Goal: Information Seeking & Learning: Learn about a topic

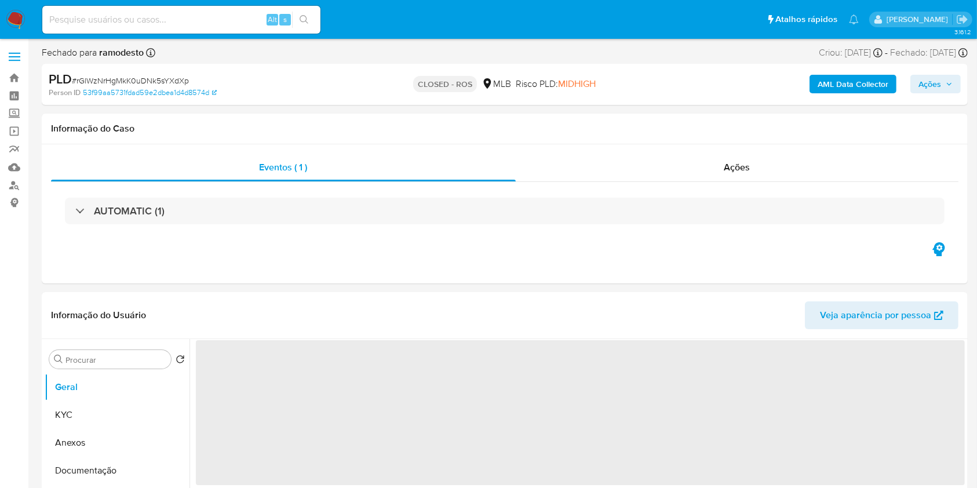
select select "10"
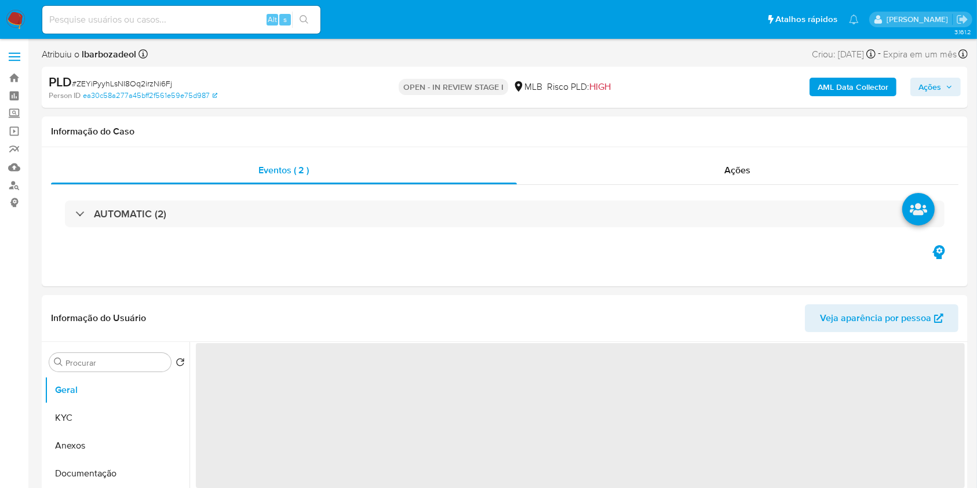
select select "10"
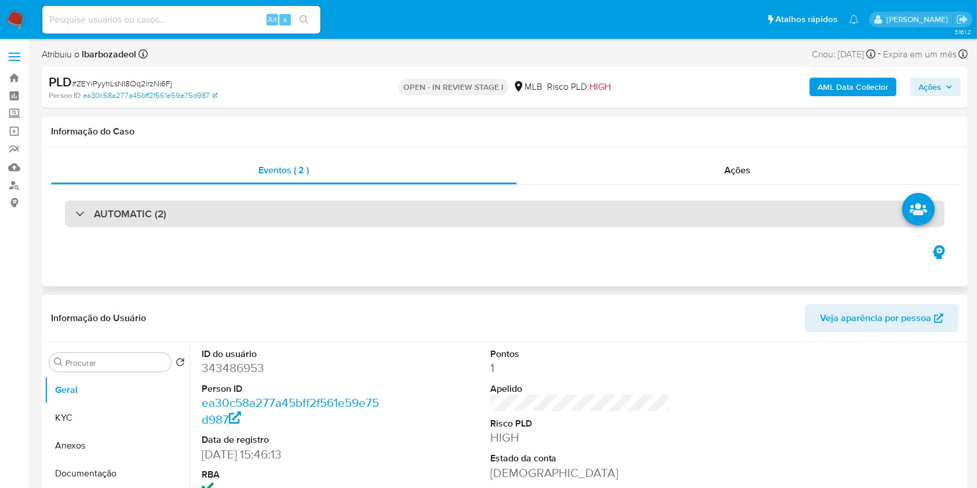
click at [445, 225] on div "AUTOMATIC (2)" at bounding box center [505, 213] width 880 height 27
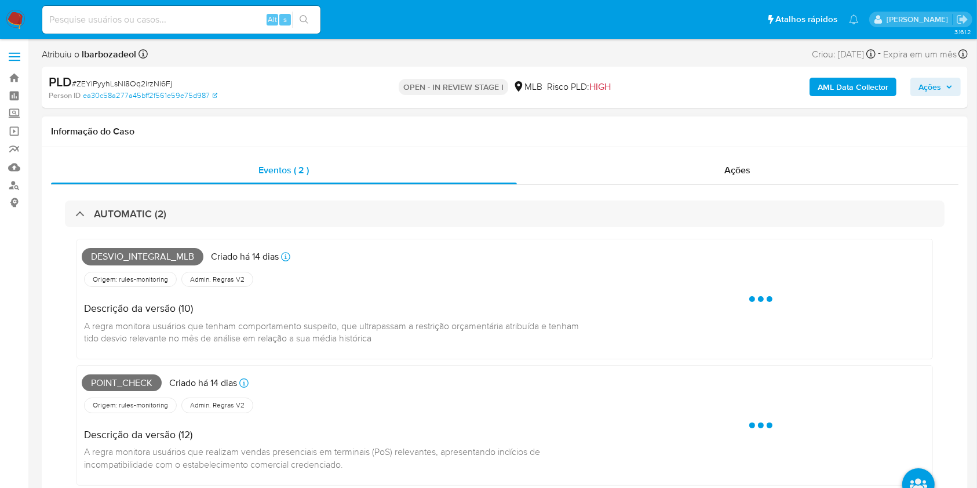
click at [176, 254] on span "Desvio_integral_mlb" at bounding box center [143, 256] width 122 height 17
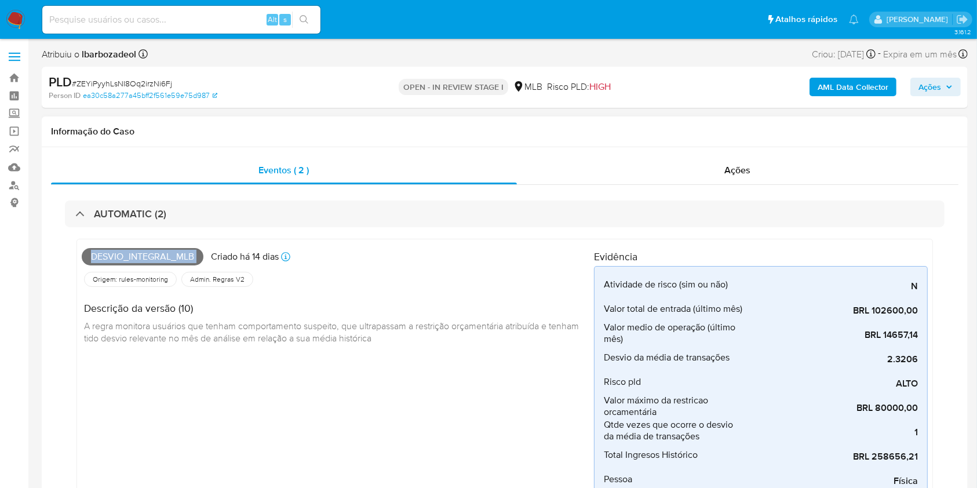
copy span "Desvio_integral_mlb"
click at [921, 93] on span "Ações" at bounding box center [929, 87] width 23 height 19
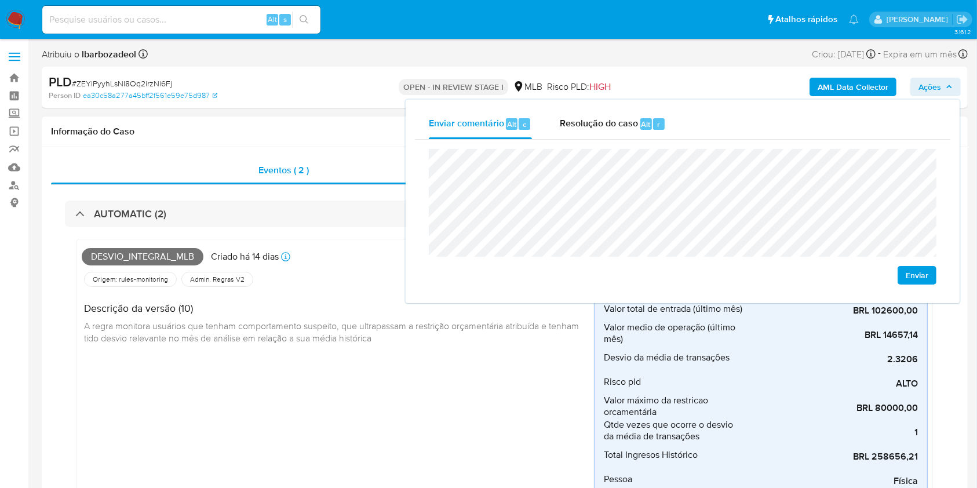
click at [350, 289] on div "Descrição da versão (10) A regra monitora usuários que tenham comportamento sus…" at bounding box center [338, 321] width 512 height 65
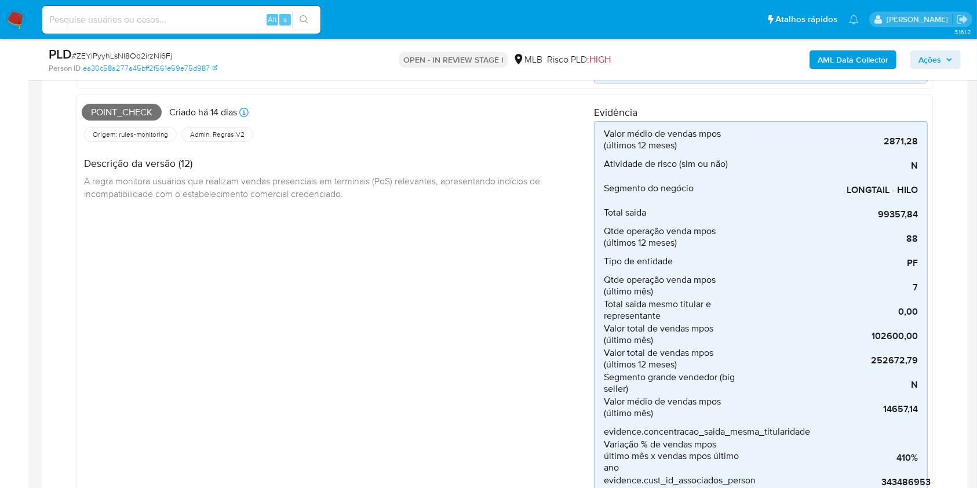
scroll to position [420, 0]
click at [137, 117] on span "Point_check" at bounding box center [122, 113] width 80 height 17
copy span "Point_check"
click at [957, 57] on button "Ações" at bounding box center [935, 59] width 50 height 19
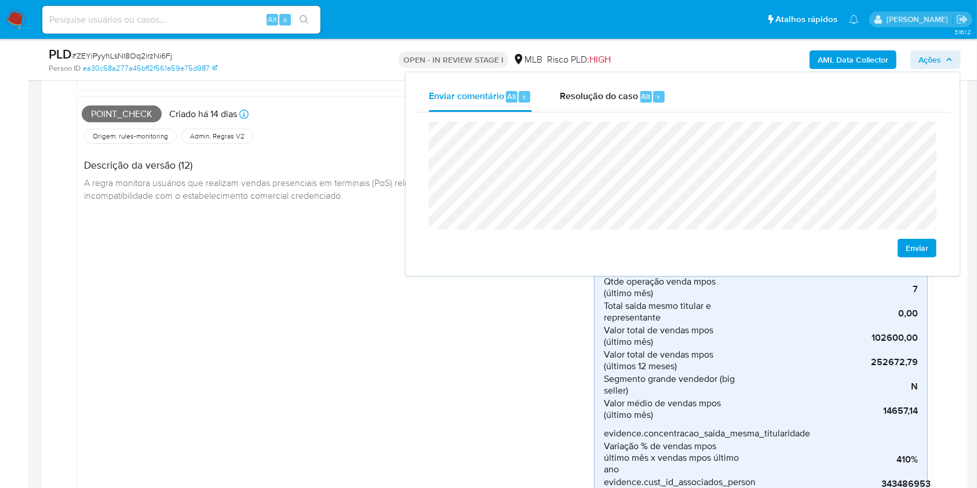
click at [352, 271] on div "Point_check Criado há 14 dias Criado: 12/09/2025 00:18:31 Origem: rules-monitor…" at bounding box center [338, 325] width 512 height 448
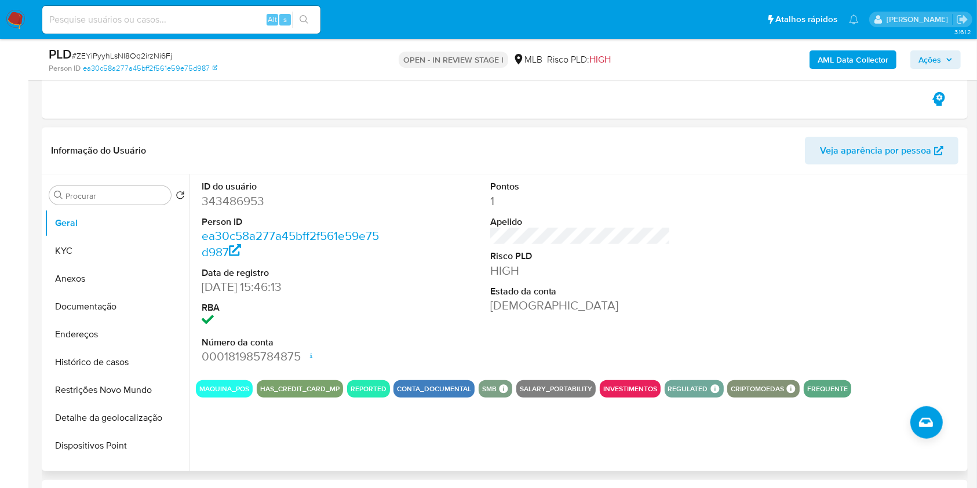
scroll to position [918, 0]
drag, startPoint x: 301, startPoint y: 354, endPoint x: 240, endPoint y: 240, distance: 128.8
click at [240, 240] on dl "ID do usuário 343486953 Person ID ea30c58a277a45bff2f561e59e75d987 Data de regi…" at bounding box center [292, 272] width 181 height 184
click at [205, 202] on dd "343486953" at bounding box center [292, 200] width 181 height 16
click at [277, 278] on dd "06/08/2018 15:46:13" at bounding box center [292, 286] width 181 height 16
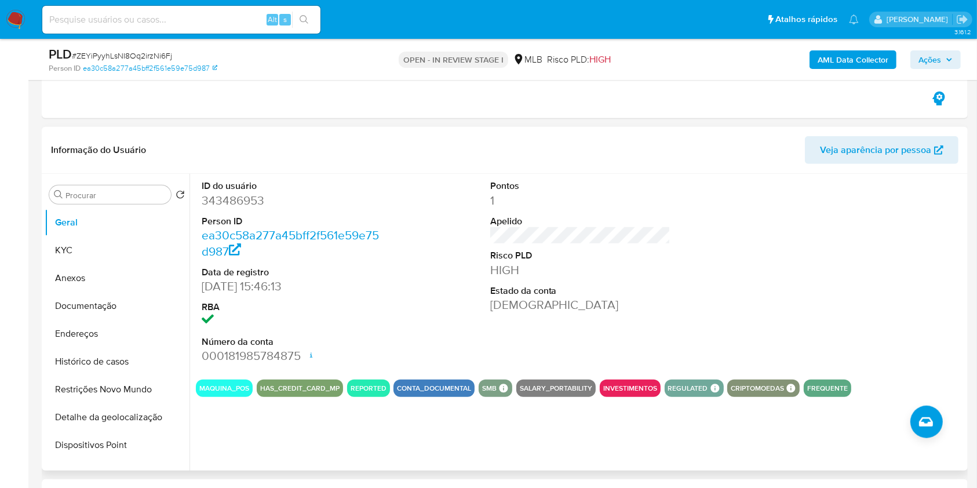
drag, startPoint x: 202, startPoint y: 202, endPoint x: 213, endPoint y: 203, distance: 11.1
click at [205, 202] on dd "343486953" at bounding box center [292, 200] width 181 height 16
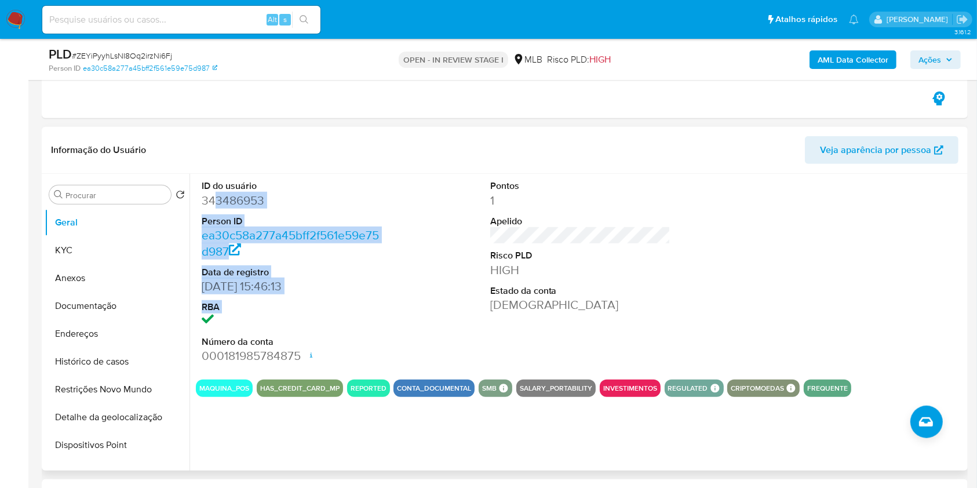
drag, startPoint x: 213, startPoint y: 203, endPoint x: 315, endPoint y: 328, distance: 161.0
click at [315, 324] on dl "ID do usuário 343486953 Person ID ea30c58a277a45bff2f561e59e75d987 Data de regi…" at bounding box center [292, 272] width 181 height 184
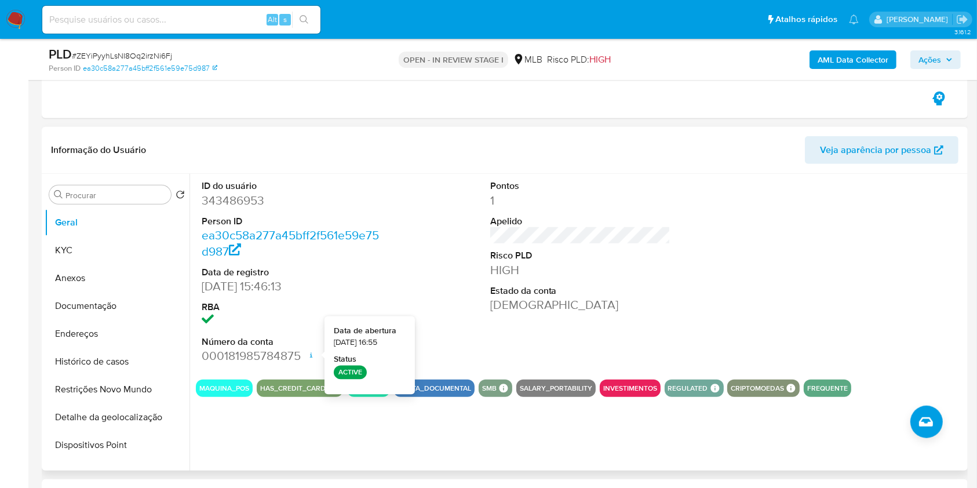
drag, startPoint x: 308, startPoint y: 356, endPoint x: 309, endPoint y: 351, distance: 5.9
click at [308, 353] on icon at bounding box center [310, 355] width 9 height 9
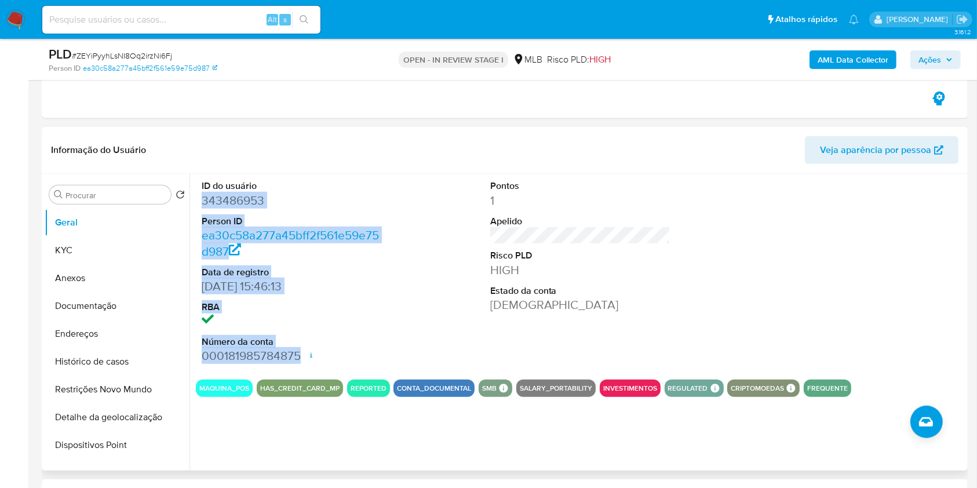
drag, startPoint x: 203, startPoint y: 202, endPoint x: 303, endPoint y: 352, distance: 180.9
click at [303, 352] on dl "ID do usuário 343486953 Person ID ea30c58a277a45bff2f561e59e75d987 Data de regi…" at bounding box center [292, 272] width 181 height 184
copy dl "343486953 Person ID ea30c58a277a45bff2f561e59e75d987 Data de registro 06/08/201…"
click at [922, 60] on span "Ações" at bounding box center [929, 59] width 23 height 19
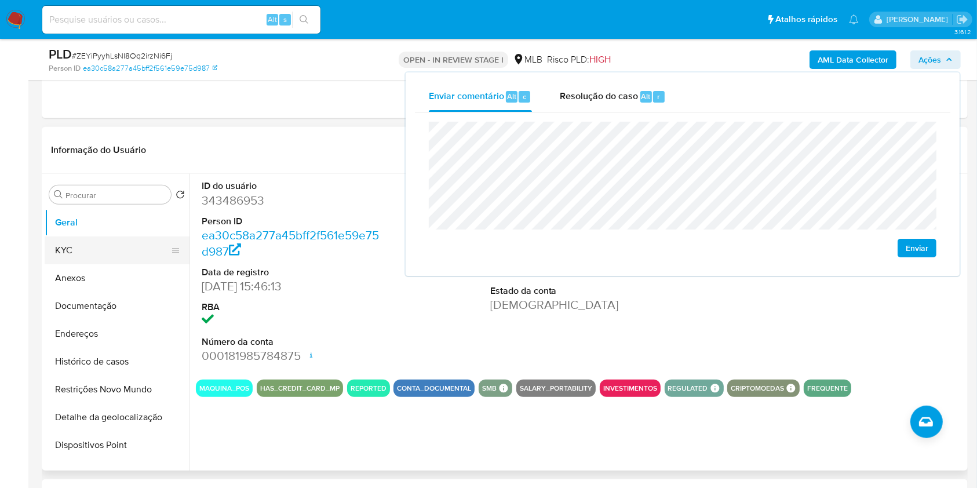
click at [97, 246] on button "KYC" at bounding box center [113, 250] width 136 height 28
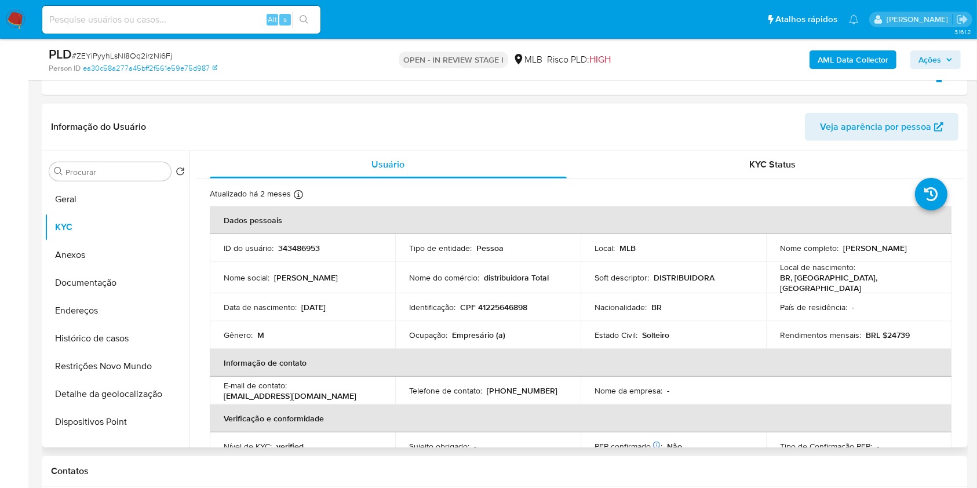
scroll to position [942, 0]
drag, startPoint x: 308, startPoint y: 138, endPoint x: 655, endPoint y: 126, distance: 347.3
click at [655, 126] on header "Informação do Usuário Veja aparência por pessoa" at bounding box center [504, 126] width 907 height 28
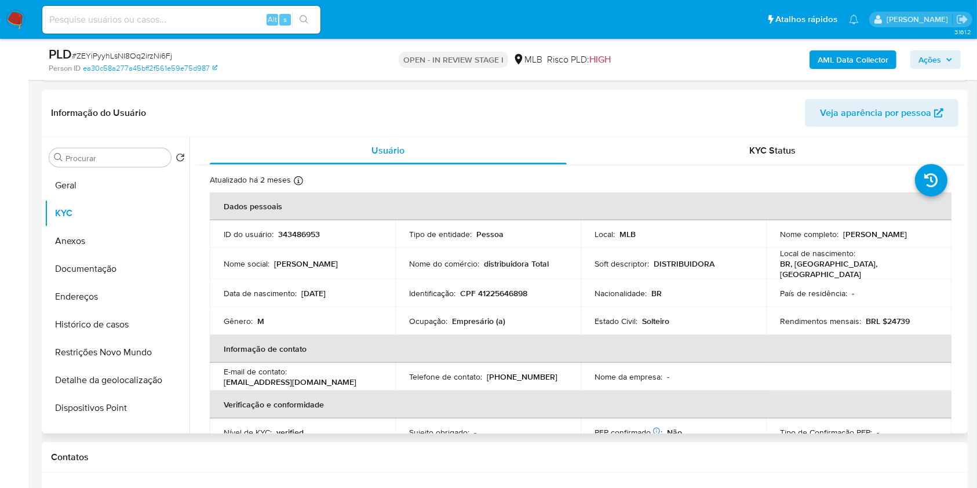
scroll to position [962, 0]
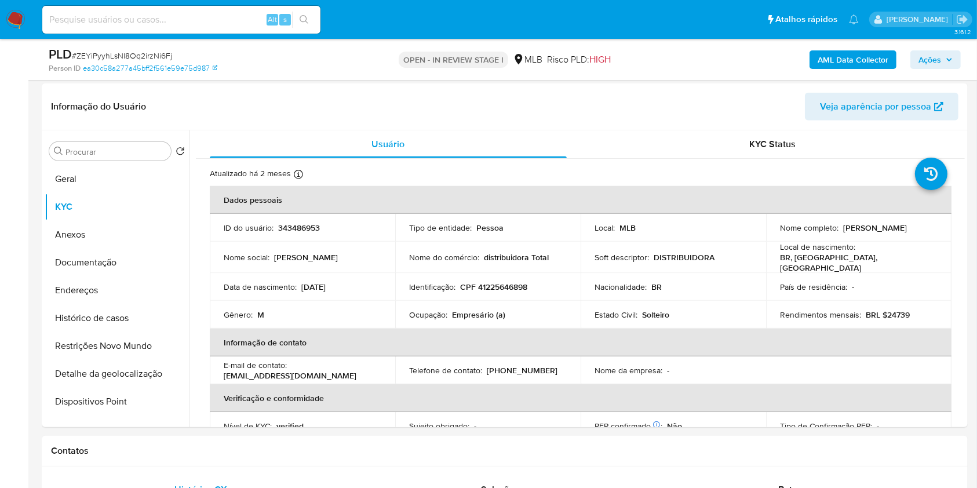
click at [925, 59] on span "Ações" at bounding box center [929, 59] width 23 height 19
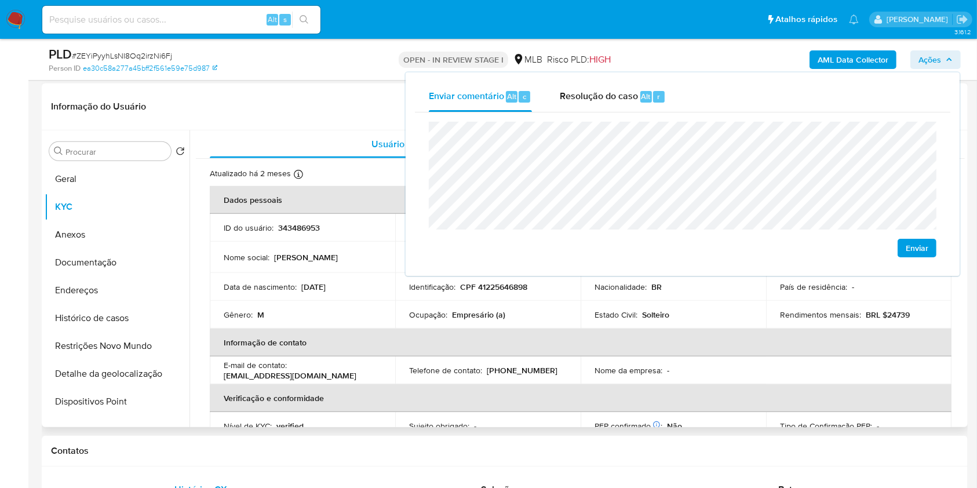
click at [519, 282] on p "CPF 41225646898" at bounding box center [493, 287] width 67 height 10
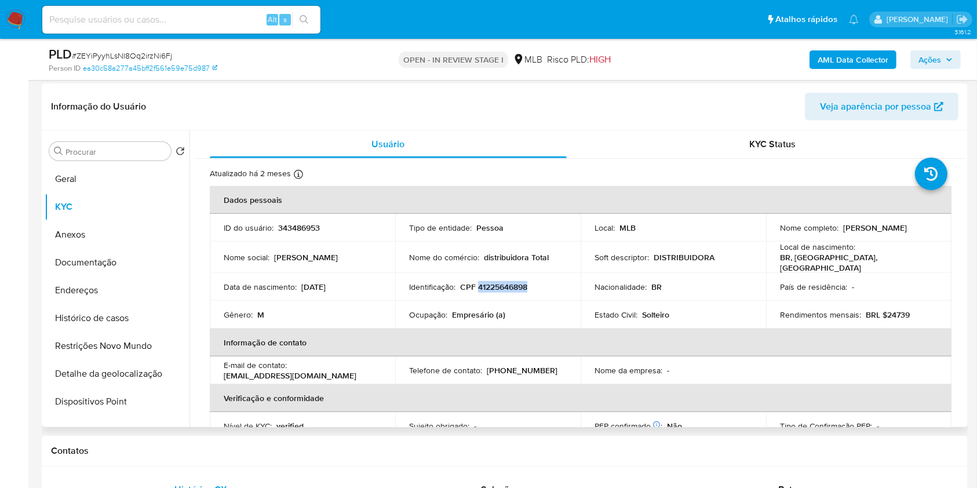
copy p "41225646898"
click at [935, 64] on span "Ações" at bounding box center [929, 59] width 23 height 19
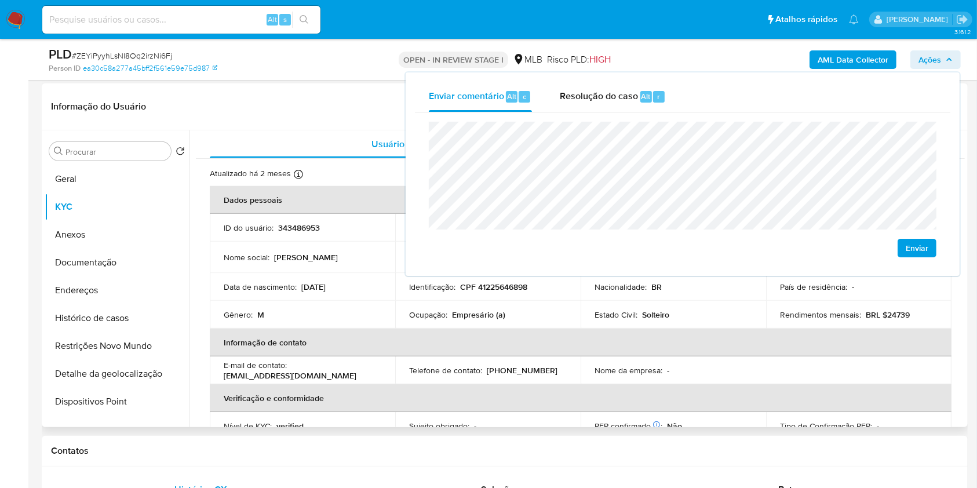
click at [398, 304] on td "Ocupação : Empresário (a)" at bounding box center [487, 315] width 185 height 28
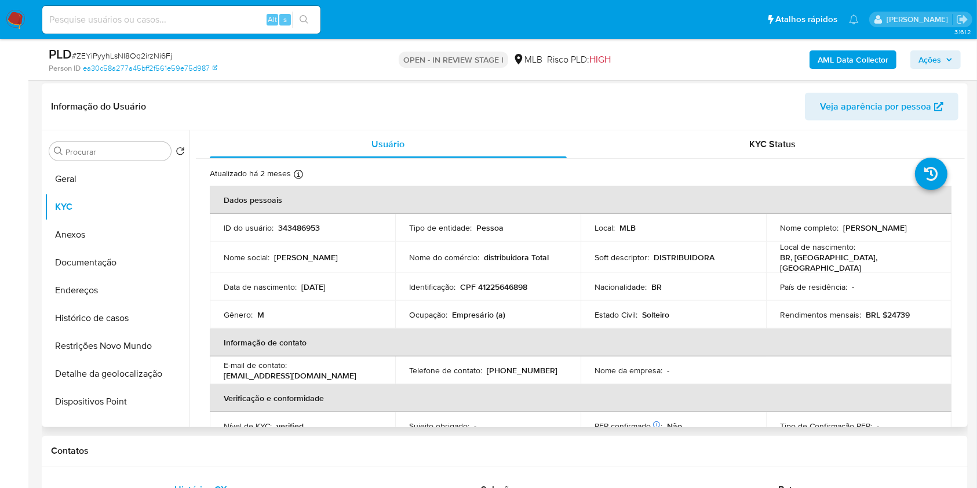
click at [463, 311] on p "Empresário (a)" at bounding box center [478, 314] width 53 height 10
drag, startPoint x: 881, startPoint y: 311, endPoint x: 935, endPoint y: 311, distance: 53.9
click at [936, 312] on td "Rendimentos mensais : BRL $24739" at bounding box center [858, 315] width 185 height 28
copy p "24739"
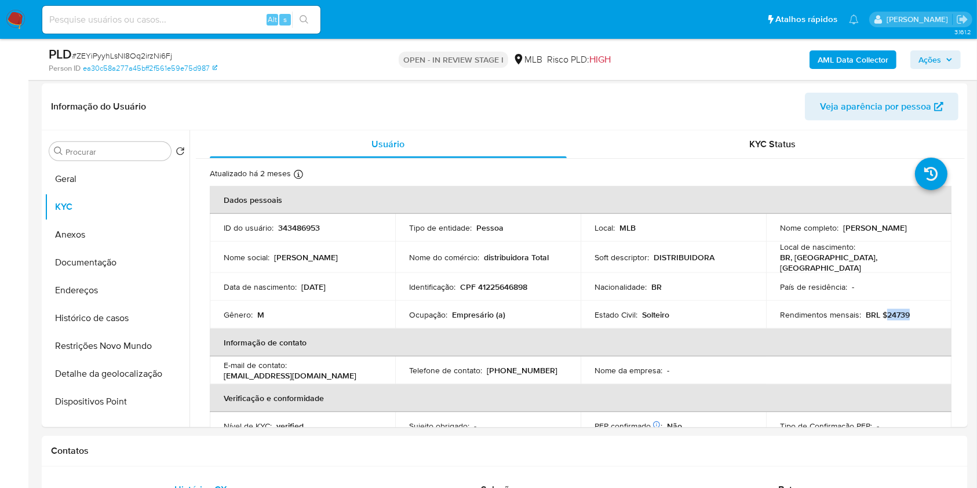
click at [931, 67] on span "Ações" at bounding box center [929, 59] width 23 height 19
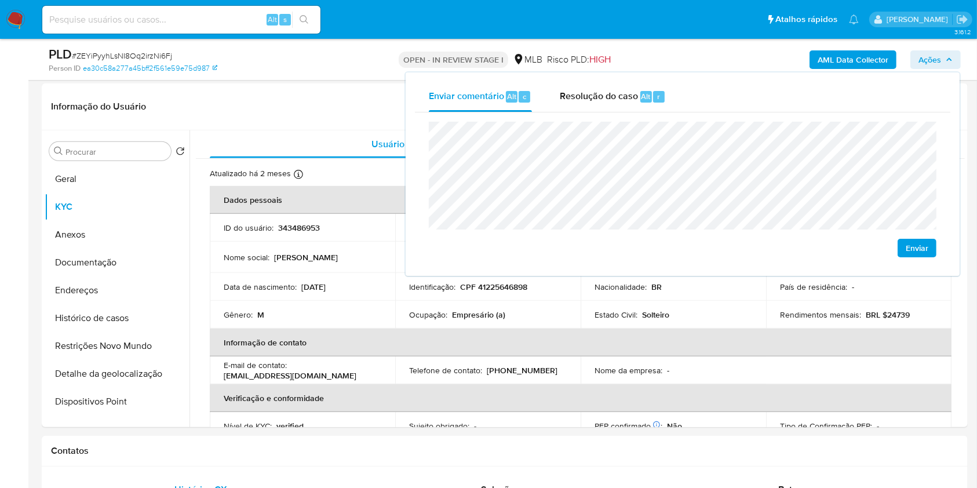
click at [0, 0] on lt-span "Jaguari ú na" at bounding box center [0, 0] width 0 height 0
click at [0, 0] on lt-span "econômica" at bounding box center [0, 0] width 0 height 0
click at [98, 180] on button "Geral" at bounding box center [113, 179] width 136 height 28
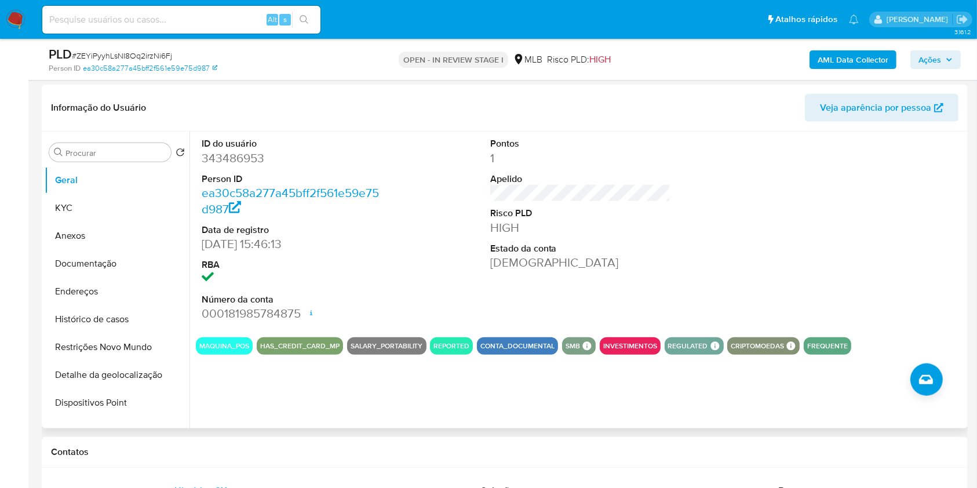
scroll to position [960, 0]
click at [125, 308] on button "Histórico de casos" at bounding box center [113, 320] width 136 height 28
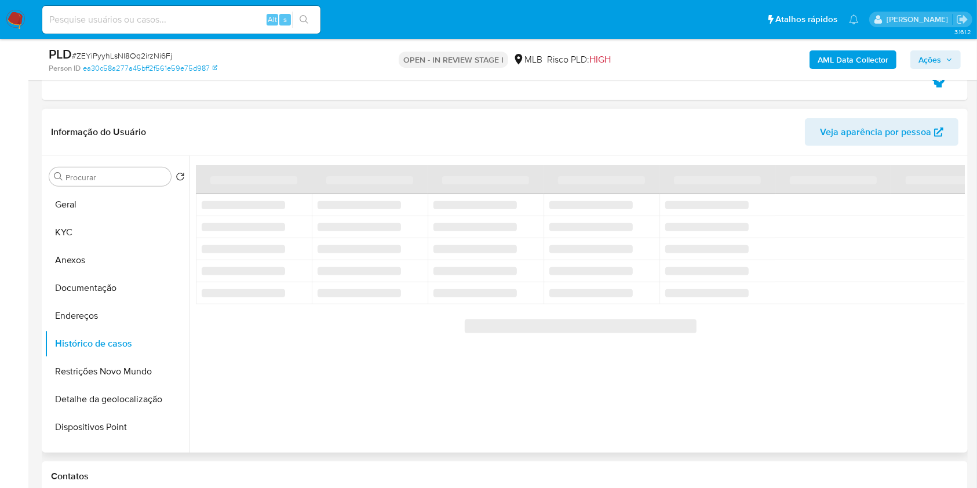
scroll to position [923, 0]
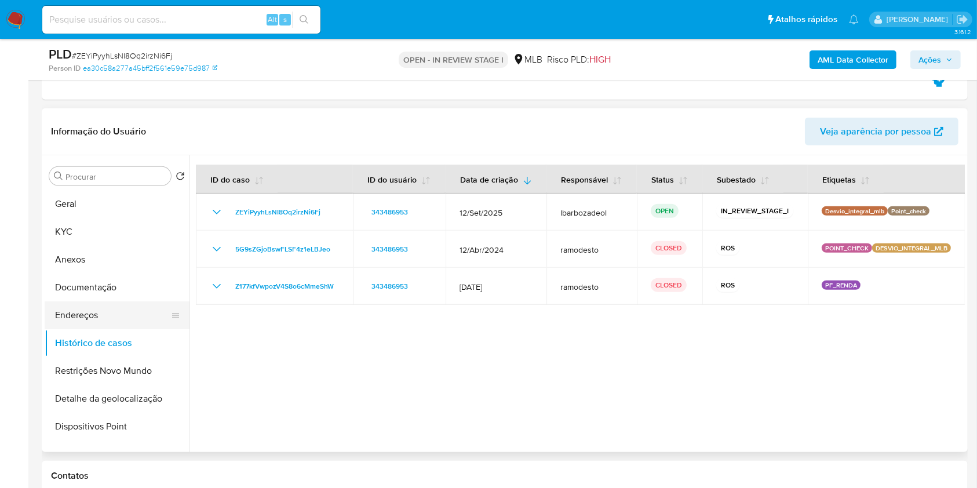
click at [111, 313] on button "Endereços" at bounding box center [113, 315] width 136 height 28
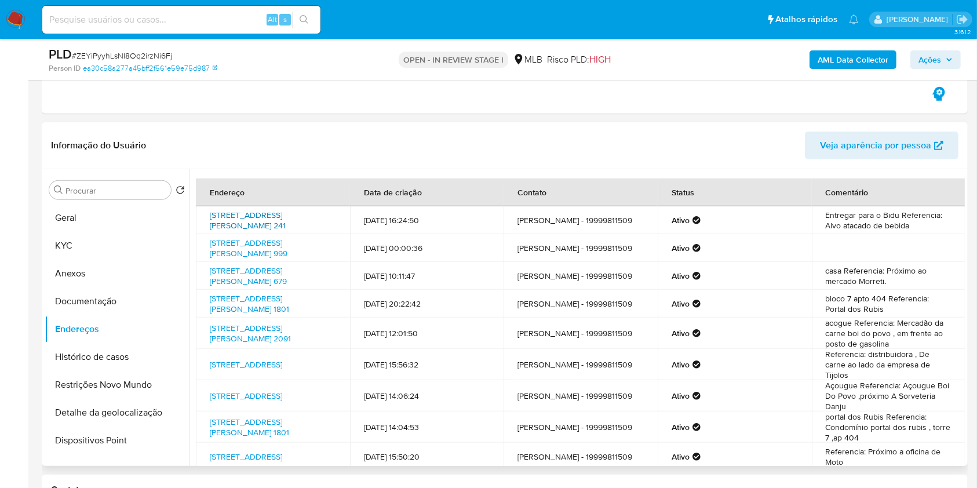
click at [269, 218] on link "Rua Salvador Allende 241, Campinas, São Paulo, 13058489, Brasil 241" at bounding box center [248, 220] width 76 height 22
click at [252, 253] on link "Avenida Roberto Antônio Manfredini Filho 999, Campinas, São Paulo, 13059595, Br…" at bounding box center [249, 248] width 78 height 22
click at [122, 294] on button "Documentação" at bounding box center [113, 301] width 136 height 28
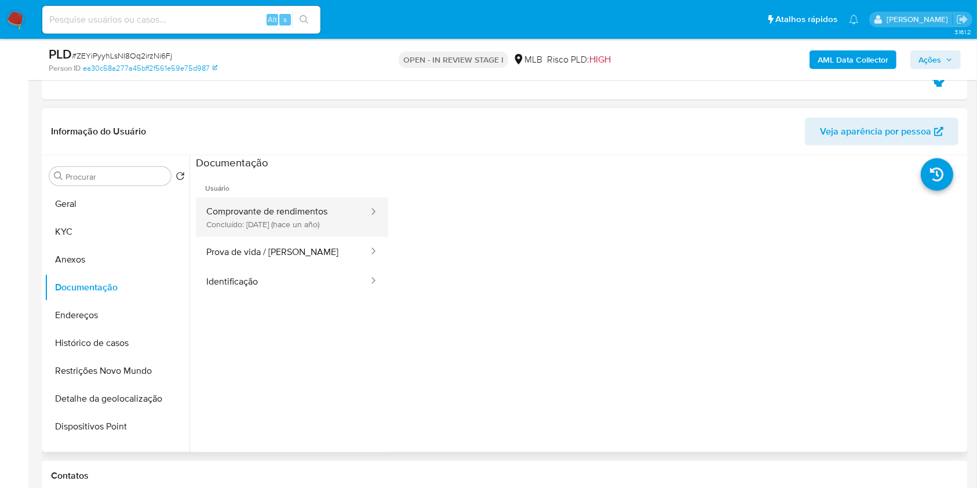
click at [287, 221] on button "Comprovante de rendimentos Concluído: 28/08/2024 (hace un año)" at bounding box center [283, 217] width 174 height 39
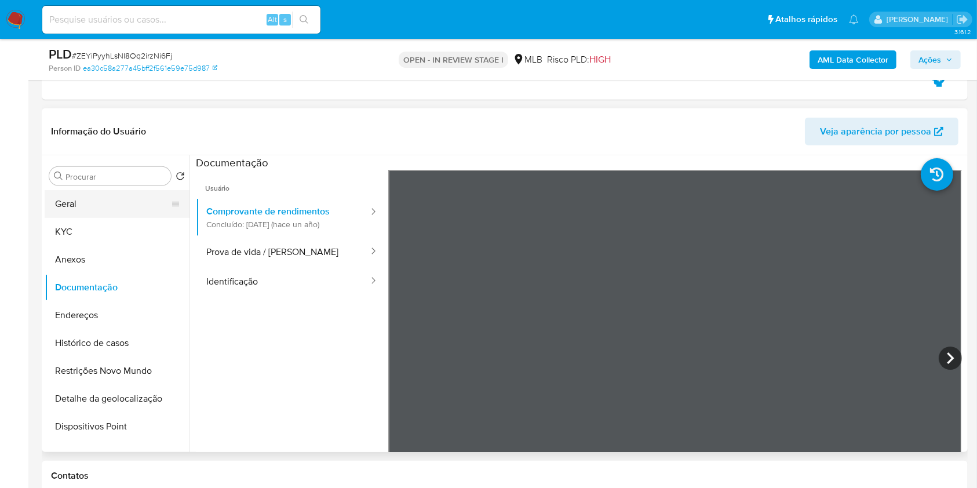
click at [128, 200] on button "Geral" at bounding box center [113, 204] width 136 height 28
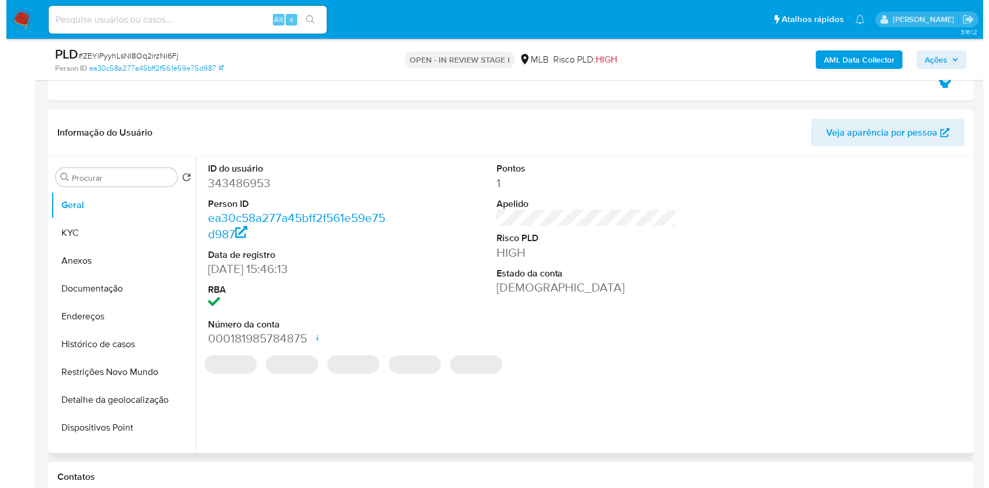
scroll to position [935, 0]
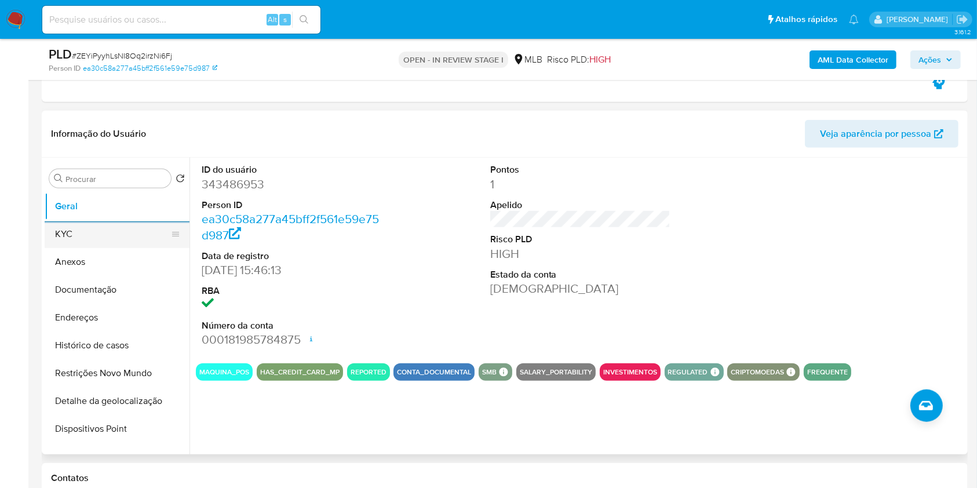
click at [112, 235] on button "KYC" at bounding box center [113, 234] width 136 height 28
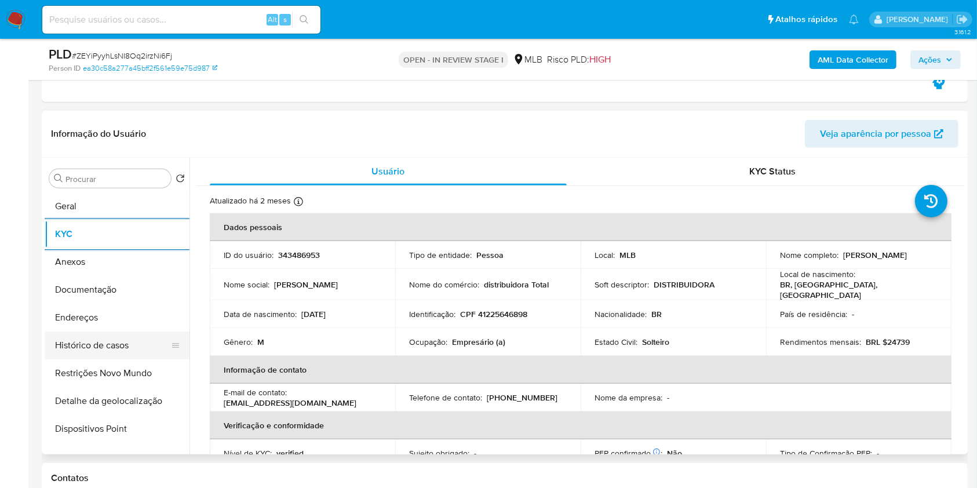
click at [115, 318] on button "Endereços" at bounding box center [117, 318] width 145 height 28
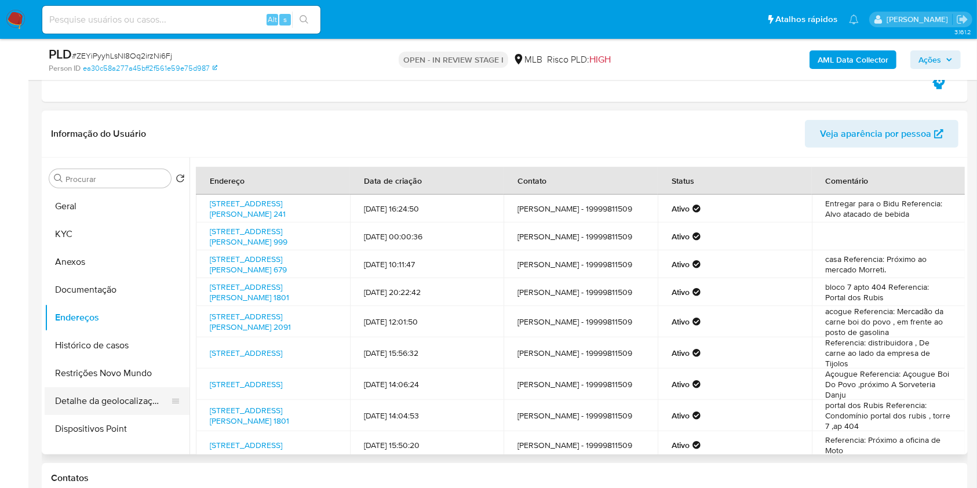
click at [97, 406] on button "Detalhe da geolocalização" at bounding box center [113, 401] width 136 height 28
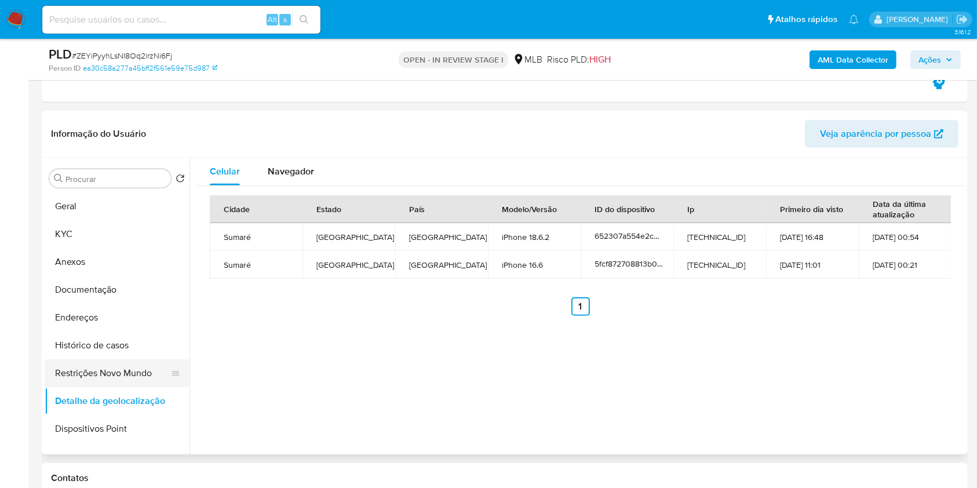
click at [123, 363] on button "Restrições Novo Mundo" at bounding box center [113, 373] width 136 height 28
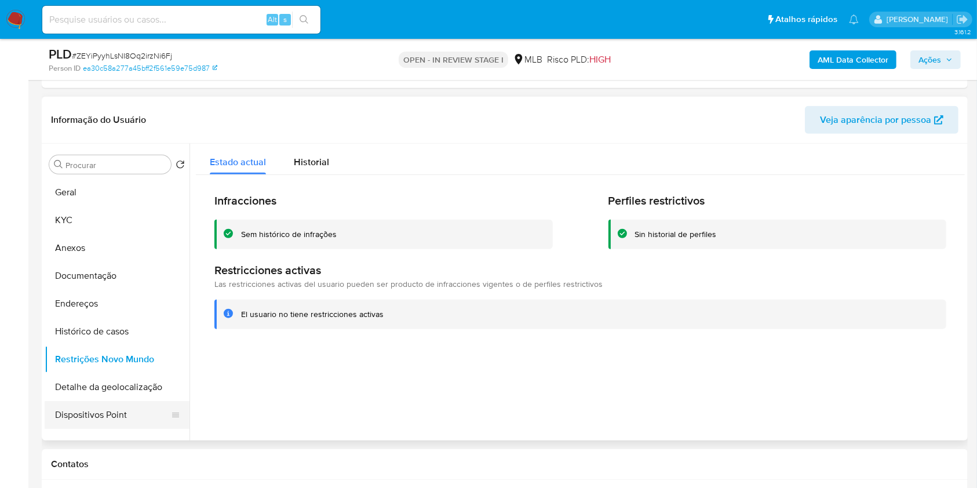
click at [130, 410] on button "Dispositivos Point" at bounding box center [113, 415] width 136 height 28
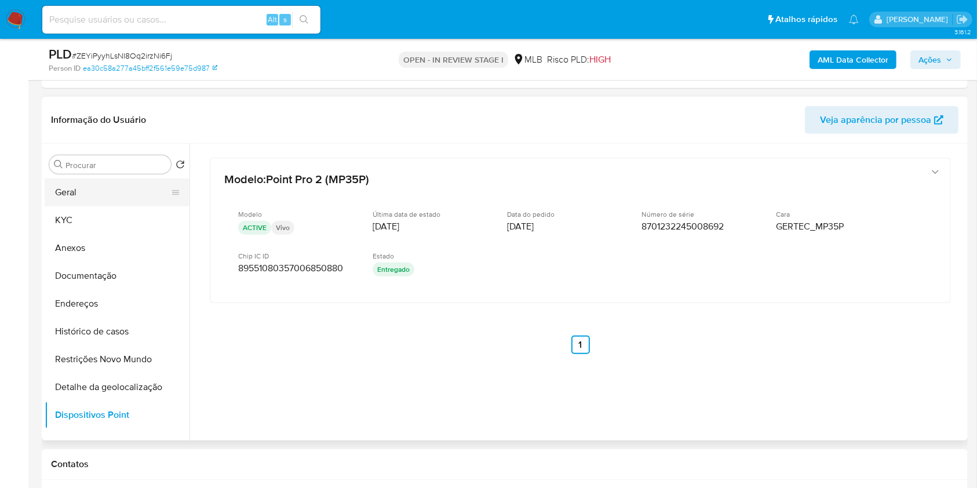
click at [127, 195] on button "Geral" at bounding box center [113, 192] width 136 height 28
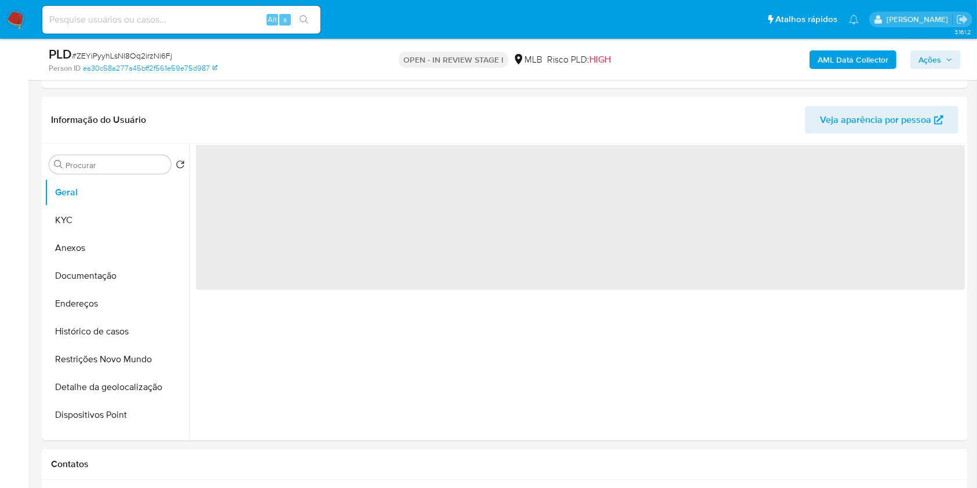
click at [929, 43] on div "PLD # ZEYiPyyhLsNI8Oq2irzNi6Fj Person ID ea30c58a277a45bff2f561e59e75d987 OPEN …" at bounding box center [505, 59] width 926 height 41
drag, startPoint x: 927, startPoint y: 53, endPoint x: 908, endPoint y: 65, distance: 22.7
click at [927, 53] on span "Ações" at bounding box center [929, 59] width 23 height 19
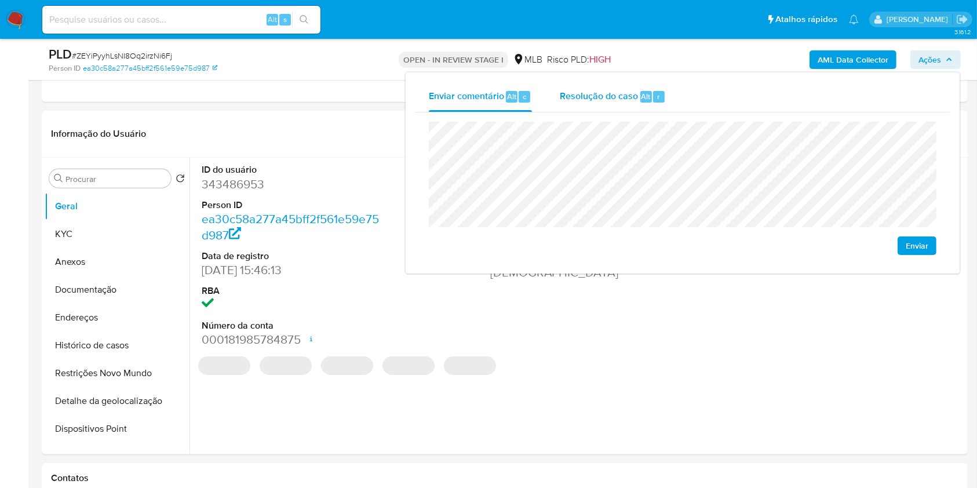
drag, startPoint x: 550, startPoint y: 86, endPoint x: 584, endPoint y: 86, distance: 33.6
click at [552, 86] on button "Resolução do caso Alt r" at bounding box center [613, 97] width 134 height 30
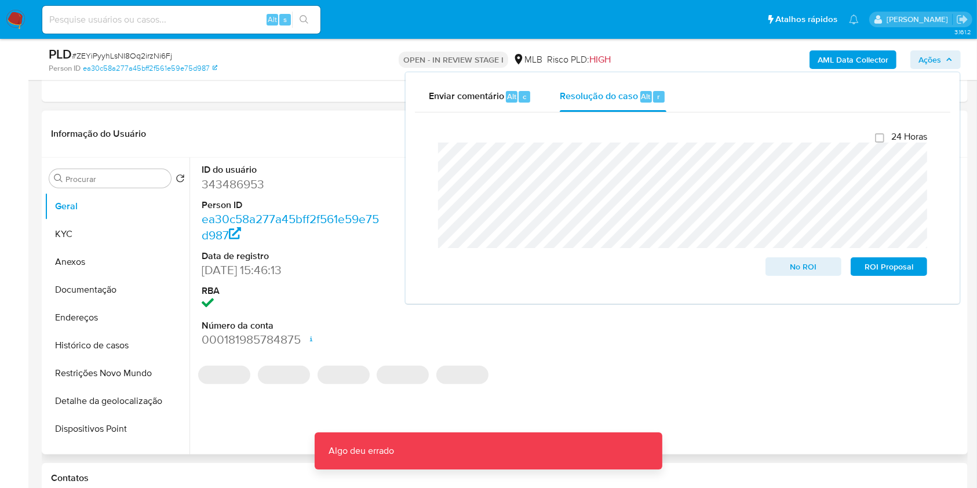
click at [326, 117] on div "Informação do Usuário Veja aparência por pessoa" at bounding box center [505, 134] width 926 height 47
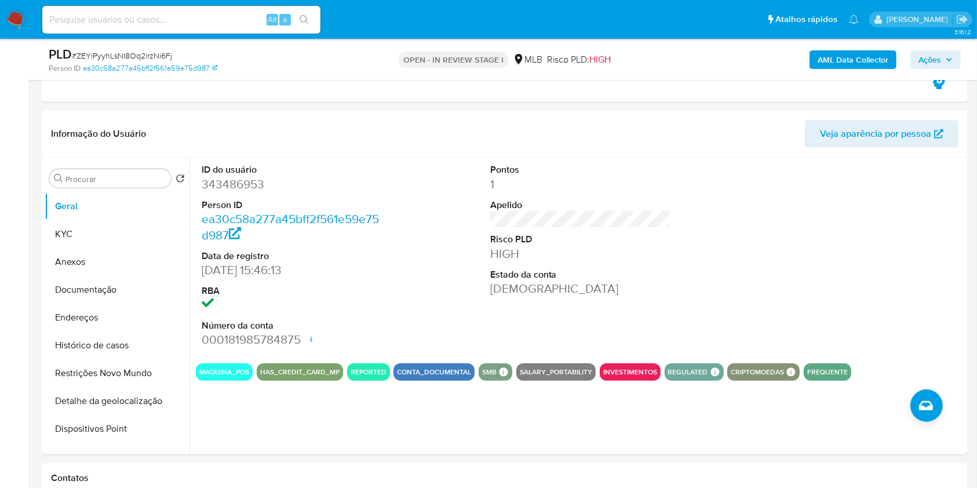
click at [835, 54] on b "AML Data Collector" at bounding box center [853, 59] width 71 height 19
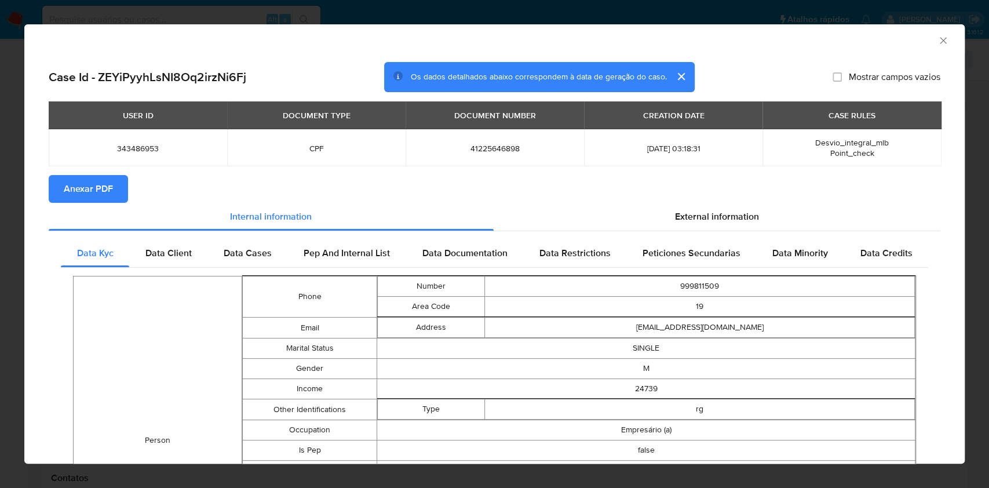
click at [96, 187] on span "Anexar PDF" at bounding box center [88, 188] width 49 height 25
click at [937, 38] on icon "Fechar a janela" at bounding box center [943, 41] width 12 height 12
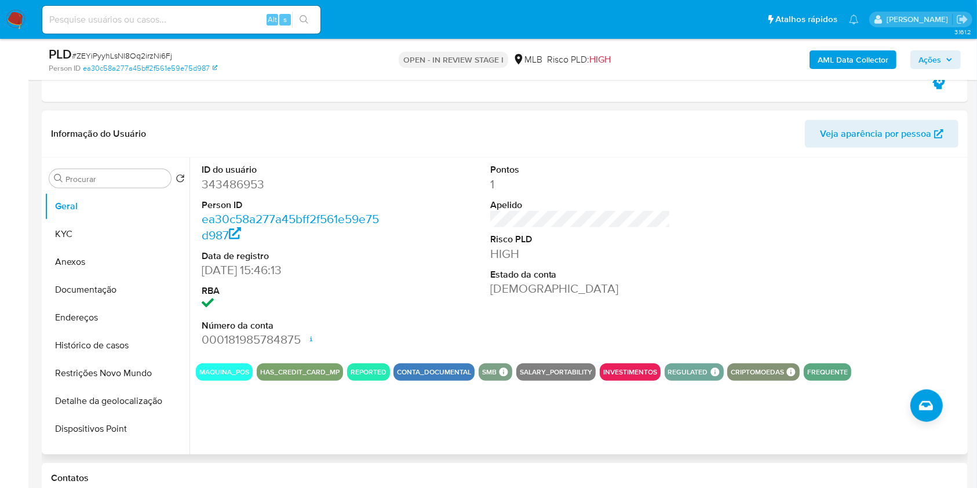
drag, startPoint x: 108, startPoint y: 260, endPoint x: 222, endPoint y: 261, distance: 113.6
click at [107, 260] on button "Anexos" at bounding box center [117, 262] width 145 height 28
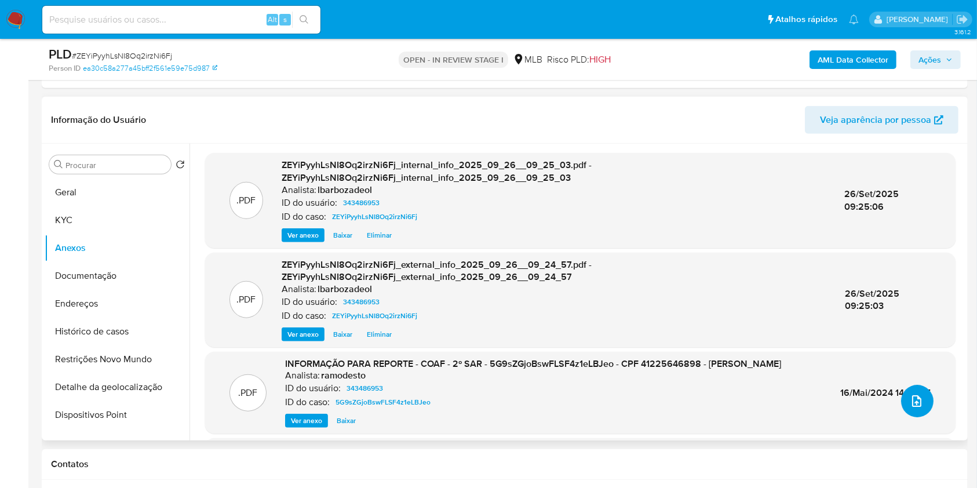
click at [910, 394] on icon "upload-file" at bounding box center [917, 401] width 14 height 14
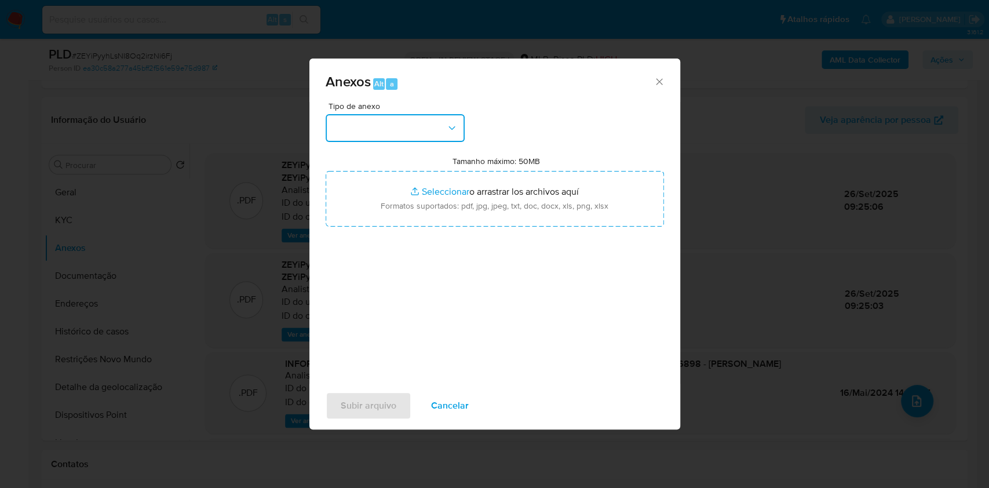
drag, startPoint x: 433, startPoint y: 130, endPoint x: 442, endPoint y: 128, distance: 8.9
click at [436, 130] on button "button" at bounding box center [395, 128] width 139 height 28
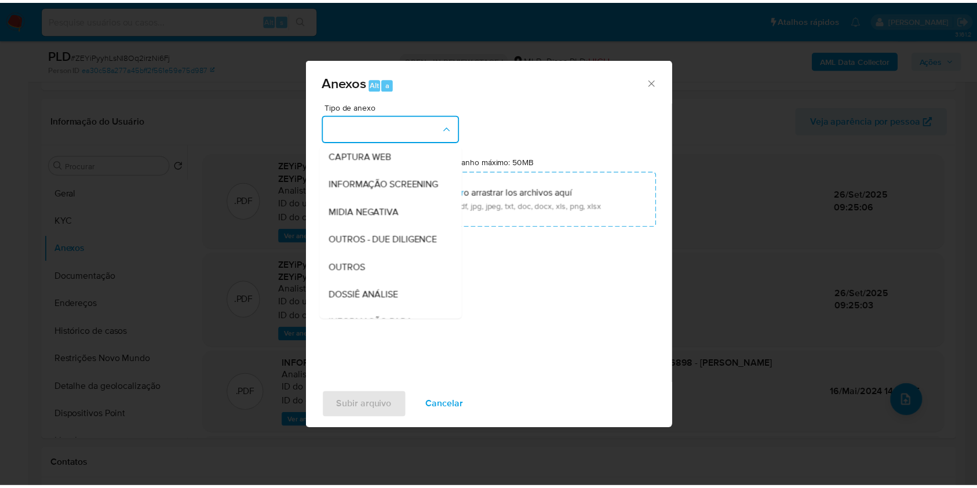
scroll to position [178, 0]
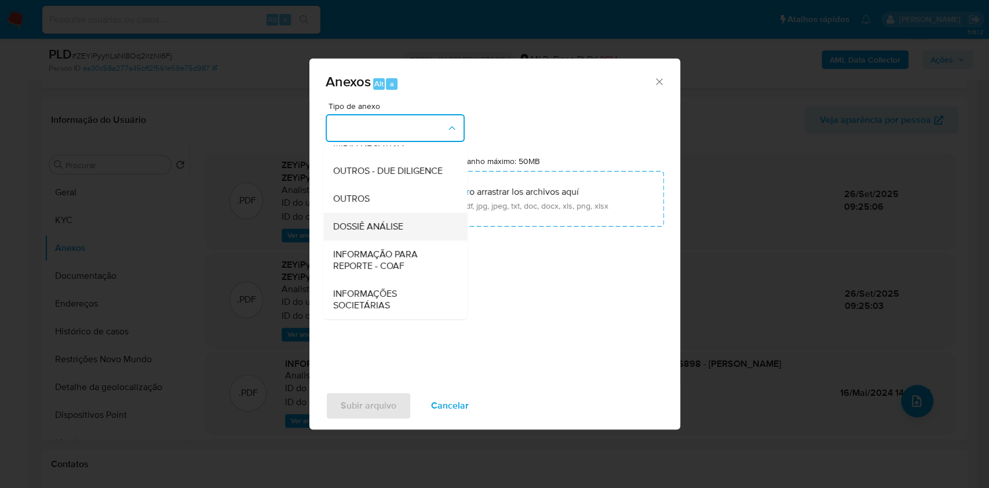
click at [428, 223] on div "DOSSIÊ ANÁLISE" at bounding box center [392, 227] width 118 height 28
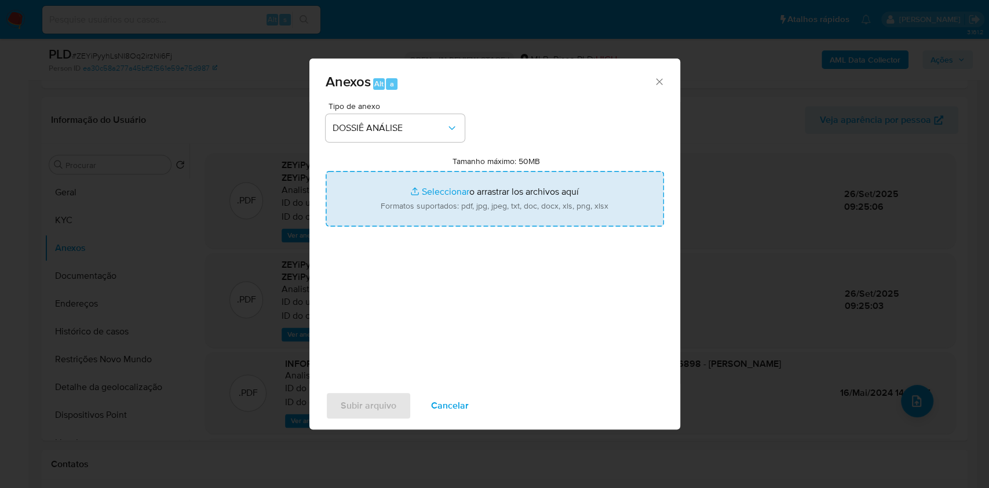
click at [431, 213] on input "Tamanho máximo: 50MB Seleccionar archivos" at bounding box center [495, 199] width 338 height 56
type input "C:\fakepath\3° SAR - XXXX - CPF 41225646898 - PABLO VINICIUS DE SOUZA NASCIMENT…"
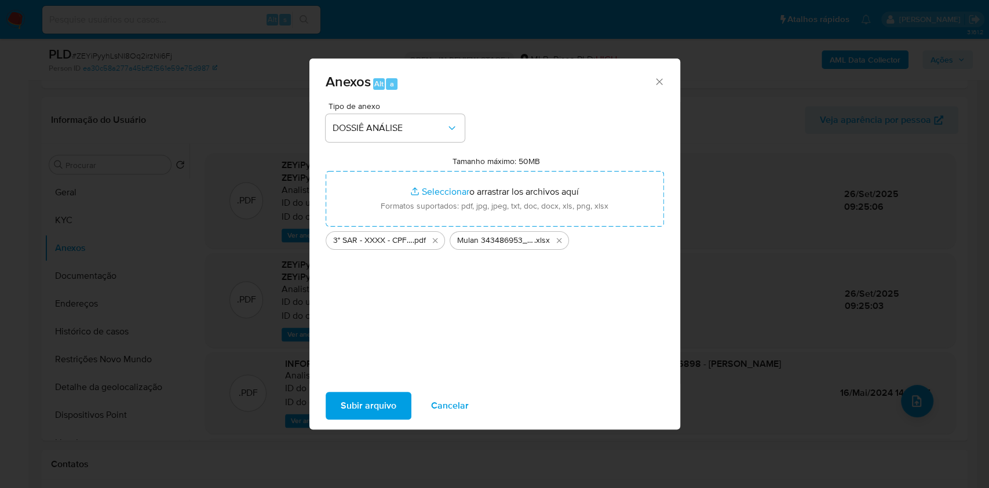
click at [388, 395] on span "Subir arquivo" at bounding box center [369, 405] width 56 height 25
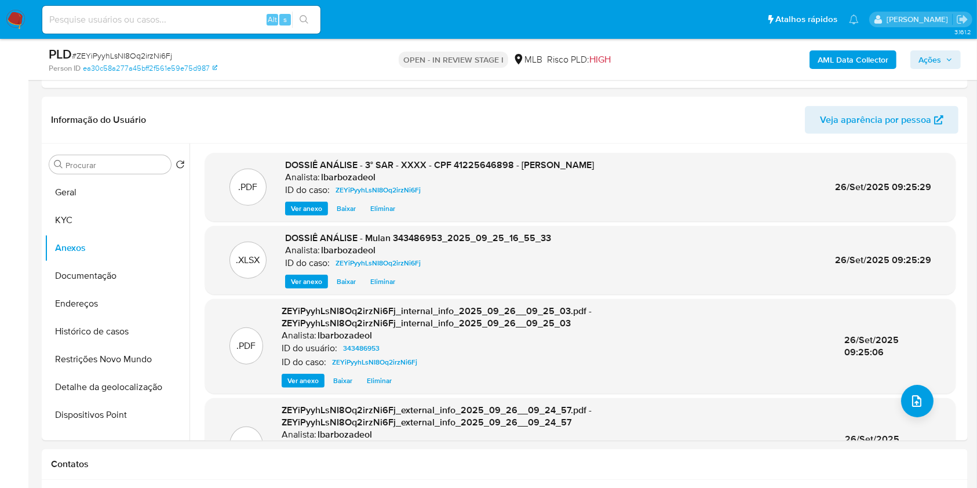
click at [950, 68] on div "AML Data Collector Ações" at bounding box center [810, 59] width 301 height 27
click at [948, 54] on span "Ações" at bounding box center [935, 60] width 34 height 16
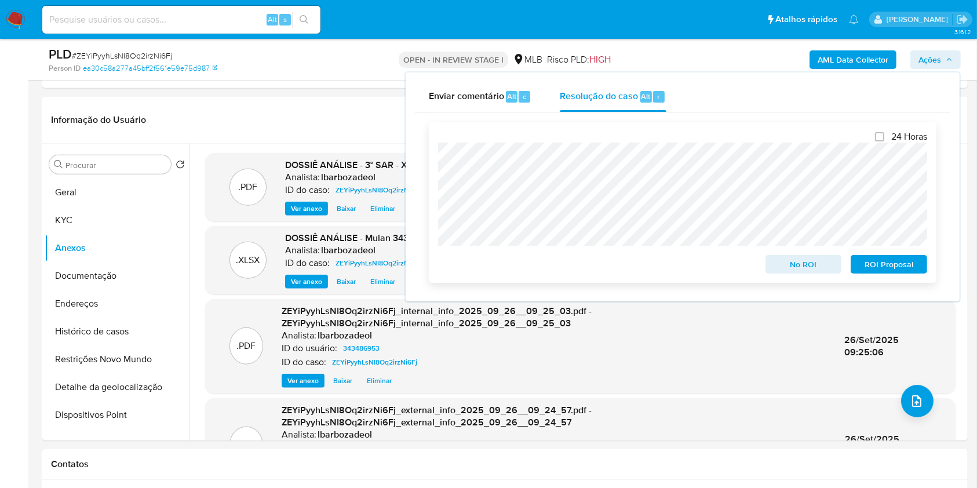
click at [885, 262] on span "ROI Proposal" at bounding box center [889, 264] width 60 height 16
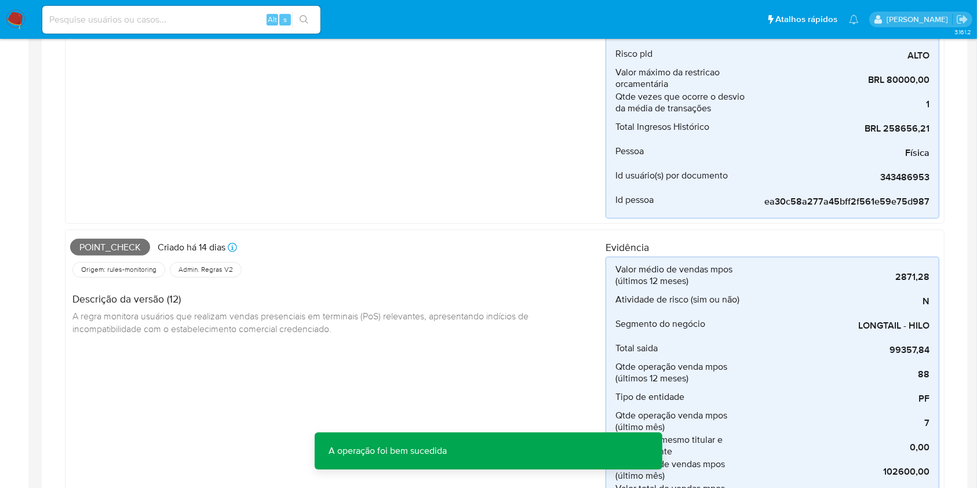
scroll to position [0, 0]
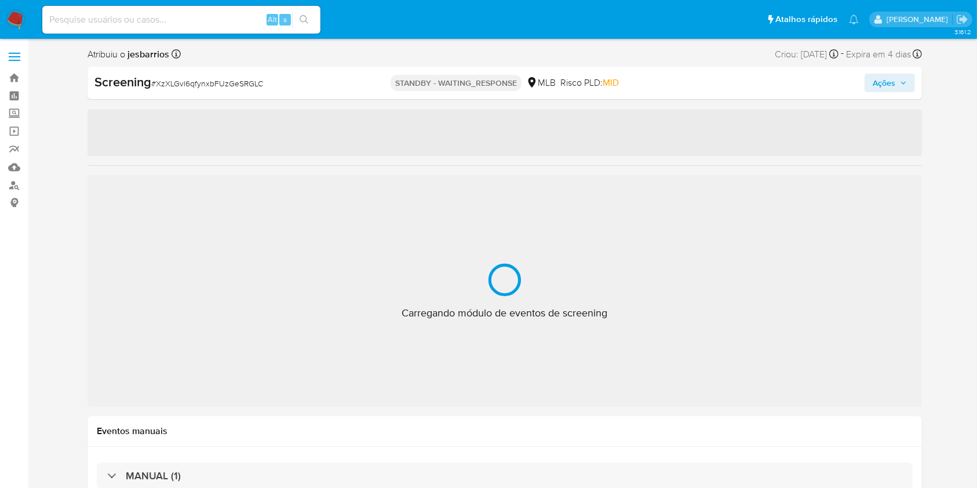
select select "10"
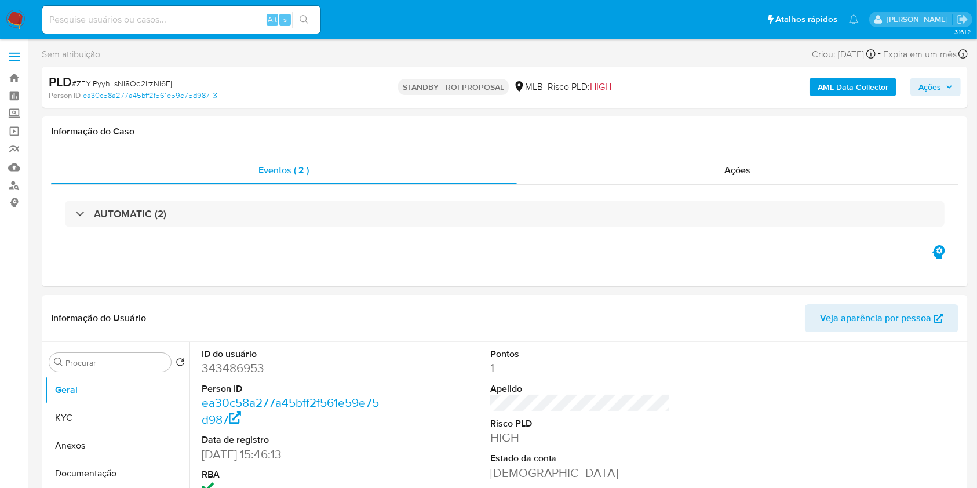
select select "10"
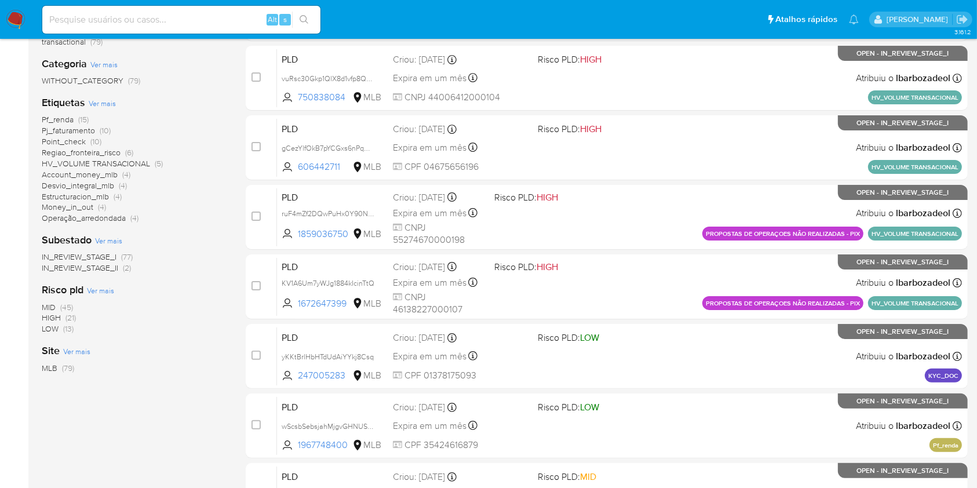
scroll to position [199, 0]
click at [70, 318] on span "(21)" at bounding box center [70, 317] width 10 height 12
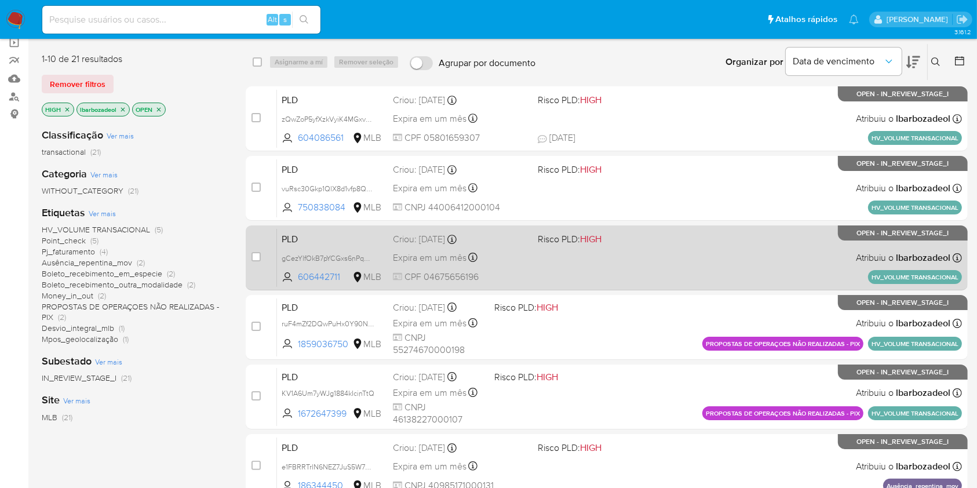
scroll to position [89, 0]
click at [607, 269] on div "PLD gCezYlfOkB7pYCGxs6nPqVw7 606442711 MLB Risco PLD: HIGH Criou: 12/09/2025 Cr…" at bounding box center [619, 257] width 685 height 59
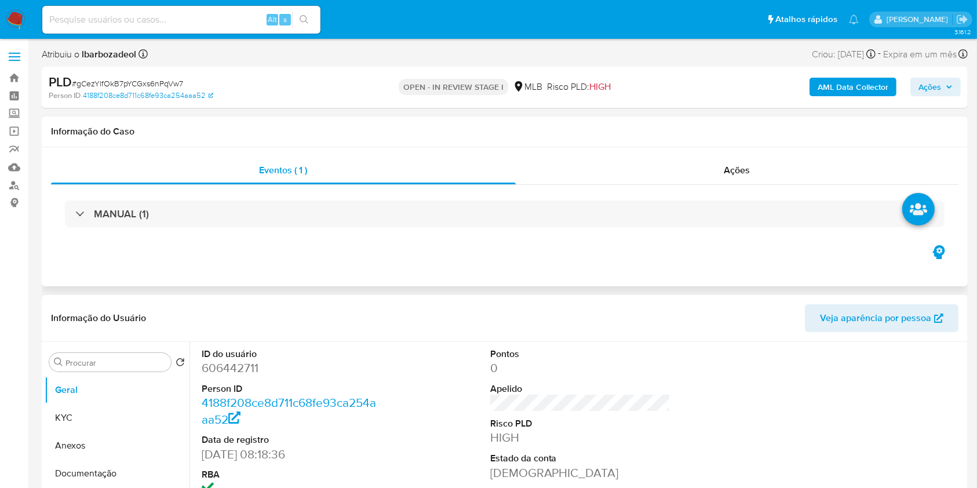
select select "10"
click at [589, 174] on div "Ações" at bounding box center [737, 170] width 443 height 28
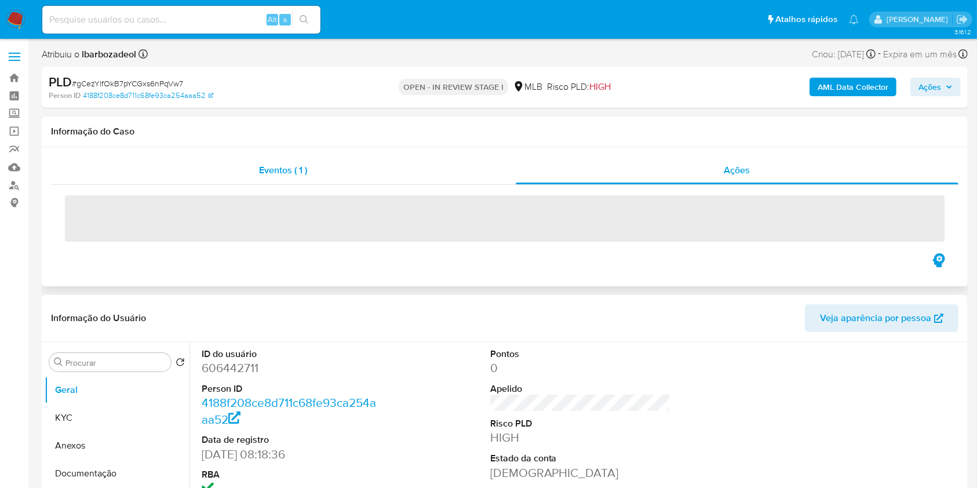
click at [441, 170] on div "Eventos ( 1 )" at bounding box center [283, 170] width 465 height 28
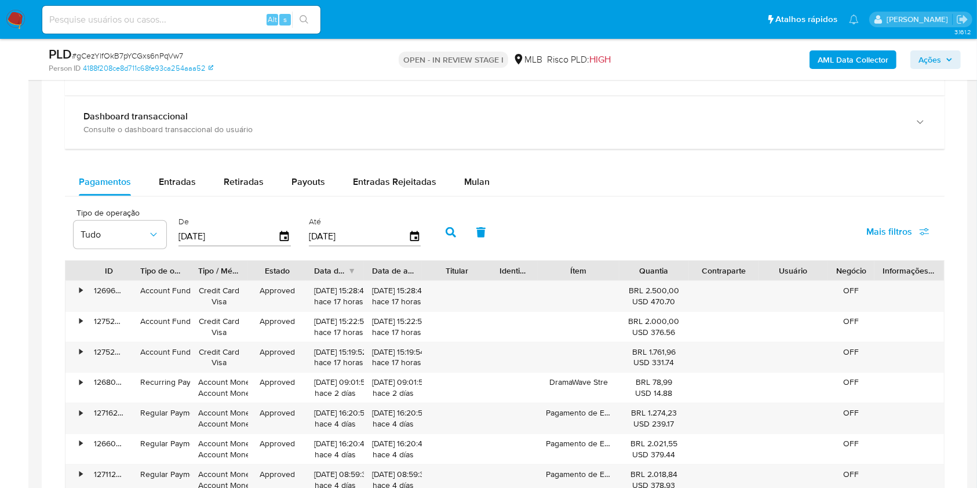
scroll to position [896, 0]
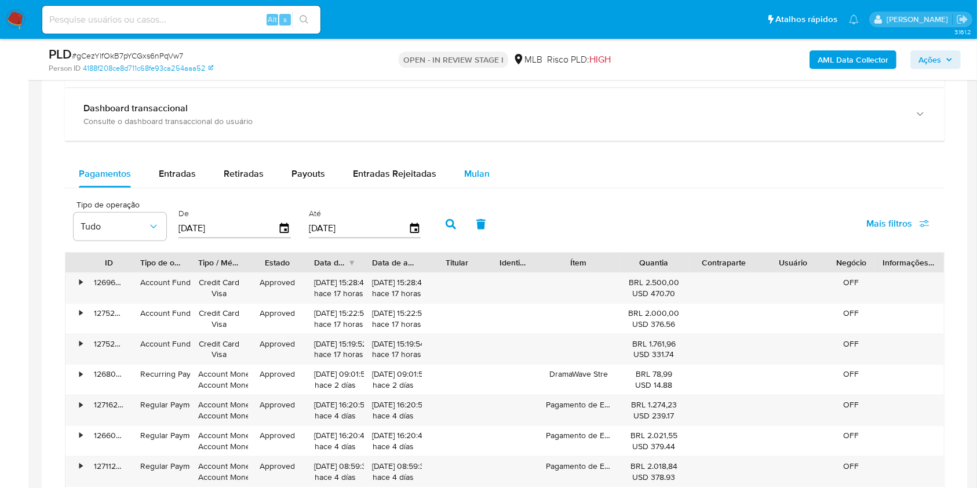
click at [464, 170] on span "Mulan" at bounding box center [476, 173] width 25 height 13
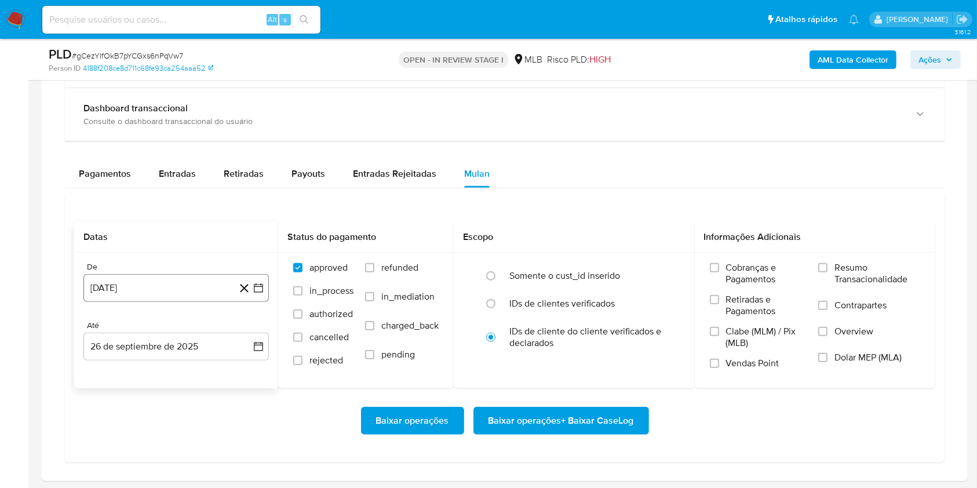
click at [152, 282] on button "[DATE]" at bounding box center [175, 288] width 185 height 28
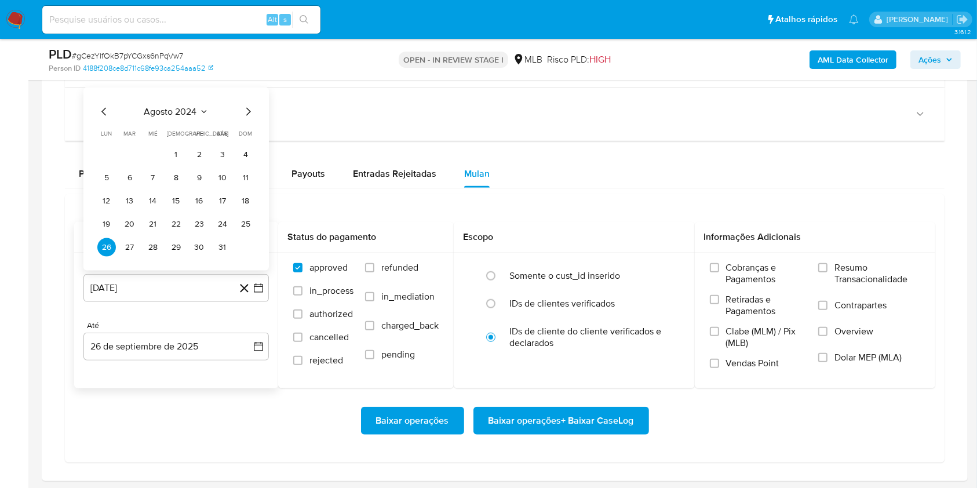
click at [167, 113] on span "agosto 2024" at bounding box center [170, 112] width 53 height 12
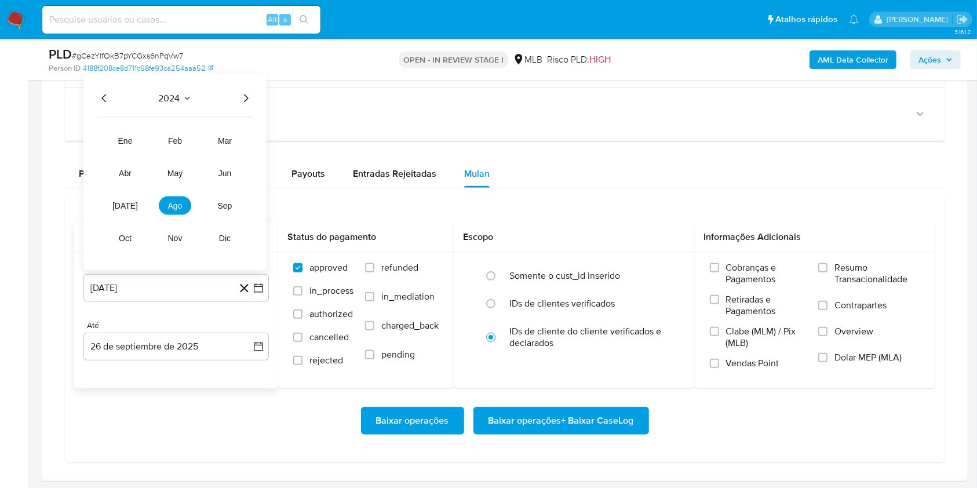
click at [249, 95] on icon "Año siguiente" at bounding box center [246, 99] width 14 height 14
click at [176, 207] on span "ago" at bounding box center [175, 205] width 14 height 9
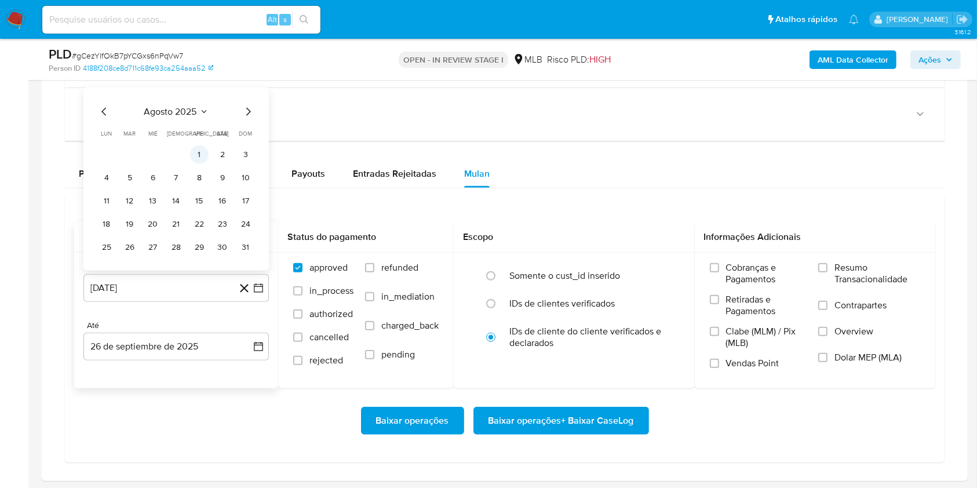
click at [199, 155] on button "1" at bounding box center [199, 154] width 19 height 19
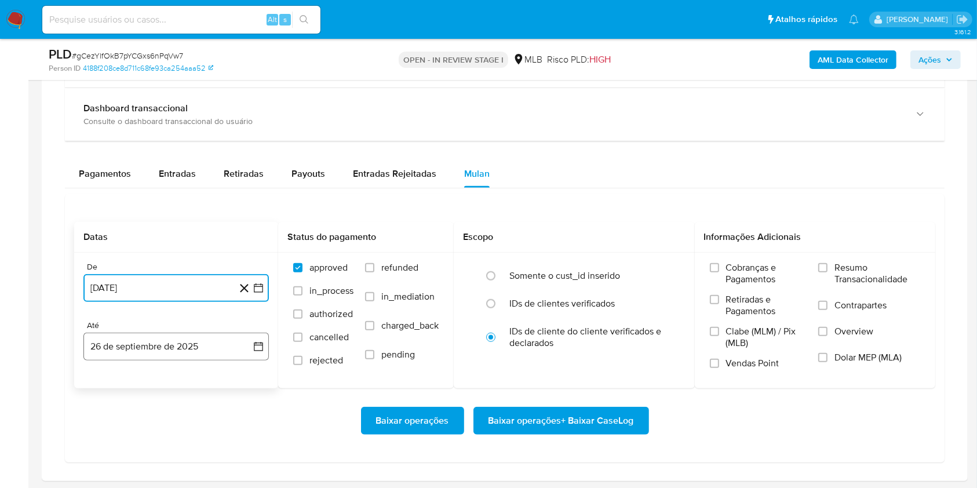
click at [194, 345] on button "26 de septiembre de 2025" at bounding box center [175, 347] width 185 height 28
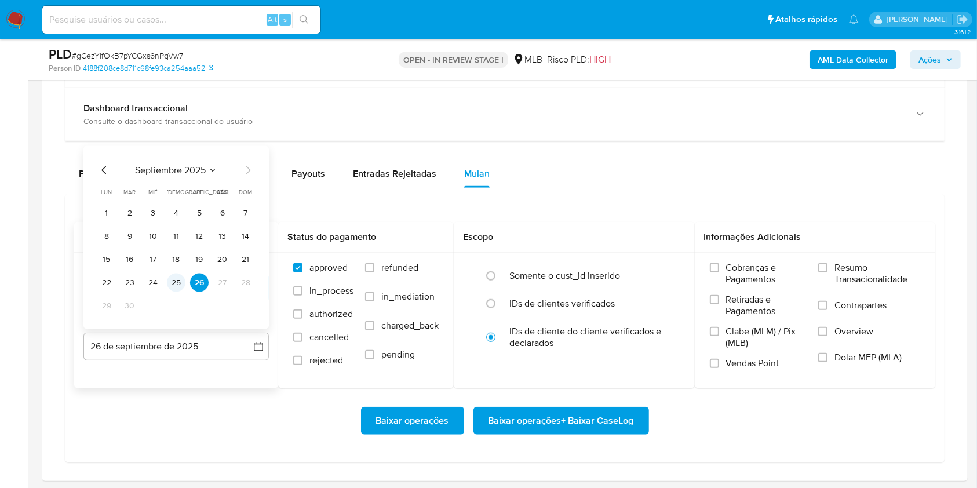
click at [175, 283] on button "25" at bounding box center [176, 282] width 19 height 19
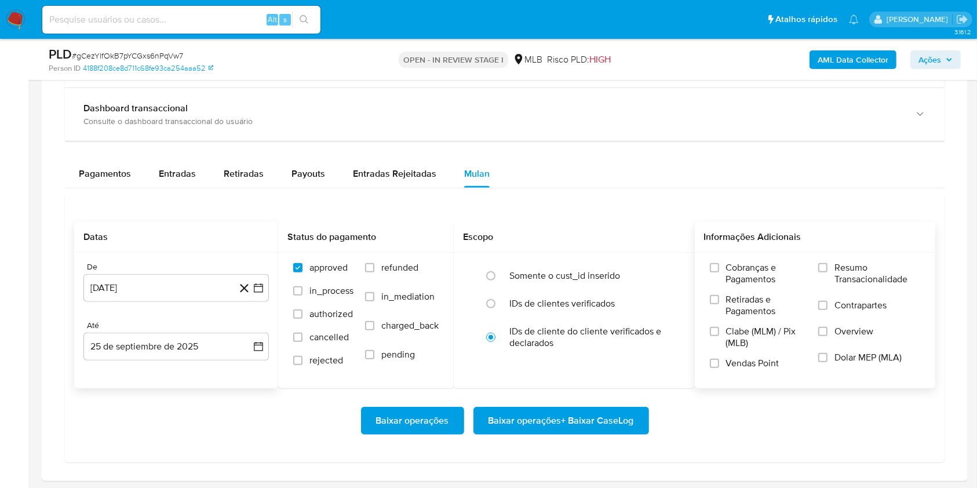
click at [832, 267] on label "Resumo Transacionalidade" at bounding box center [869, 281] width 102 height 38
click at [827, 267] on input "Resumo Transacionalidade" at bounding box center [822, 267] width 9 height 9
click at [640, 421] on button "Baixar operações + Baixar CaseLog" at bounding box center [561, 421] width 176 height 28
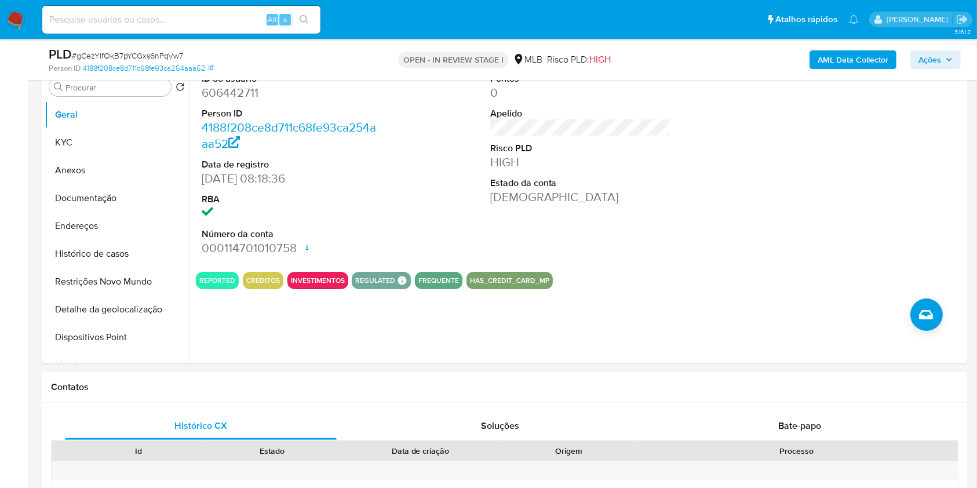
scroll to position [0, 0]
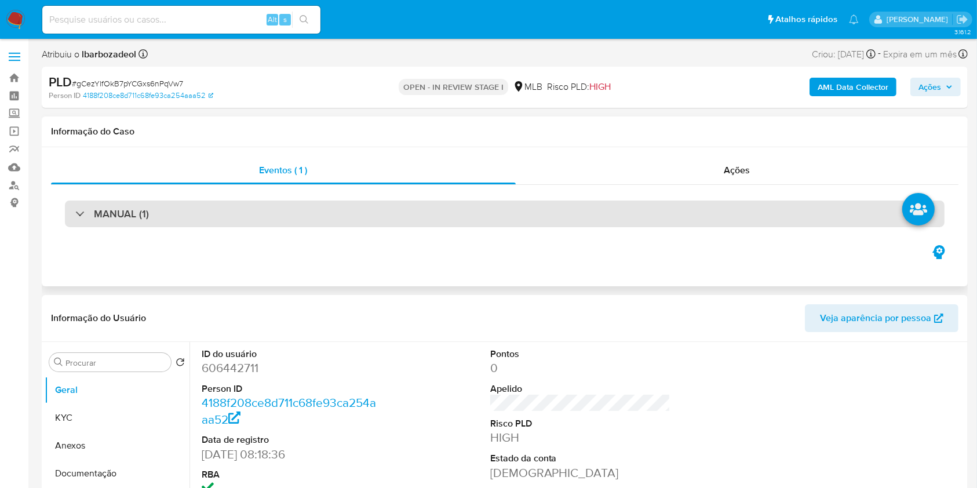
click at [595, 216] on div "MANUAL (1)" at bounding box center [505, 213] width 880 height 27
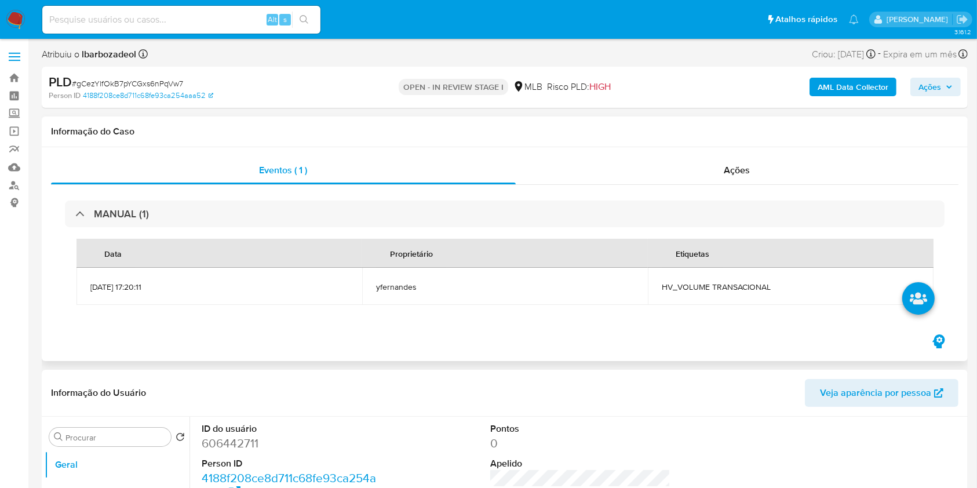
click at [694, 287] on span "HV_VOLUME TRANSACIONAL" at bounding box center [791, 287] width 258 height 10
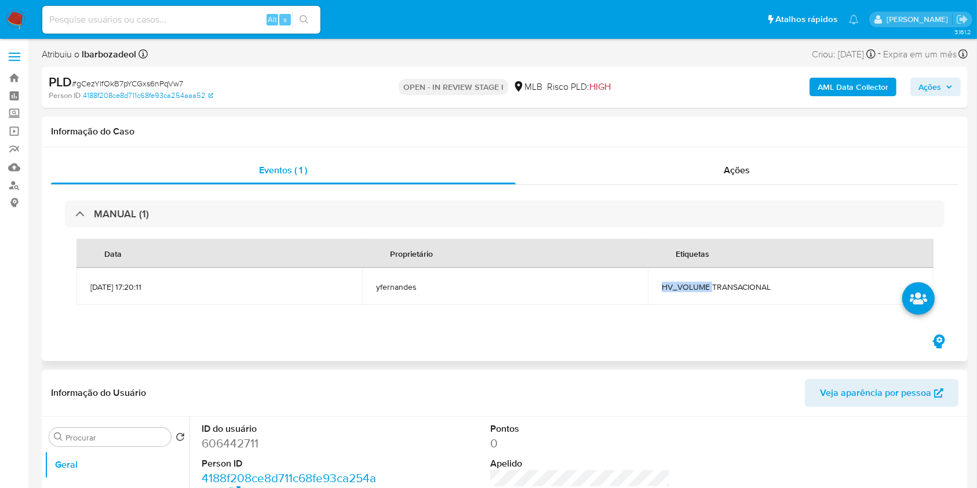
click at [694, 287] on span "HV_VOLUME TRANSACIONAL" at bounding box center [791, 287] width 258 height 10
copy span "HV_VOLUME TRANSACIONAL"
click at [937, 87] on span "Ações" at bounding box center [929, 87] width 23 height 19
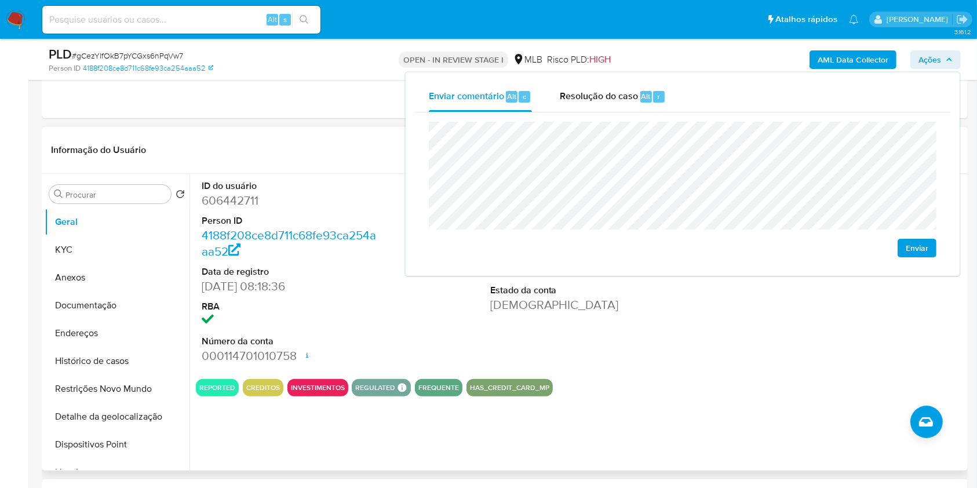
click at [636, 349] on div "Pontos 0 Apelido Risco PLD HIGH Estado da conta Ativa" at bounding box center [580, 272] width 192 height 196
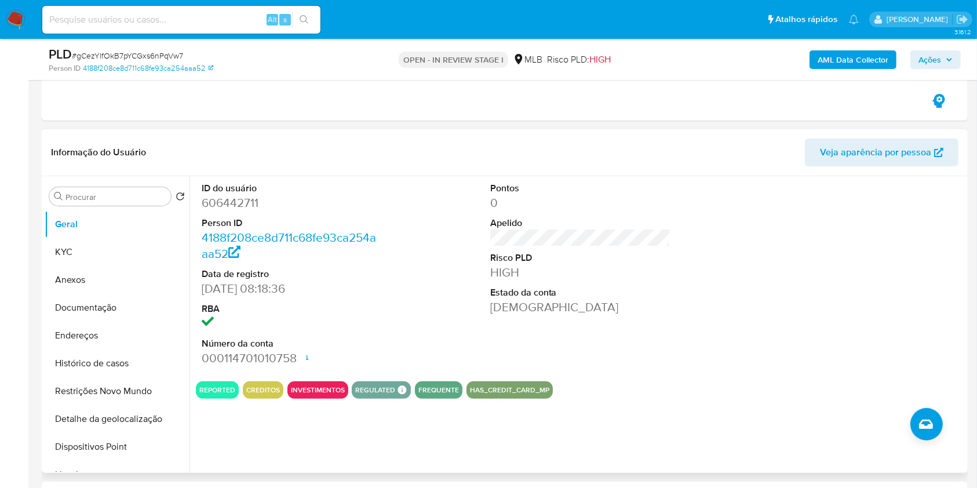
scroll to position [199, 0]
drag, startPoint x: 295, startPoint y: 358, endPoint x: 206, endPoint y: 218, distance: 166.2
click at [207, 221] on dl "ID do usuário 606442711 Person ID 4188f208ce8d711c68fe93ca254aaa52 Data de regi…" at bounding box center [292, 275] width 181 height 184
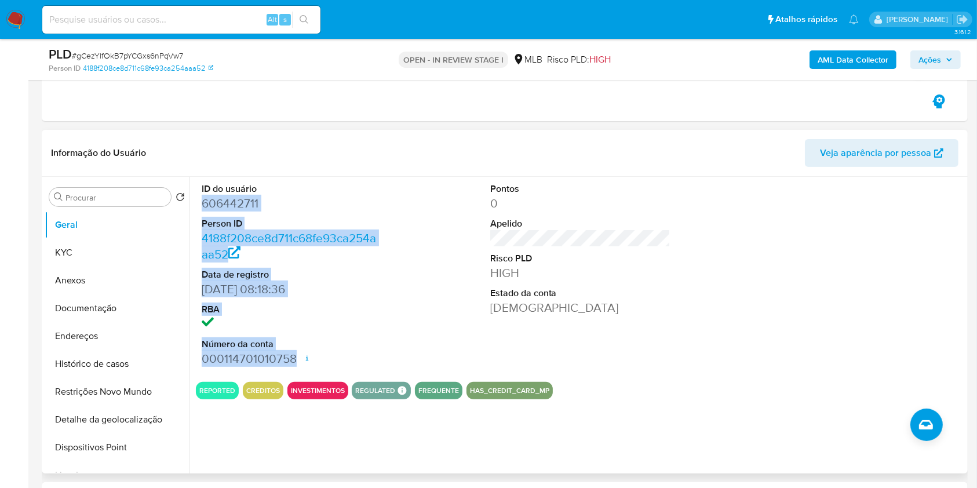
drag, startPoint x: 209, startPoint y: 202, endPoint x: 298, endPoint y: 359, distance: 181.4
click at [298, 359] on dl "ID do usuário 606442711 Person ID 4188f208ce8d711c68fe93ca254aaa52 Data de regi…" at bounding box center [292, 275] width 181 height 184
copy dl "606442711 Person ID 4188f208ce8d711c68fe93ca254aaa52 Data de registro 09/07/202…"
click at [944, 56] on span "Ações" at bounding box center [935, 60] width 34 height 16
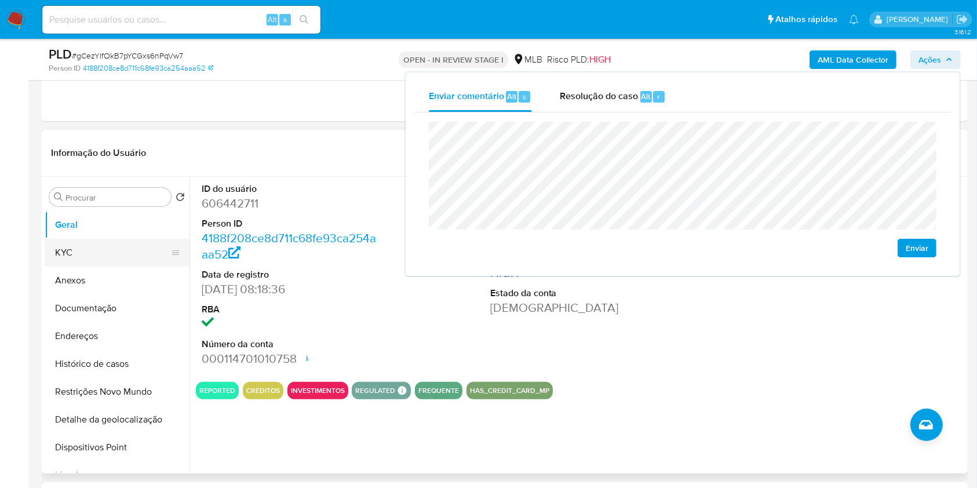
click at [105, 259] on button "KYC" at bounding box center [113, 253] width 136 height 28
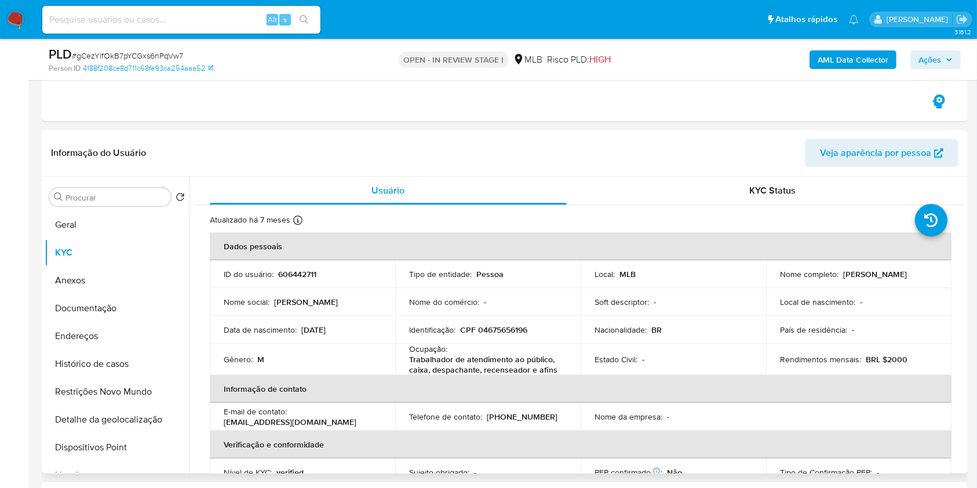
click at [504, 332] on p "CPF 04675656196" at bounding box center [493, 329] width 67 height 10
copy p "04675656196"
click at [936, 53] on span "Ações" at bounding box center [929, 59] width 23 height 19
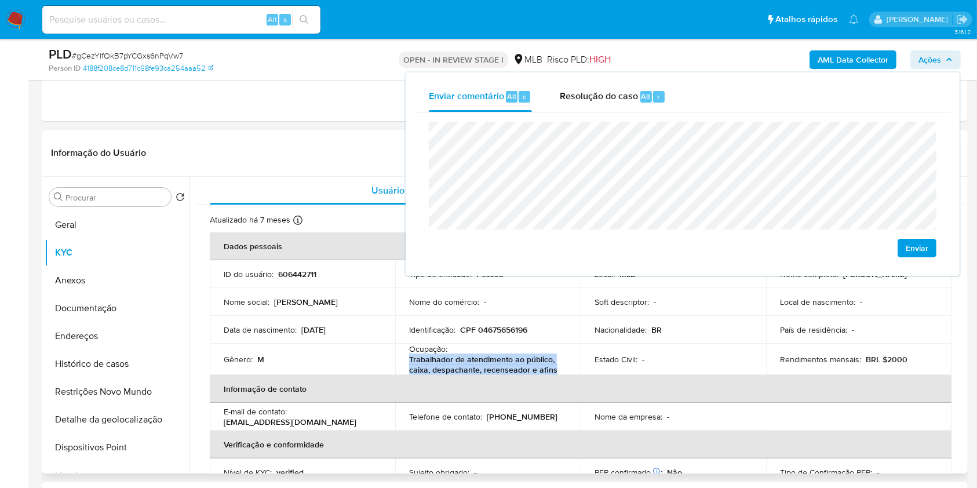
drag, startPoint x: 408, startPoint y: 360, endPoint x: 563, endPoint y: 370, distance: 155.6
click at [563, 370] on div "Ocupação : Trabalhador de atendimento ao público, caixa, despachante, recensead…" at bounding box center [488, 359] width 158 height 31
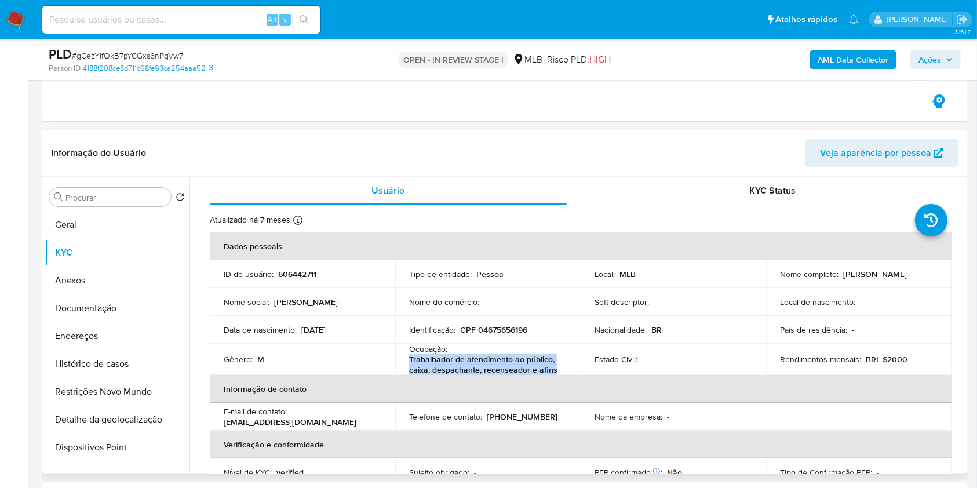
copy p "Trabalhador de atendimento ao público, caixa, despachante, recenseador e afins"
click at [937, 58] on span "Ações" at bounding box center [929, 59] width 23 height 19
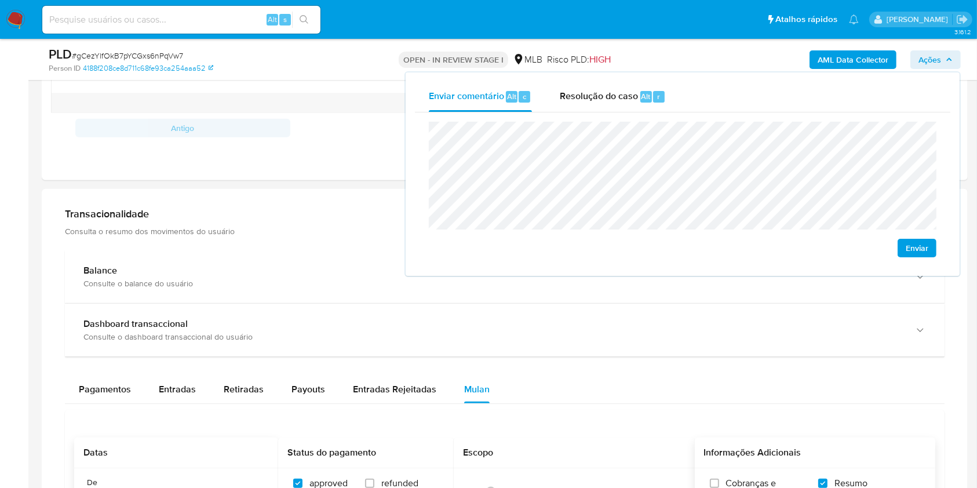
click at [39, 220] on main "3.161.2 Atribuiu o lbarbozadeol Asignado el: 12/09/2025 17:20:11 Criou: 12/09/2…" at bounding box center [488, 273] width 977 height 2056
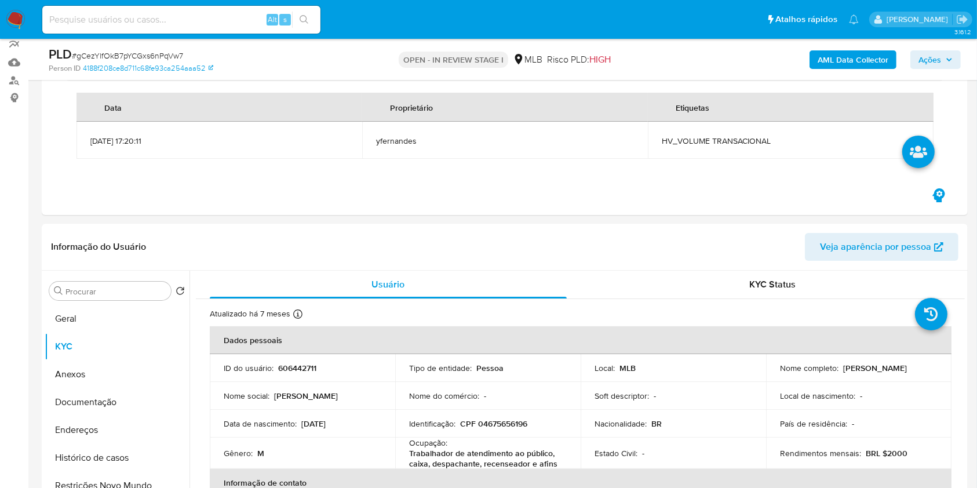
scroll to position [236, 0]
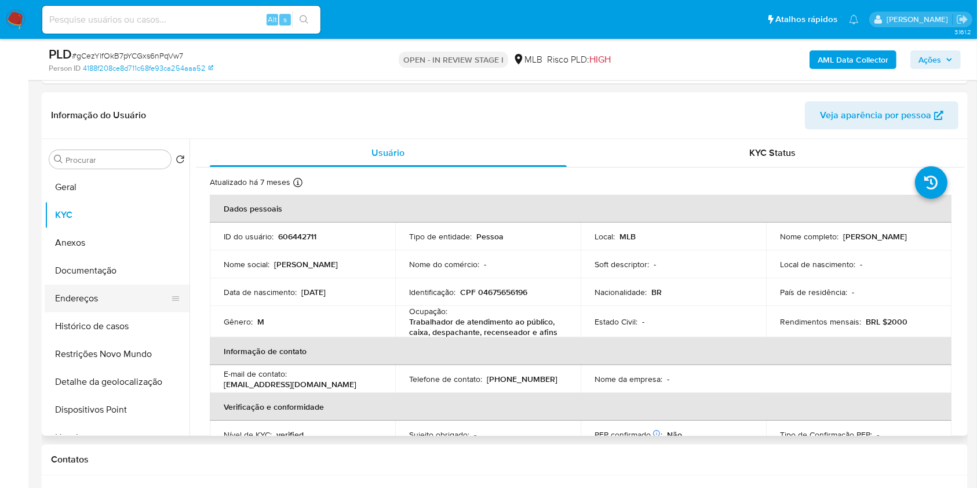
click at [130, 304] on button "Endereços" at bounding box center [113, 298] width 136 height 28
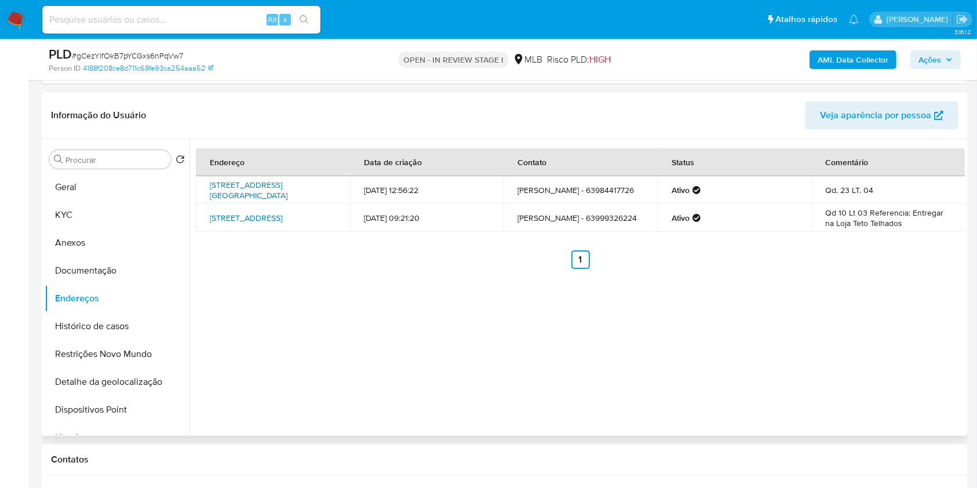
drag, startPoint x: 257, startPoint y: 188, endPoint x: 265, endPoint y: 214, distance: 26.9
click at [258, 189] on link "Rua 301 828, Gurupi, Tocantins, 77430490, Brasil 828" at bounding box center [249, 190] width 78 height 22
click at [265, 214] on link "Avenida Beira Rio 1219, Gurupi, Tocantins, 77413820, Brasil 1219" at bounding box center [246, 218] width 72 height 12
click at [138, 262] on button "Documentação" at bounding box center [113, 271] width 136 height 28
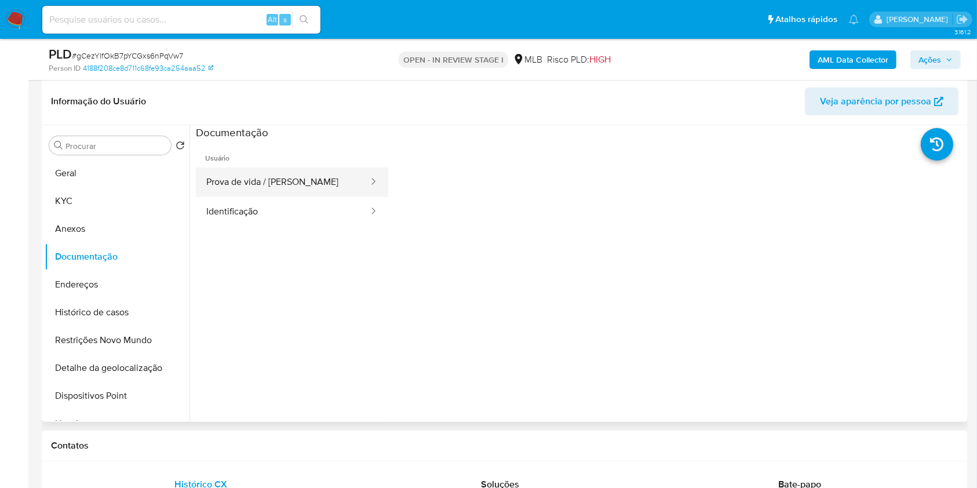
click at [279, 178] on button "Prova de vida / Selfie" at bounding box center [283, 182] width 174 height 30
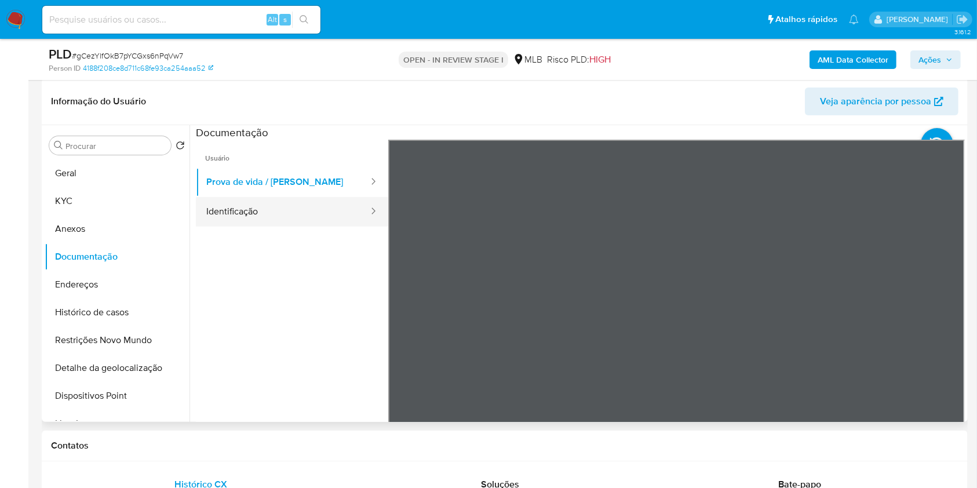
click at [316, 214] on button "Identificação" at bounding box center [283, 212] width 174 height 30
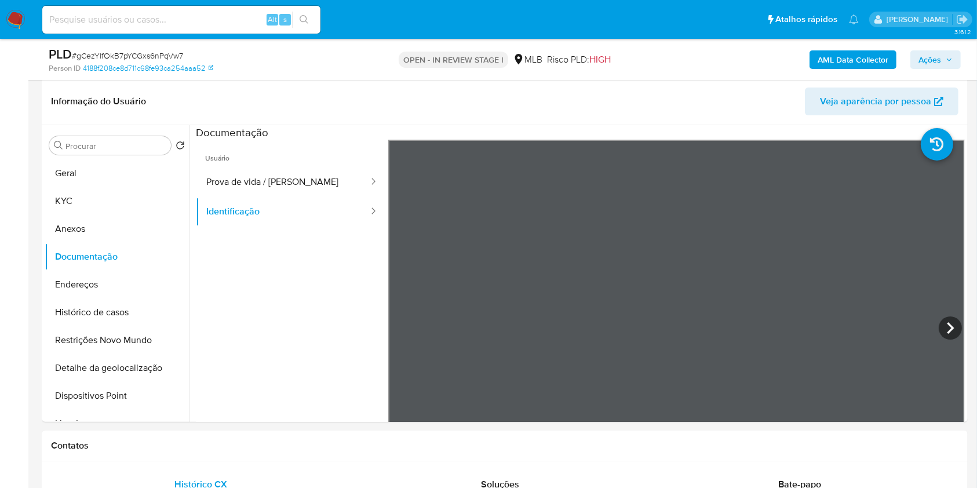
click at [956, 50] on button "Ações" at bounding box center [935, 59] width 50 height 19
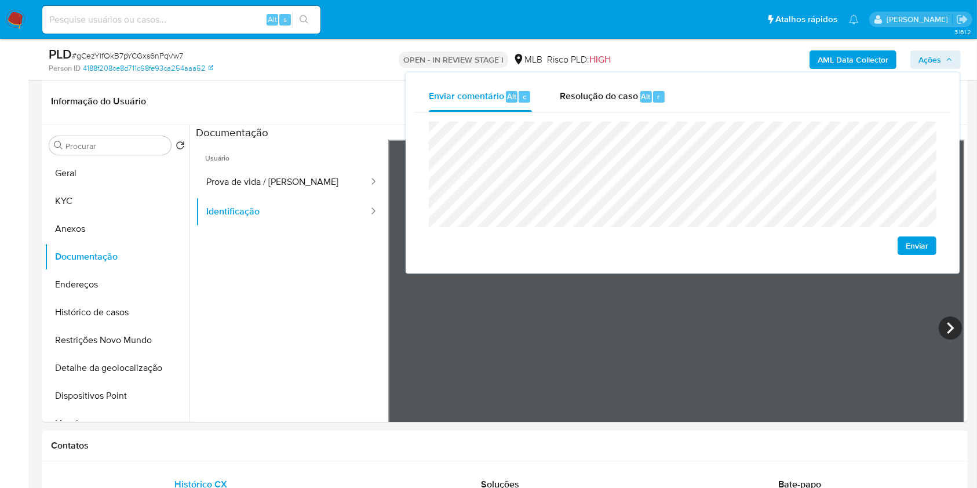
click at [954, 54] on button "Ações" at bounding box center [935, 59] width 50 height 19
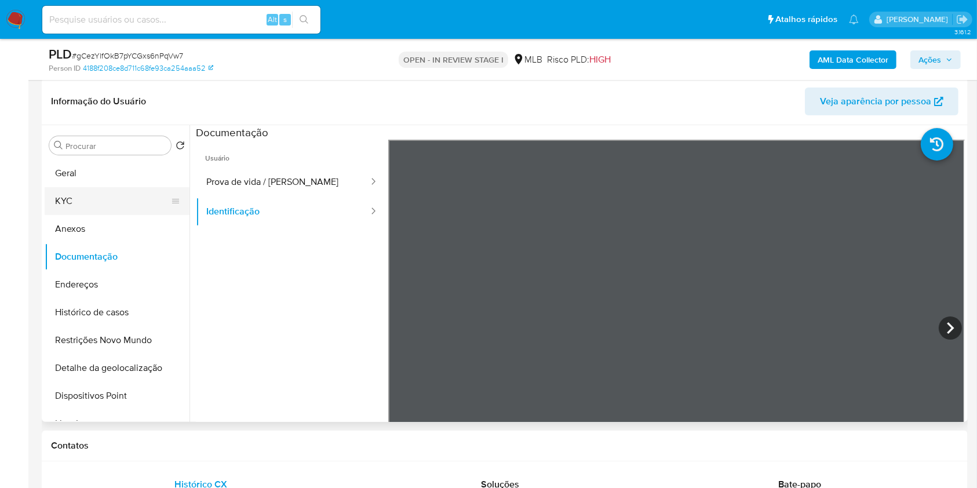
click at [111, 197] on button "KYC" at bounding box center [113, 201] width 136 height 28
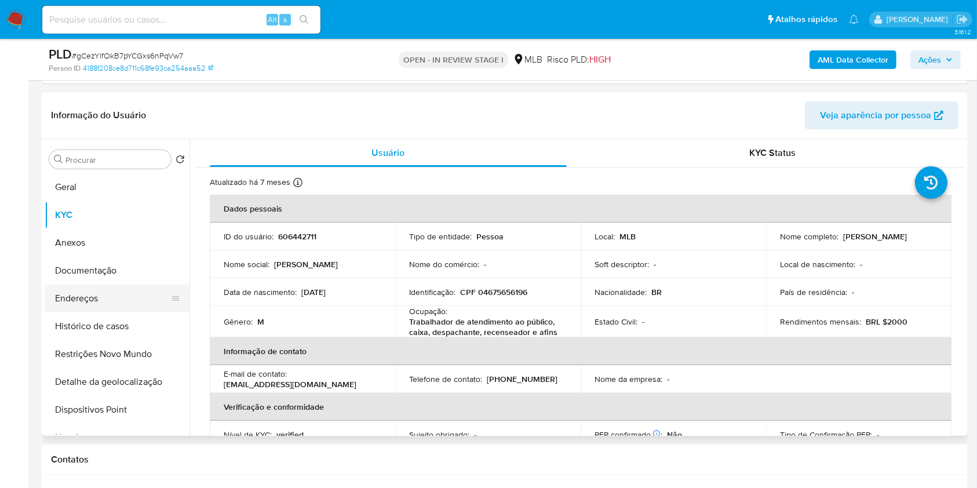
click at [118, 305] on button "Endereços" at bounding box center [113, 298] width 136 height 28
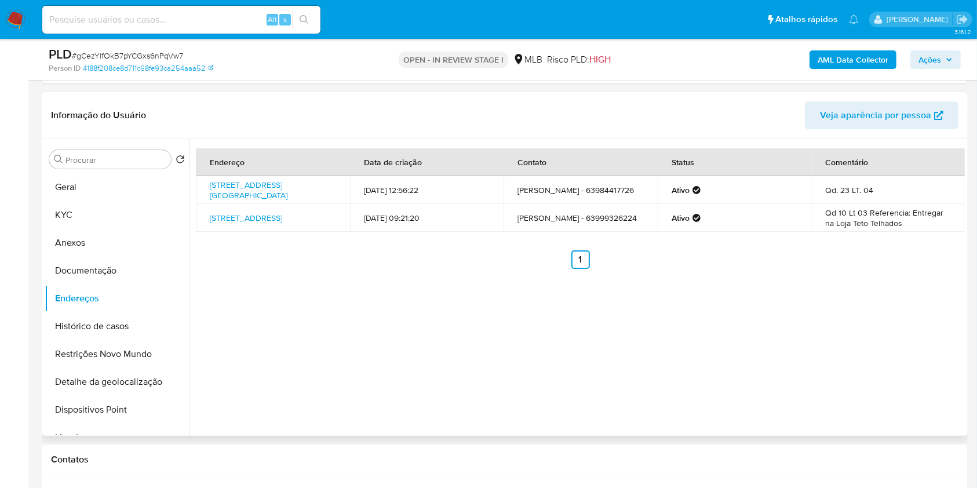
click at [417, 216] on td "25/05/2024 09:21:20" at bounding box center [427, 218] width 154 height 28
click at [123, 265] on button "Documentação" at bounding box center [113, 271] width 136 height 28
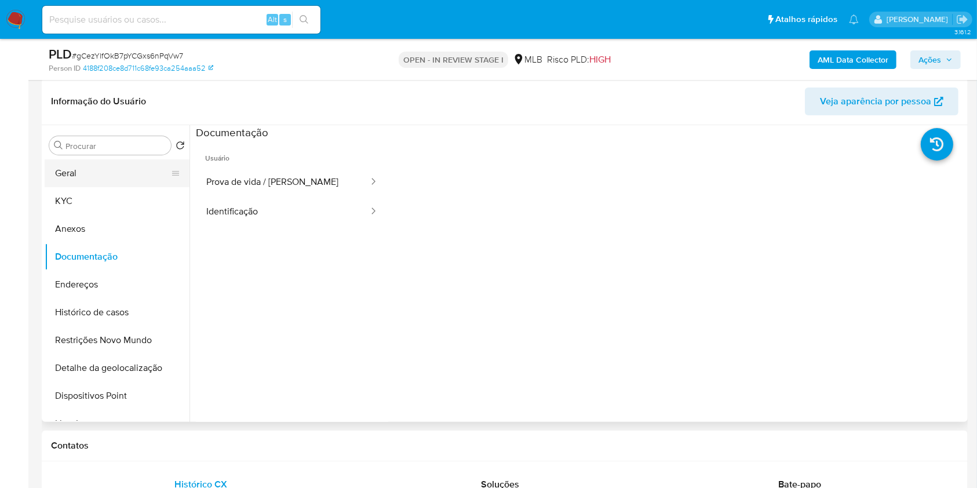
click at [148, 167] on button "Geral" at bounding box center [113, 173] width 136 height 28
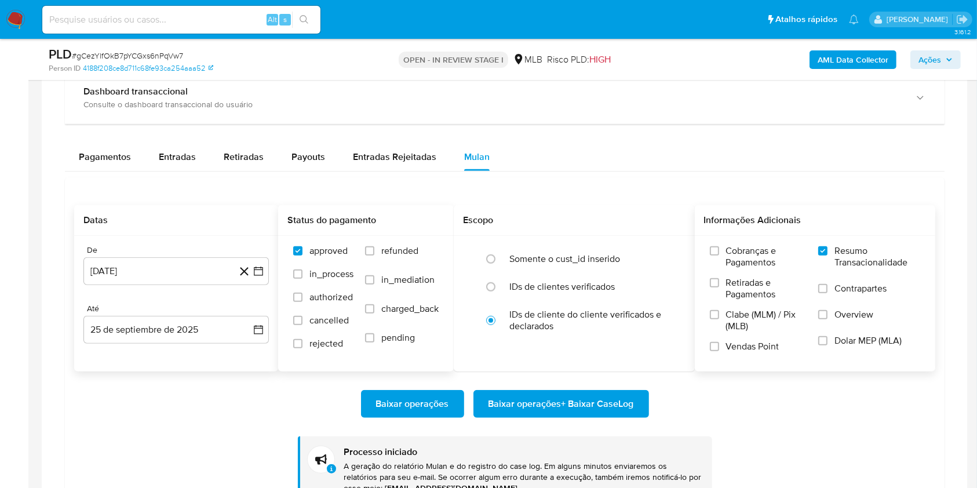
scroll to position [1043, 0]
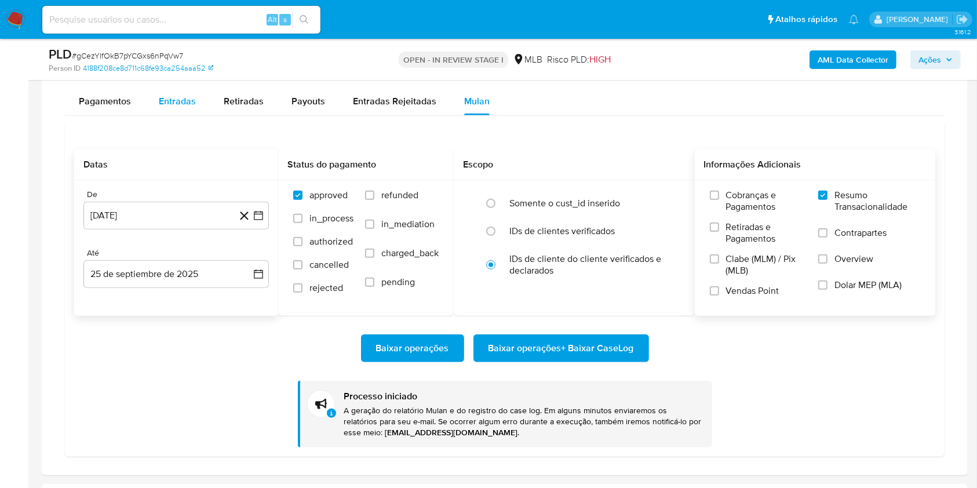
click at [185, 112] on div "Entradas" at bounding box center [177, 101] width 37 height 28
select select "10"
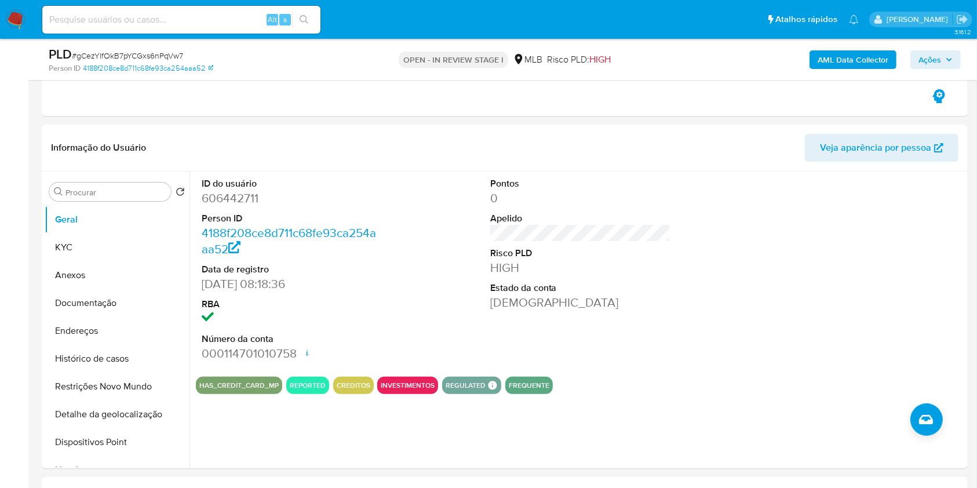
scroll to position [205, 0]
drag, startPoint x: 944, startPoint y: 322, endPoint x: 933, endPoint y: 322, distance: 10.4
click at [944, 322] on div at bounding box center [868, 269] width 192 height 196
click at [110, 242] on button "KYC" at bounding box center [113, 247] width 136 height 28
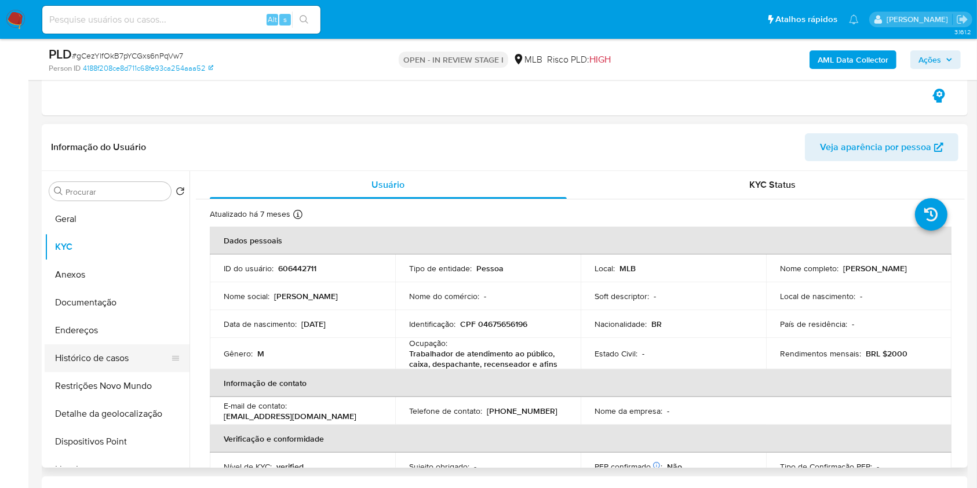
click at [111, 344] on button "Histórico de casos" at bounding box center [113, 358] width 136 height 28
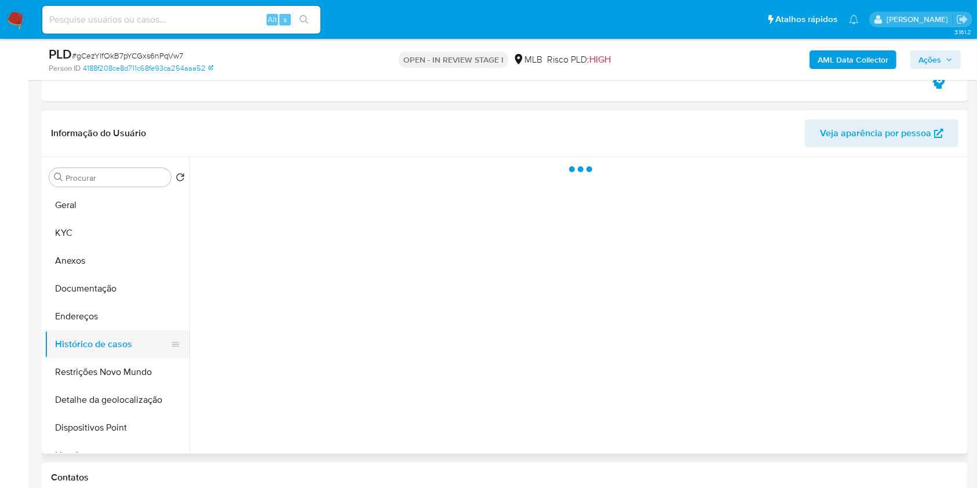
click at [111, 344] on button "Histórico de casos" at bounding box center [113, 344] width 136 height 28
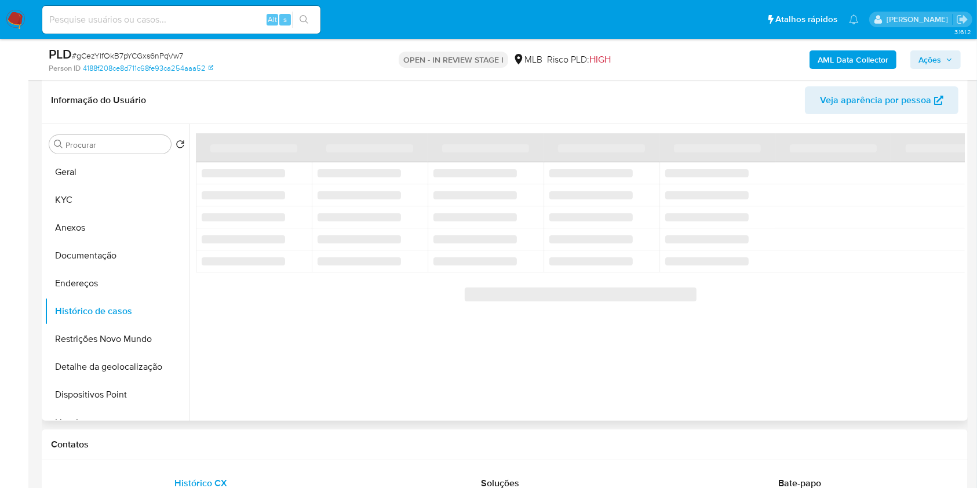
scroll to position [228, 0]
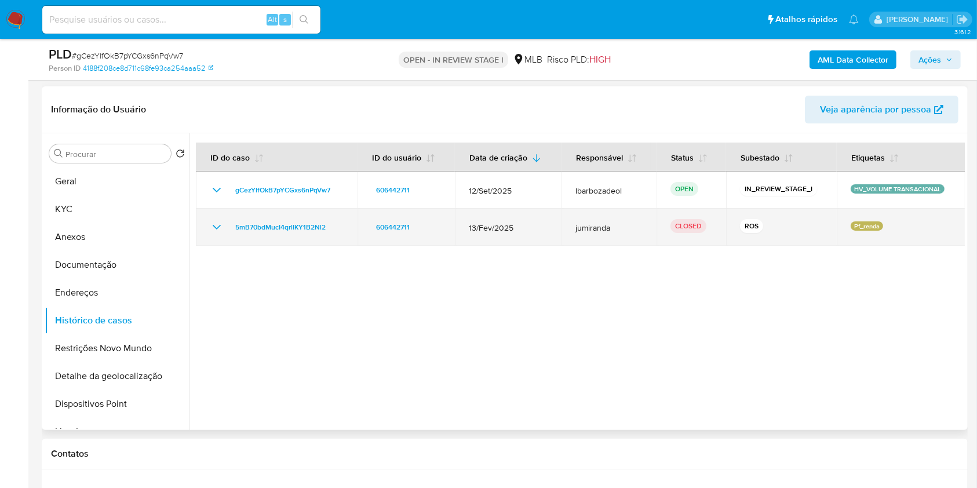
click at [297, 214] on td "5mB70bdMucI4qrllKY1B2Nl2" at bounding box center [277, 227] width 162 height 37
click at [315, 231] on span "5mB70bdMucI4qrllKY1B2Nl2" at bounding box center [280, 227] width 90 height 14
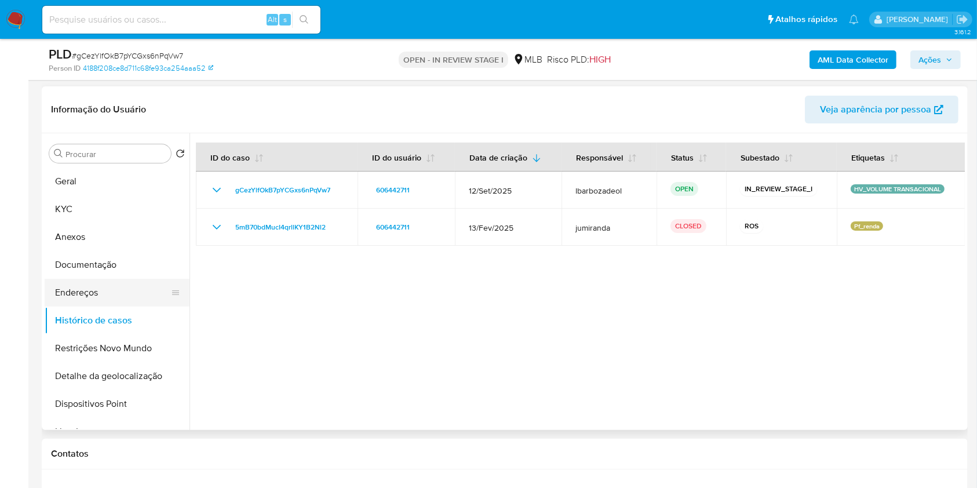
click at [125, 287] on button "Endereços" at bounding box center [113, 293] width 136 height 28
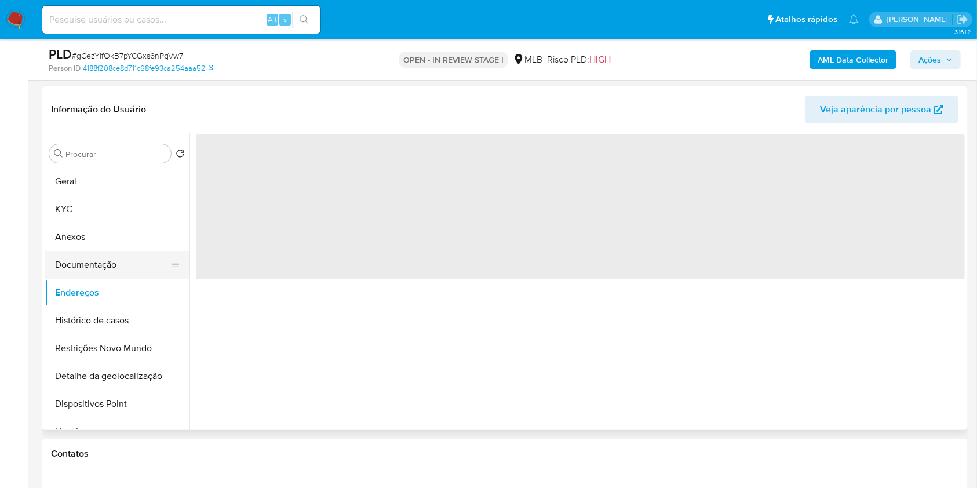
click at [128, 273] on button "Documentação" at bounding box center [113, 265] width 136 height 28
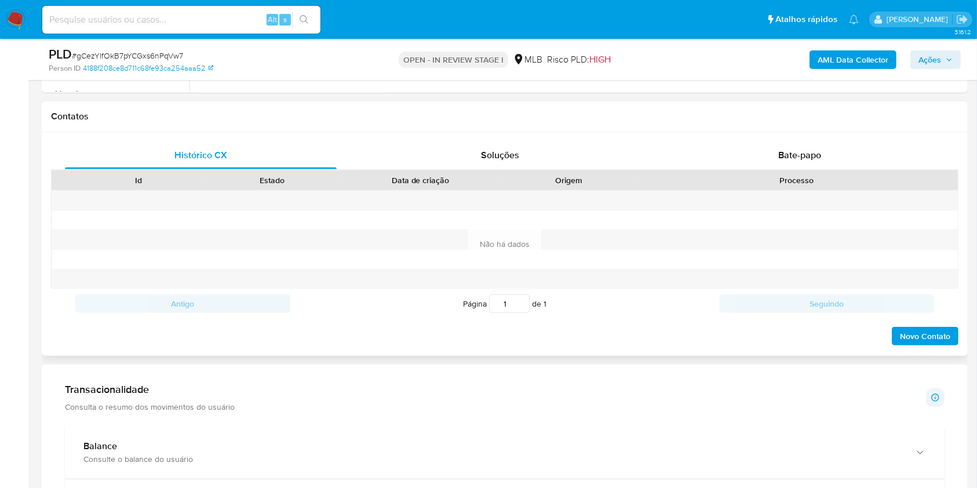
scroll to position [565, 0]
click at [775, 152] on div "Bate-papo" at bounding box center [800, 156] width 272 height 28
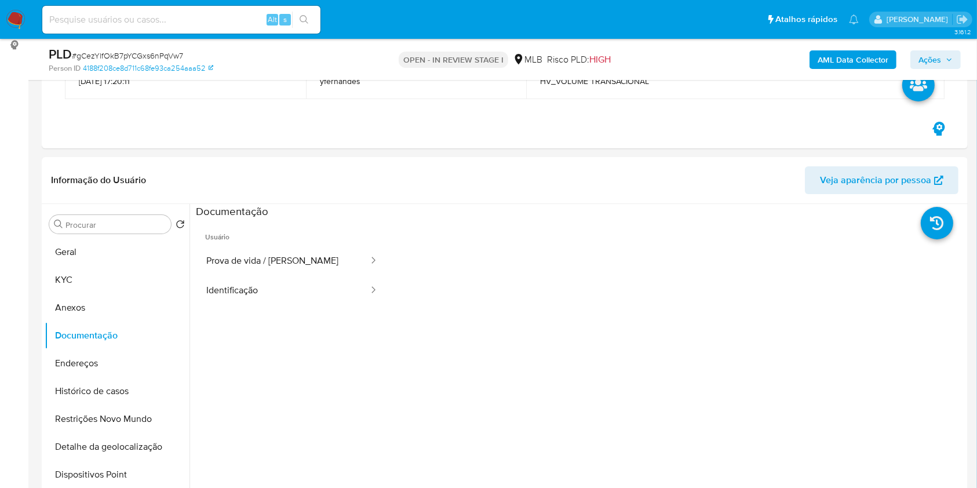
scroll to position [155, 0]
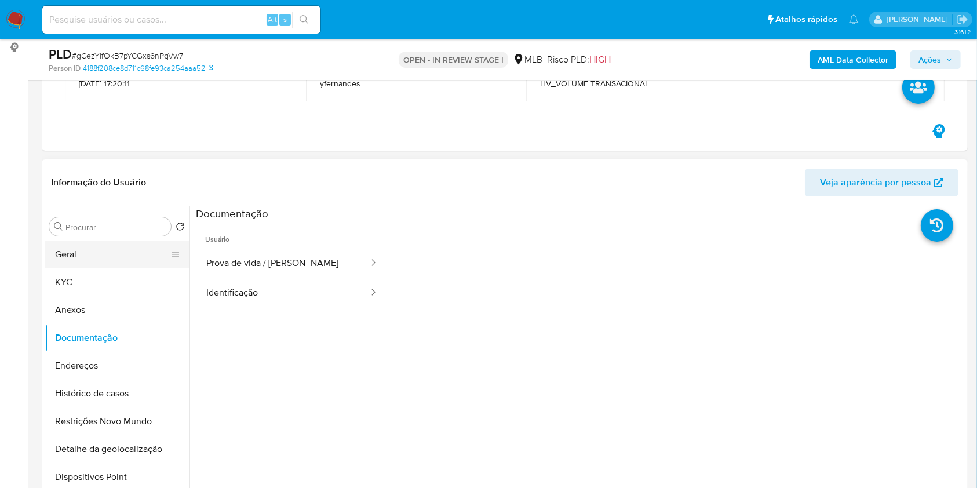
click at [111, 251] on button "Geral" at bounding box center [113, 254] width 136 height 28
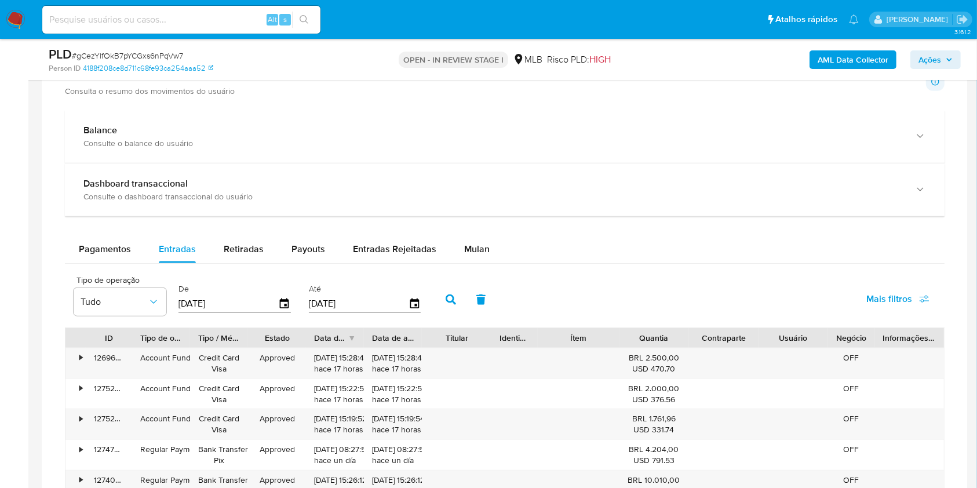
scroll to position [1120, 0]
click at [315, 242] on span "Payouts" at bounding box center [308, 248] width 34 height 13
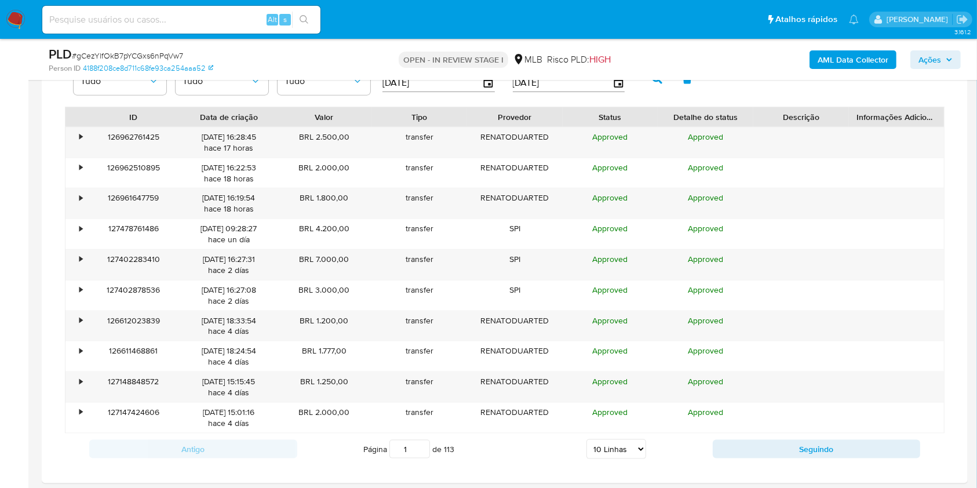
scroll to position [1347, 0]
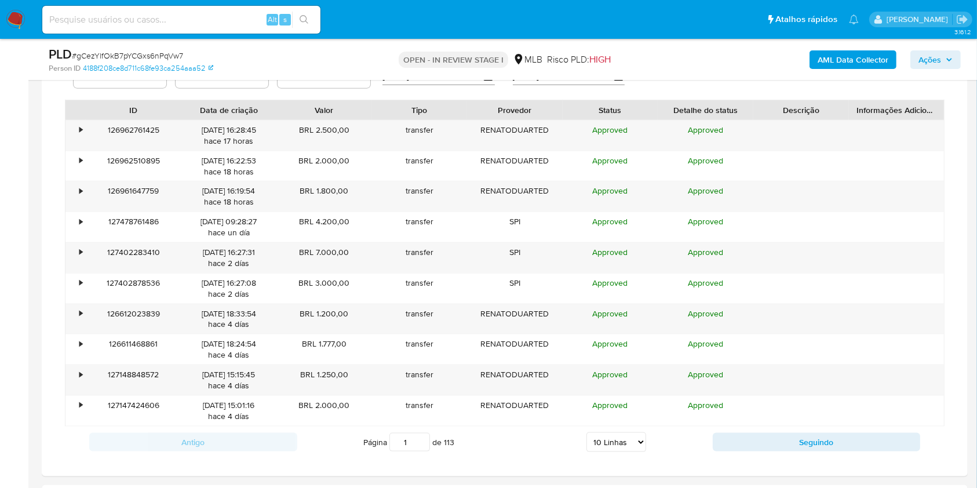
click at [607, 432] on select "5 Linhas 10 Linhas 20 Linhas 25 Linhas 50 Linhas 100 Linhas" at bounding box center [616, 442] width 60 height 20
select select "100"
click at [586, 432] on select "5 Linhas 10 Linhas 20 Linhas 25 Linhas 50 Linhas 100 Linhas" at bounding box center [616, 442] width 60 height 20
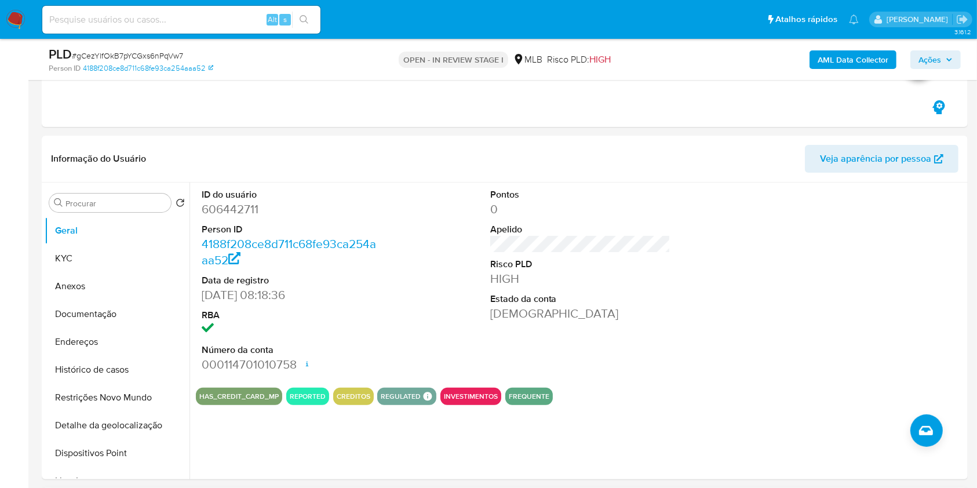
scroll to position [195, 0]
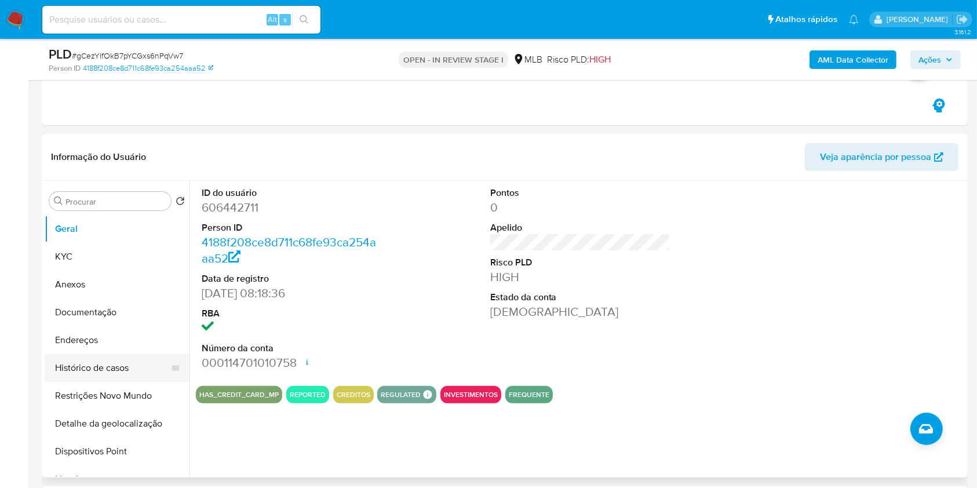
click at [133, 365] on button "Histórico de casos" at bounding box center [113, 368] width 136 height 28
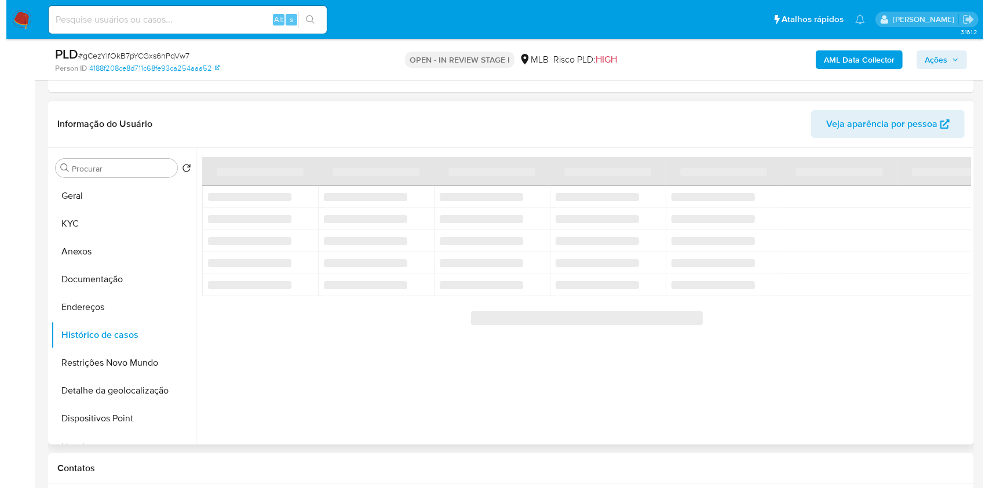
scroll to position [213, 0]
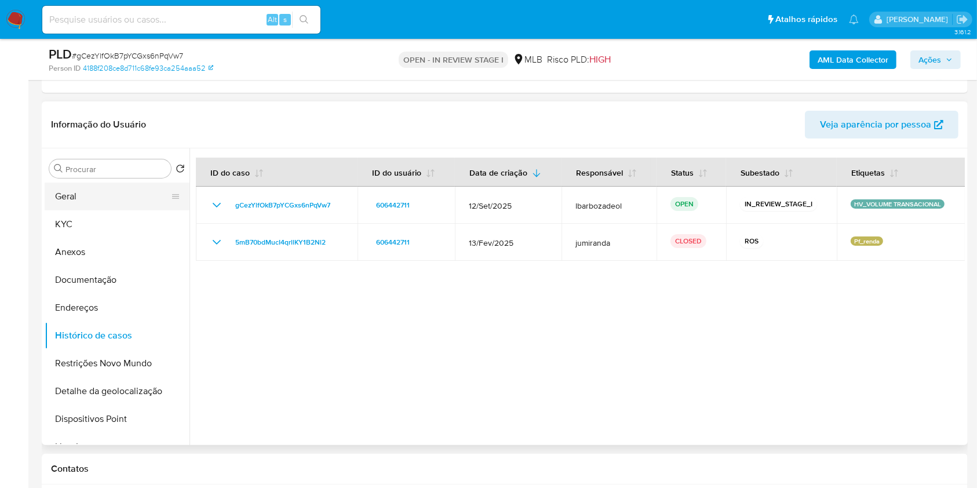
click at [116, 199] on button "Geral" at bounding box center [113, 197] width 136 height 28
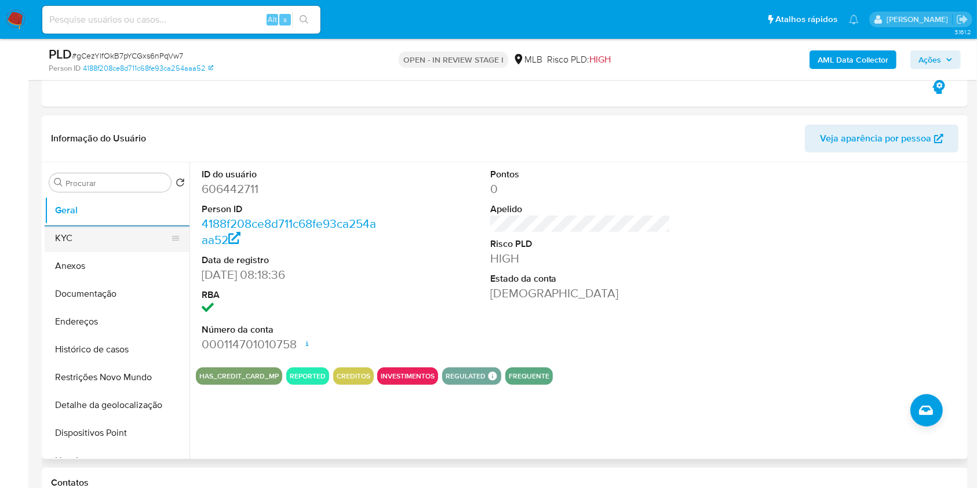
click at [117, 233] on button "KYC" at bounding box center [113, 238] width 136 height 28
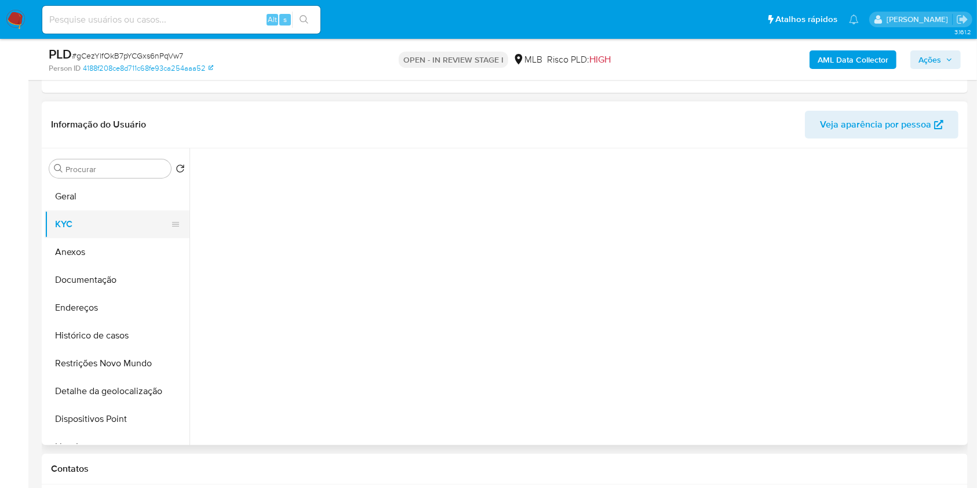
click at [117, 233] on button "KYC" at bounding box center [113, 224] width 136 height 28
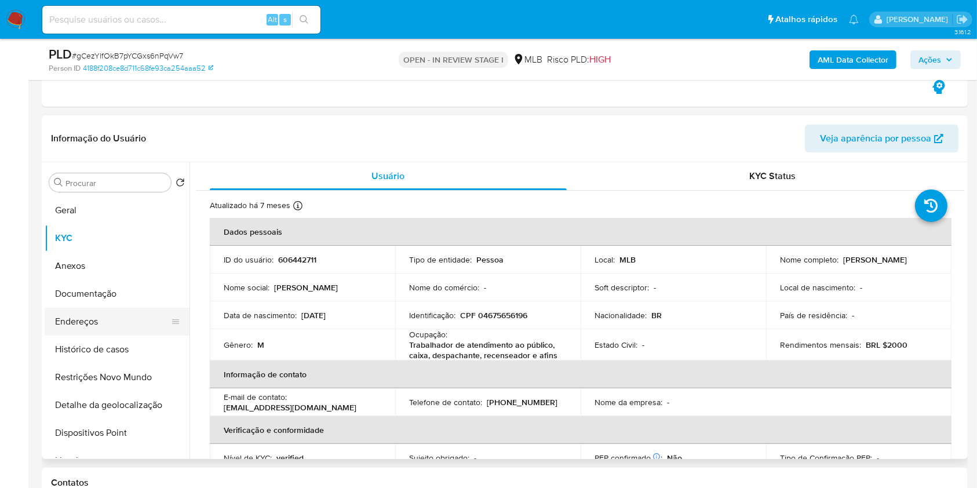
click at [115, 327] on button "Endereços" at bounding box center [113, 322] width 136 height 28
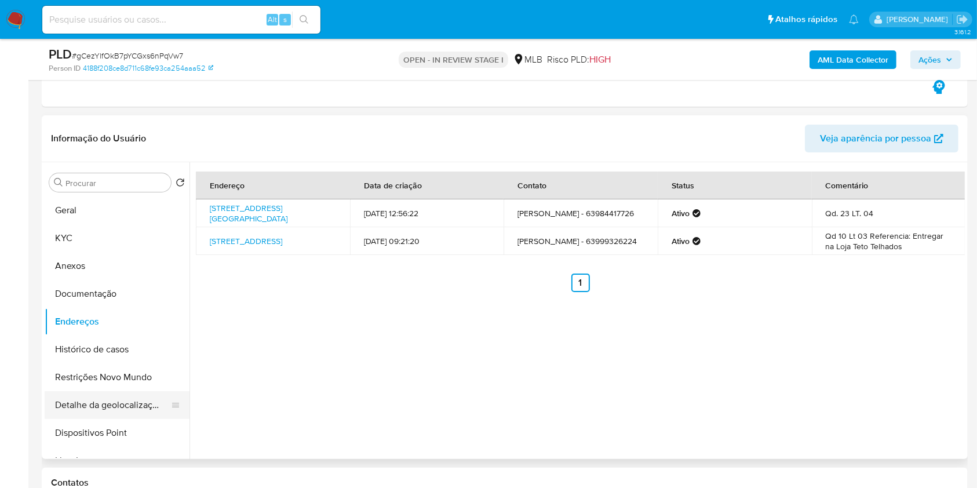
click at [133, 404] on button "Detalhe da geolocalização" at bounding box center [113, 405] width 136 height 28
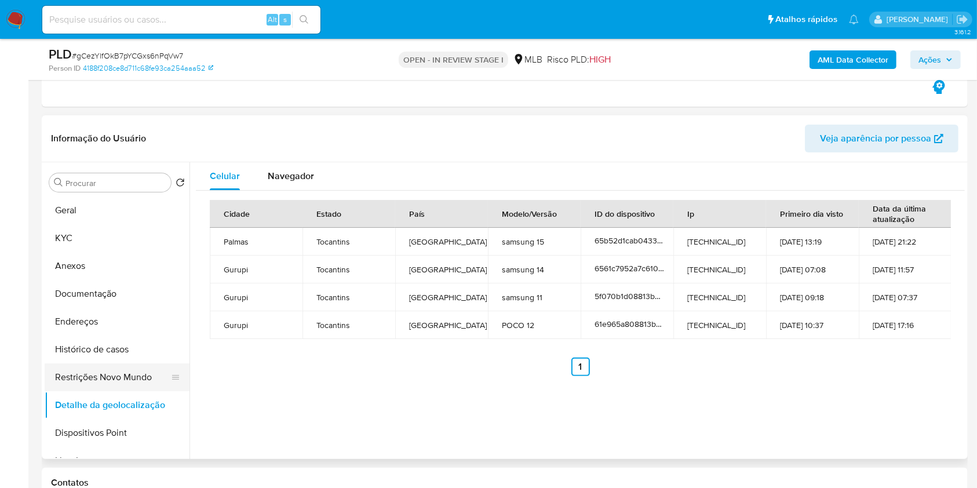
click at [142, 367] on button "Restrições Novo Mundo" at bounding box center [113, 377] width 136 height 28
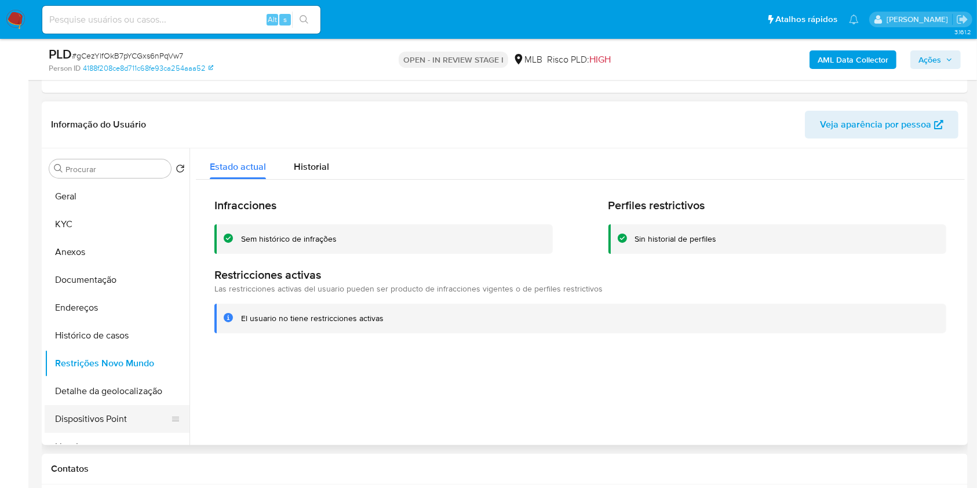
click at [117, 418] on button "Dispositivos Point" at bounding box center [113, 419] width 136 height 28
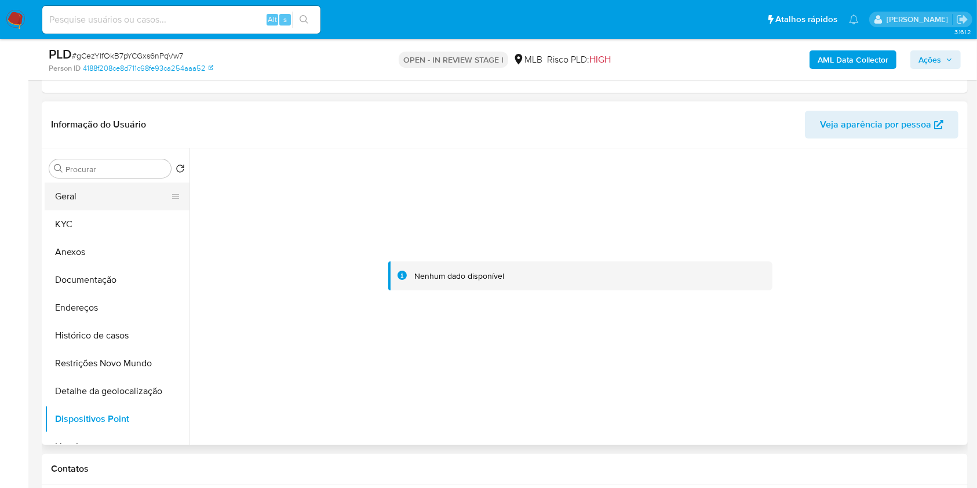
click at [102, 193] on button "Geral" at bounding box center [113, 197] width 136 height 28
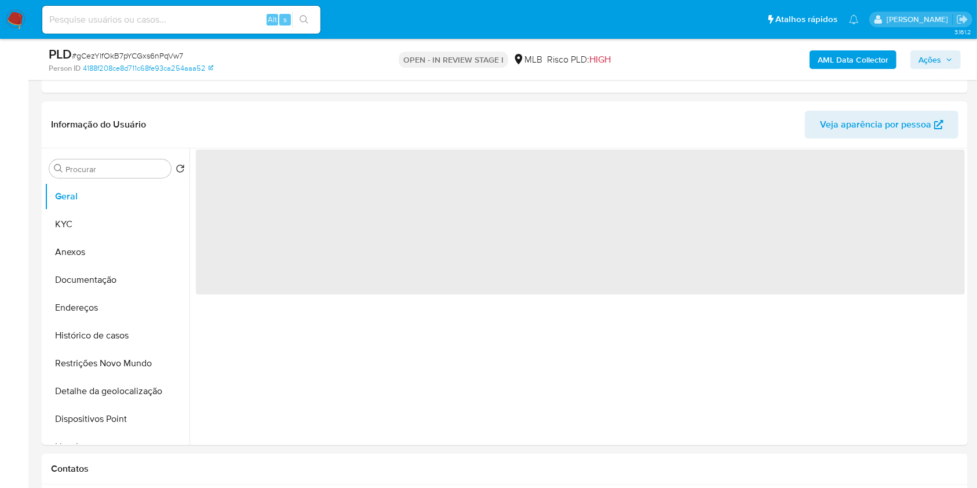
click at [955, 63] on button "Ações" at bounding box center [935, 59] width 50 height 19
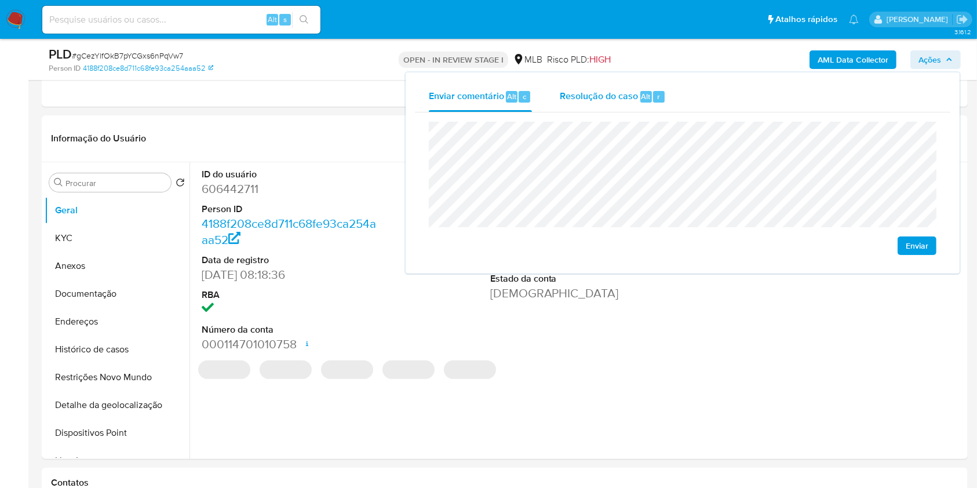
click at [628, 96] on span "Resolução do caso" at bounding box center [599, 95] width 78 height 13
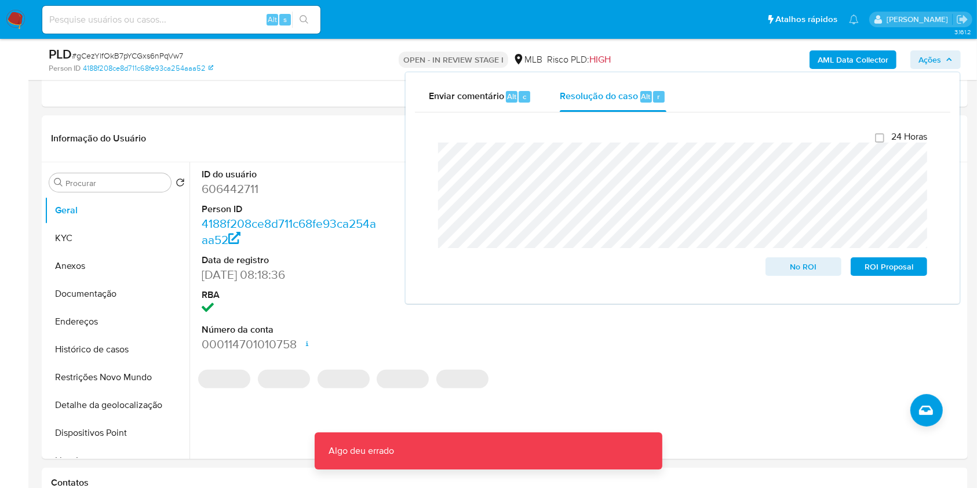
click at [784, 49] on div "AML Data Collector Ações Enviar comentário Alt c Resolução do caso Alt r Fecham…" at bounding box center [810, 59] width 301 height 27
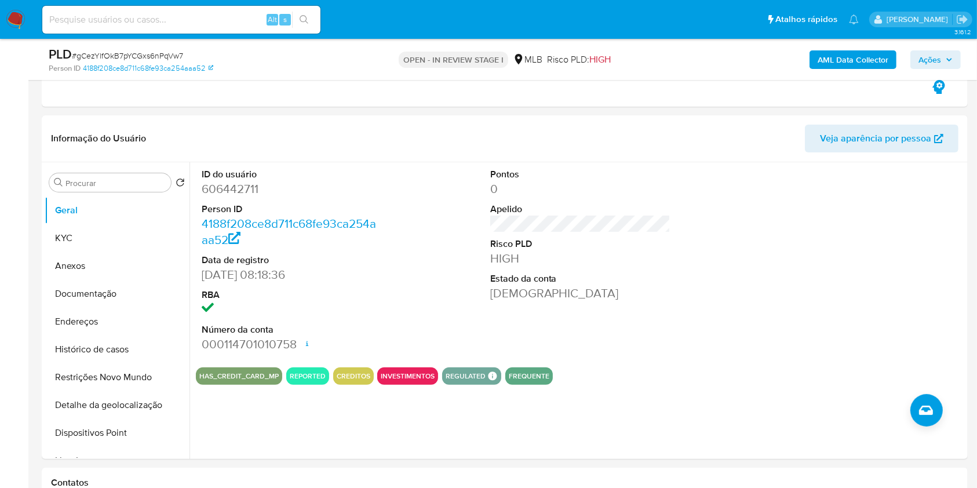
click at [824, 52] on b "AML Data Collector" at bounding box center [853, 59] width 71 height 19
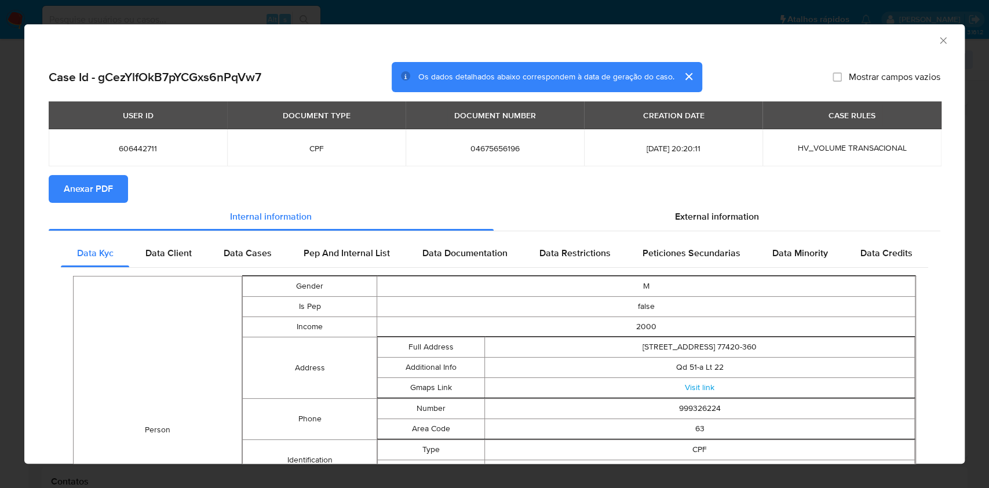
click at [114, 201] on button "Anexar PDF" at bounding box center [88, 189] width 79 height 28
click at [937, 38] on icon "Fechar a janela" at bounding box center [943, 41] width 12 height 12
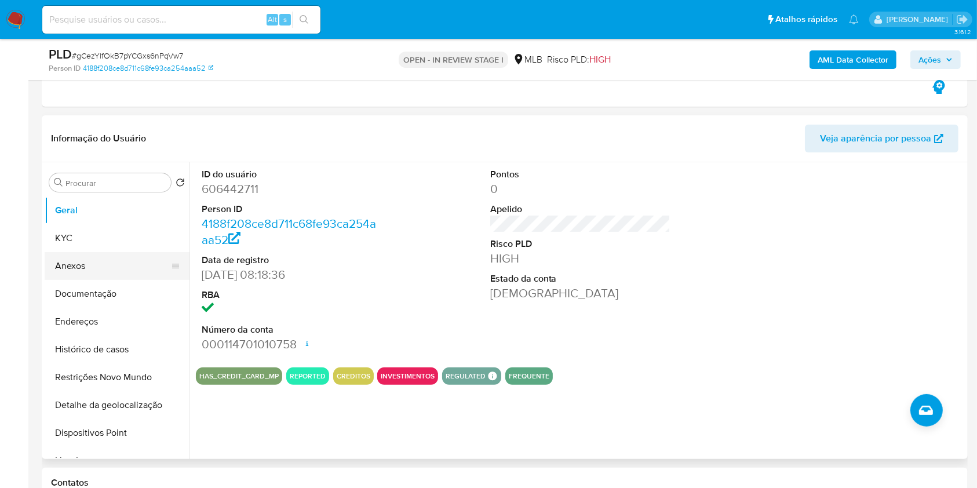
click at [133, 277] on button "Anexos" at bounding box center [113, 266] width 136 height 28
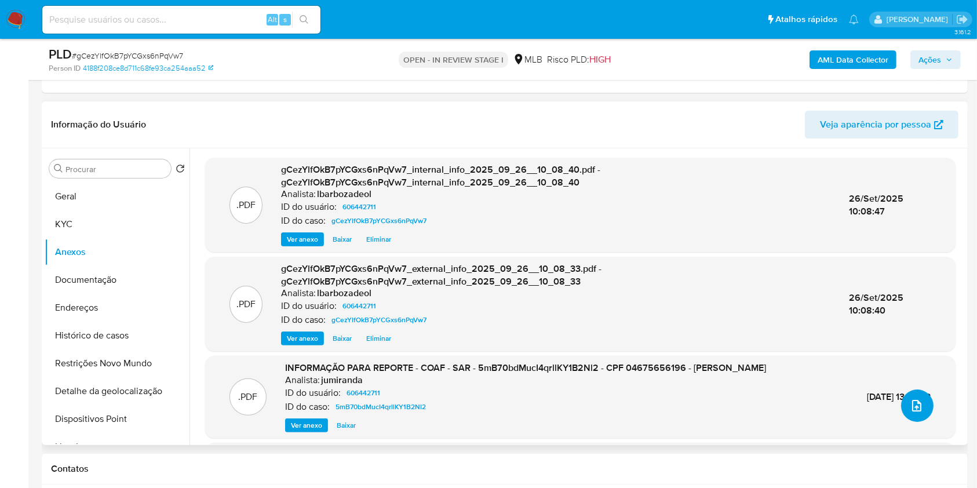
click at [917, 406] on icon "upload-file" at bounding box center [917, 406] width 14 height 14
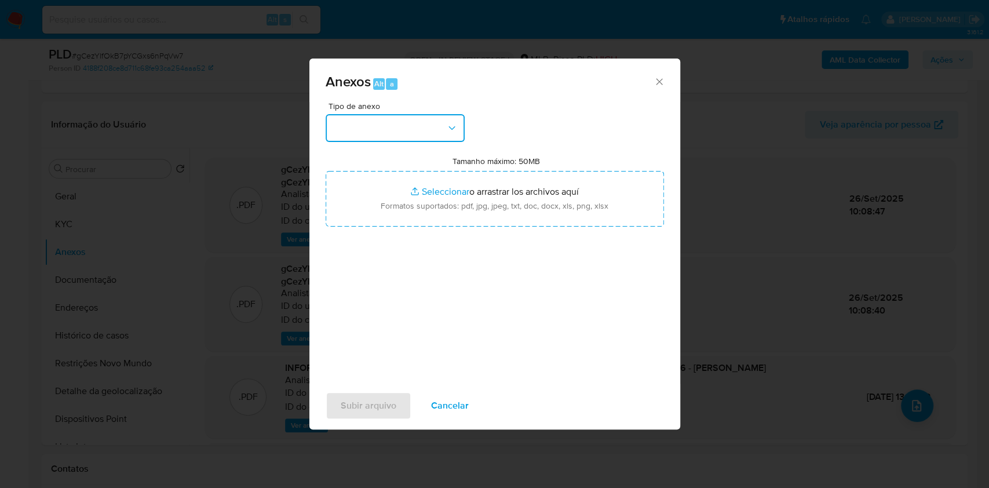
click at [395, 119] on button "button" at bounding box center [395, 128] width 139 height 28
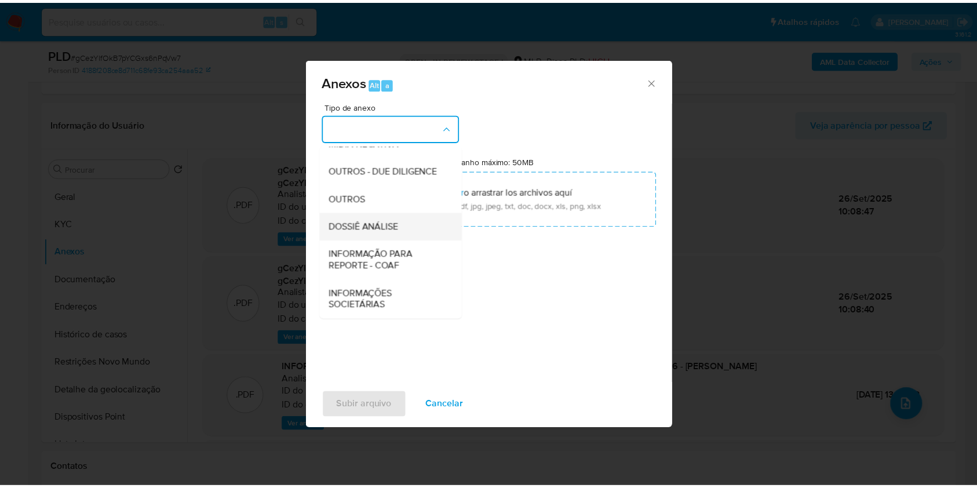
scroll to position [176, 0]
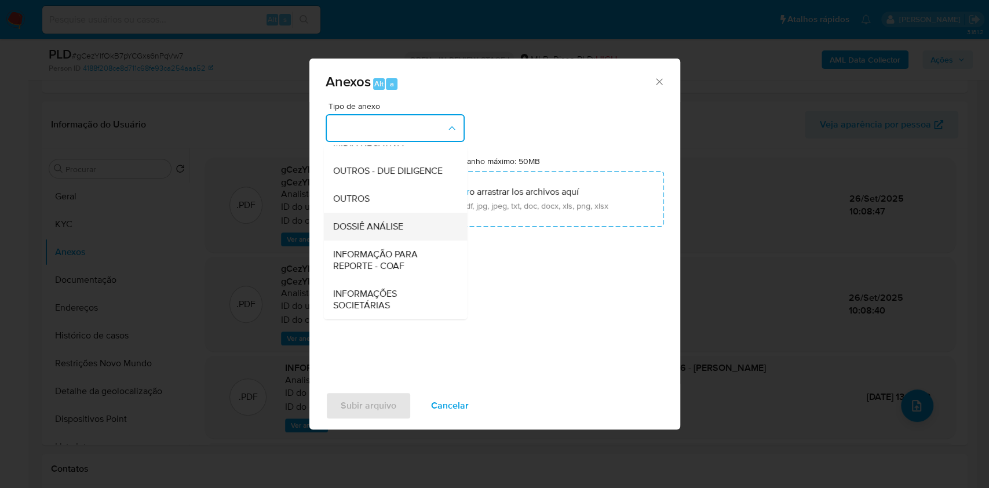
click at [394, 225] on span "DOSSIÊ ANÁLISE" at bounding box center [368, 227] width 70 height 12
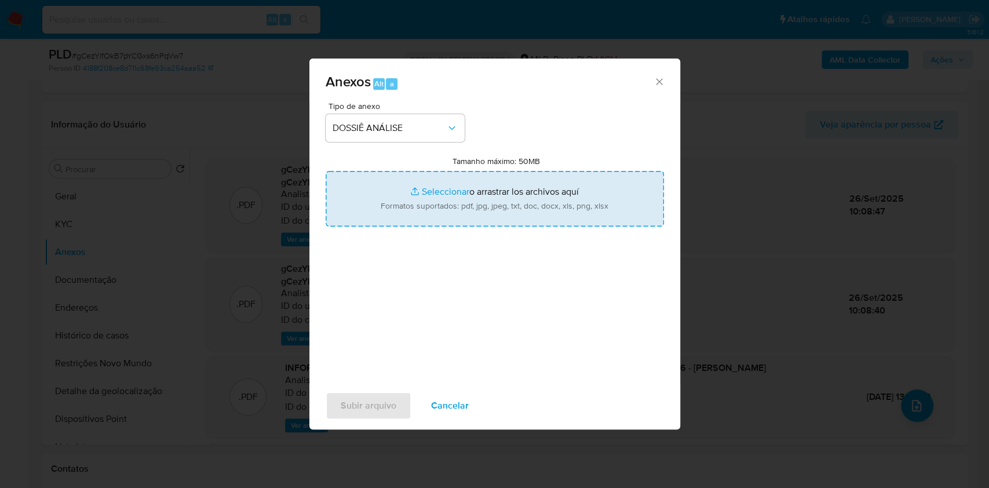
click at [414, 200] on input "Tamanho máximo: 50MB Seleccionar archivos" at bounding box center [495, 199] width 338 height 56
type input "C:\fakepath\2° SAR - XXXX - CPF 04675656196 - RENATO DUARTE DE SOUSA.pdf"
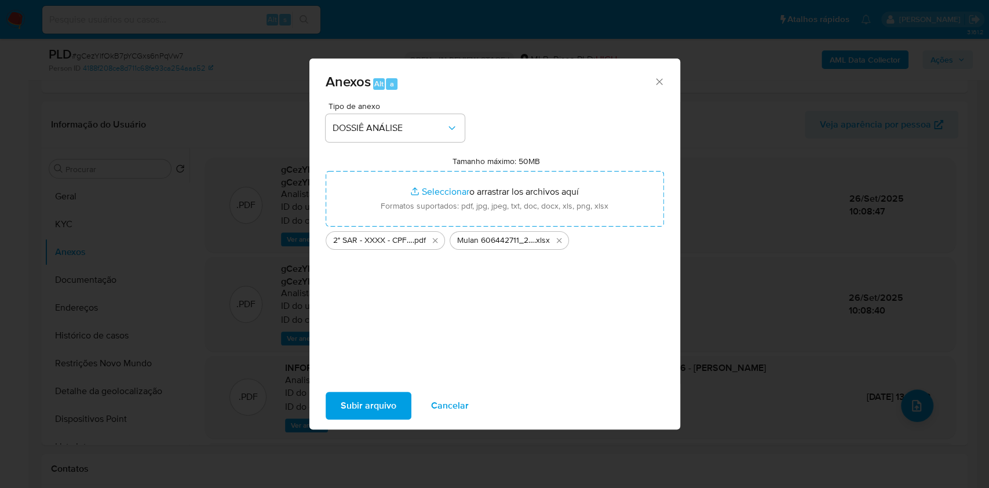
drag, startPoint x: 414, startPoint y: 199, endPoint x: 346, endPoint y: 399, distance: 210.3
click at [346, 399] on span "Subir arquivo" at bounding box center [369, 405] width 56 height 25
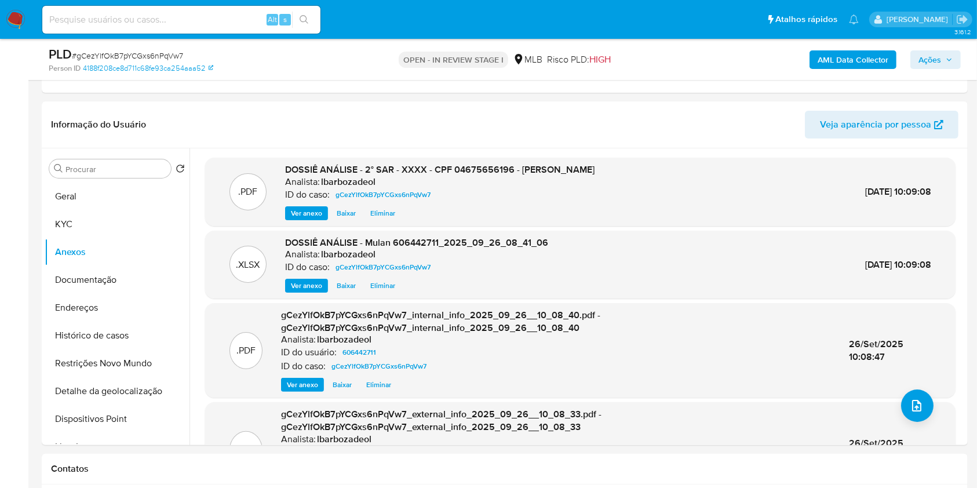
click at [939, 56] on span "Ações" at bounding box center [929, 59] width 23 height 19
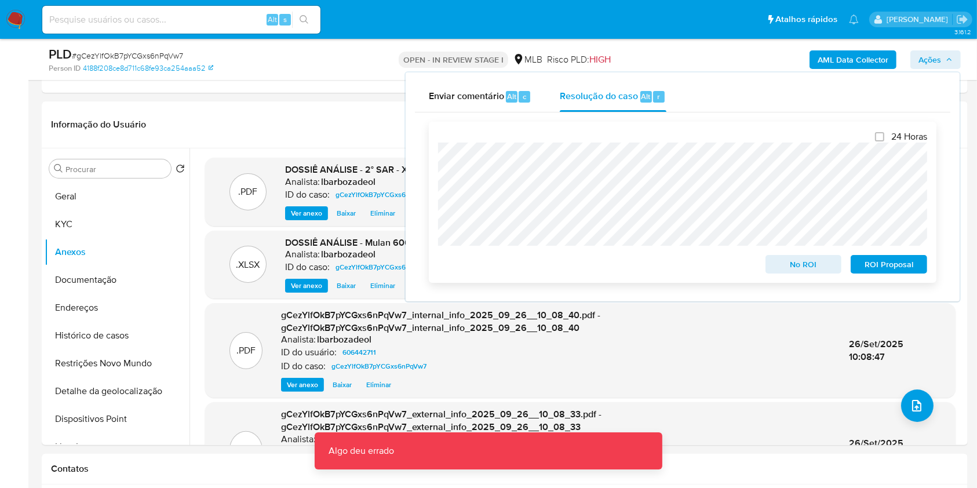
click at [900, 262] on span "ROI Proposal" at bounding box center [889, 264] width 60 height 16
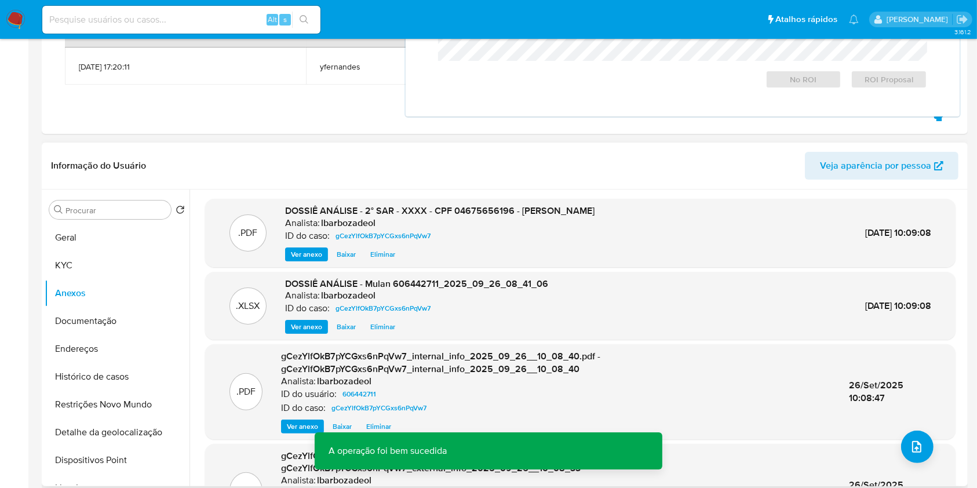
scroll to position [0, 0]
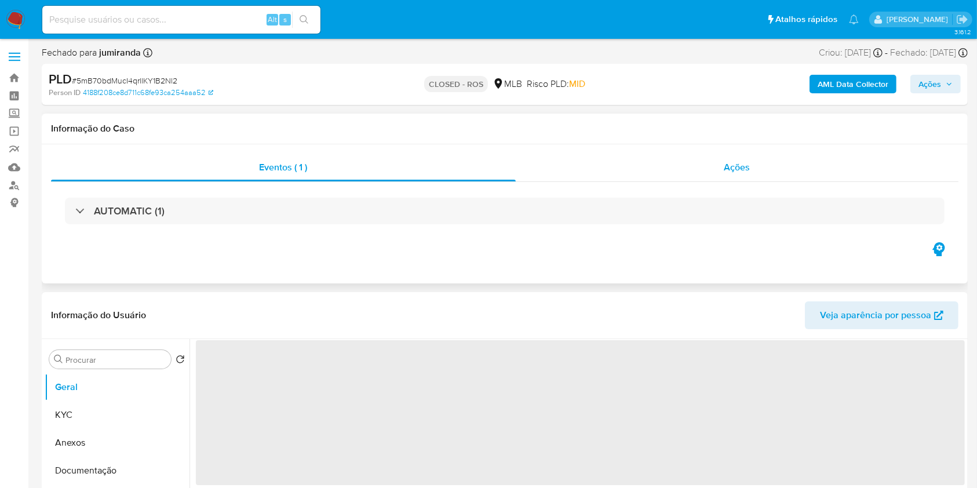
click at [626, 170] on div "Ações" at bounding box center [737, 168] width 443 height 28
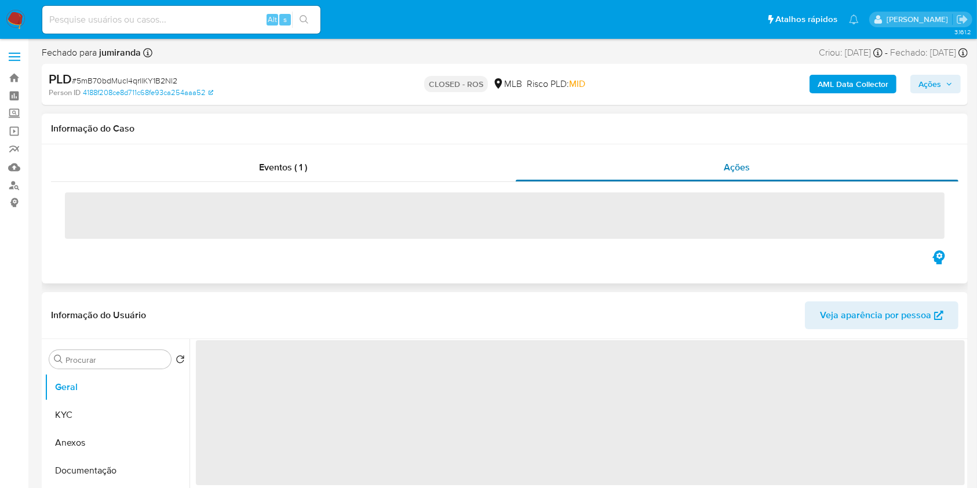
select select "10"
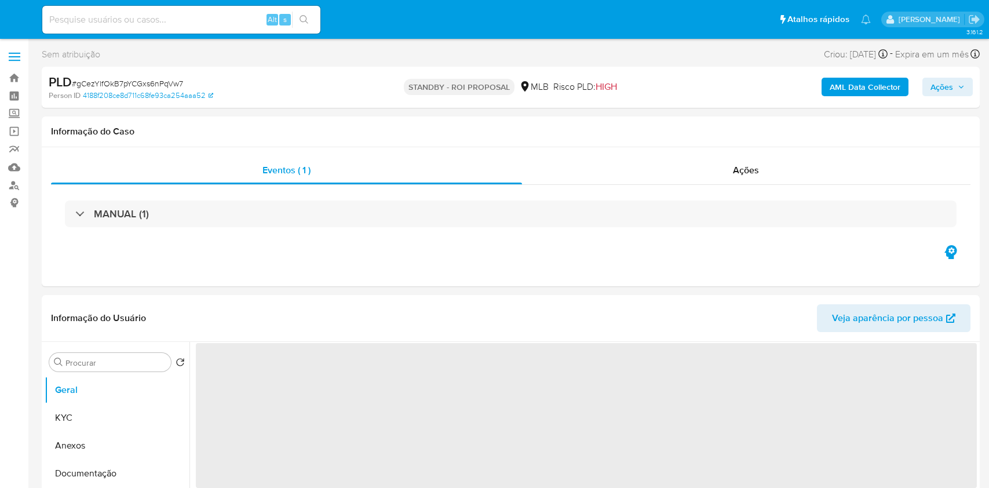
select select "10"
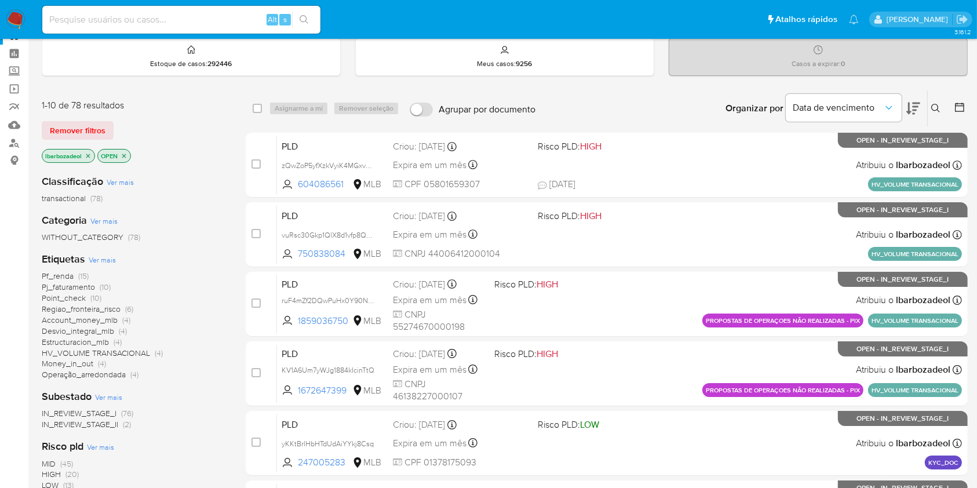
scroll to position [43, 0]
click at [79, 273] on span "(15)" at bounding box center [83, 275] width 10 height 12
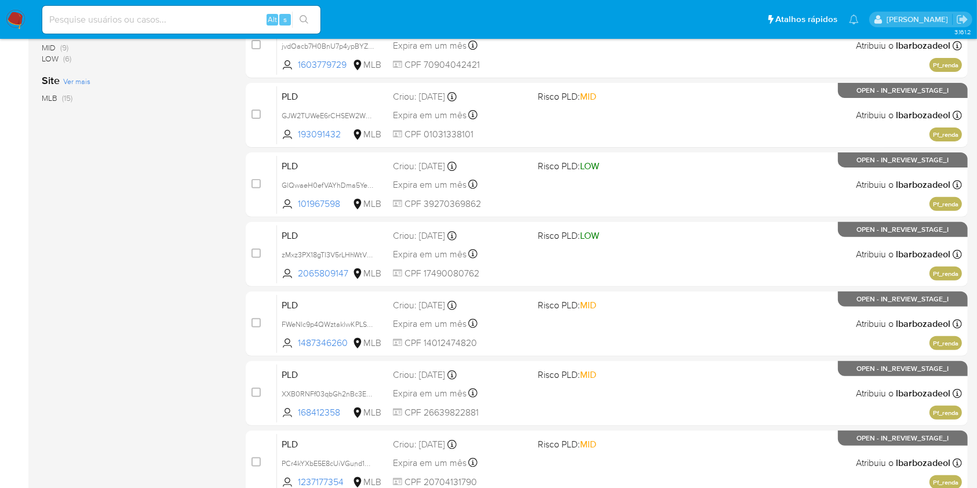
scroll to position [468, 0]
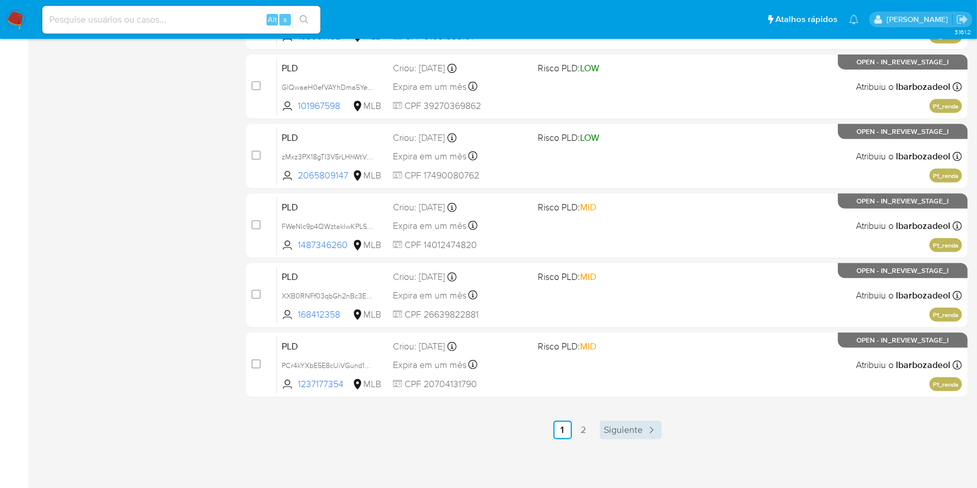
click at [648, 429] on icon "Paginación" at bounding box center [651, 430] width 12 height 12
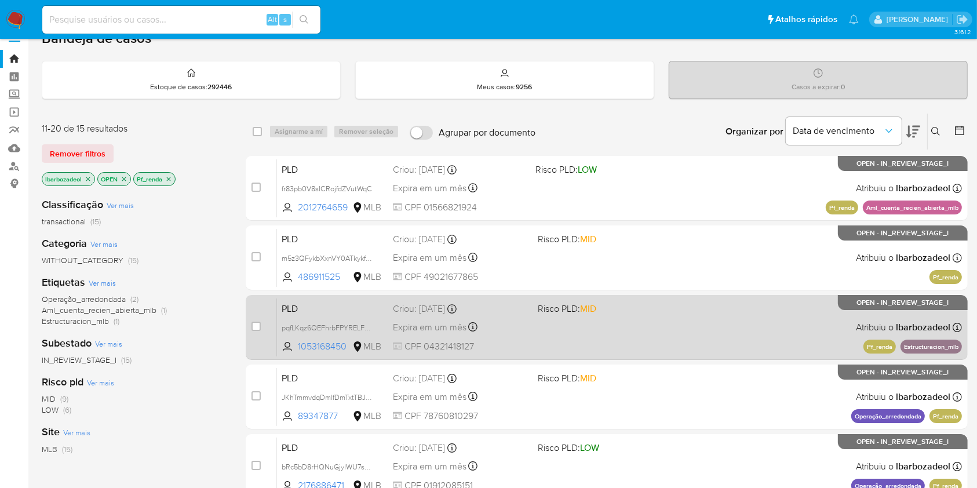
scroll to position [20, 0]
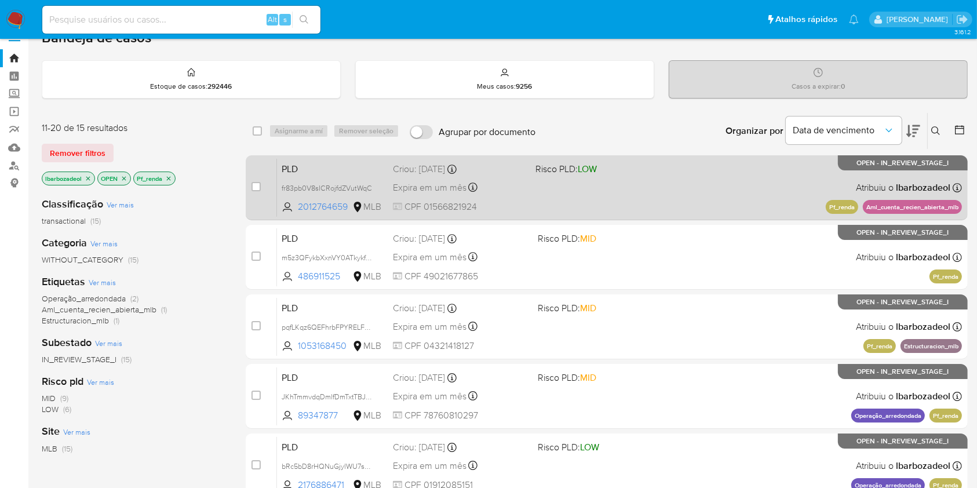
click at [648, 193] on div "PLD fr83pb0V8sICRojfdZVutWqC 2012764659 MLB Risco PLD: LOW Criou: 12/09/2025 Cr…" at bounding box center [619, 187] width 685 height 59
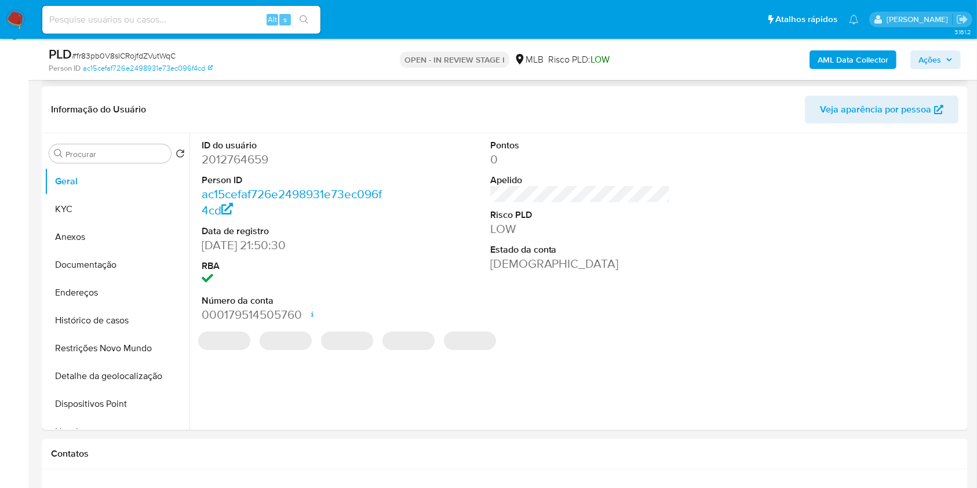
select select "10"
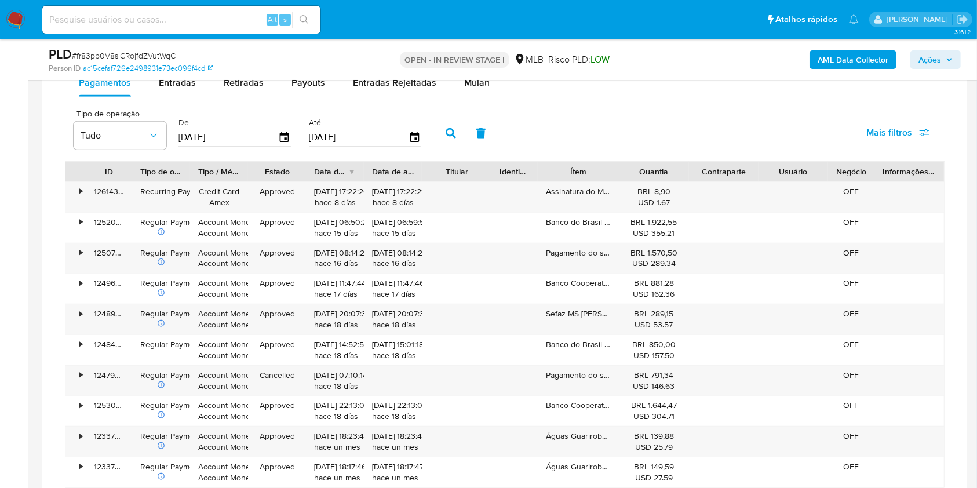
scroll to position [984, 0]
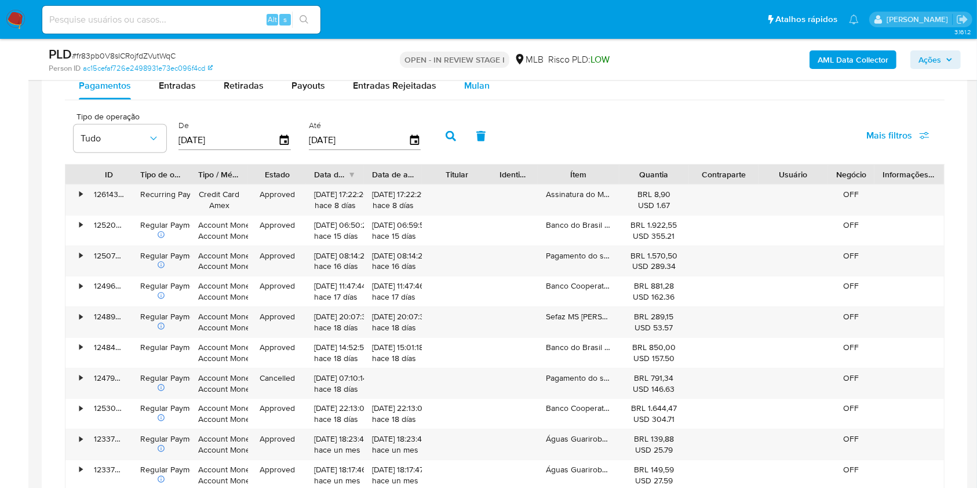
click at [472, 90] on span "Mulan" at bounding box center [476, 85] width 25 height 13
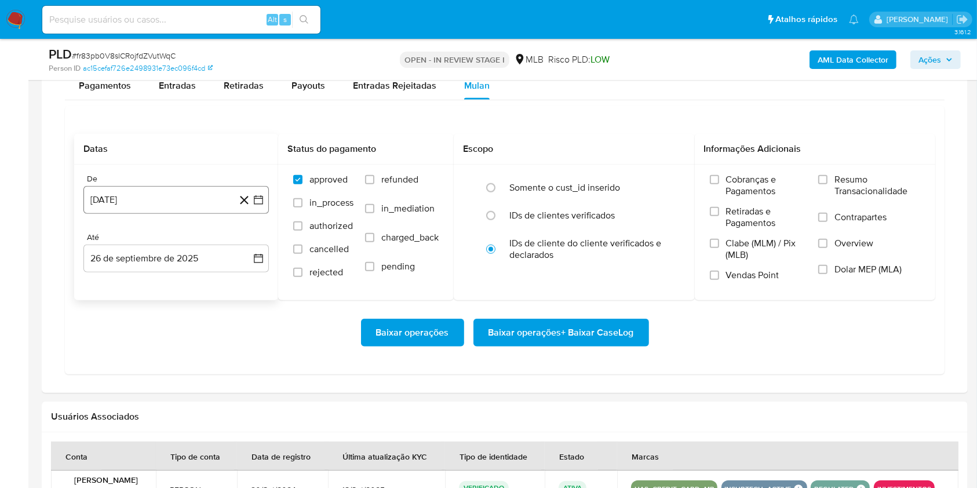
click at [145, 195] on button "[DATE]" at bounding box center [175, 200] width 185 height 28
click at [167, 239] on span "agosto 2024" at bounding box center [170, 242] width 53 height 12
click at [243, 242] on icon "Año siguiente" at bounding box center [246, 242] width 14 height 14
click at [176, 351] on span "ago" at bounding box center [175, 348] width 14 height 9
click at [206, 285] on button "1" at bounding box center [199, 284] width 19 height 19
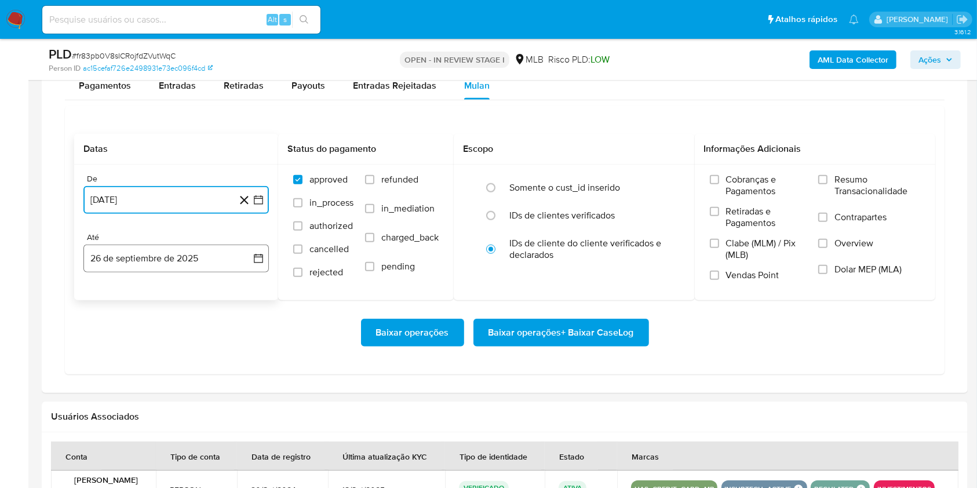
click at [194, 262] on button "26 de septiembre de 2025" at bounding box center [175, 259] width 185 height 28
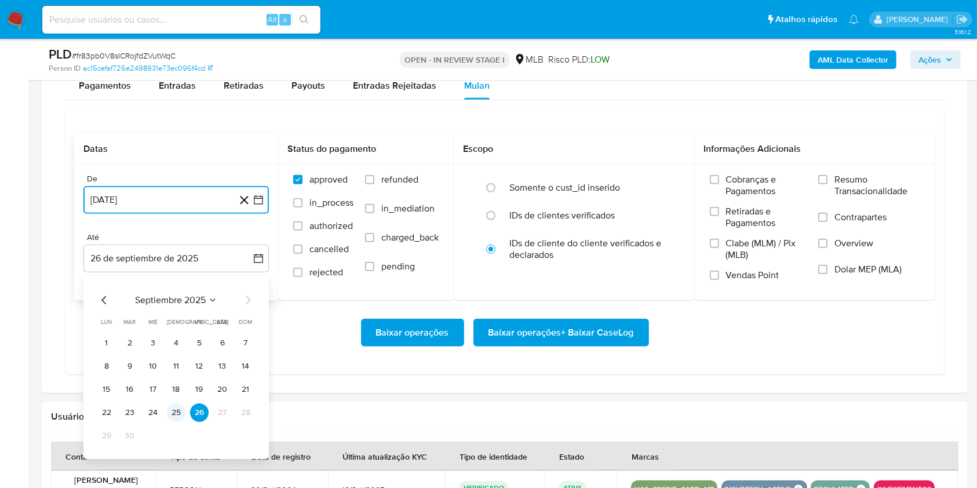
click at [175, 413] on button "25" at bounding box center [176, 412] width 19 height 19
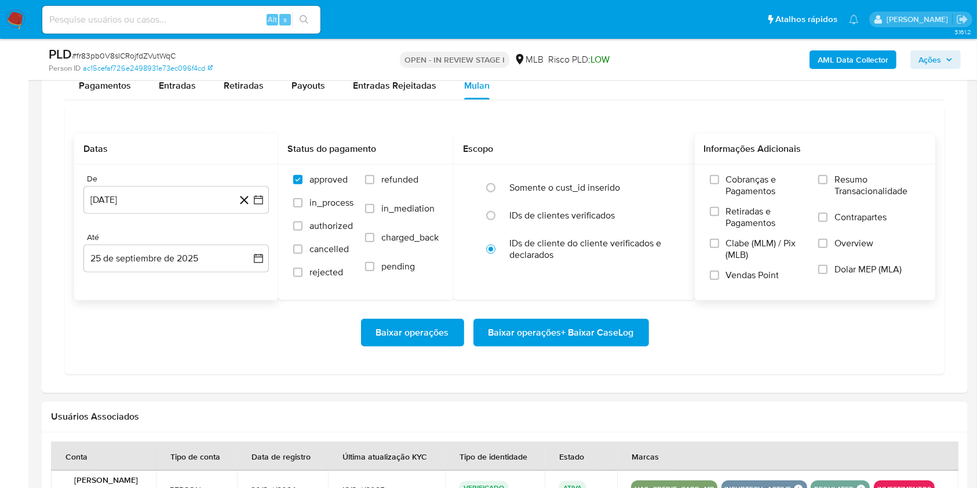
click at [855, 188] on span "Resumo Transacionalidade" at bounding box center [877, 185] width 86 height 23
click at [827, 184] on input "Resumo Transacionalidade" at bounding box center [822, 179] width 9 height 9
click at [616, 335] on span "Baixar operações + Baixar CaseLog" at bounding box center [560, 332] width 145 height 25
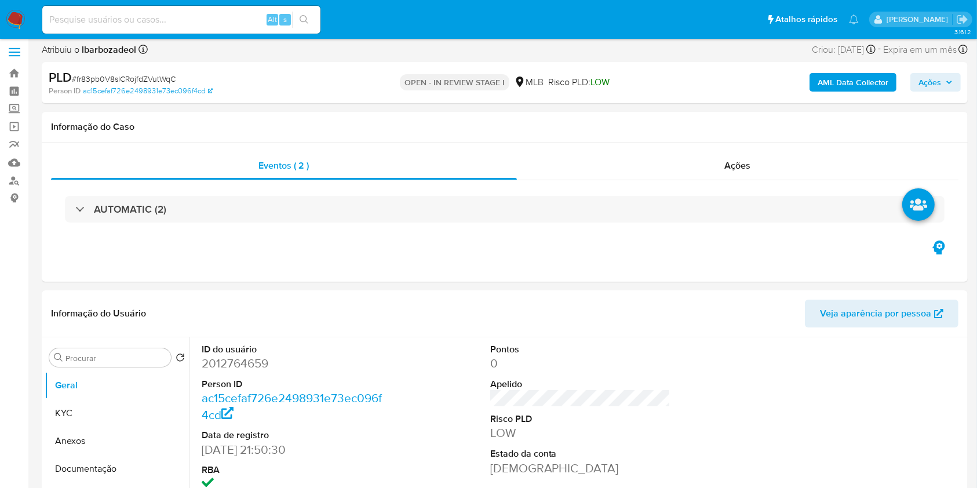
scroll to position [0, 0]
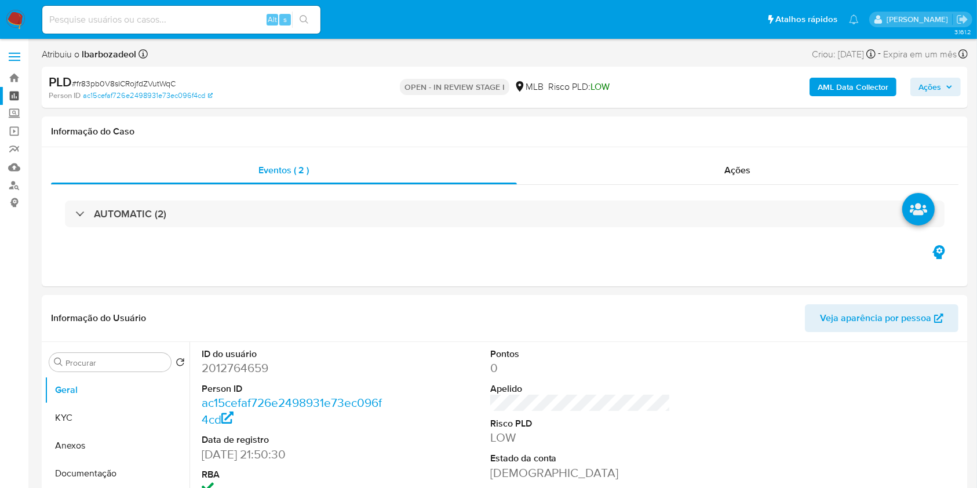
click at [17, 97] on link "Painel" at bounding box center [69, 96] width 138 height 18
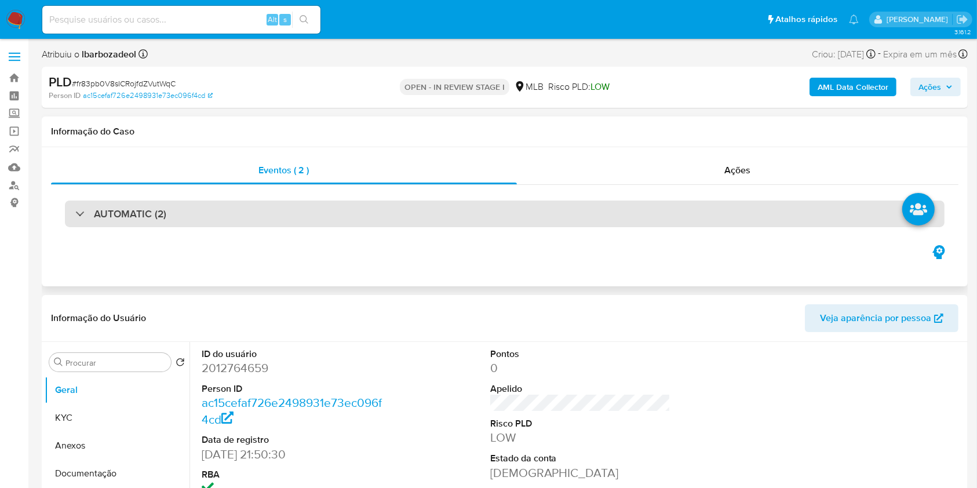
click at [454, 216] on div "AUTOMATIC (2)" at bounding box center [505, 213] width 880 height 27
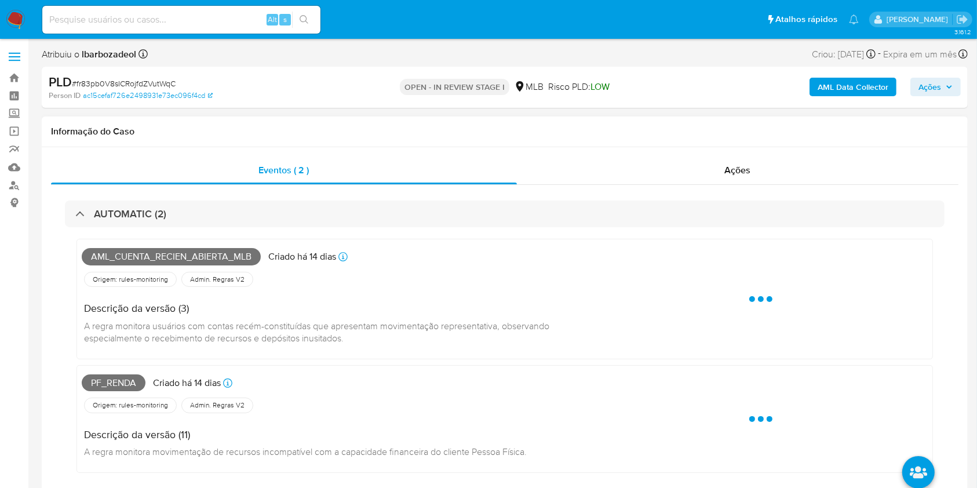
click at [220, 260] on span "Aml_cuenta_recien_abierta_mlb" at bounding box center [171, 256] width 179 height 17
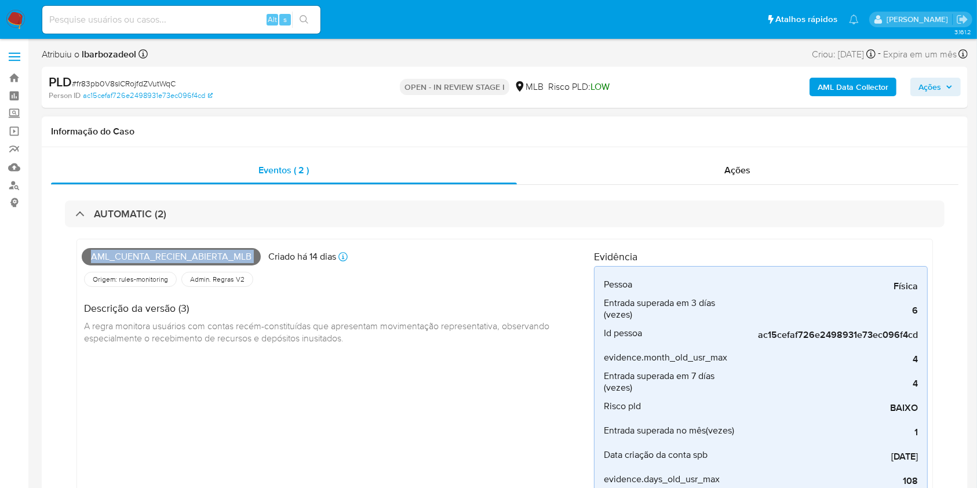
copy span "Aml_cuenta_recien_abierta_mlb"
click at [922, 86] on span "Ações" at bounding box center [929, 87] width 23 height 19
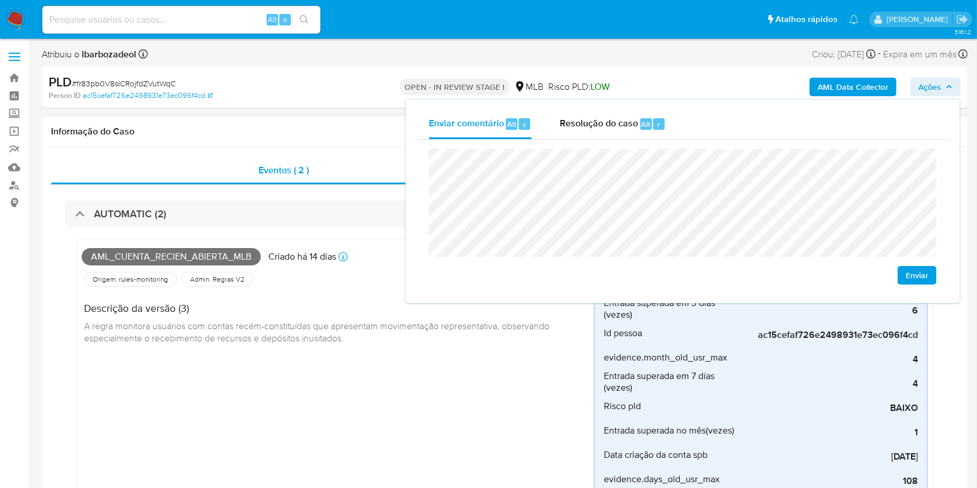
click at [329, 313] on h4 "Descrição da versão (3)" at bounding box center [334, 308] width 501 height 13
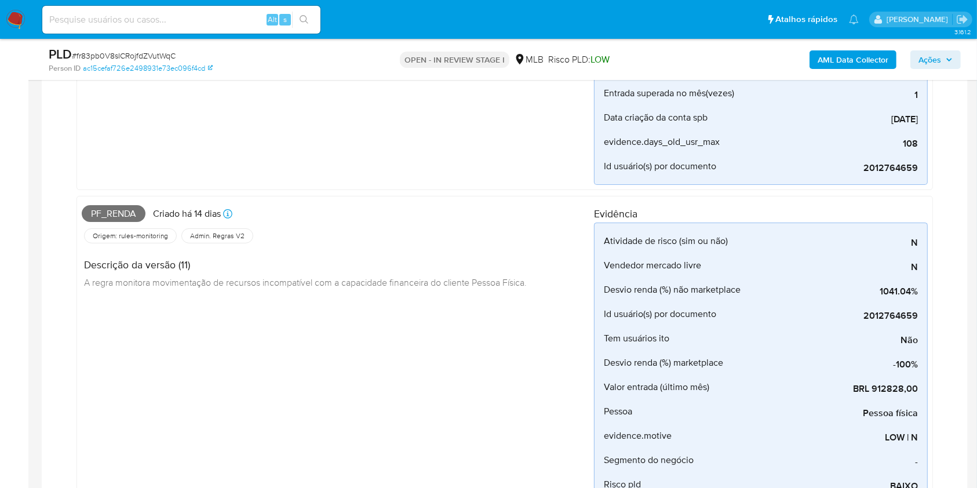
scroll to position [297, 0]
click at [128, 211] on span "Pf_renda" at bounding box center [114, 213] width 64 height 17
copy span "Pf_renda"
click at [933, 53] on span "Ações" at bounding box center [929, 59] width 23 height 19
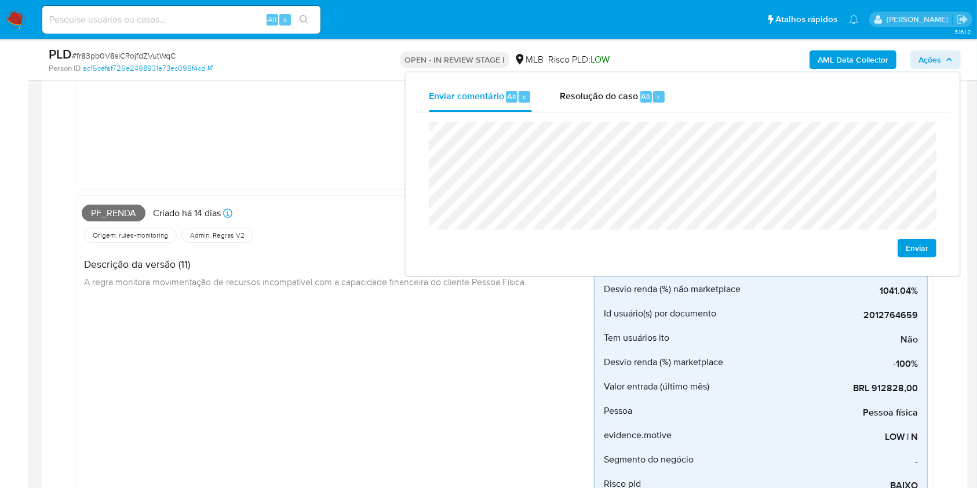
click at [349, 168] on div "Aml_cuenta_recien_abierta_mlb Criado há 14 dias Criado: 12/09/2025 00:36:54 Ori…" at bounding box center [338, 45] width 512 height 278
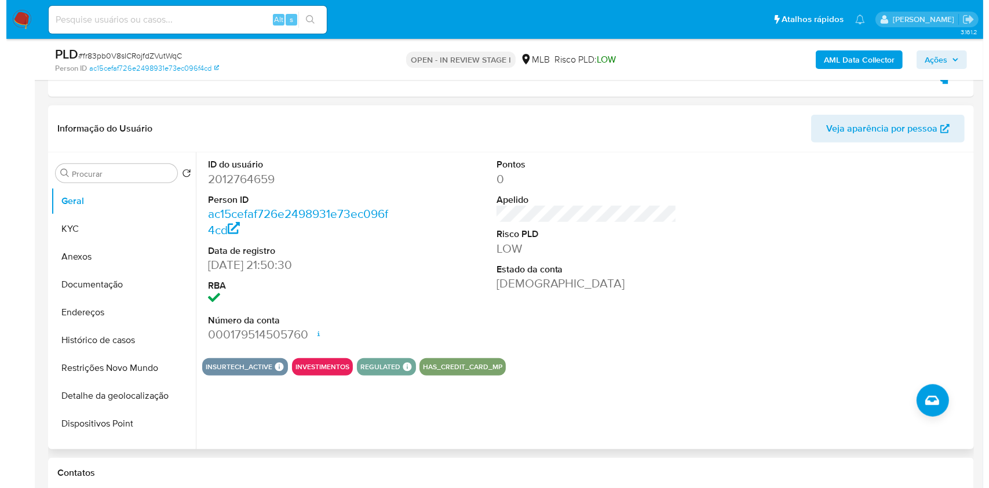
scroll to position [883, 0]
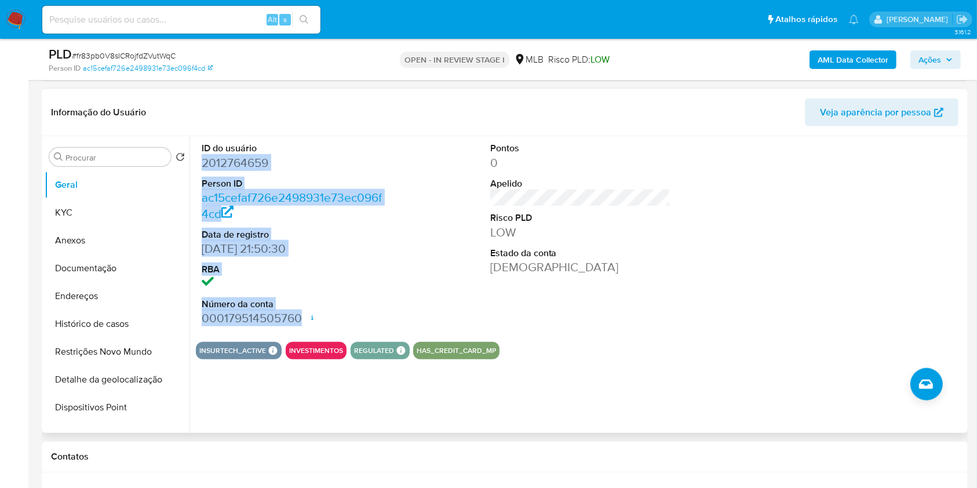
drag, startPoint x: 299, startPoint y: 322, endPoint x: 201, endPoint y: 165, distance: 185.5
click at [202, 165] on dl "ID do usuário 2012764659 Person ID ac15cefaf726e2498931e73ec096f4cd Data de reg…" at bounding box center [292, 234] width 181 height 184
copy dl "2012764659 Person ID ac15cefaf726e2498931e73ec096f4cd Data de registro 30/09/20…"
click at [924, 59] on span "Ações" at bounding box center [929, 59] width 23 height 19
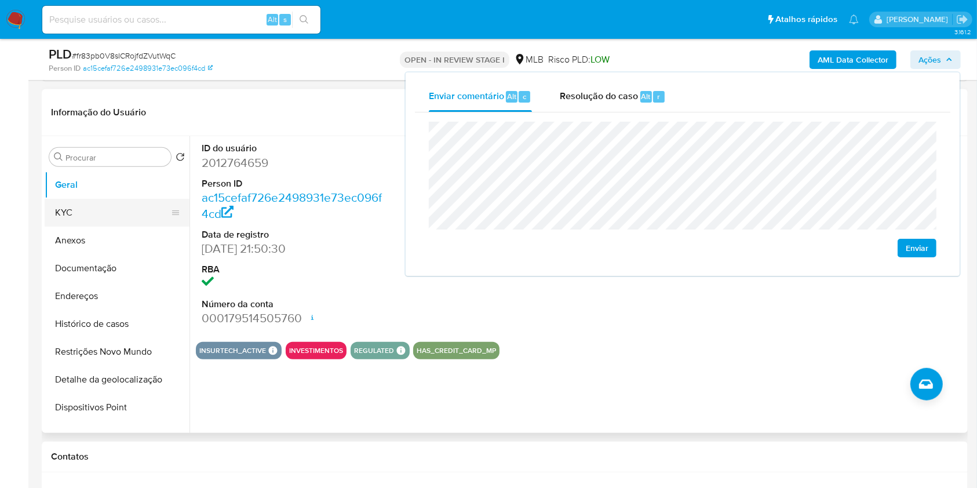
click at [64, 218] on button "KYC" at bounding box center [113, 213] width 136 height 28
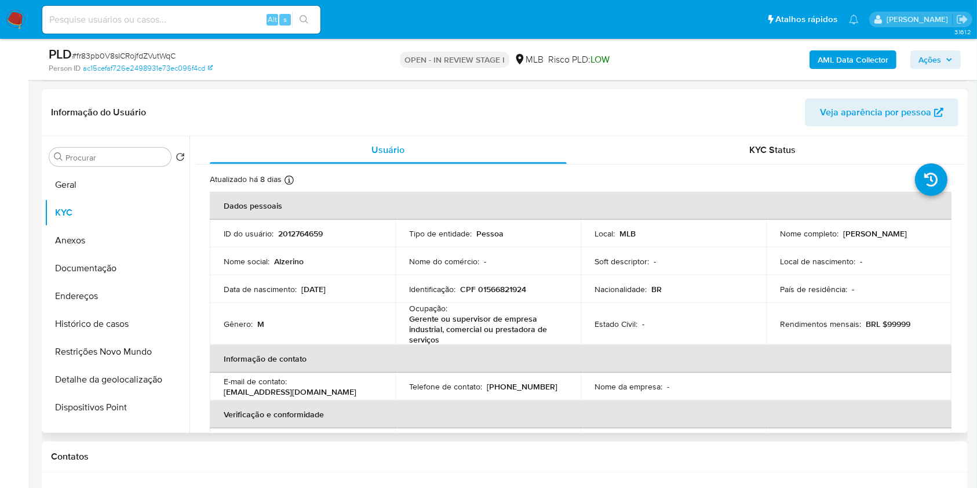
click at [509, 286] on p "CPF 01566821924" at bounding box center [493, 289] width 66 height 10
copy p "01566821924"
click at [928, 61] on span "Ações" at bounding box center [929, 59] width 23 height 19
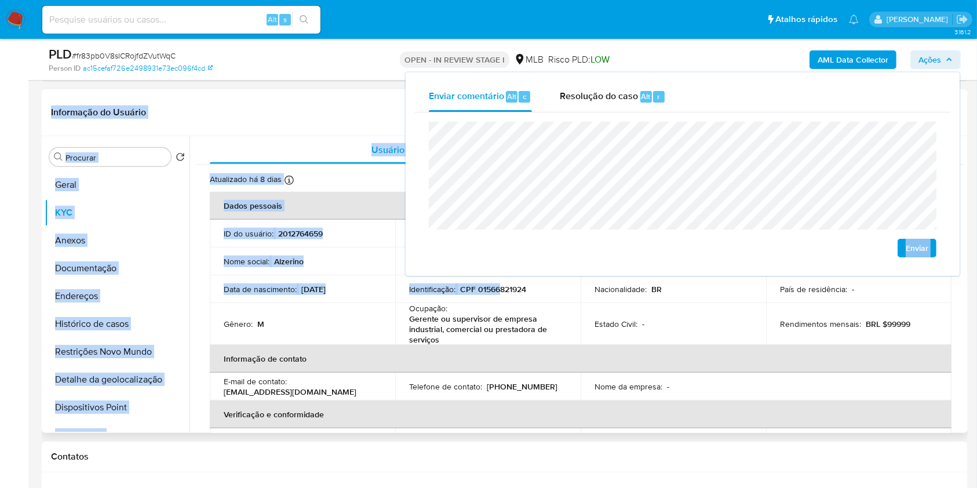
drag, startPoint x: 501, startPoint y: 288, endPoint x: 572, endPoint y: 251, distance: 80.8
click at [554, 265] on div "Atribuiu o lbarbozadeol Asignado el: 16/09/2025 16:26:14 Criou: 12/09/2025 Crio…" at bounding box center [505, 467] width 926 height 2609
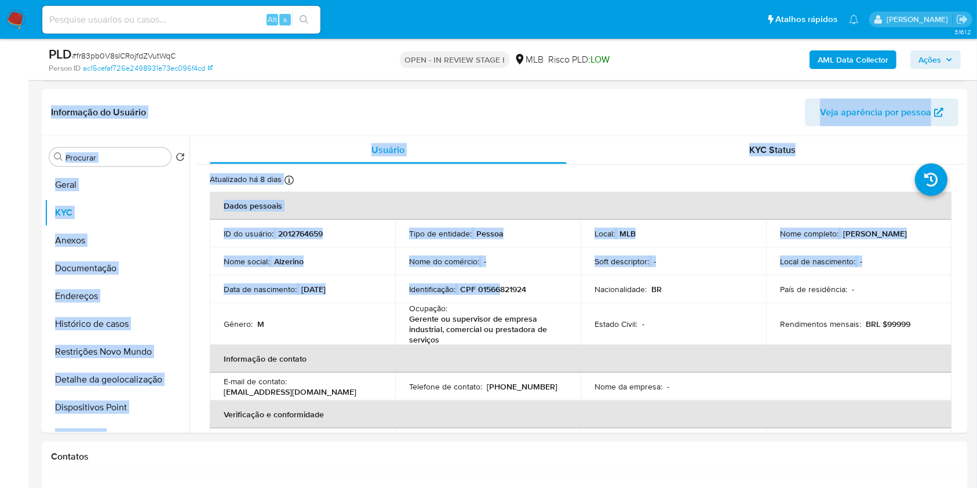
click at [927, 72] on div "AML Data Collector Ações" at bounding box center [810, 59] width 301 height 27
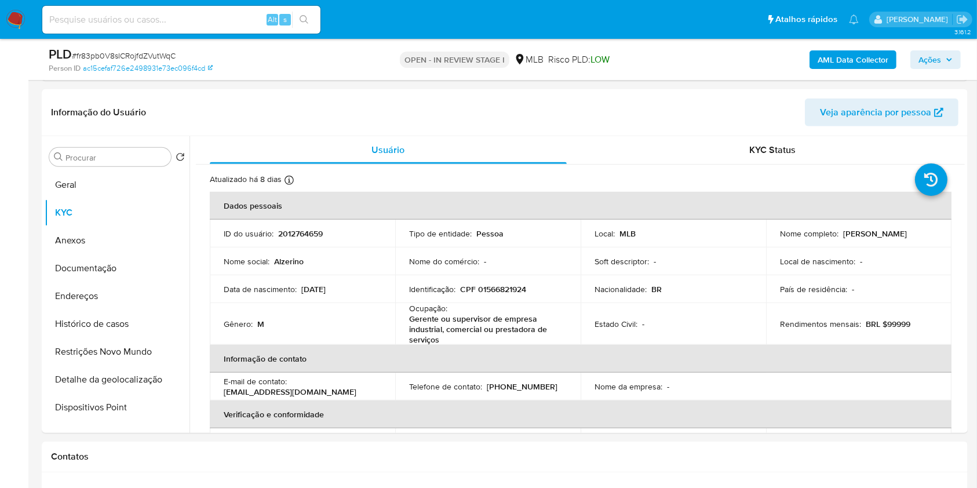
click at [928, 64] on span "Ações" at bounding box center [929, 59] width 23 height 19
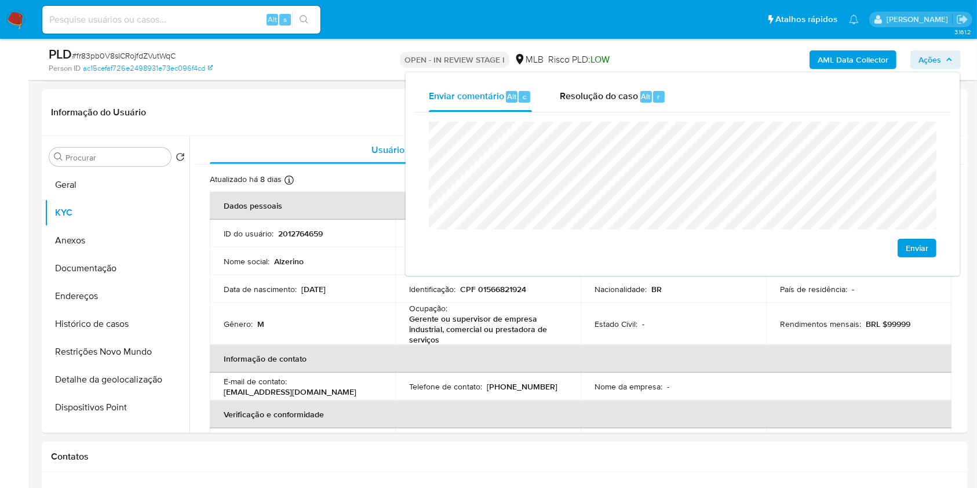
click at [0, 0] on lt-span "econômica" at bounding box center [0, 0] width 0 height 0
click at [0, 0] on lt-span "Ivaí" at bounding box center [0, 0] width 0 height 0
click at [0, 0] on lt-span "econômica" at bounding box center [0, 0] width 0 height 0
drag, startPoint x: 408, startPoint y: 319, endPoint x: 443, endPoint y: 337, distance: 38.9
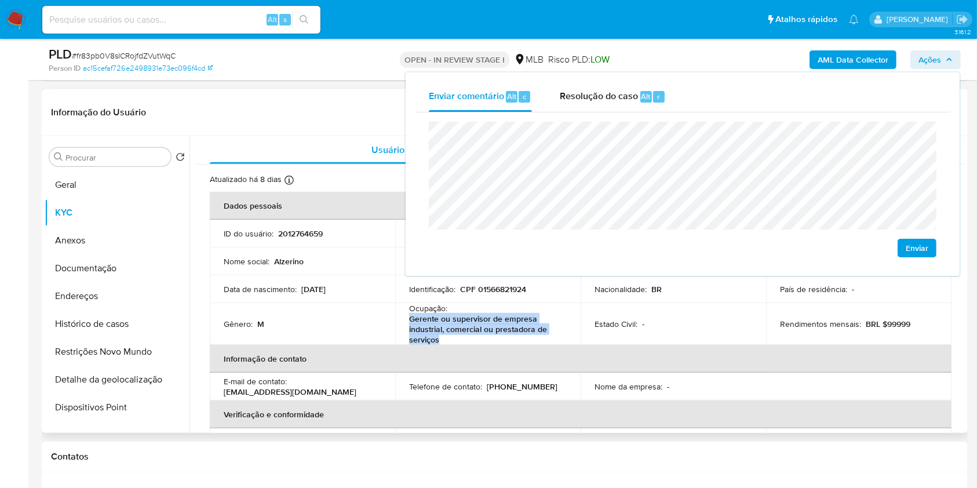
click at [443, 337] on p "Gerente ou supervisor de empresa industrial, comercial ou prestadora de serviços" at bounding box center [485, 328] width 153 height 31
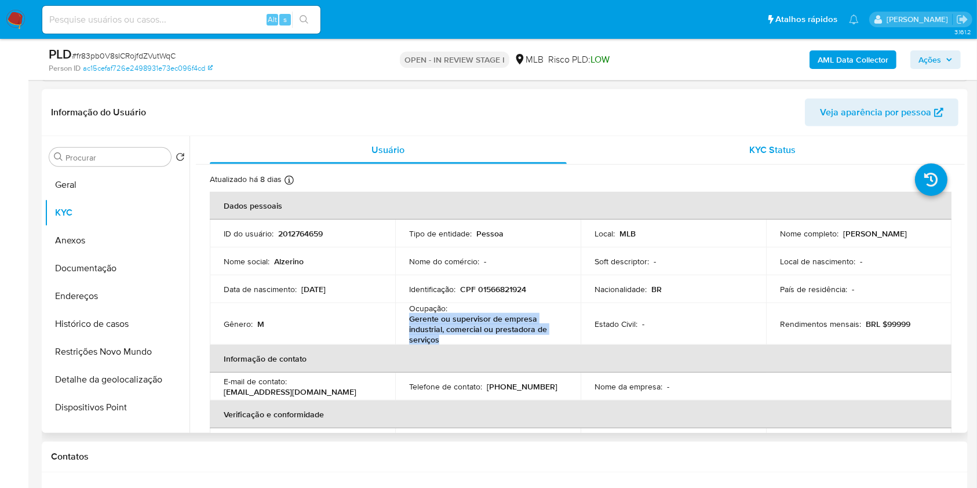
copy p "Gerente ou supervisor de empresa industrial, comercial ou prestadora de serviços"
click at [884, 68] on b "AML Data Collector" at bounding box center [853, 59] width 71 height 19
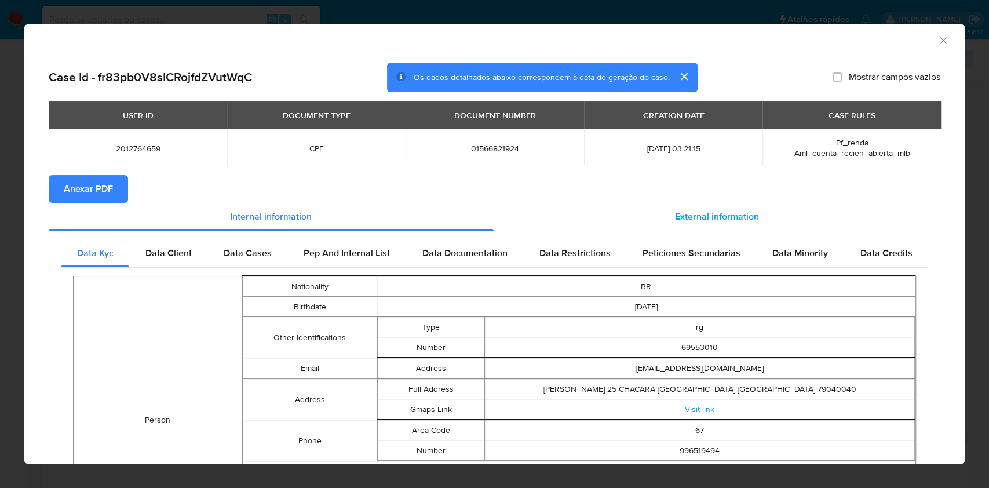
click at [603, 207] on div "External information" at bounding box center [717, 217] width 447 height 28
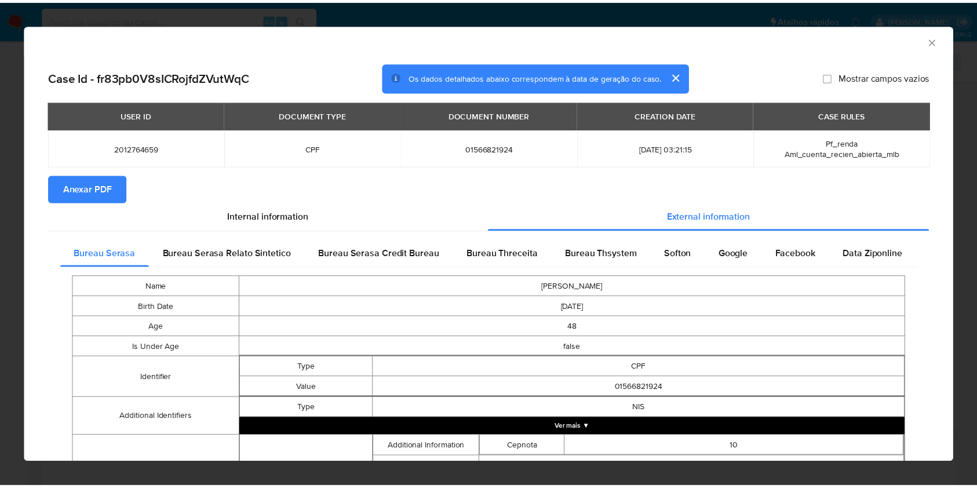
scroll to position [332, 0]
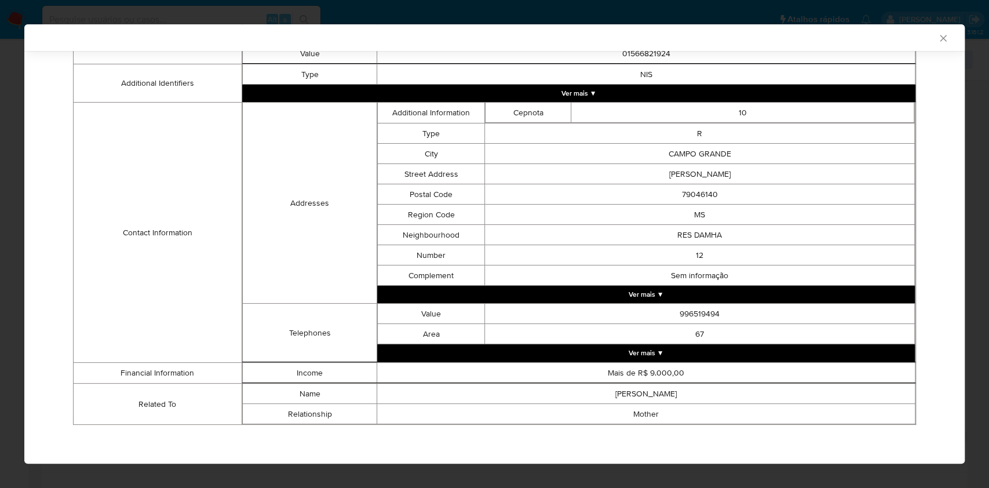
click at [937, 34] on icon "Fechar a janela" at bounding box center [943, 38] width 12 height 12
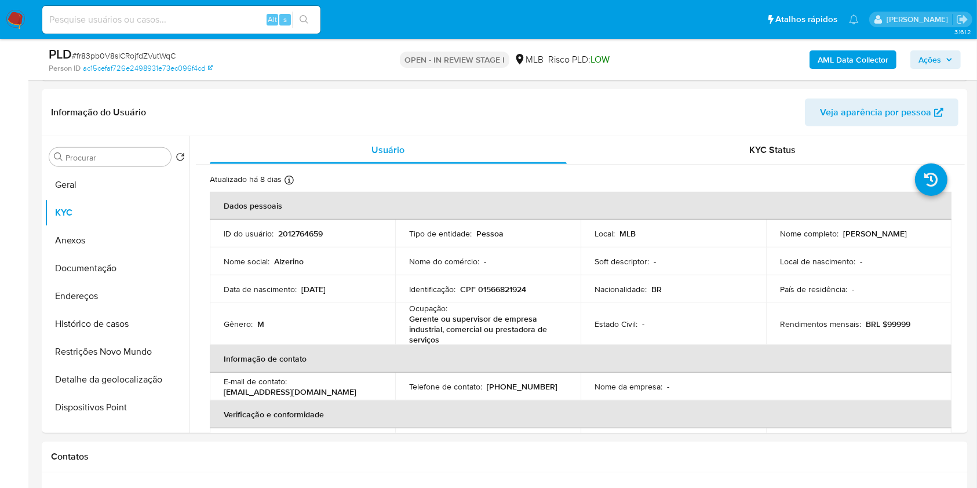
click at [926, 69] on div "AML Data Collector Ações" at bounding box center [810, 59] width 301 height 27
click at [927, 58] on span "Ações" at bounding box center [929, 59] width 23 height 19
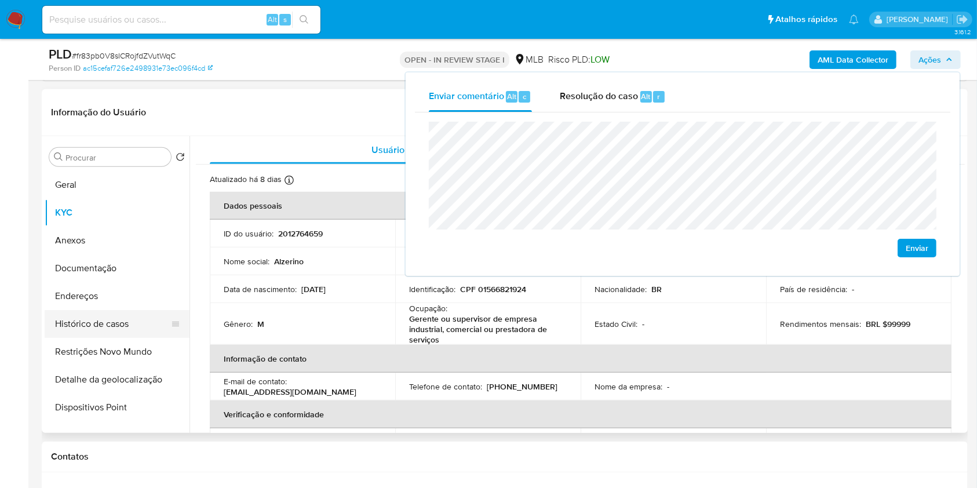
click at [141, 319] on button "Histórico de casos" at bounding box center [113, 324] width 136 height 28
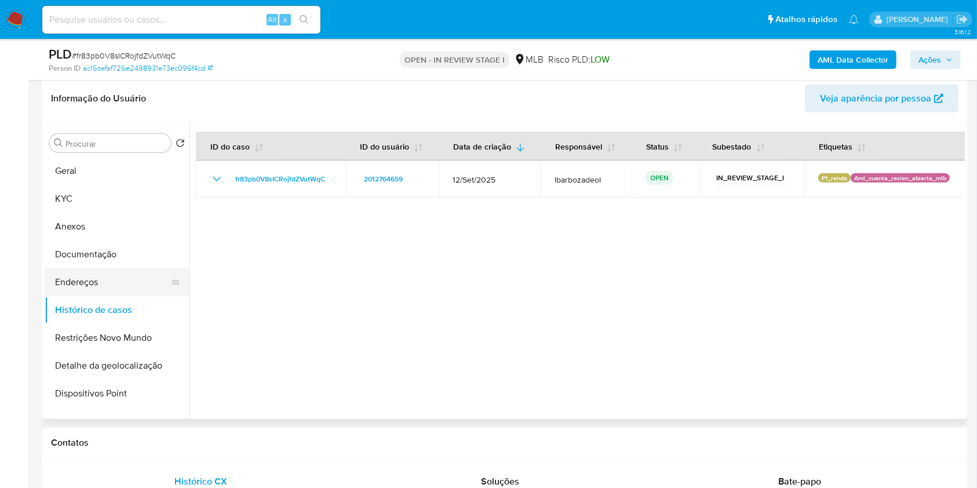
click at [129, 284] on button "Endereços" at bounding box center [113, 282] width 136 height 28
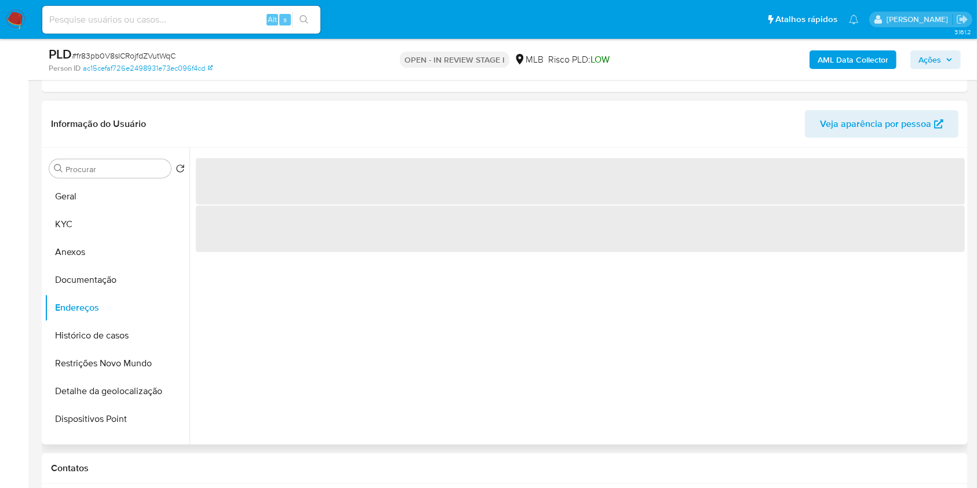
scroll to position [870, 0]
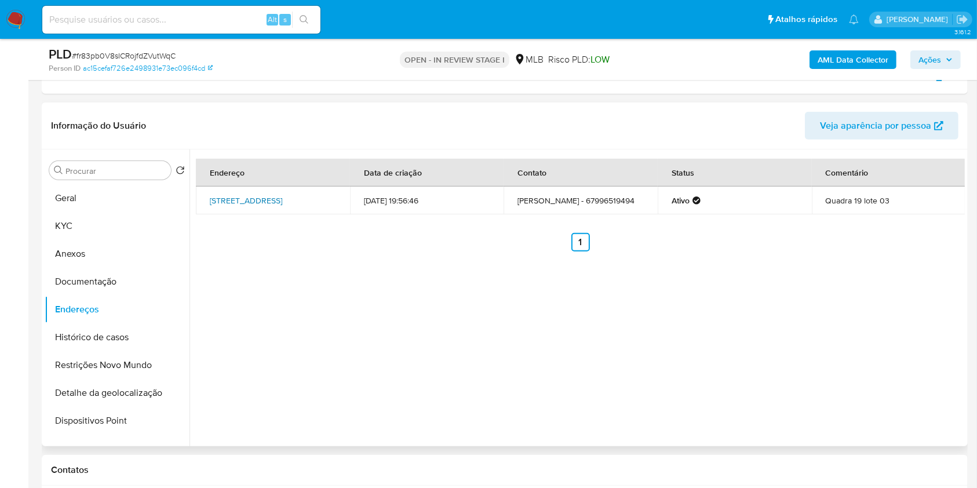
click at [279, 200] on link "Rua Ananas 12, Campo Grande, Mato Grosso Do Sul, 79046128, Brasil 12" at bounding box center [246, 201] width 72 height 12
click at [110, 279] on button "Documentação" at bounding box center [113, 282] width 136 height 28
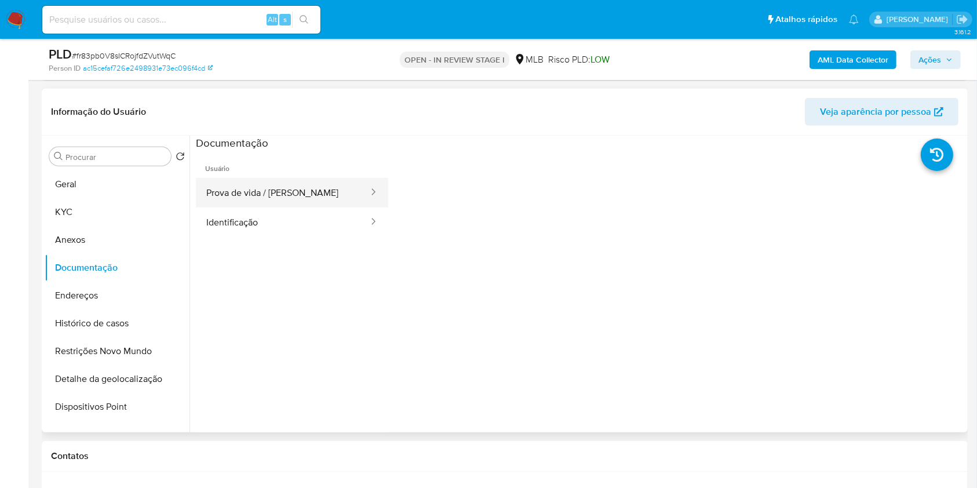
click at [283, 200] on button "Prova de vida / Selfie" at bounding box center [283, 193] width 174 height 30
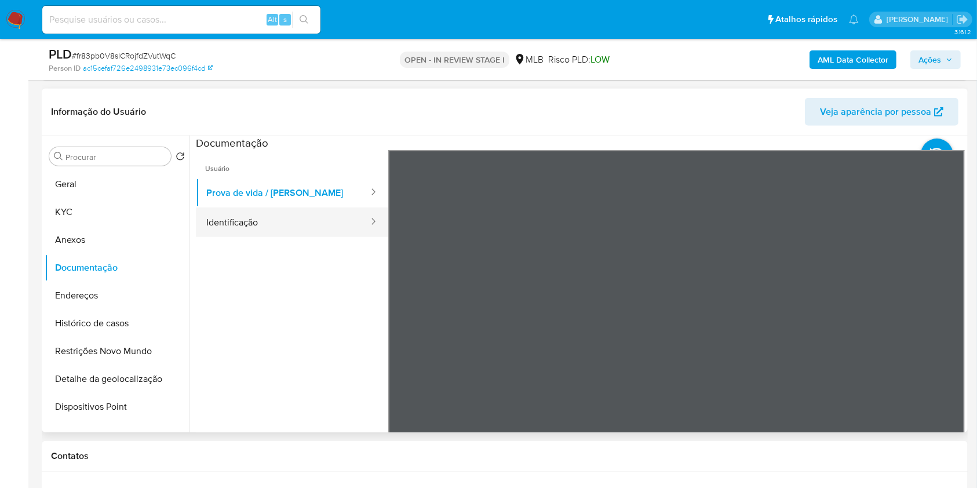
click at [306, 220] on button "Identificação" at bounding box center [283, 222] width 174 height 30
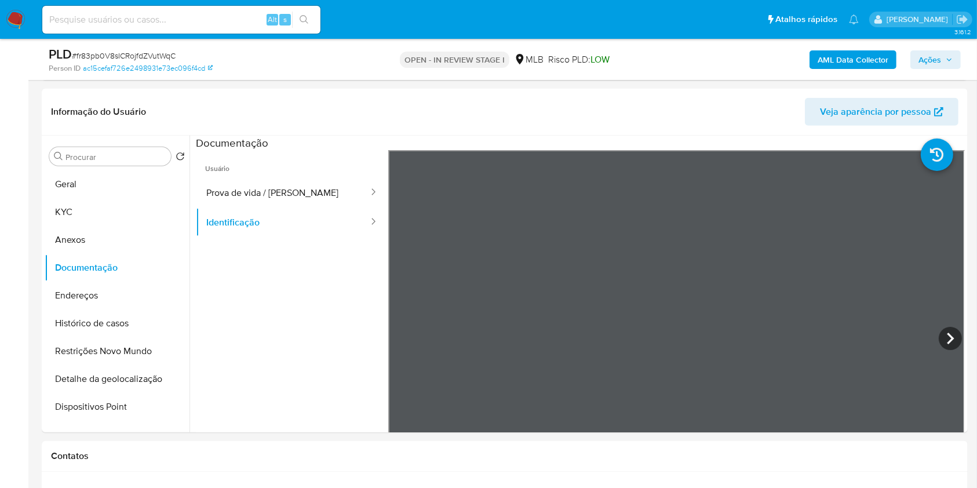
click at [917, 57] on button "Ações" at bounding box center [935, 59] width 50 height 19
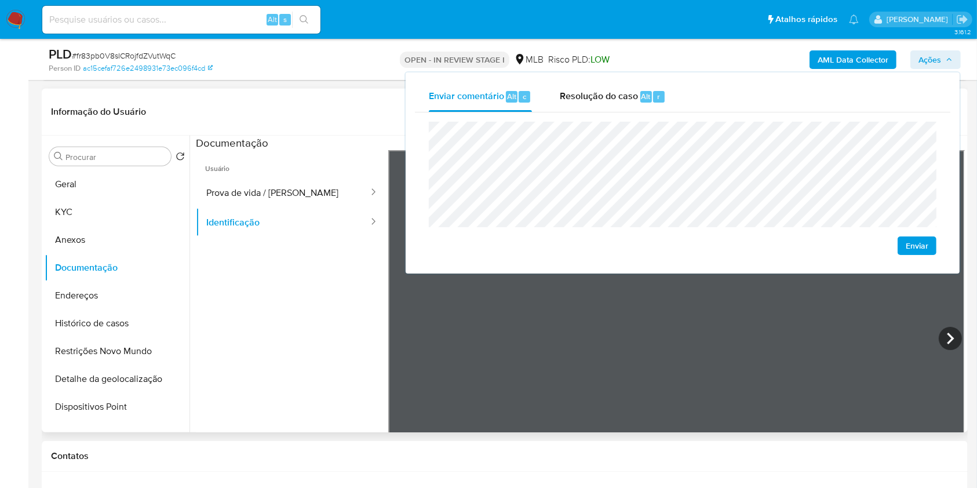
drag, startPoint x: 262, startPoint y: 302, endPoint x: 326, endPoint y: 294, distance: 64.8
click at [261, 302] on ul "Usuário Prova de vida / Selfie Identificação" at bounding box center [292, 317] width 192 height 334
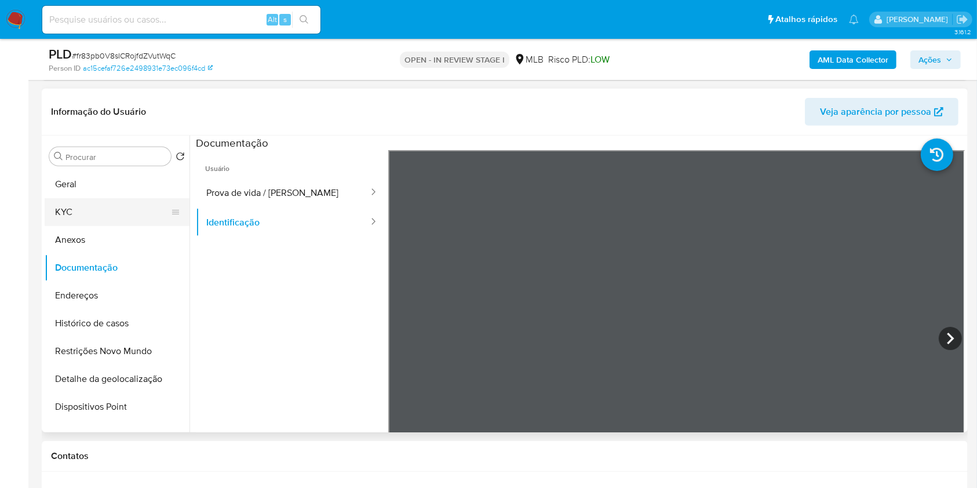
click at [106, 214] on button "KYC" at bounding box center [113, 212] width 136 height 28
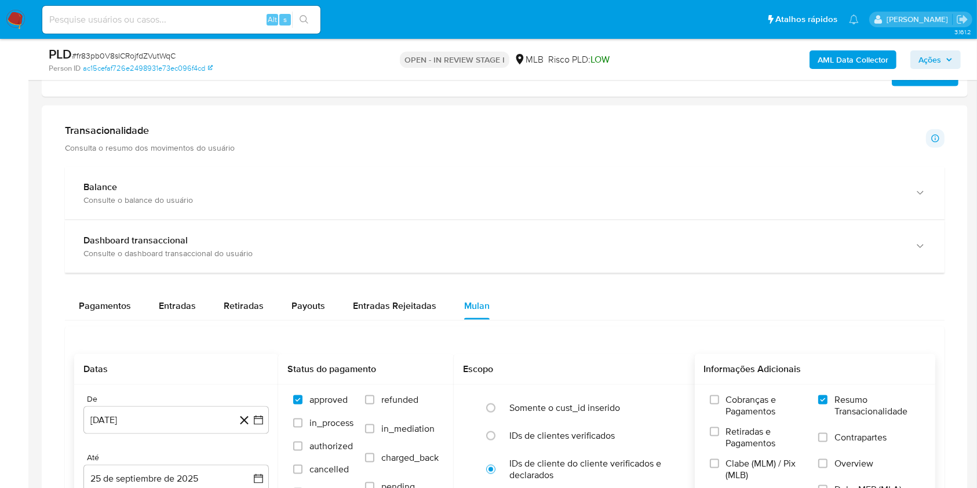
scroll to position [1483, 0]
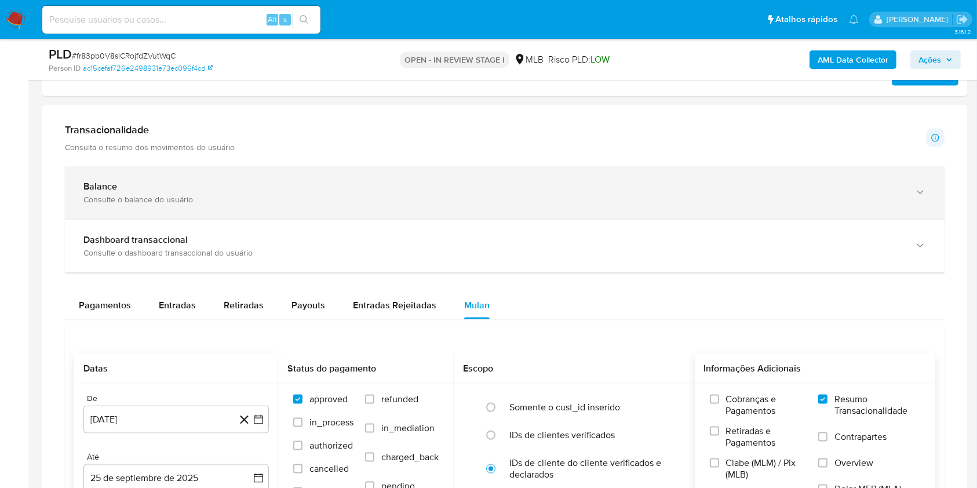
click at [313, 201] on div "Consulte o balance do usuário" at bounding box center [492, 199] width 819 height 10
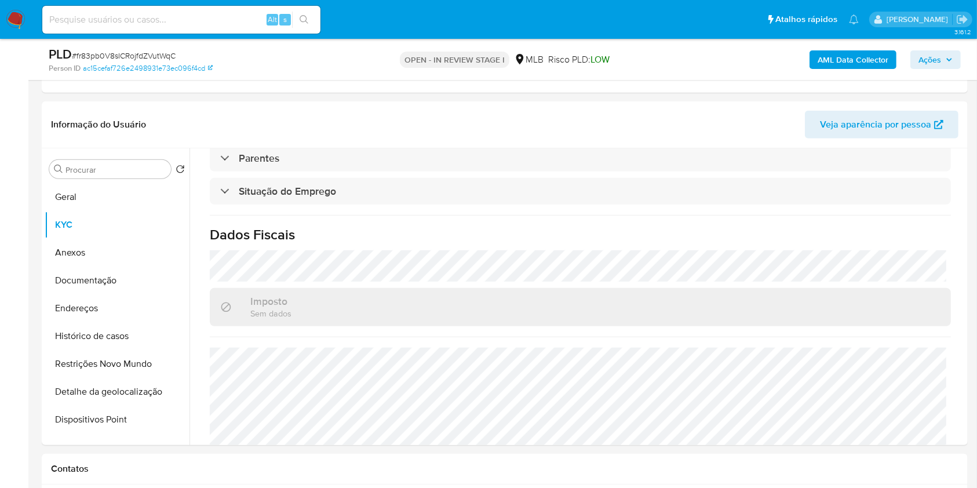
scroll to position [0, 0]
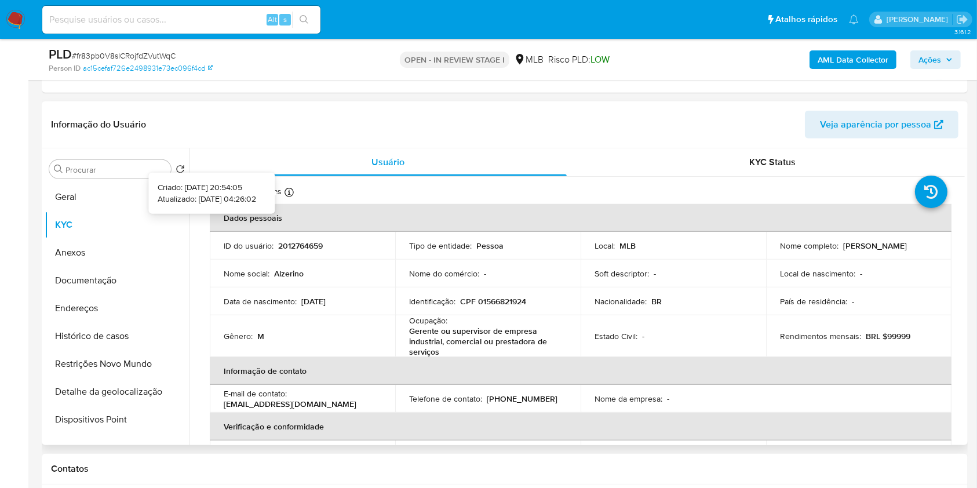
click at [289, 189] on icon at bounding box center [288, 192] width 9 height 9
click at [99, 194] on button "Geral" at bounding box center [113, 197] width 136 height 28
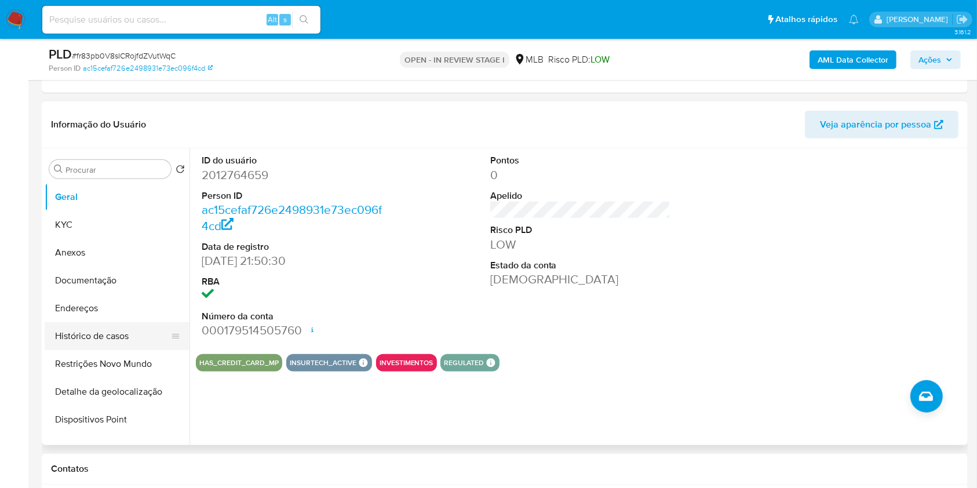
click at [65, 335] on button "Histórico de casos" at bounding box center [113, 336] width 136 height 28
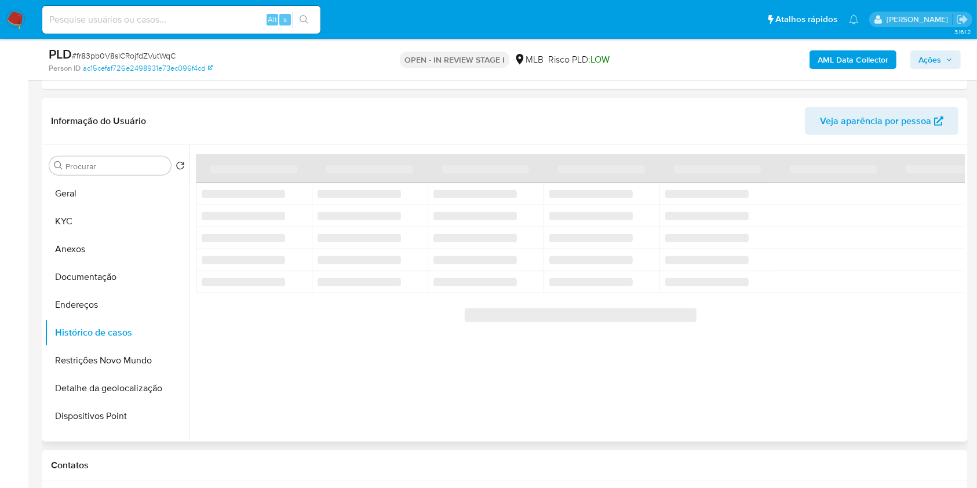
scroll to position [860, 0]
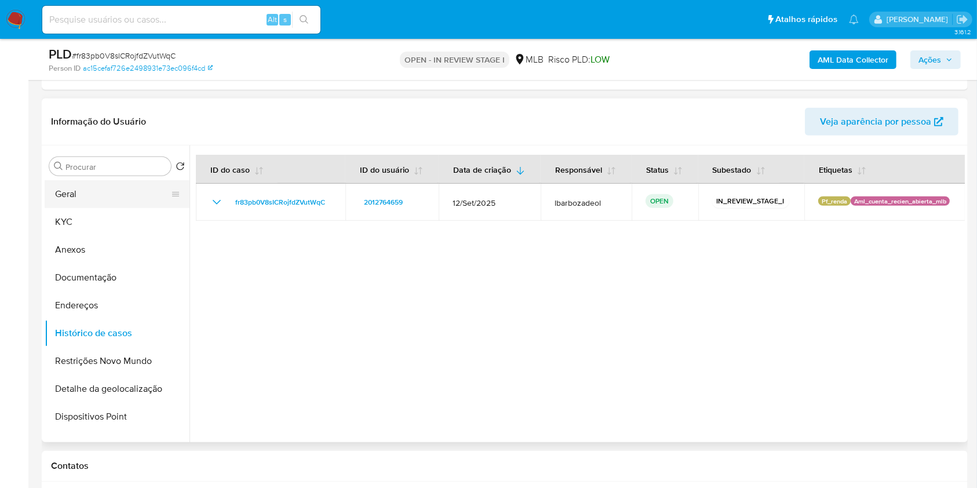
click at [111, 194] on button "Geral" at bounding box center [113, 194] width 136 height 28
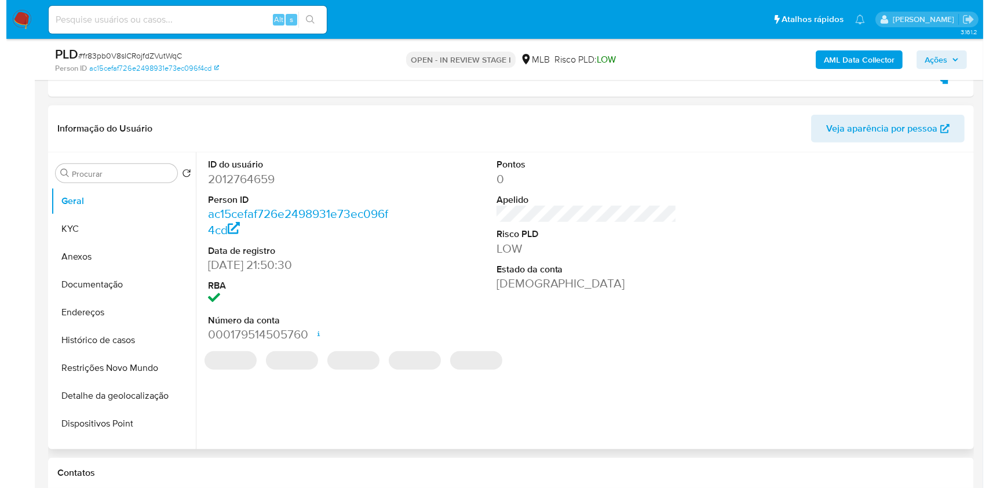
scroll to position [867, 0]
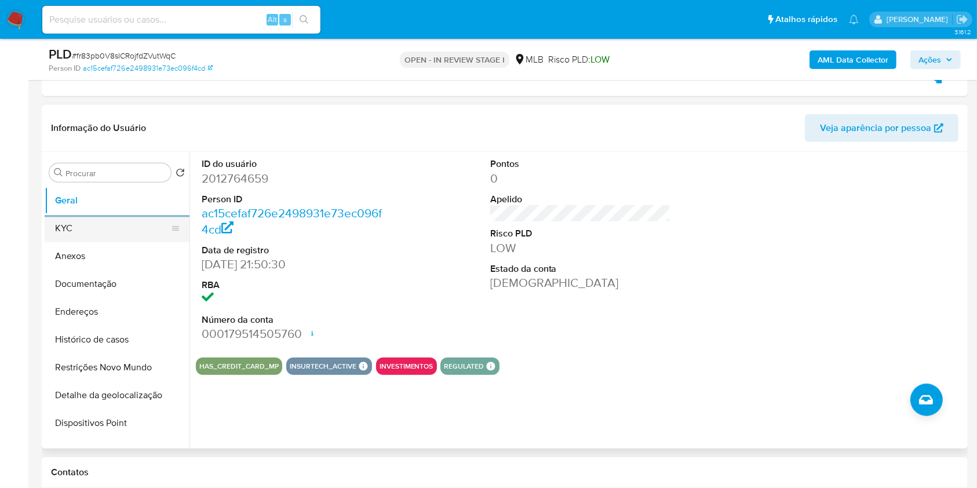
click at [116, 228] on button "KYC" at bounding box center [113, 228] width 136 height 28
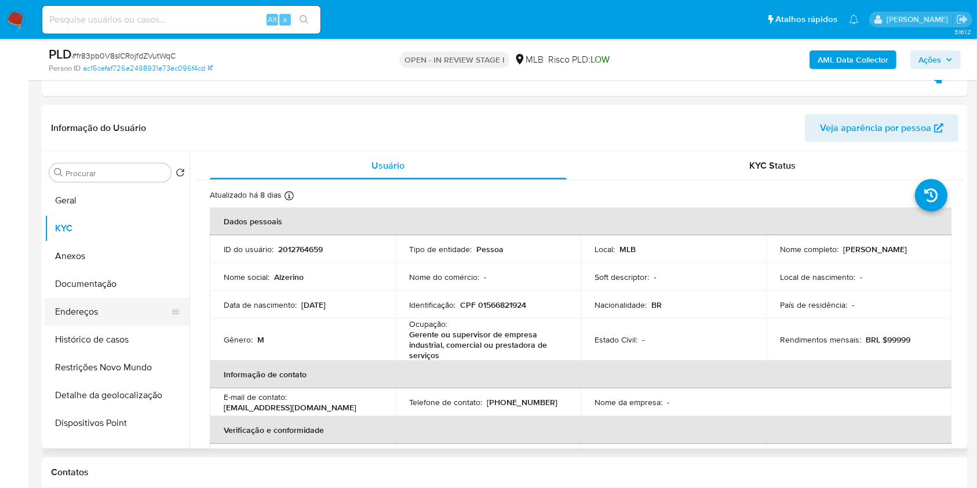
click at [107, 308] on button "Endereços" at bounding box center [113, 312] width 136 height 28
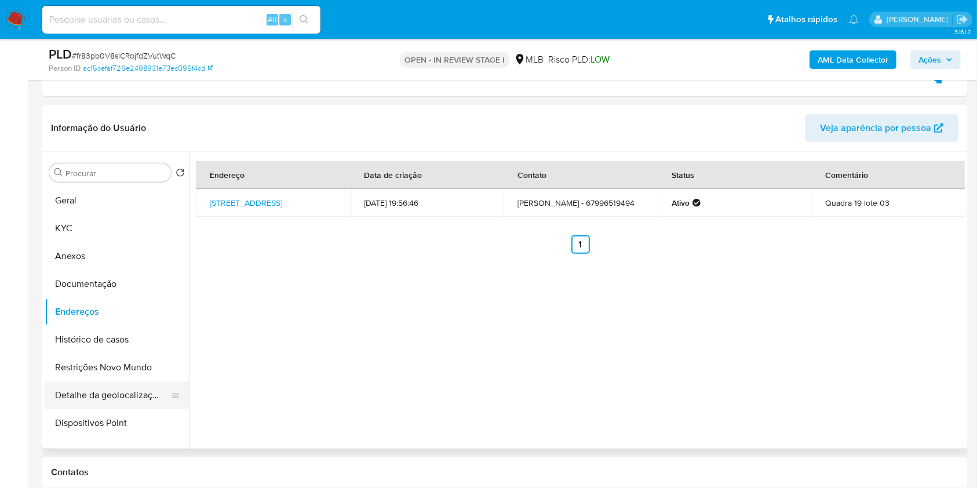
click at [110, 382] on button "Detalhe da geolocalização" at bounding box center [113, 395] width 136 height 28
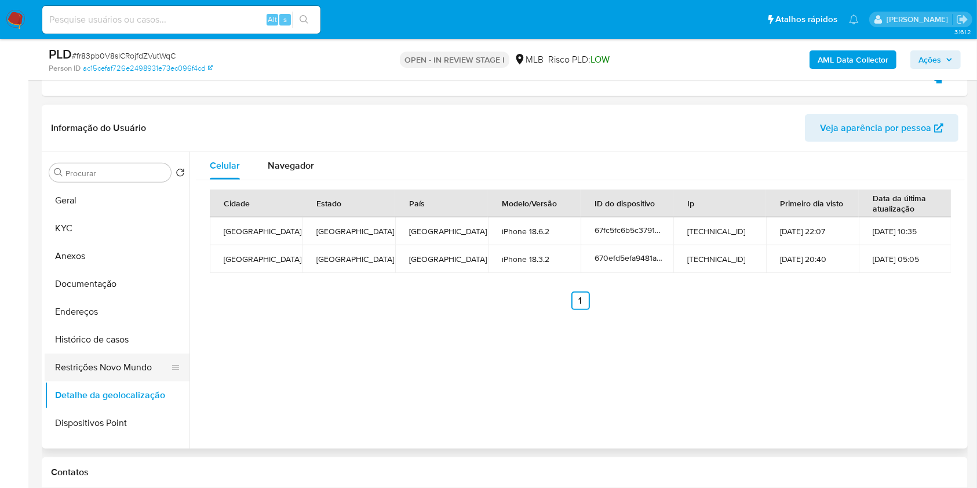
click at [80, 370] on button "Restrições Novo Mundo" at bounding box center [113, 367] width 136 height 28
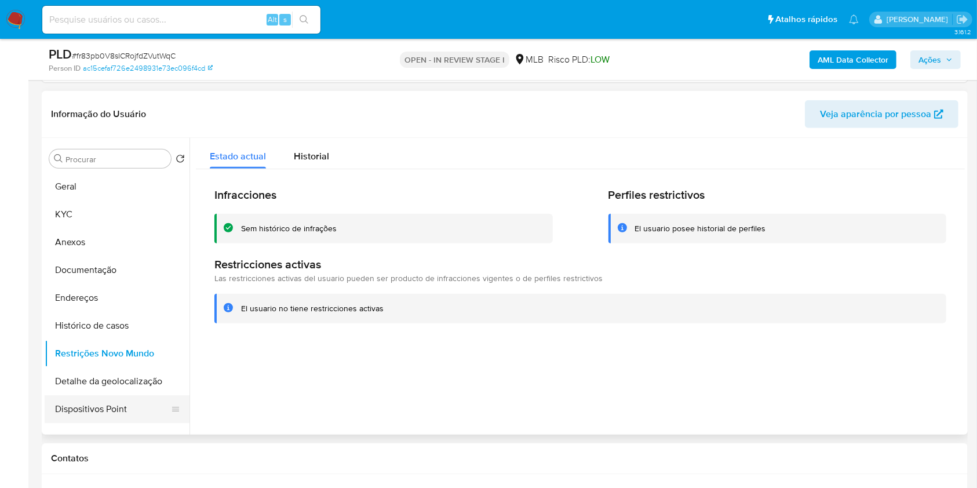
click at [116, 403] on button "Dispositivos Point" at bounding box center [113, 409] width 136 height 28
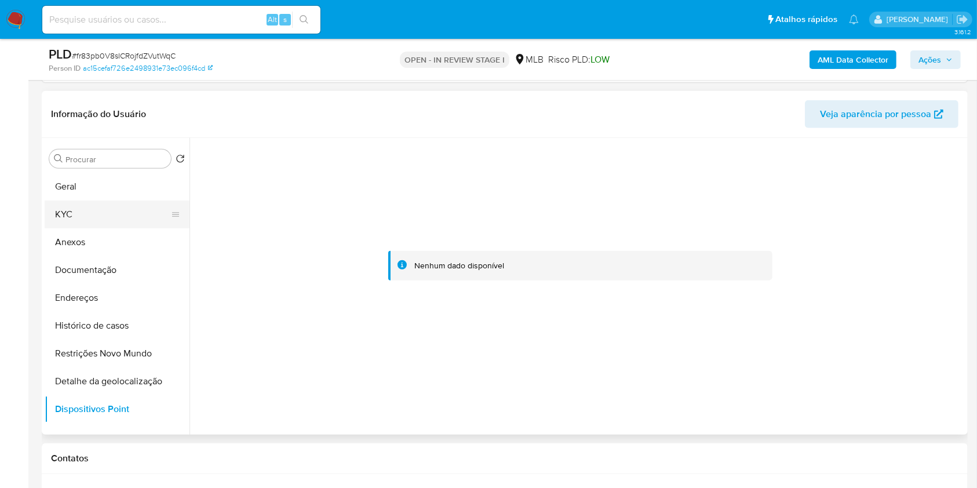
click at [120, 205] on button "KYC" at bounding box center [113, 214] width 136 height 28
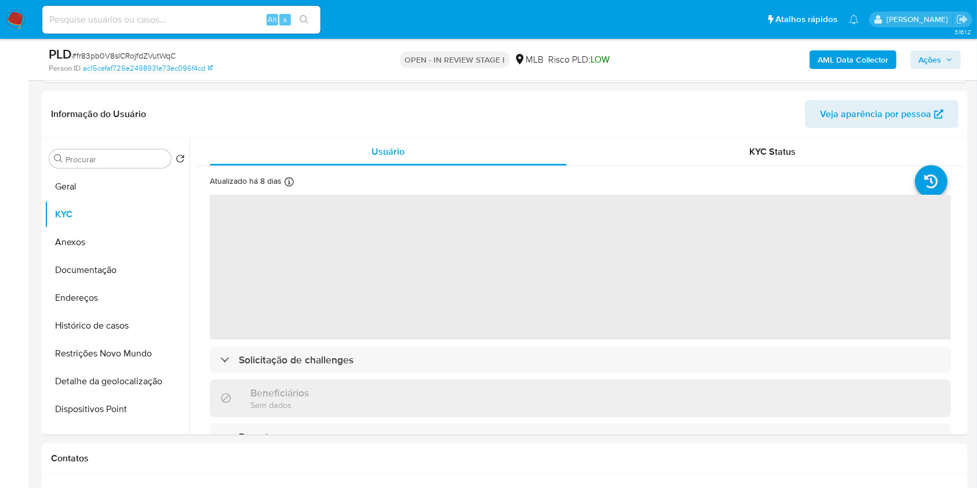
drag, startPoint x: 940, startPoint y: 60, endPoint x: 910, endPoint y: 63, distance: 30.3
click at [939, 60] on span "Ações" at bounding box center [929, 59] width 23 height 19
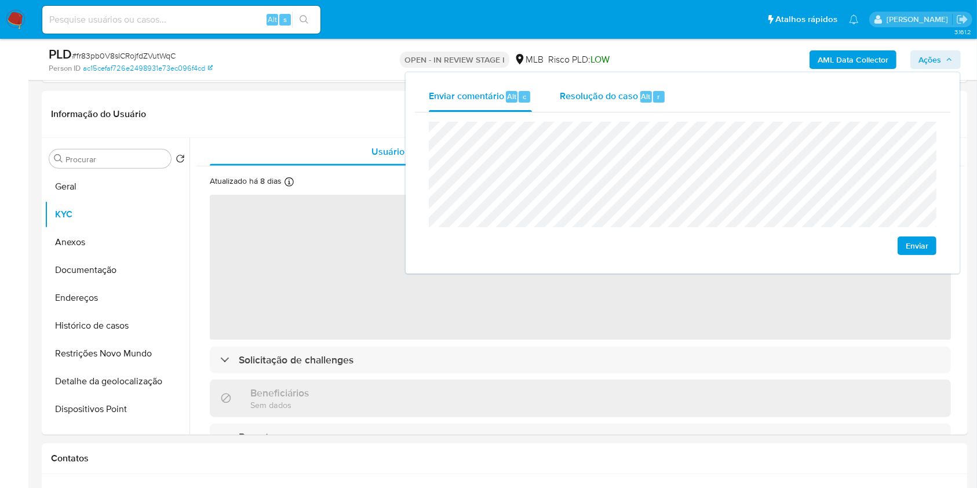
click at [623, 91] on span "Resolução do caso" at bounding box center [599, 95] width 78 height 13
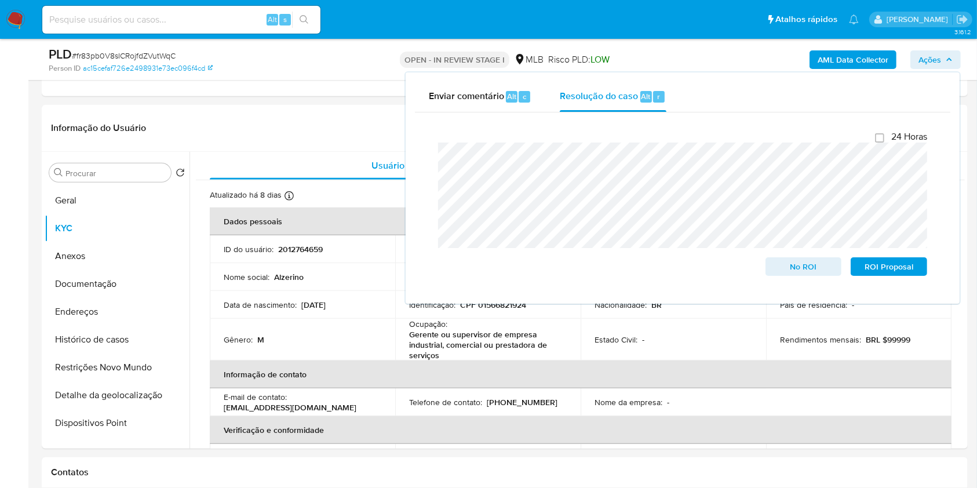
click at [677, 64] on div "AML Data Collector Ações Enviar comentário Alt c Resolução do caso Alt r Fecham…" at bounding box center [810, 59] width 301 height 27
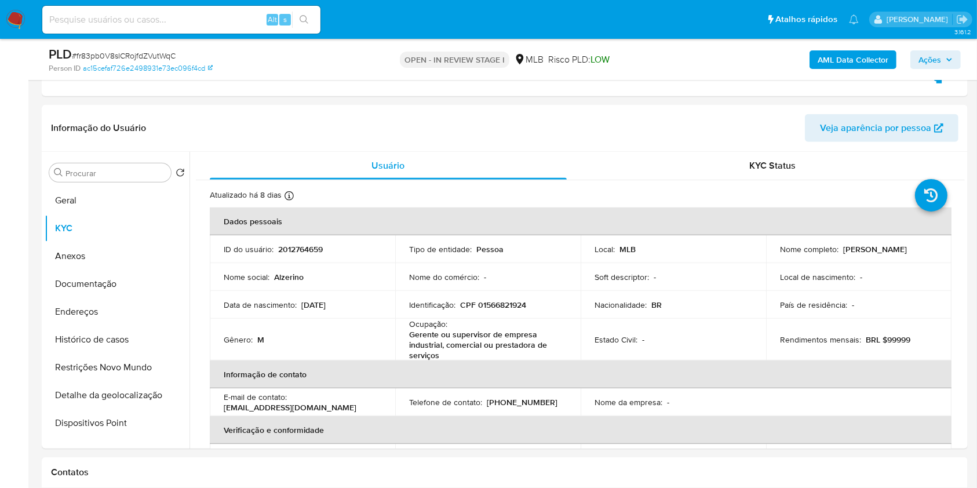
click at [823, 53] on b "AML Data Collector" at bounding box center [853, 59] width 71 height 19
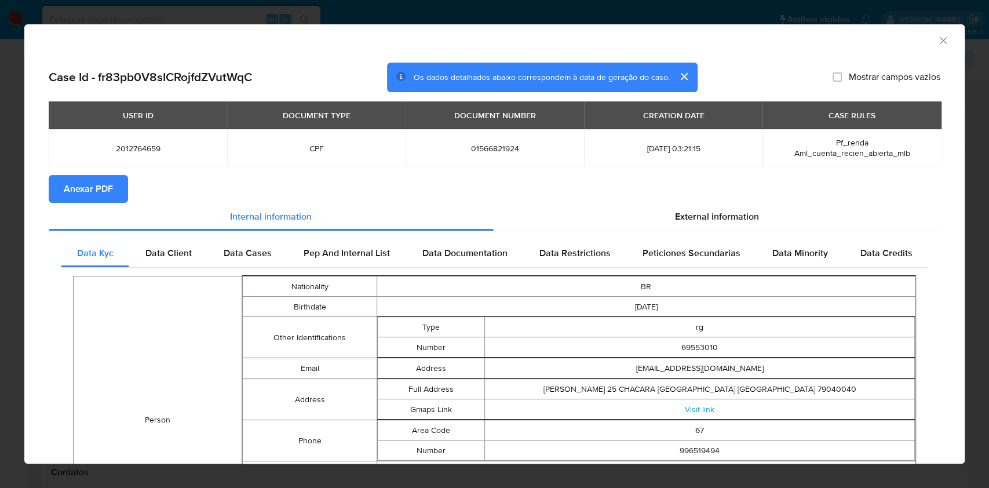
click at [104, 183] on span "Anexar PDF" at bounding box center [88, 188] width 49 height 25
click at [937, 38] on icon "Fechar a janela" at bounding box center [943, 41] width 12 height 12
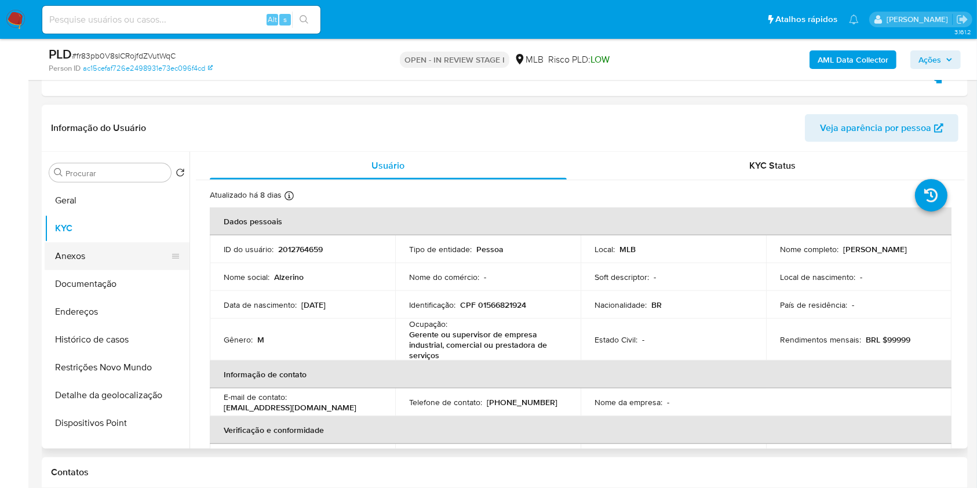
click at [98, 258] on button "Anexos" at bounding box center [113, 256] width 136 height 28
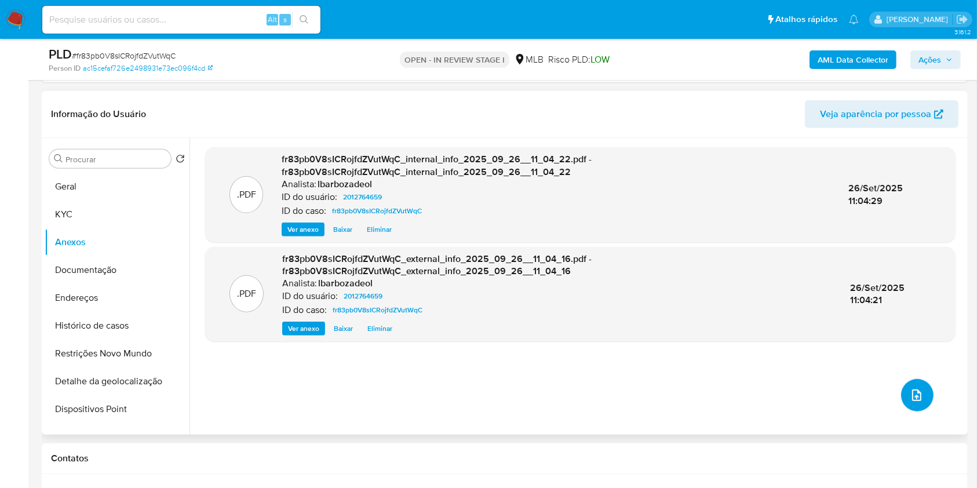
click at [910, 392] on icon "upload-file" at bounding box center [917, 395] width 14 height 14
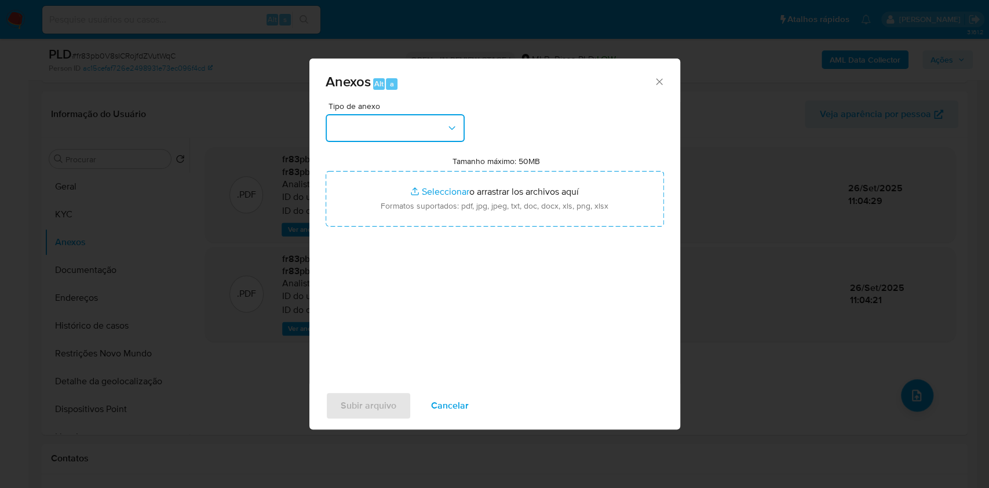
click at [399, 132] on button "button" at bounding box center [395, 128] width 139 height 28
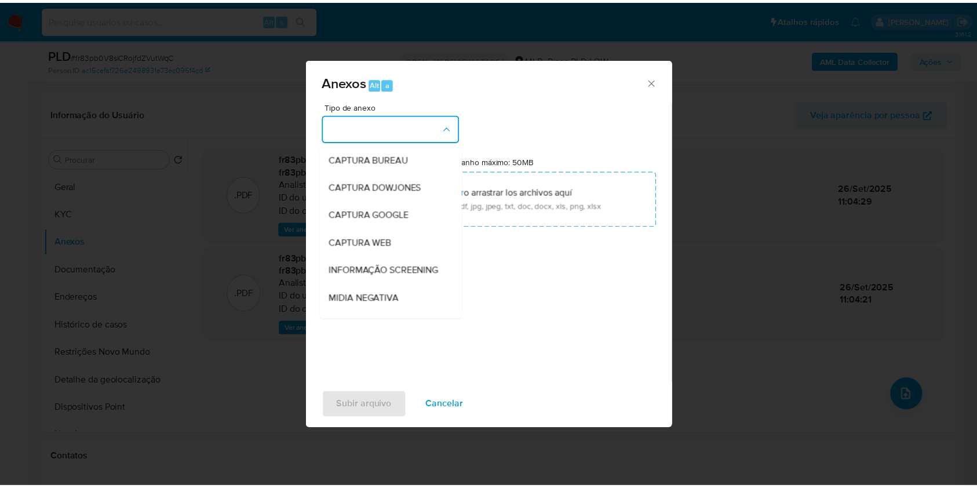
scroll to position [178, 0]
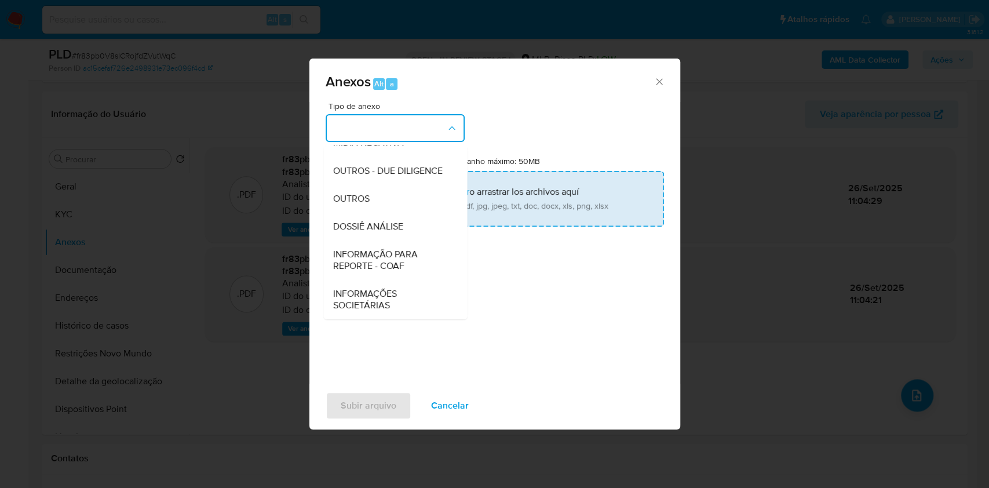
click at [406, 220] on div "DOSSIÊ ANÁLISE" at bounding box center [392, 227] width 118 height 28
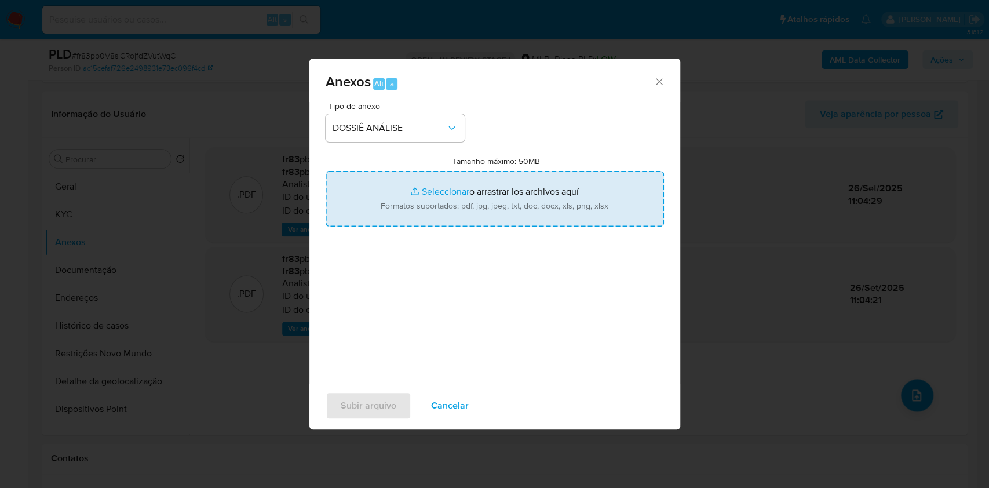
click at [417, 213] on input "Tamanho máximo: 50MB Seleccionar archivos" at bounding box center [495, 199] width 338 height 56
type input "C:\fakepath\Declinio - XXXX - CPF 01566821924 - ALZERINO ROSA NETO.pdf"
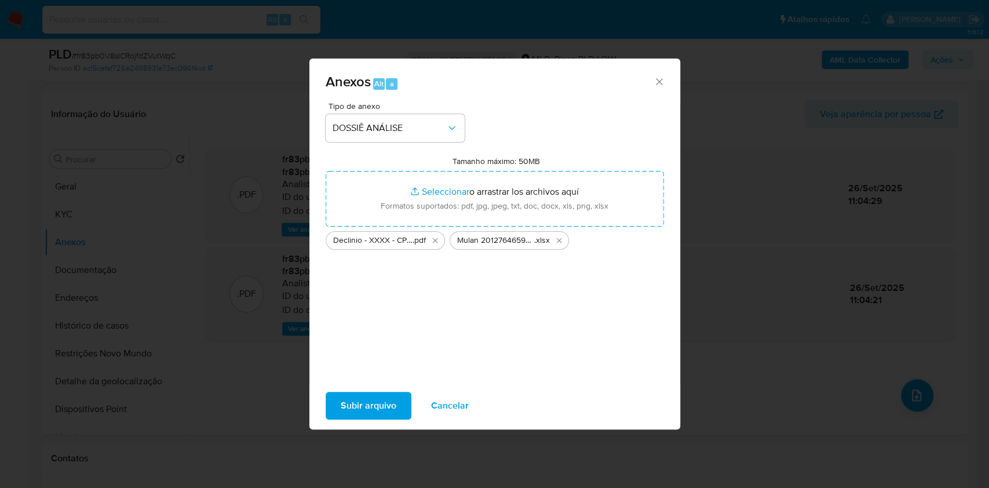
click at [368, 408] on span "Subir arquivo" at bounding box center [369, 405] width 56 height 25
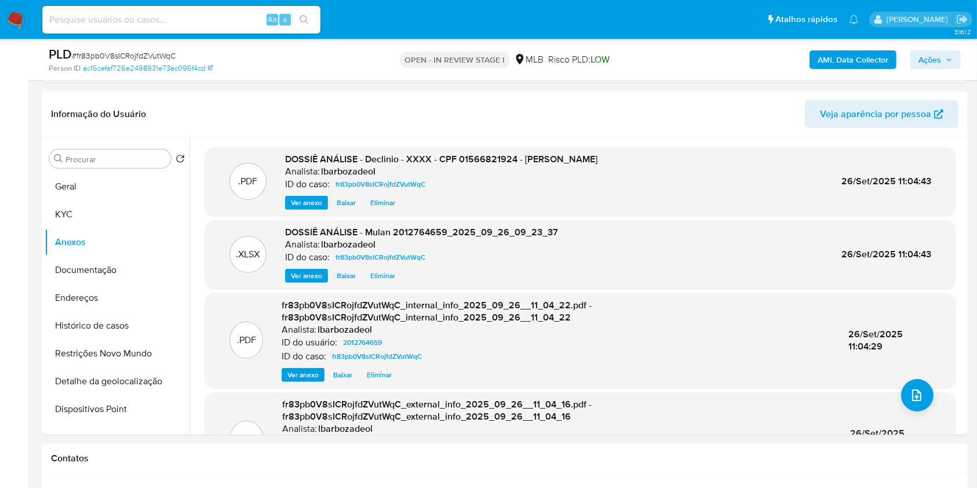
click at [946, 60] on icon "button" at bounding box center [949, 59] width 7 height 7
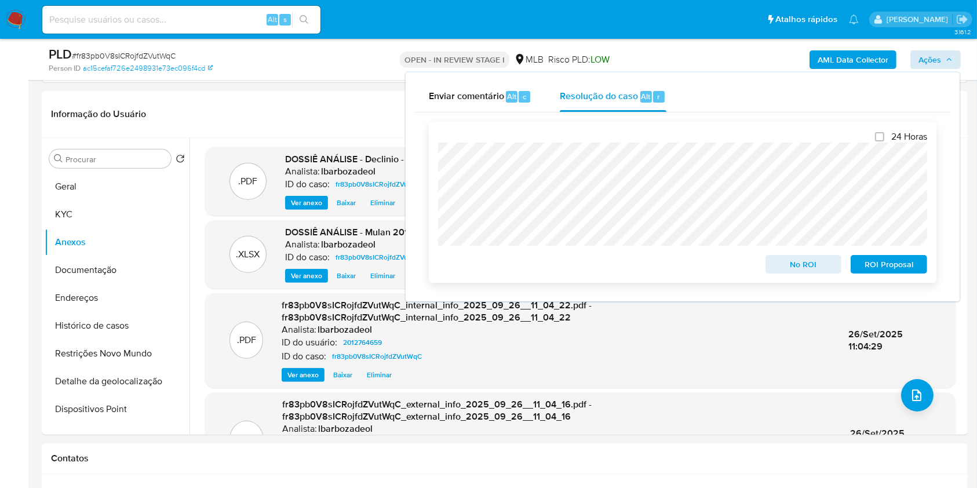
click at [779, 262] on span "No ROI" at bounding box center [803, 264] width 60 height 16
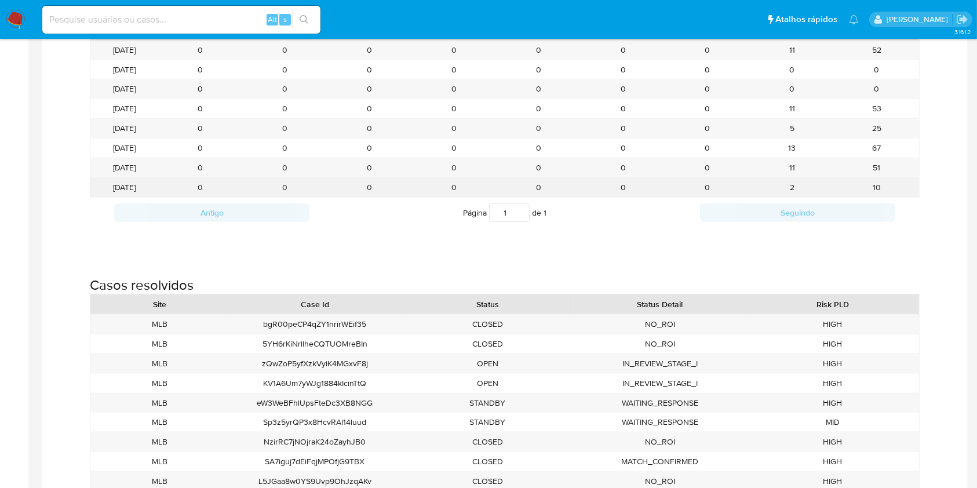
scroll to position [1365, 0]
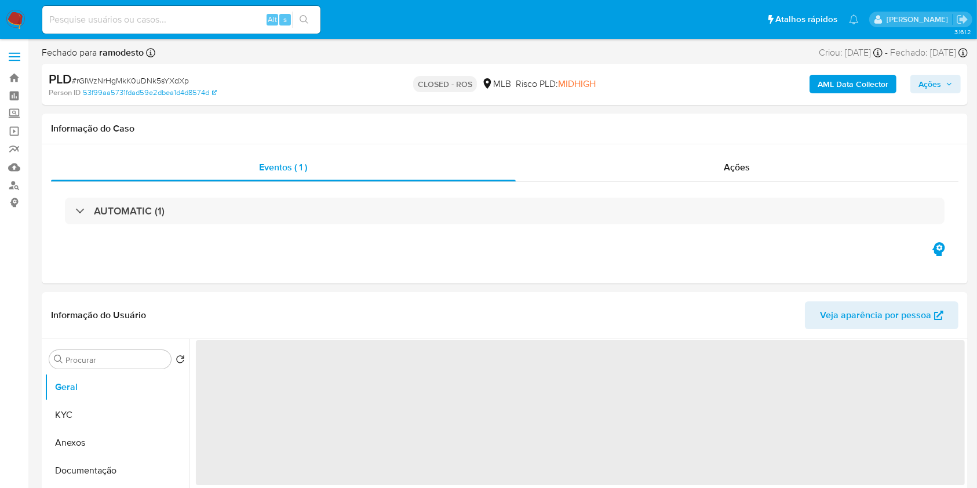
select select "10"
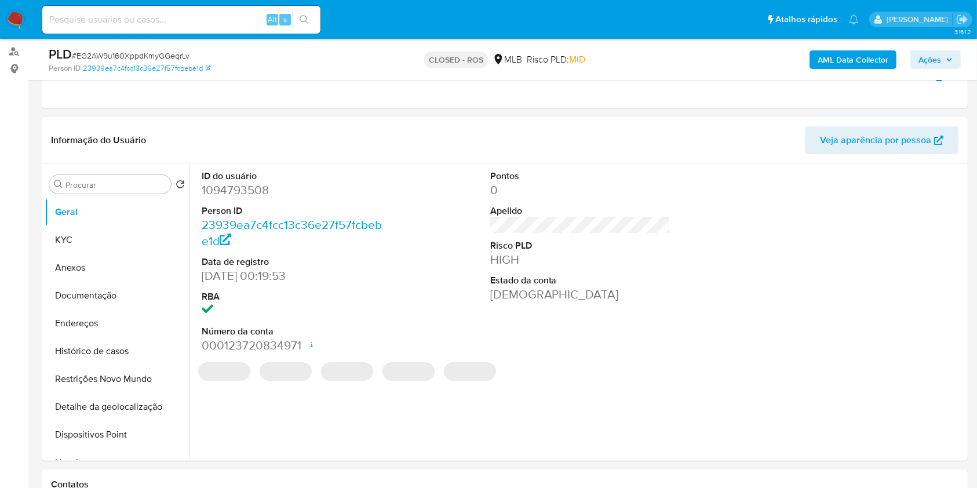
select select "10"
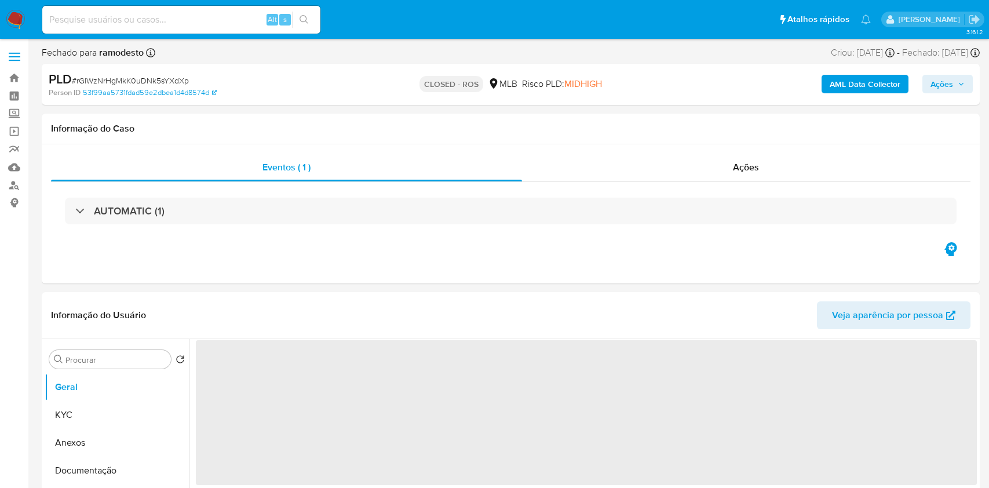
select select "10"
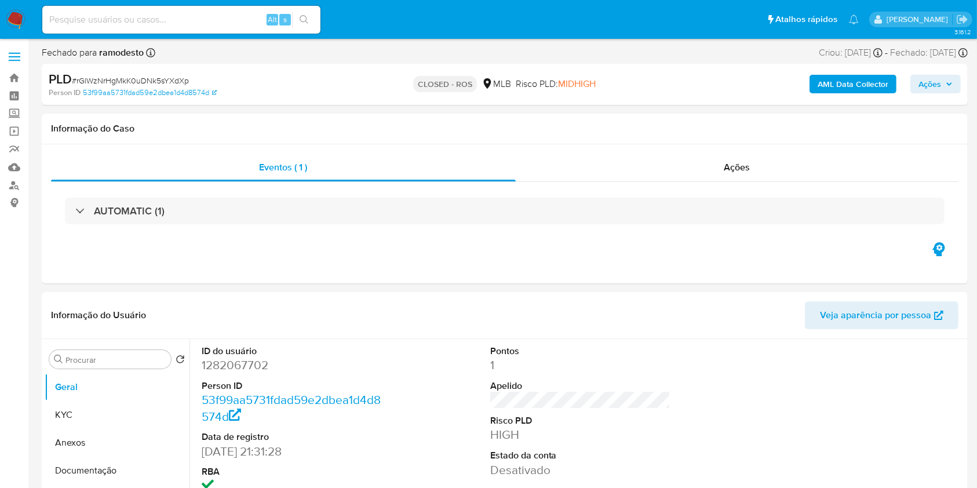
click at [218, 18] on input at bounding box center [181, 19] width 278 height 15
paste input "fasrYh3hID1MLOqMBDzXacuM"
type input "fasrYh3hID1MLOqMBDzXacuM"
click at [300, 16] on icon "search-icon" at bounding box center [304, 19] width 9 height 9
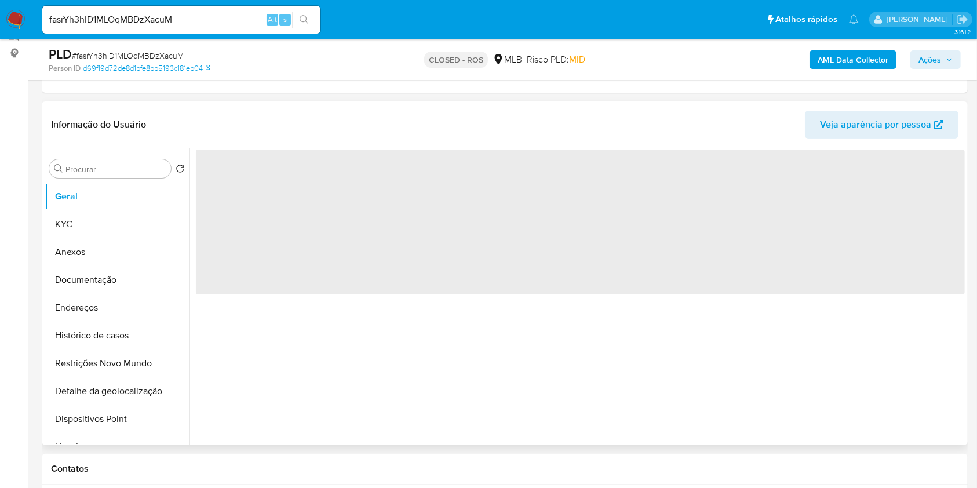
scroll to position [151, 0]
select select "10"
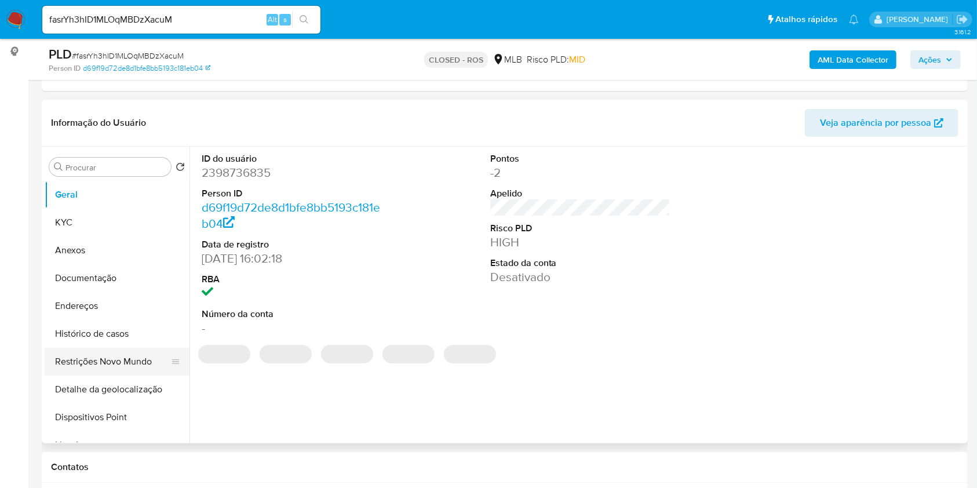
click at [81, 360] on button "Restrições Novo Mundo" at bounding box center [113, 362] width 136 height 28
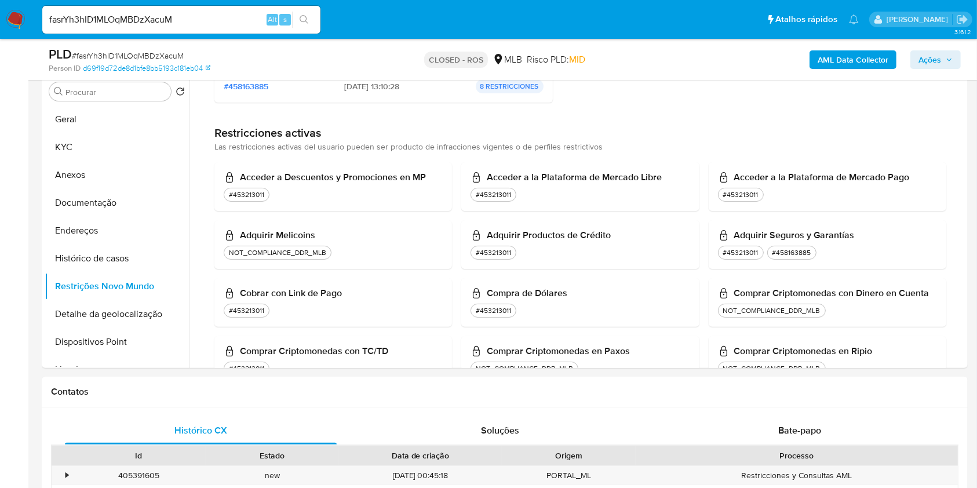
scroll to position [0, 0]
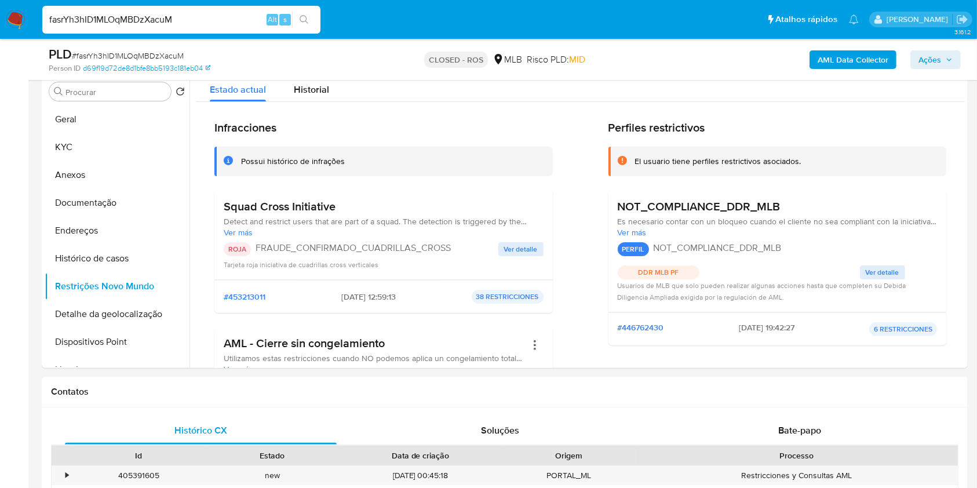
click at [247, 16] on input "fasrYh3hID1MLOqMBDzXacuM" at bounding box center [181, 19] width 278 height 15
paste input "QxeYL9zNzVz5IDGYyGLjYFJg"
type input "QxeYL9zNzVz5IDGYyGLjYFJg"
click at [302, 16] on icon "search-icon" at bounding box center [304, 19] width 9 height 9
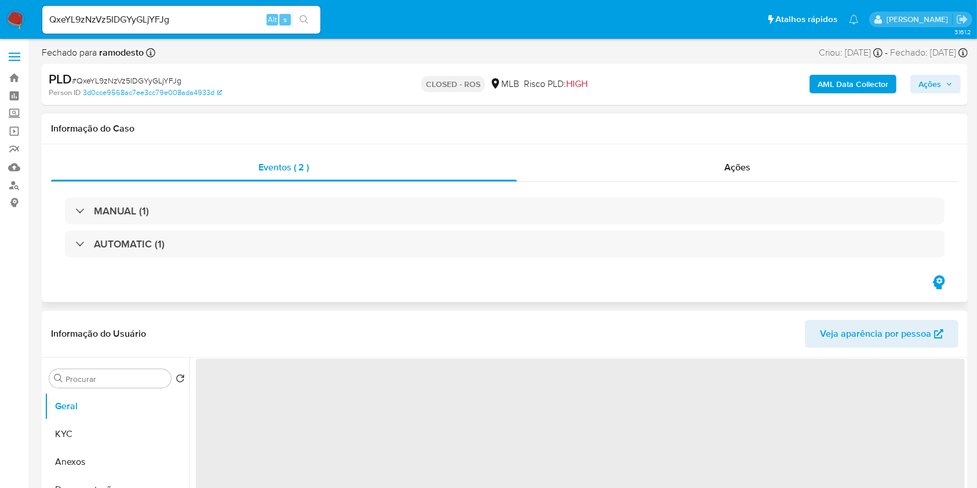
select select "10"
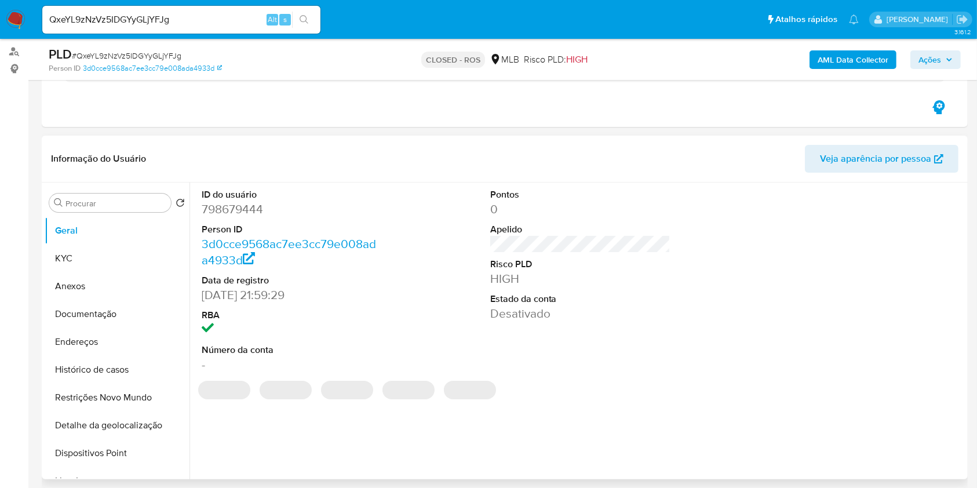
scroll to position [146, 0]
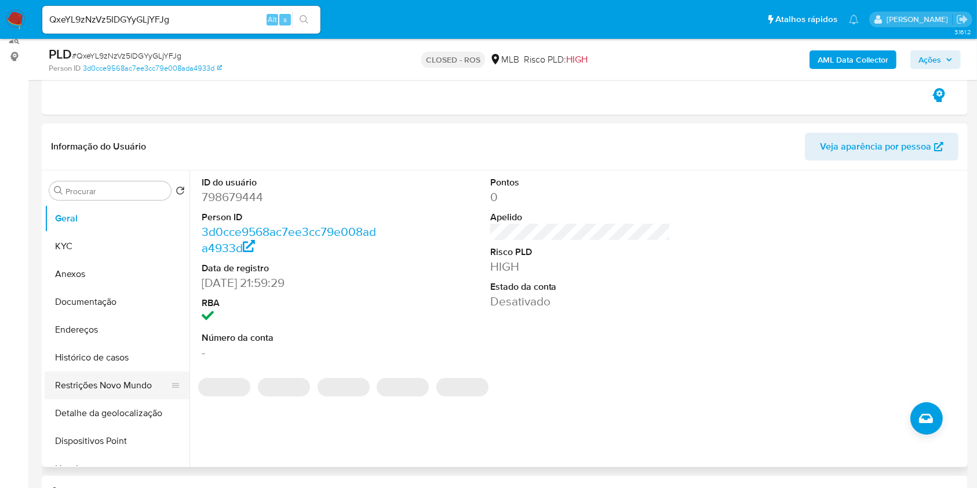
click at [99, 386] on button "Restrições Novo Mundo" at bounding box center [113, 385] width 136 height 28
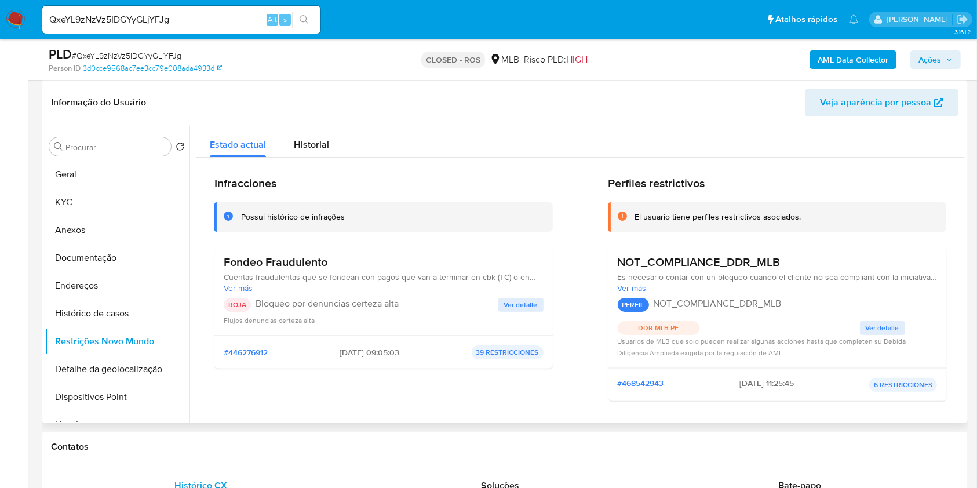
scroll to position [191, 0]
click at [516, 305] on span "Ver detalle" at bounding box center [521, 304] width 34 height 12
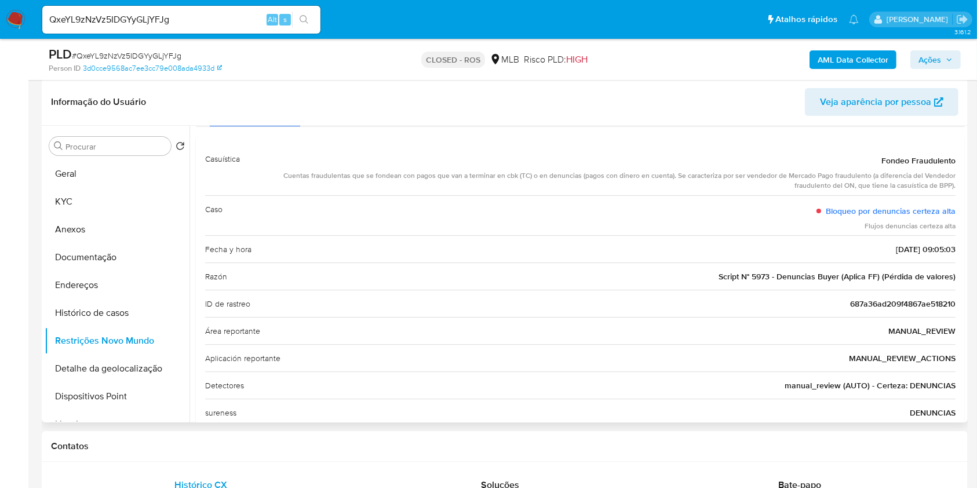
scroll to position [49, 0]
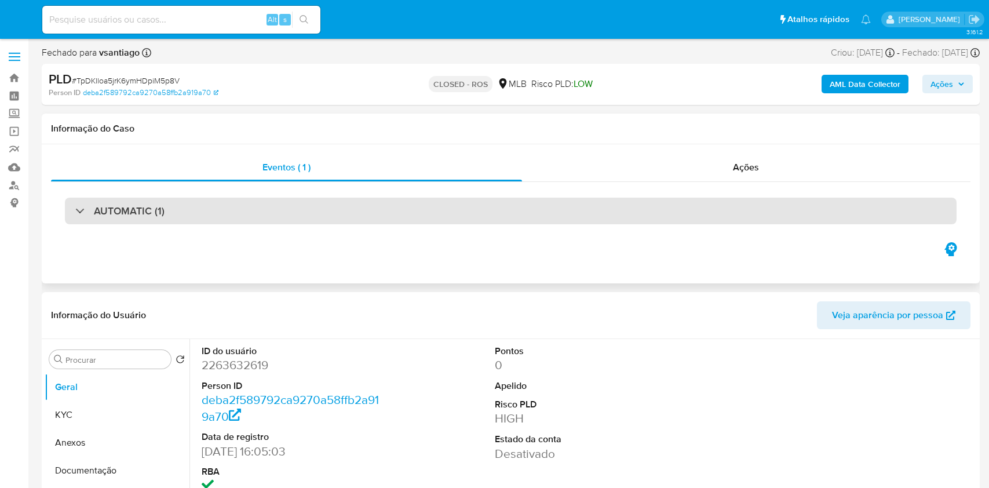
select select "10"
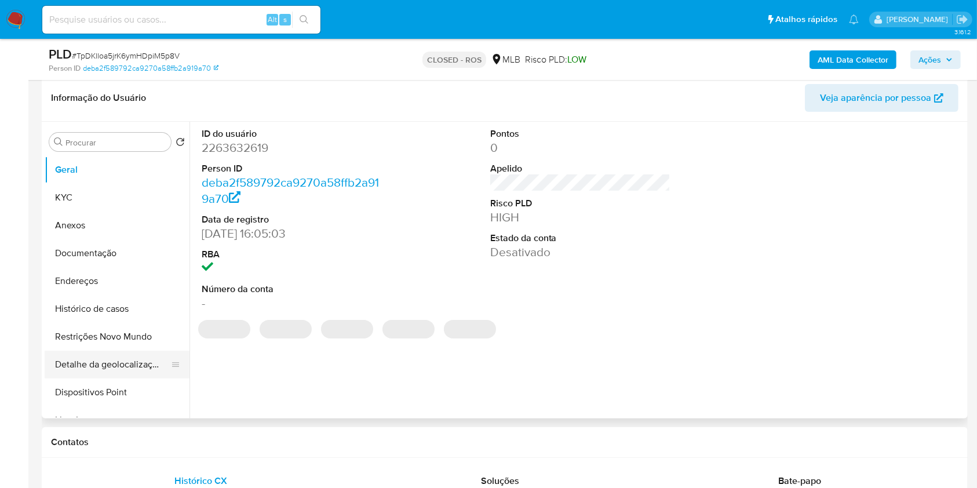
scroll to position [181, 0]
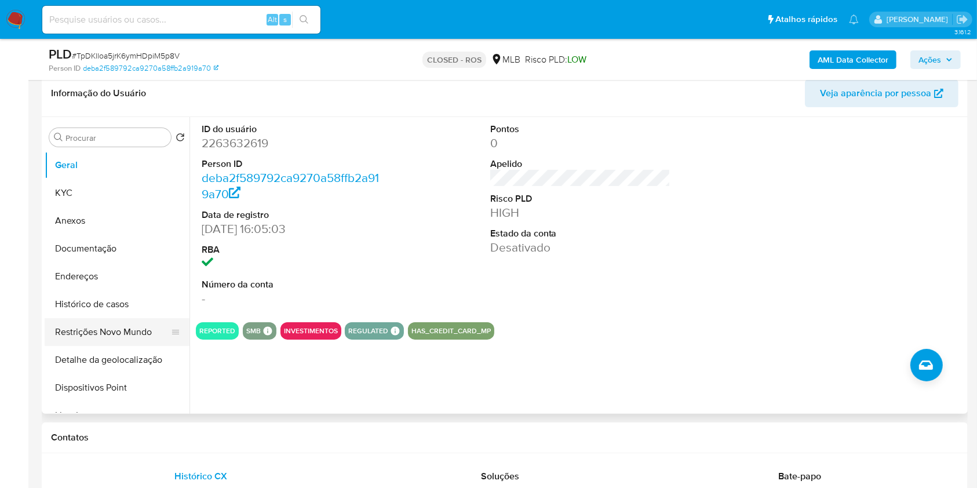
click at [102, 332] on button "Restrições Novo Mundo" at bounding box center [113, 332] width 136 height 28
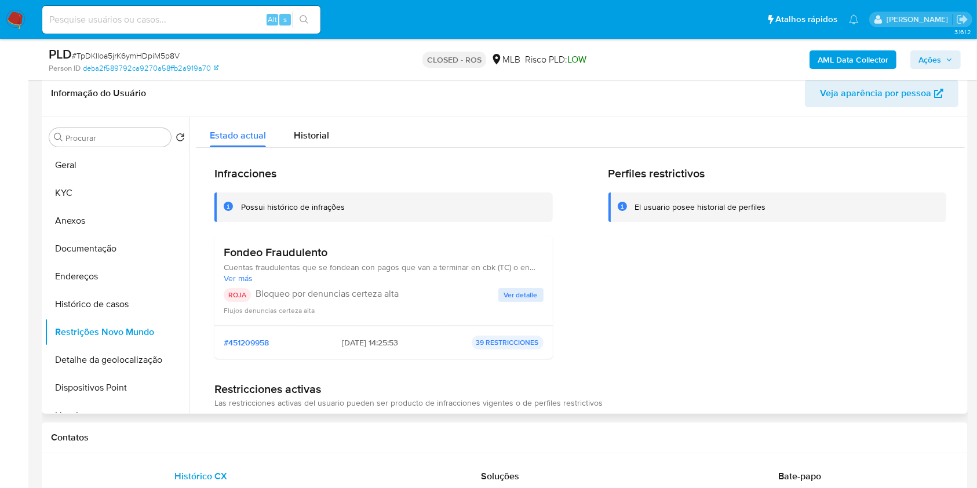
scroll to position [176, 0]
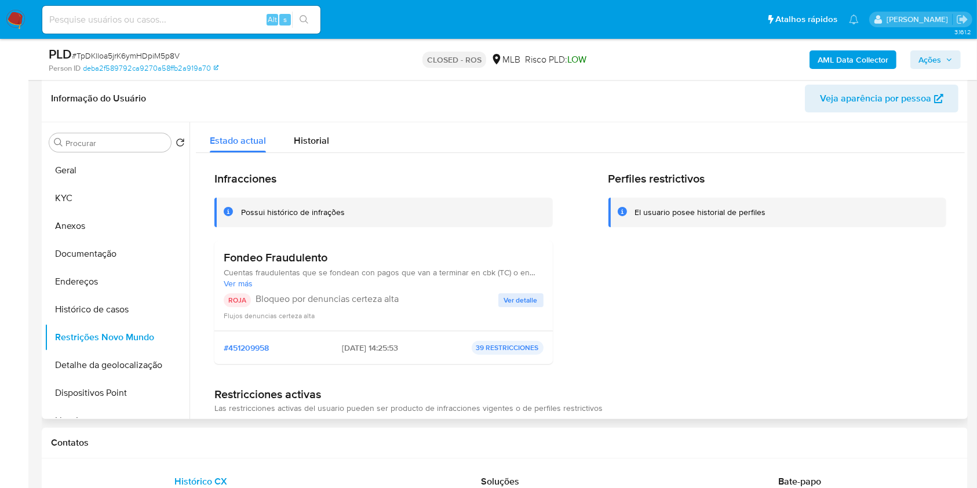
click at [508, 301] on span "Ver detalle" at bounding box center [521, 300] width 34 height 12
click at [508, 301] on div at bounding box center [576, 270] width 775 height 297
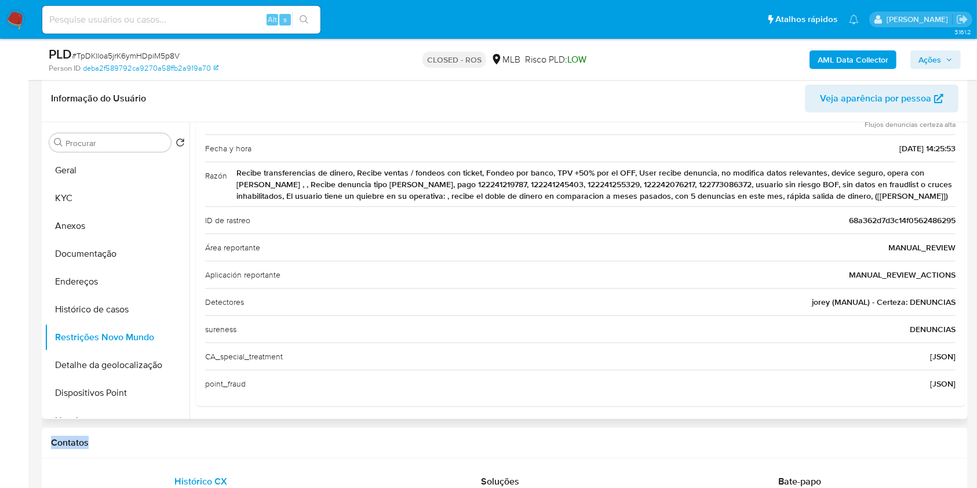
scroll to position [151, 0]
click at [211, 25] on input at bounding box center [181, 19] width 278 height 15
paste input "IeXZwfT5XVda5C5YXBKowdvo"
type input "IeXZwfT5XVda5C5YXBKowdvo"
click at [315, 14] on button "search-icon" at bounding box center [304, 20] width 24 height 16
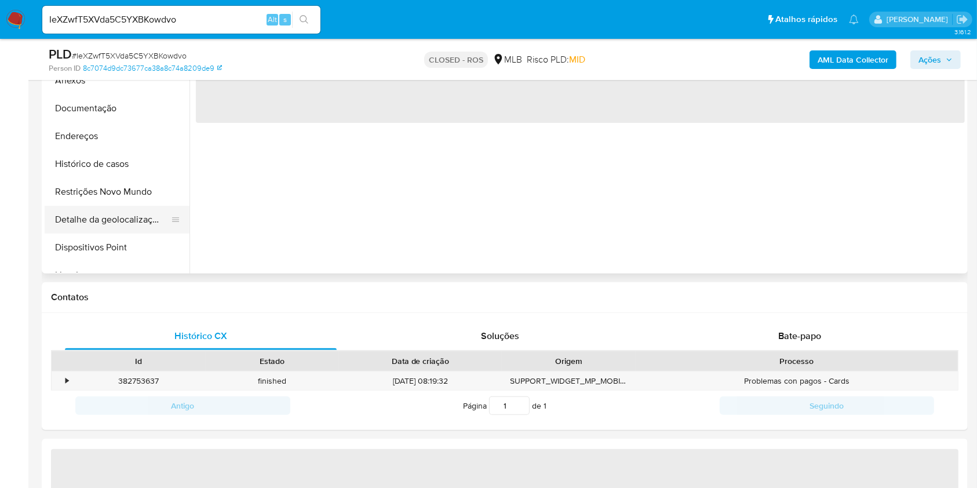
select select "10"
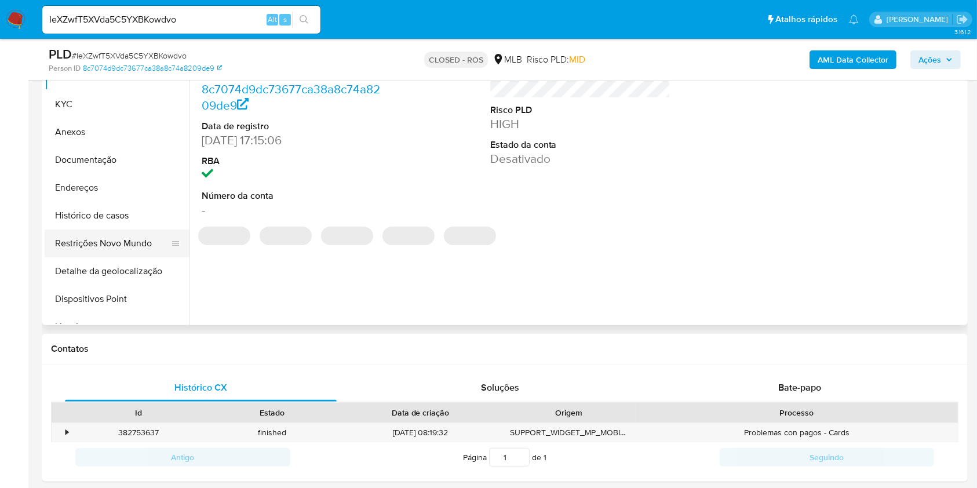
click at [116, 233] on button "Restrições Novo Mundo" at bounding box center [113, 243] width 136 height 28
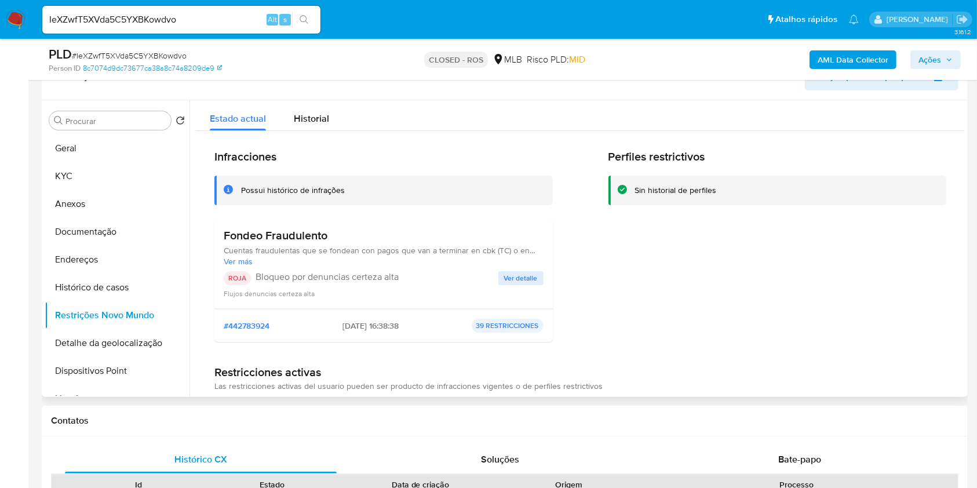
scroll to position [190, 0]
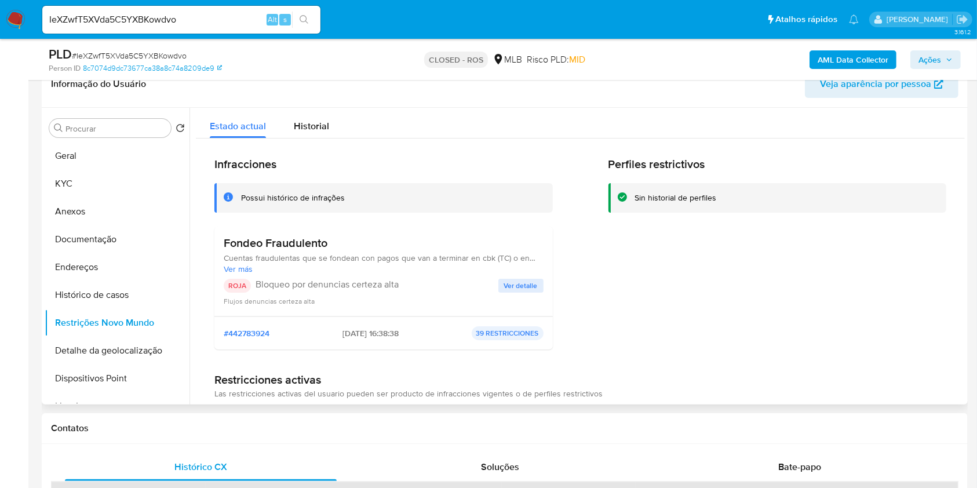
click at [508, 280] on span "Ver detalle" at bounding box center [521, 286] width 34 height 12
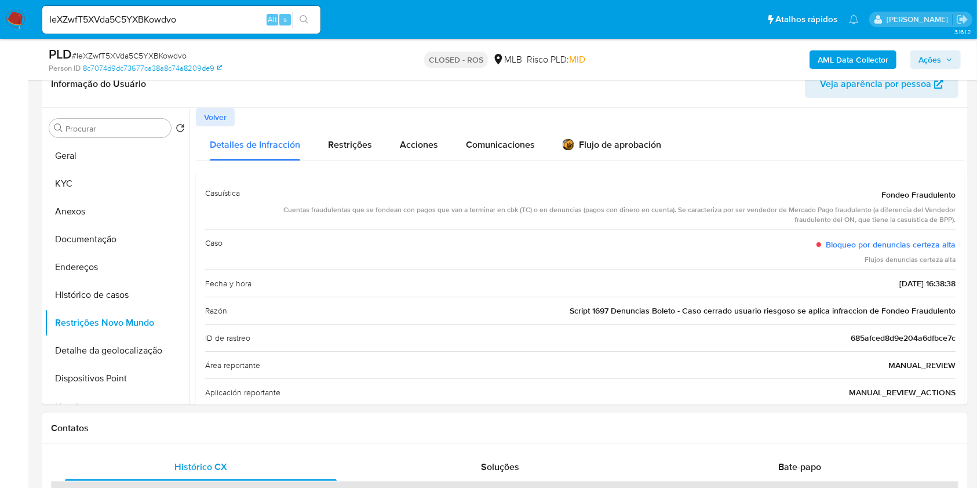
click at [184, 21] on input "IeXZwfT5XVda5C5YXBKowdvo" at bounding box center [181, 19] width 278 height 15
paste input "jtSpmkYFGAqd9JKir0ME8O3t"
type input "jtSpmkYFGAqd9JKir0ME8O3t"
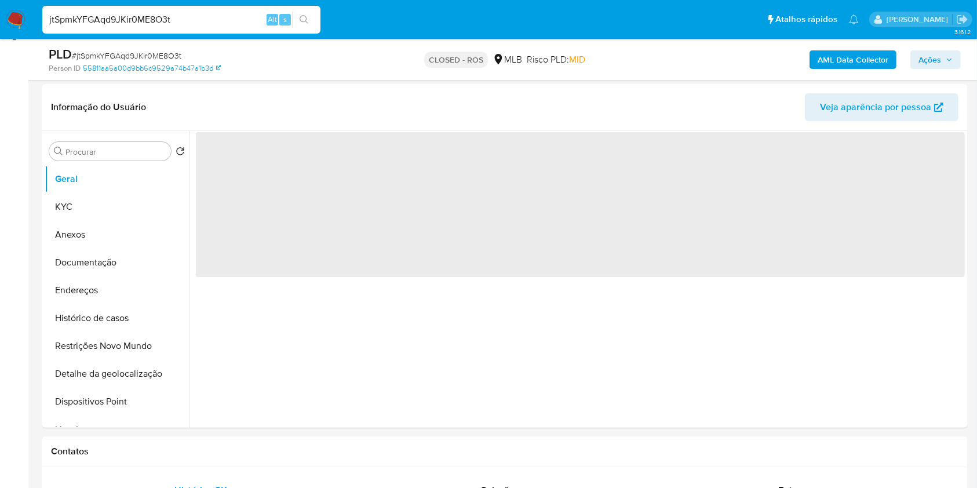
scroll to position [185, 0]
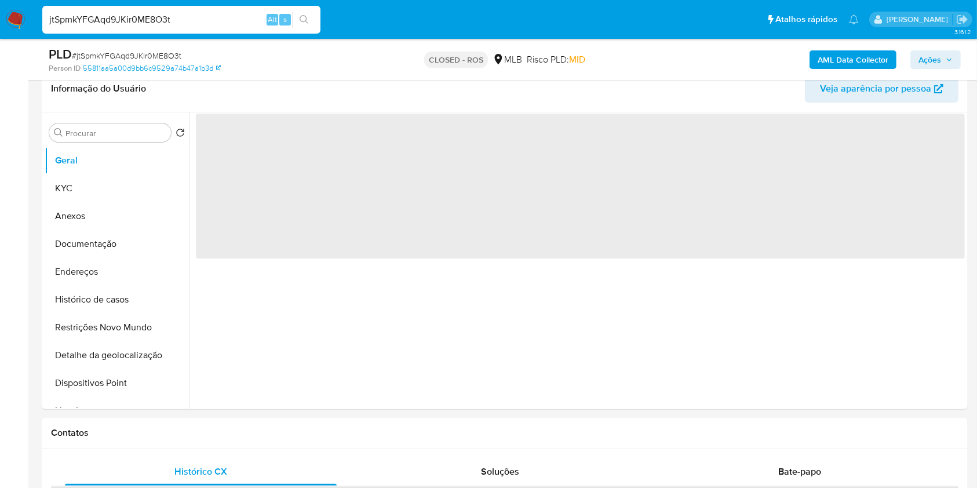
select select "10"
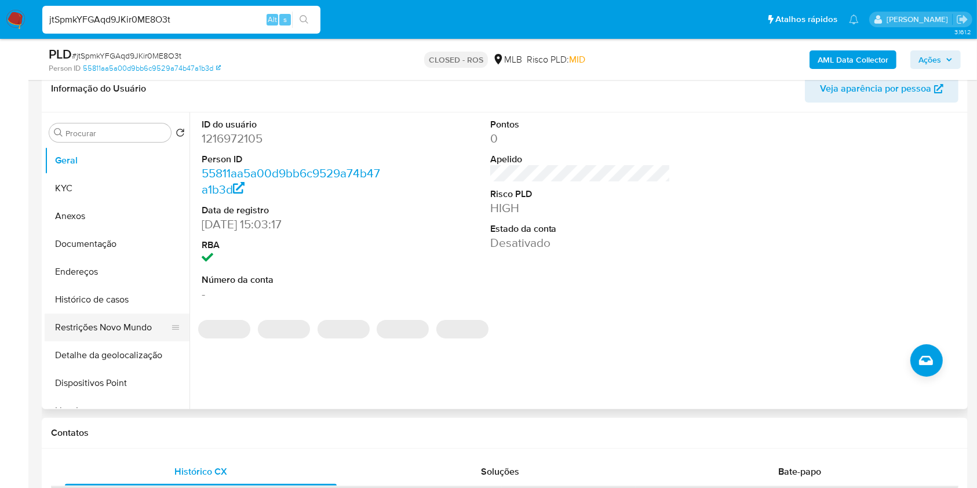
click at [106, 318] on button "Restrições Novo Mundo" at bounding box center [113, 327] width 136 height 28
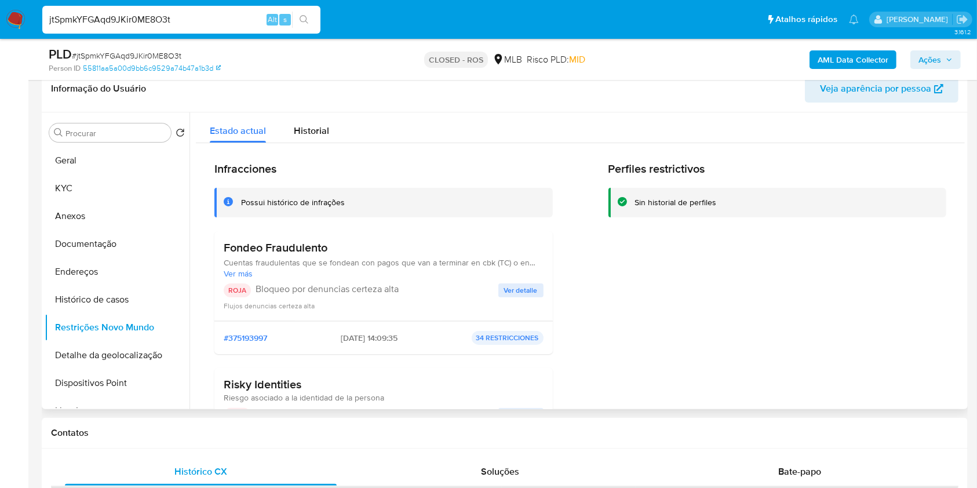
click at [526, 295] on span "Ver detalle" at bounding box center [521, 290] width 34 height 12
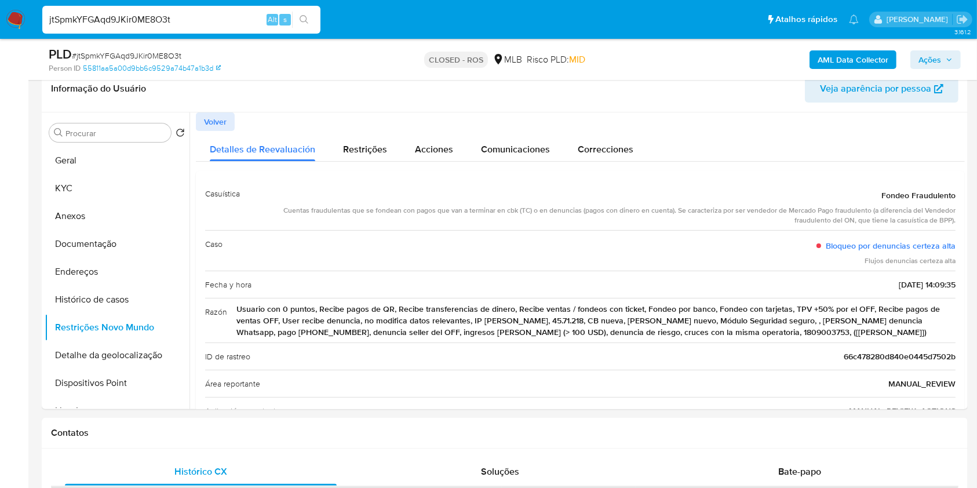
click at [237, 16] on input "jtSpmkYFGAqd9JKir0ME8O3t" at bounding box center [181, 19] width 278 height 15
paste input "EG2AW9u160XppdKmyGGeqrLv"
type input "EG2AW9u160XppdKmyGGeqrLv"
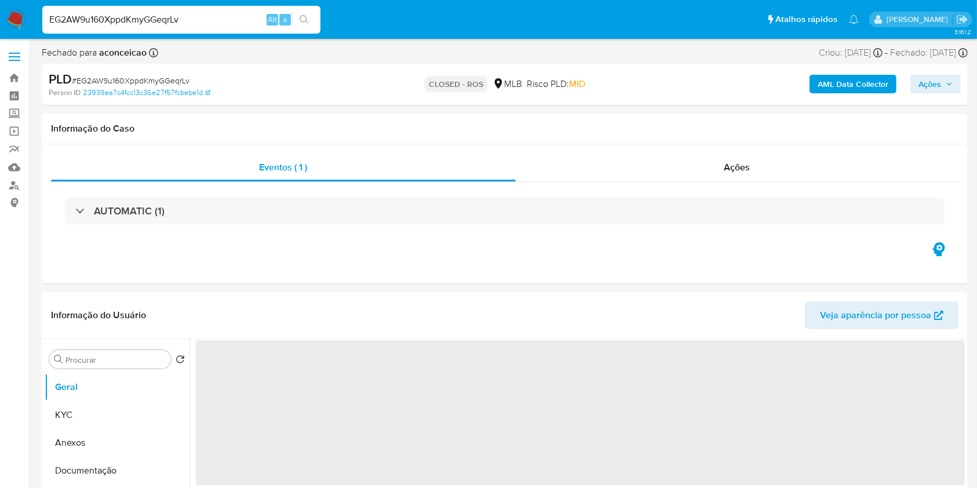
select select "10"
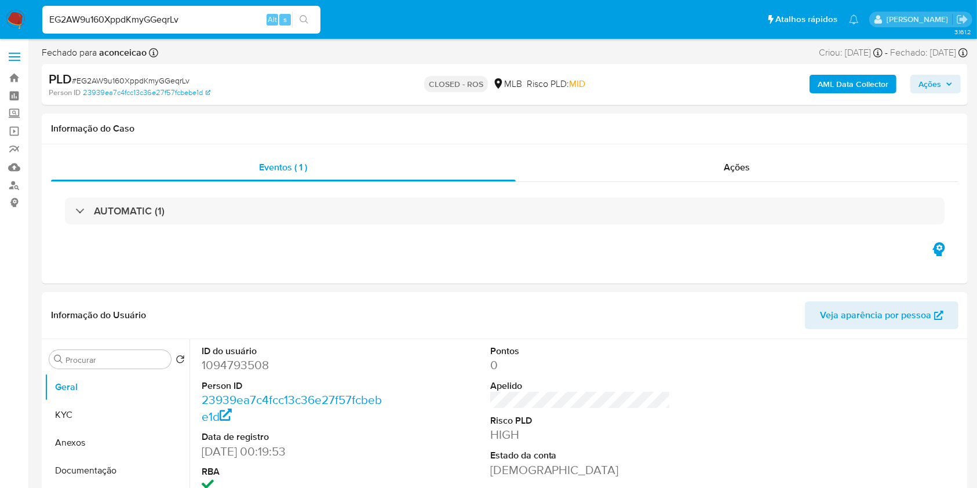
click at [231, 24] on input "EG2AW9u160XppdKmyGGeqrLv" at bounding box center [181, 19] width 278 height 15
paste input "nkibzyci7RvuQdHwfaZCc4Vr"
type input "nkibzyci7RvuQdHwfaZCc4Vr"
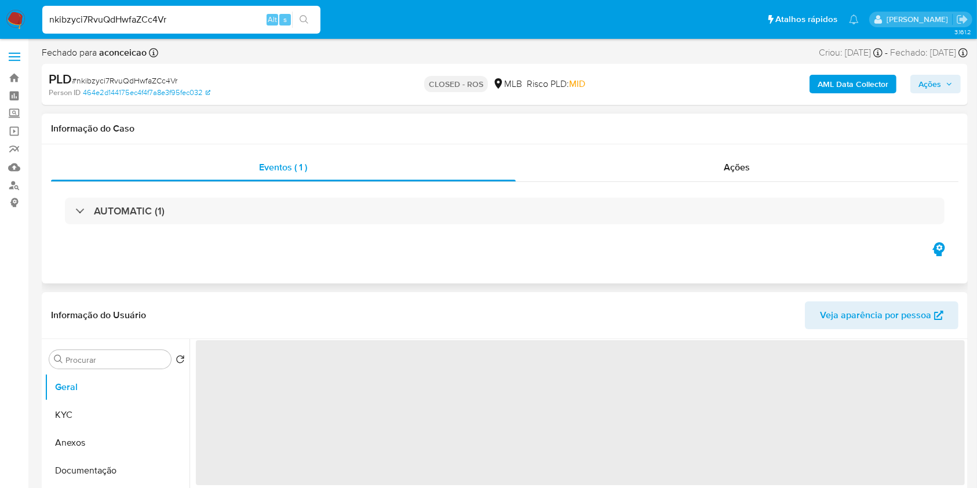
select select "10"
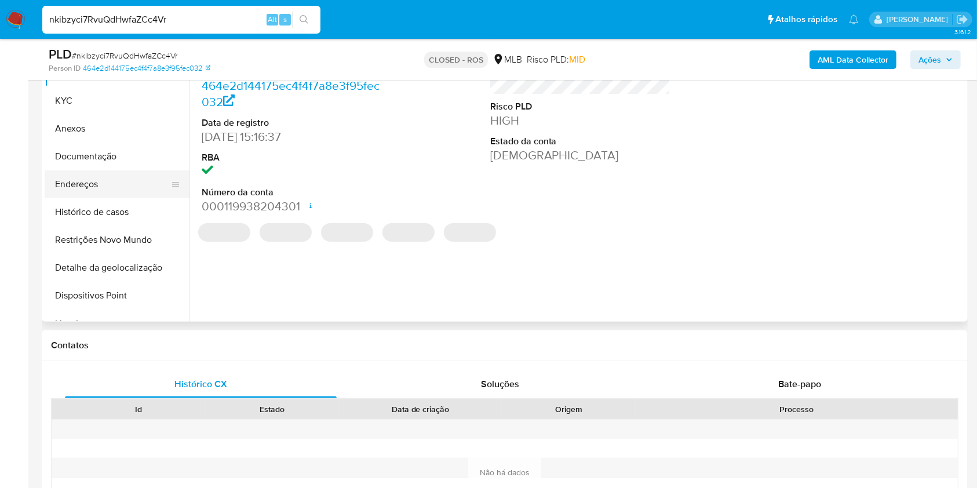
scroll to position [273, 0]
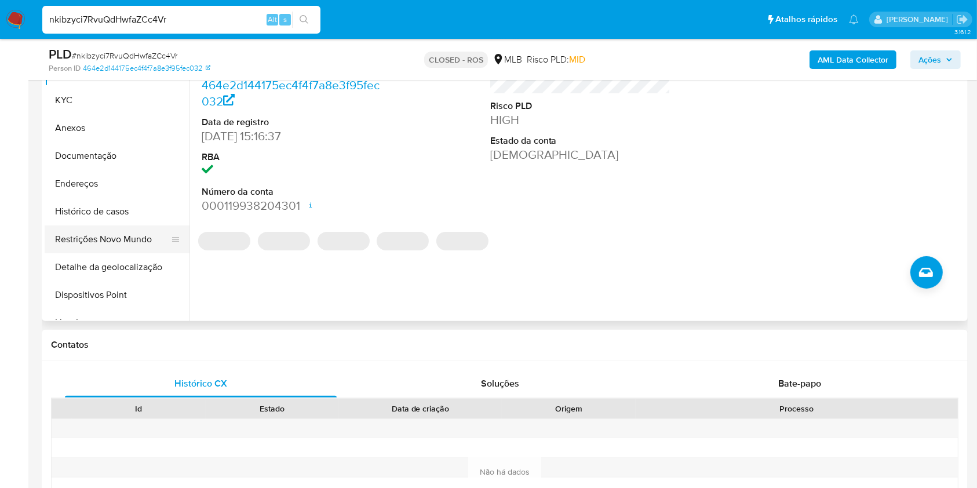
click at [110, 232] on button "Restrições Novo Mundo" at bounding box center [113, 239] width 136 height 28
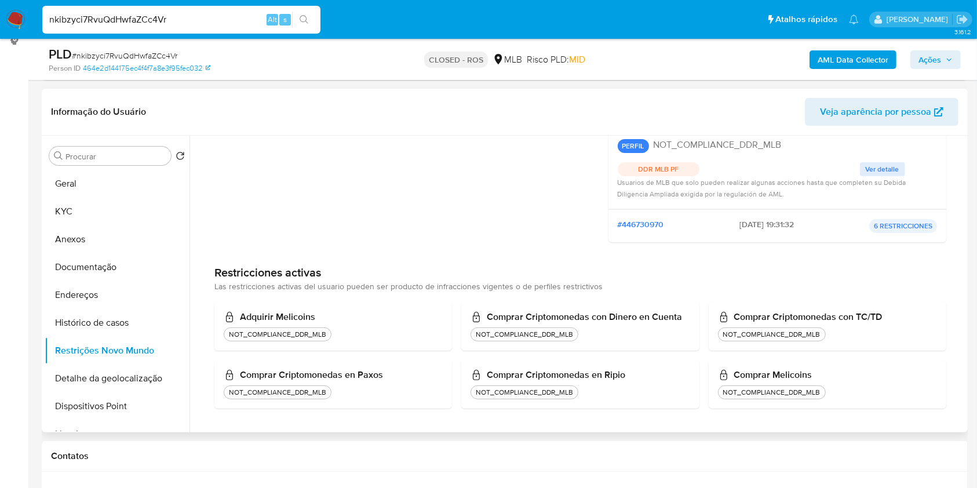
scroll to position [0, 0]
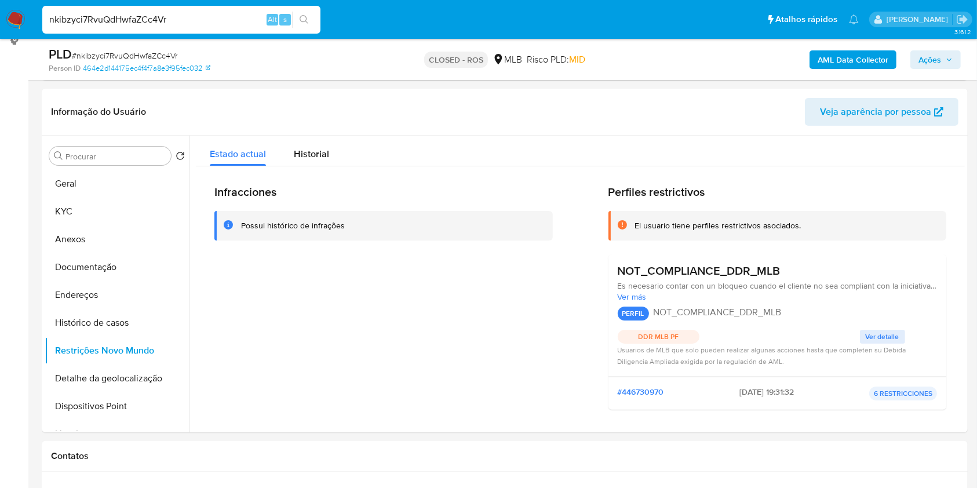
click at [230, 21] on input "nkibzyci7RvuQdHwfaZCc4Vr" at bounding box center [181, 19] width 278 height 15
paste input "9moZ7BAiikcoFHFBoqw4TeDm"
type input "9moZ7BAiikcoFHFBoqw4TeDm"
click at [301, 16] on icon "search-icon" at bounding box center [304, 19] width 9 height 9
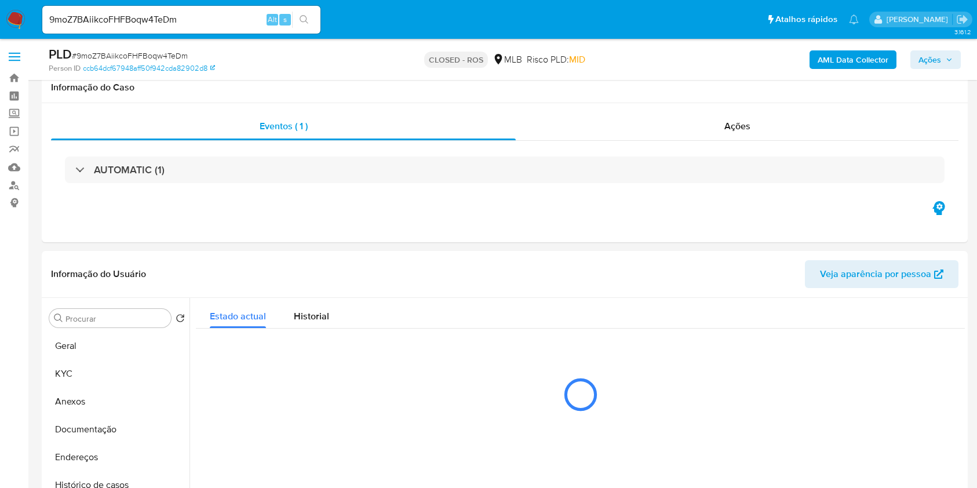
select select "10"
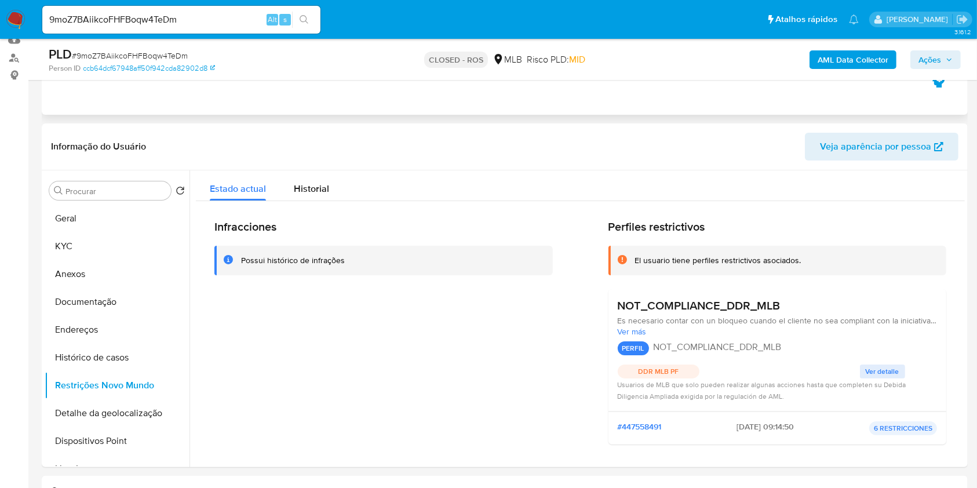
click at [216, 21] on input "9moZ7BAiikcoFHFBoqw4TeDm" at bounding box center [181, 19] width 278 height 15
paste input "G1v3qY5XFulSLqrXTUMPmcbW"
type input "G1v3qY5XFulSLqrXTUMPmcbW"
click at [306, 17] on icon "search-icon" at bounding box center [304, 19] width 9 height 9
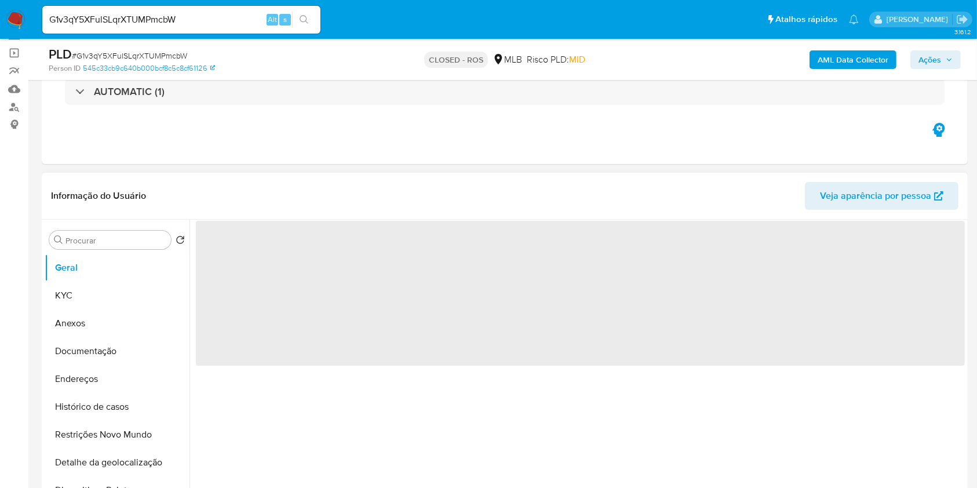
scroll to position [137, 0]
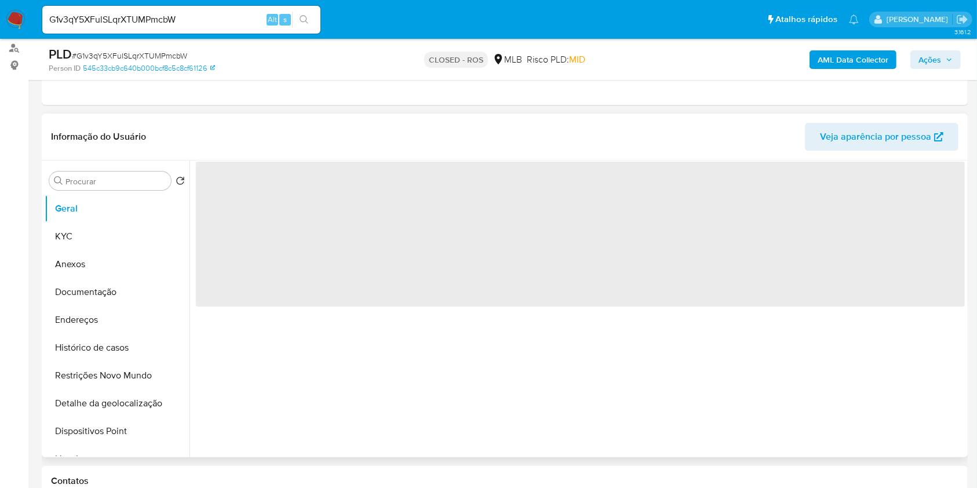
select select "10"
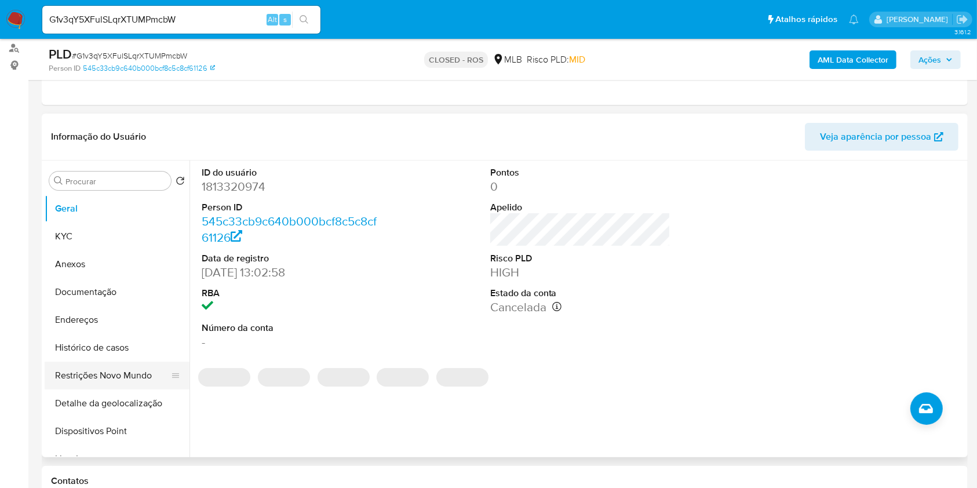
click at [94, 372] on button "Restrições Novo Mundo" at bounding box center [113, 376] width 136 height 28
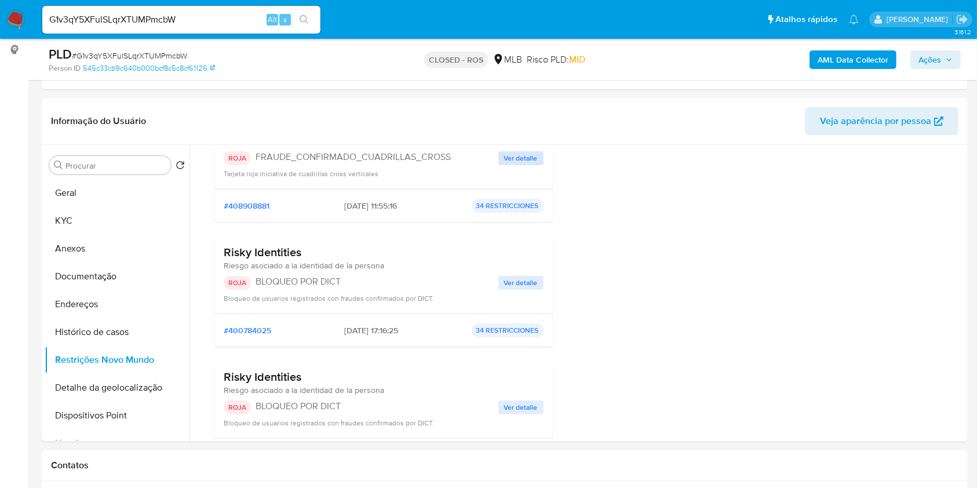
scroll to position [165, 0]
click at [929, 253] on div "Perfiles restrictivos Sin historial de perfiles" at bounding box center [777, 254] width 338 height 451
click at [229, 10] on div "G1v3qY5XFulSLqrXTUMPmcbW Alt s" at bounding box center [181, 20] width 278 height 28
click at [236, 17] on input "G1v3qY5XFulSLqrXTUMPmcbW" at bounding box center [181, 19] width 278 height 15
paste input "fgcPhyPYFIGOCAzScIhCeSJf"
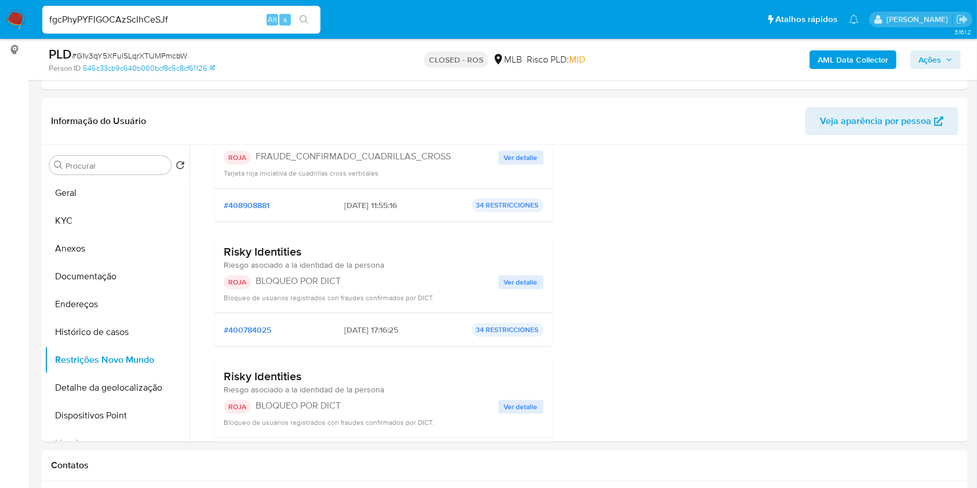
type input "fgcPhyPYFIGOCAzScIhCeSJf"
click at [311, 17] on button "search-icon" at bounding box center [304, 20] width 24 height 16
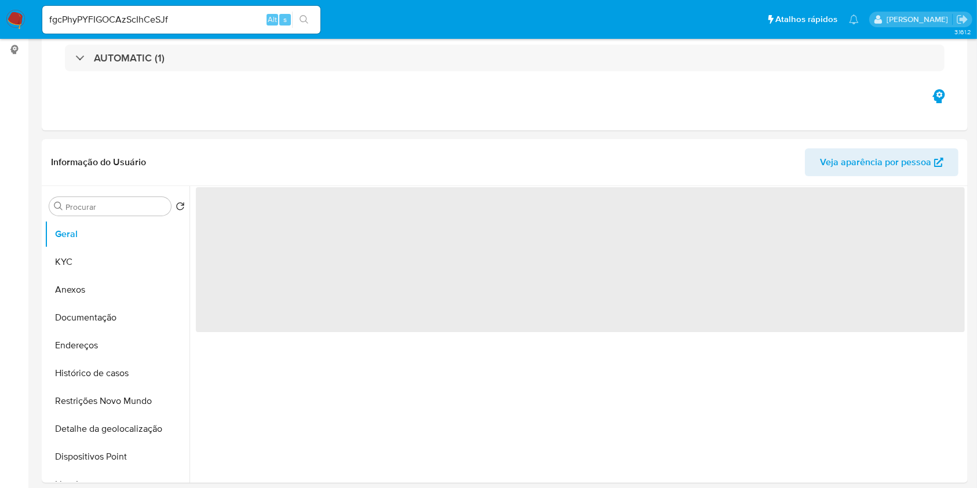
select select "10"
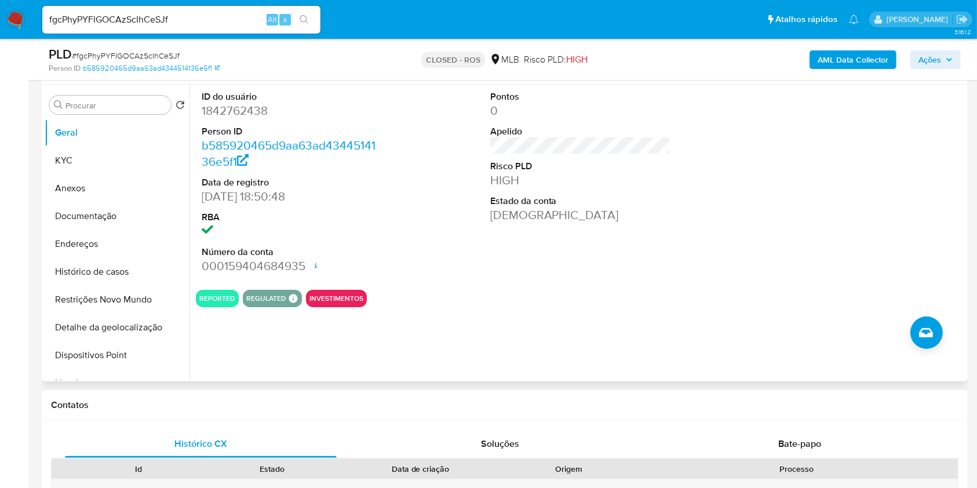
scroll to position [247, 0]
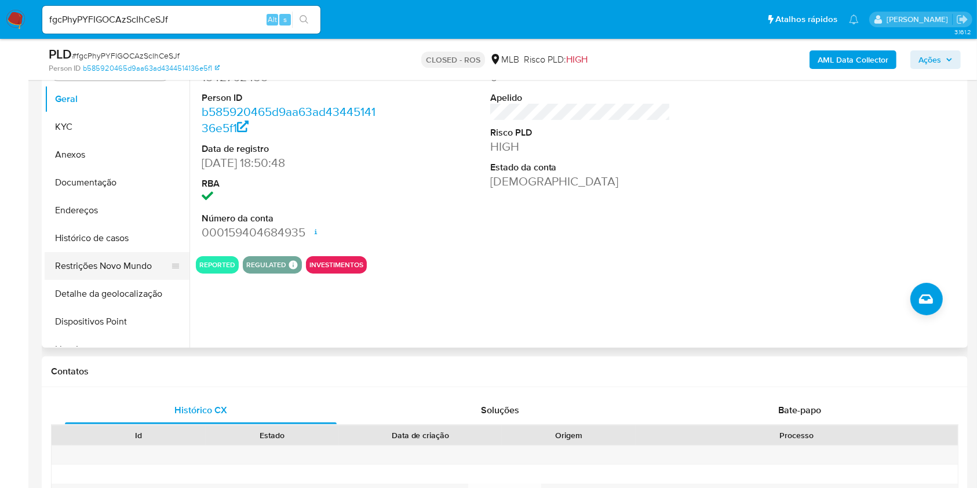
click at [114, 265] on button "Restrições Novo Mundo" at bounding box center [113, 266] width 136 height 28
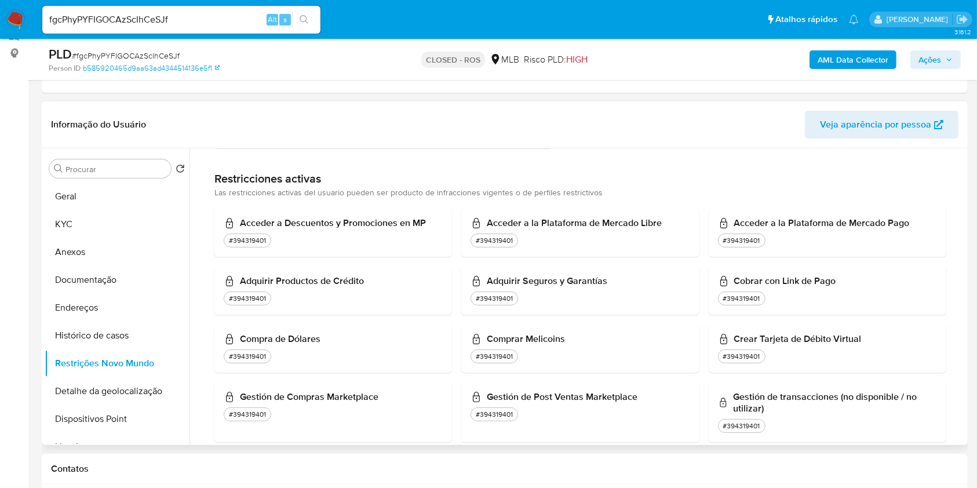
scroll to position [0, 0]
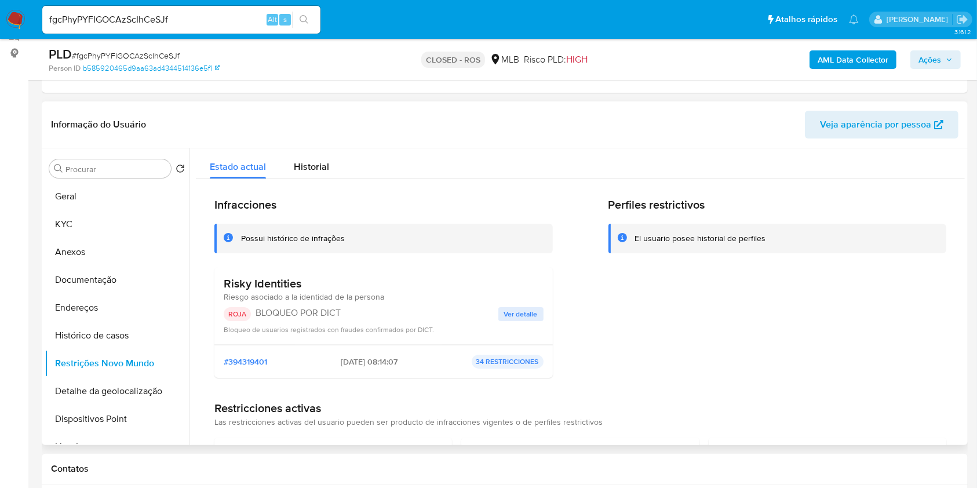
click at [919, 311] on div "Perfiles restrictivos El usuario posee historial de perfiles" at bounding box center [777, 292] width 338 height 189
click at [198, 28] on div "fgcPhyPYFIGOCAzScIhCeSJf Alt s" at bounding box center [181, 20] width 278 height 28
click at [201, 17] on input "fgcPhyPYFIGOCAzScIhCeSJf" at bounding box center [181, 19] width 278 height 15
paste input "mw01IgxbGMzJ0Iaiwz7RjY5g"
type input "mw01IgxbGMzJ0Iaiwz7RjY5g"
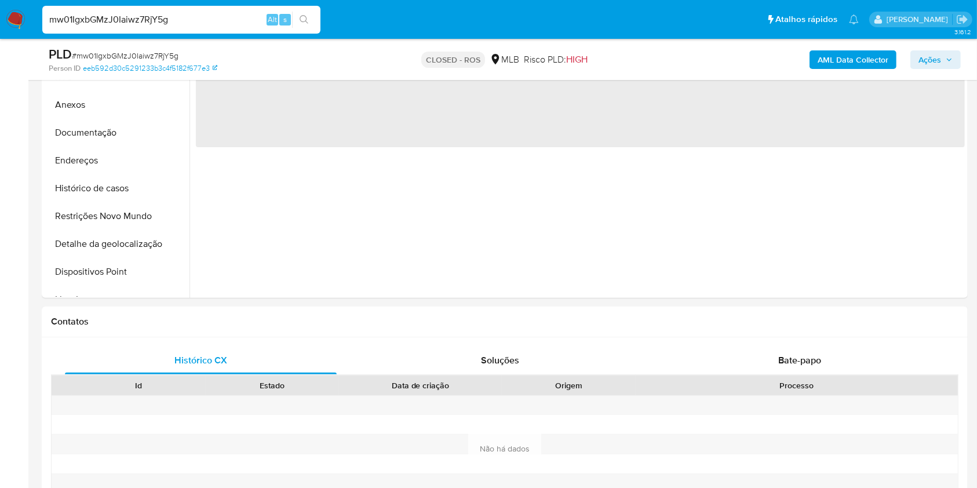
select select "10"
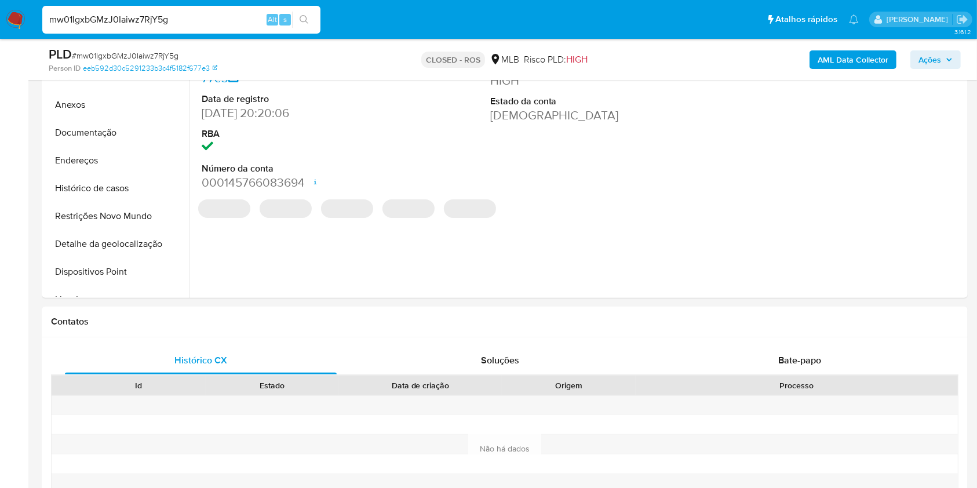
scroll to position [165, 0]
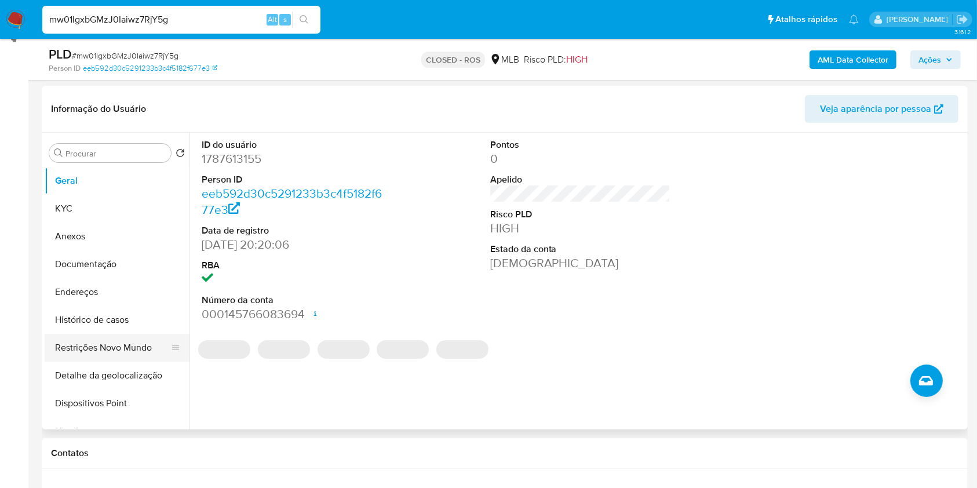
click at [115, 334] on button "Restrições Novo Mundo" at bounding box center [113, 348] width 136 height 28
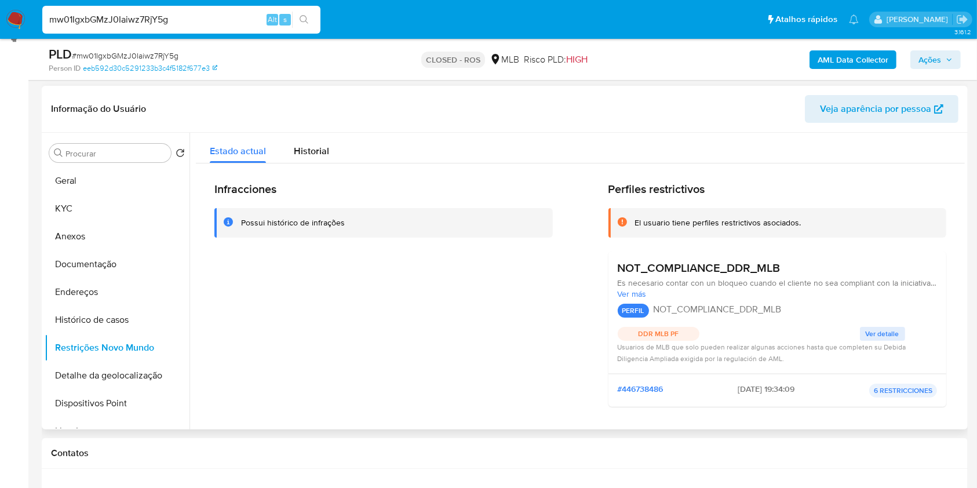
scroll to position [167, 0]
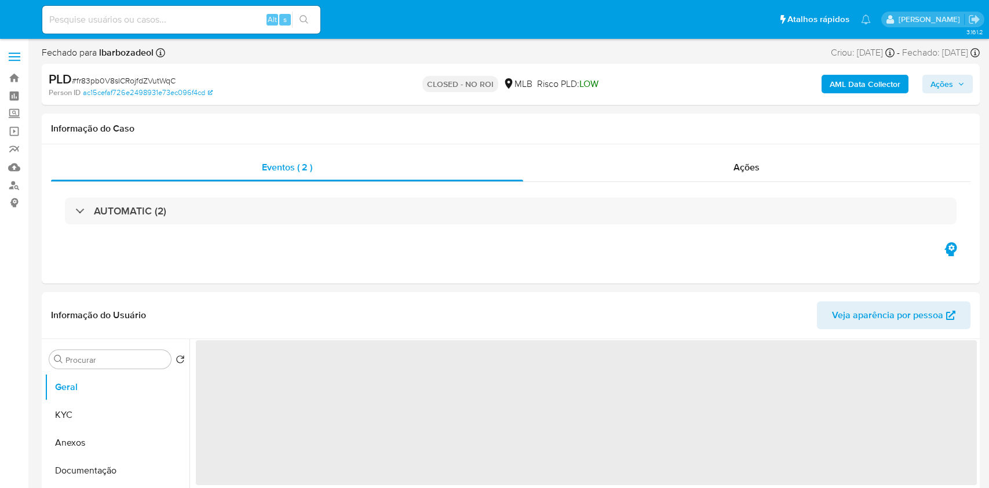
select select "10"
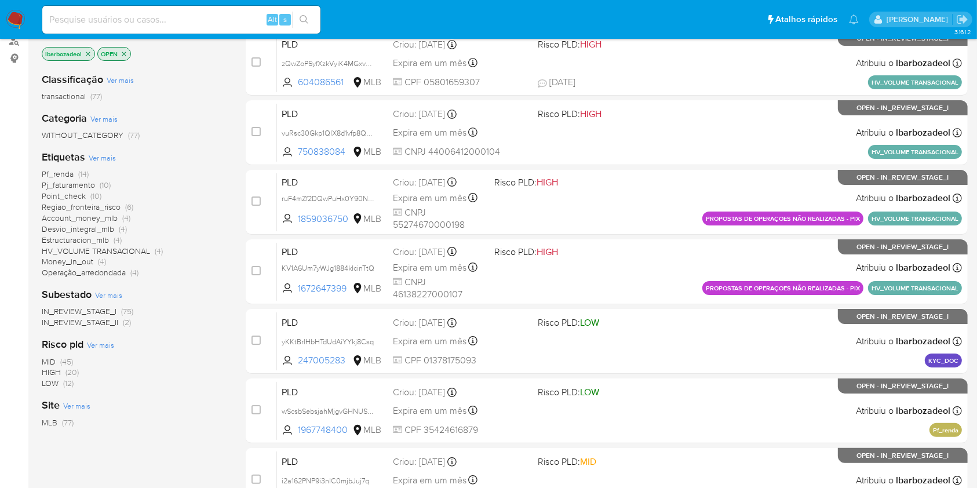
scroll to position [145, 0]
click at [75, 372] on span "(20)" at bounding box center [71, 372] width 13 height 12
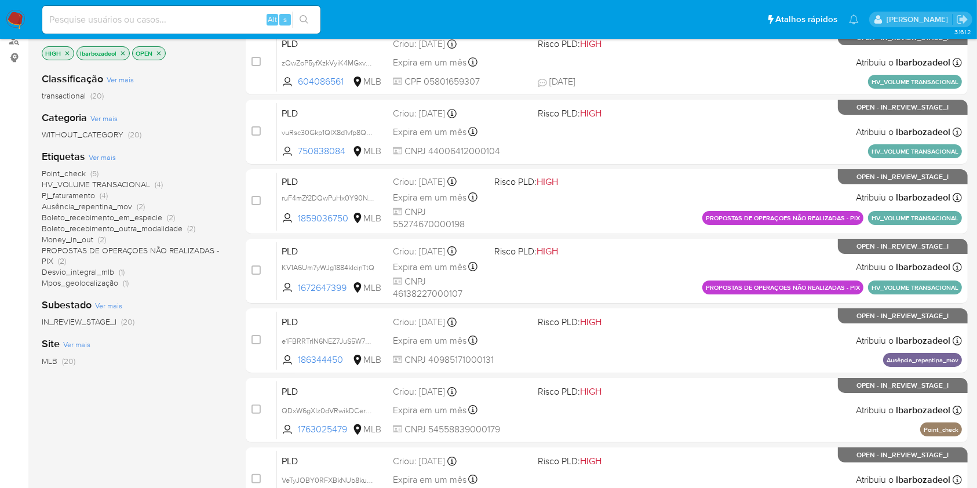
click at [94, 190] on span "Pj_faturamento (4)" at bounding box center [75, 195] width 66 height 11
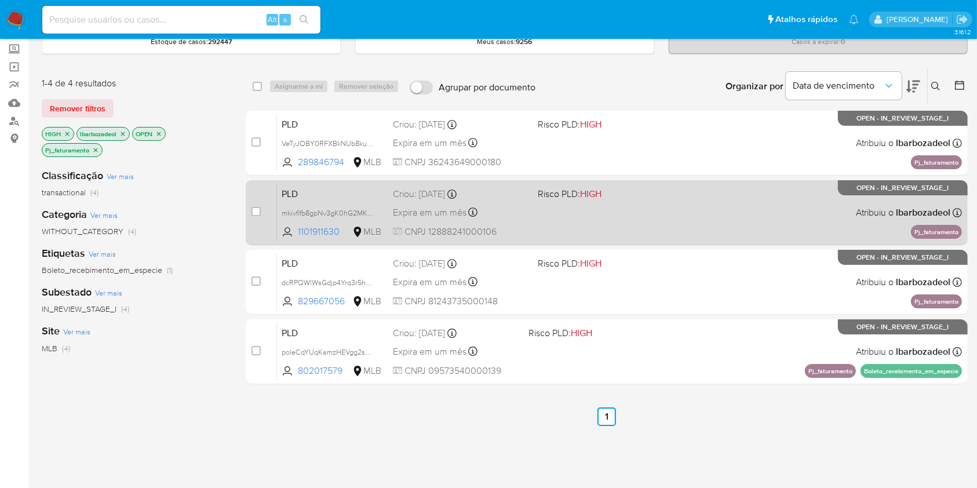
scroll to position [65, 0]
click at [604, 202] on div "PLD mkivflfb8gpNv3gK0hG2MKLZ 1101911630 MLB Risco PLD: HIGH Criou: 12/09/2025 C…" at bounding box center [619, 212] width 685 height 59
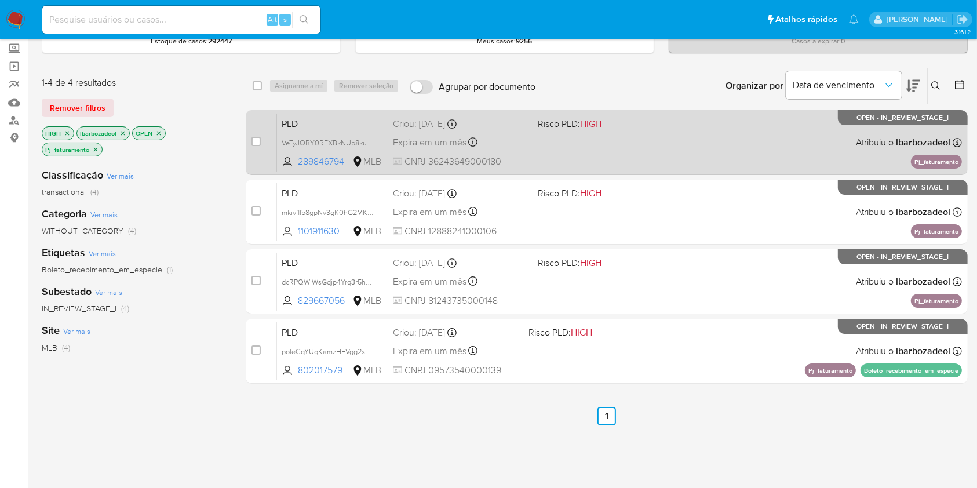
click at [510, 152] on div "PLD VeTyJOBY0RFXBkNUb8kui1RI 289846794 MLB Risco PLD: HIGH Criou: 12/09/2025 Cr…" at bounding box center [619, 142] width 685 height 59
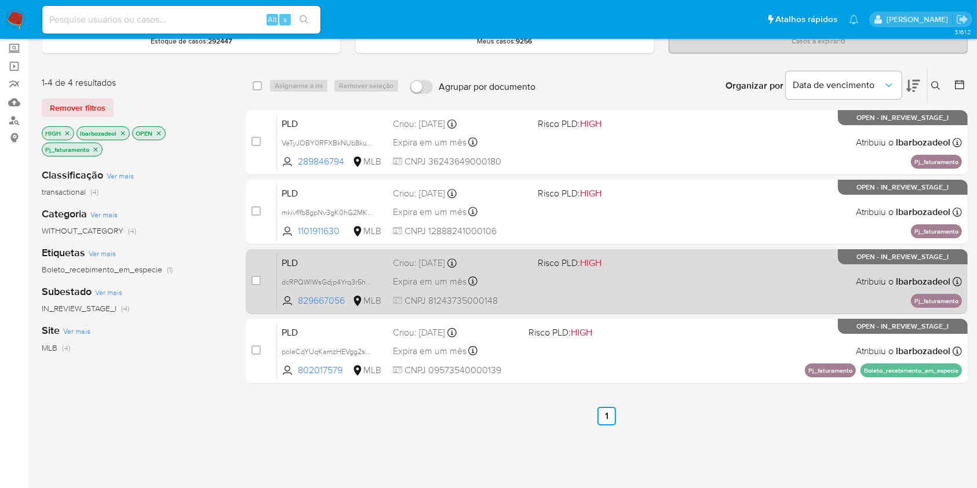
click at [557, 271] on div "PLD dcRPQWlWsGdjp4Yrq3r5hLko 829667056 MLB Risco PLD: HIGH Criou: 12/09/2025 Cr…" at bounding box center [619, 281] width 685 height 59
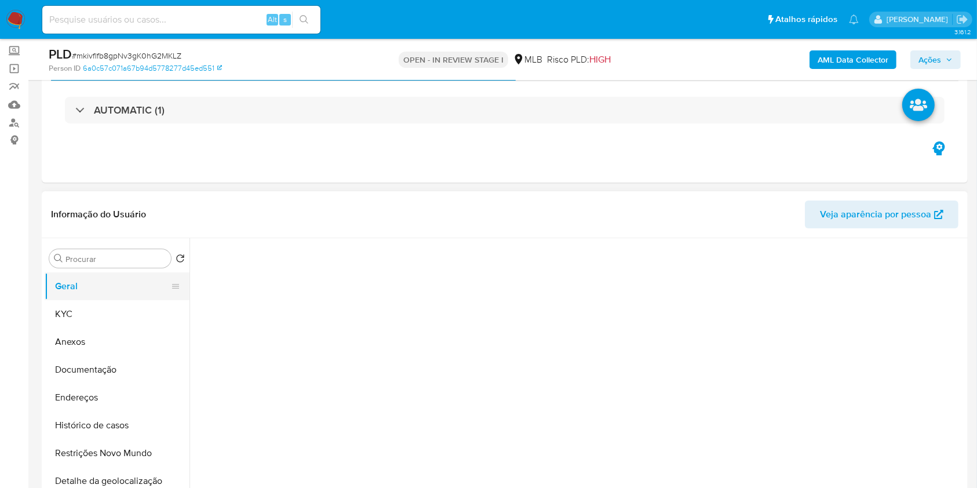
select select "10"
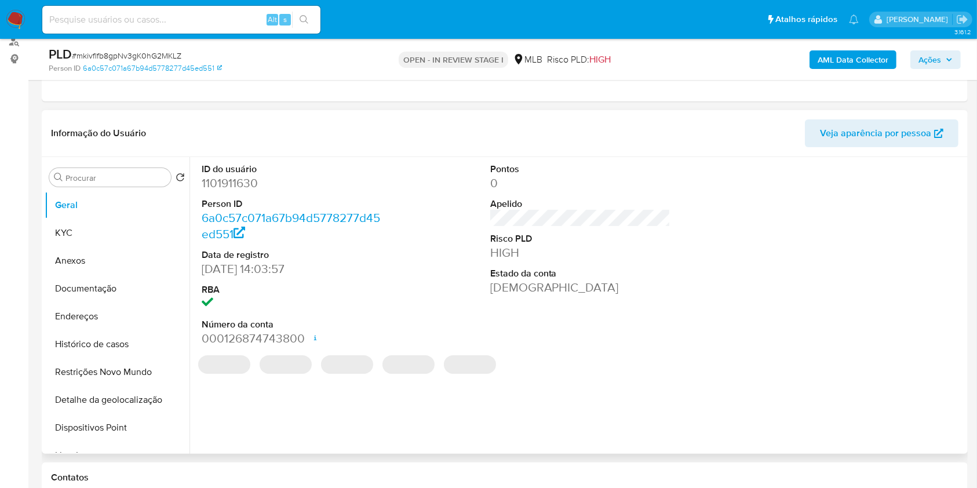
scroll to position [144, 0]
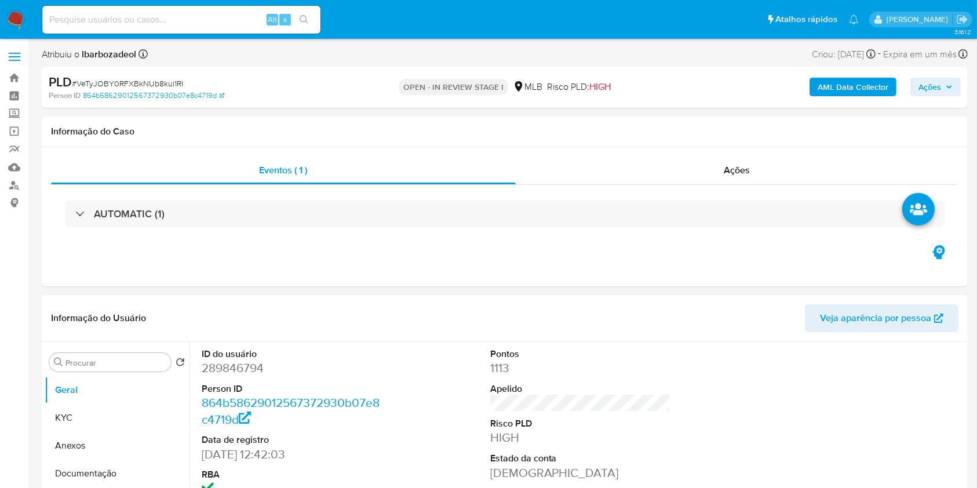
select select "10"
click at [79, 415] on button "KYC" at bounding box center [117, 418] width 145 height 28
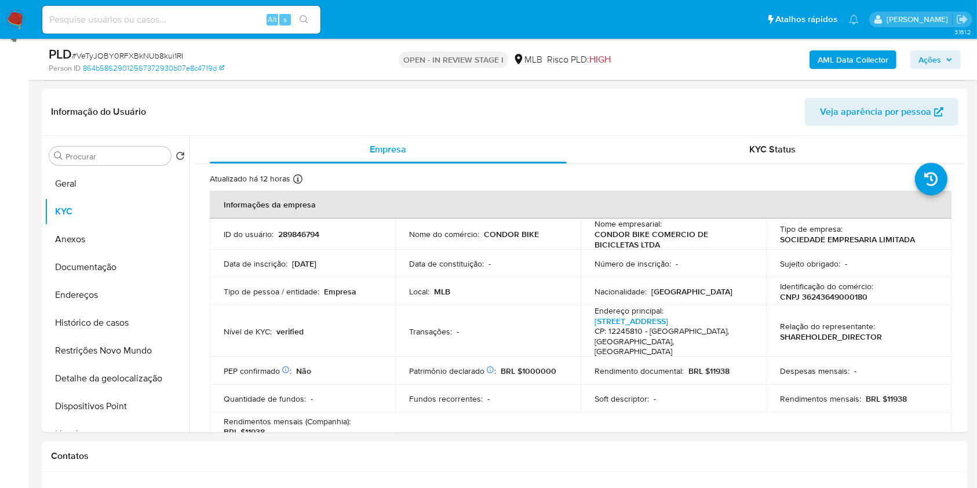
scroll to position [166, 0]
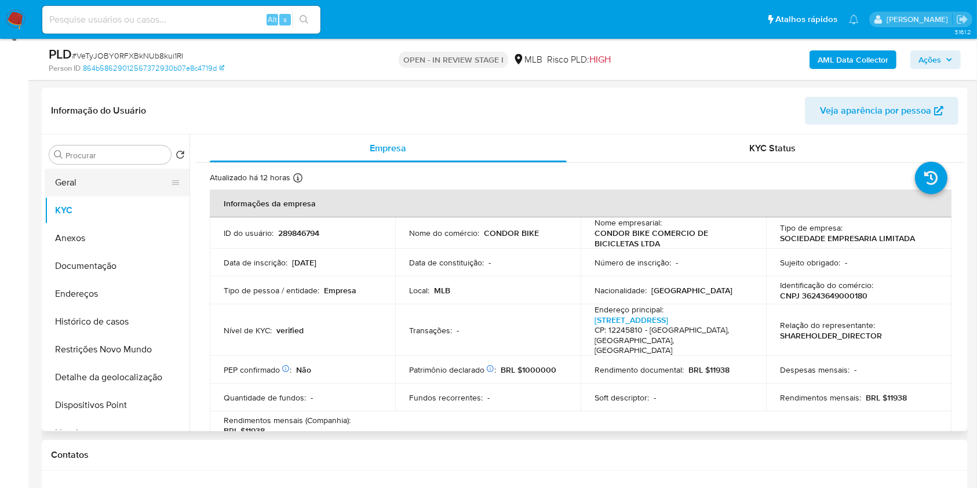
click at [85, 185] on button "Geral" at bounding box center [113, 183] width 136 height 28
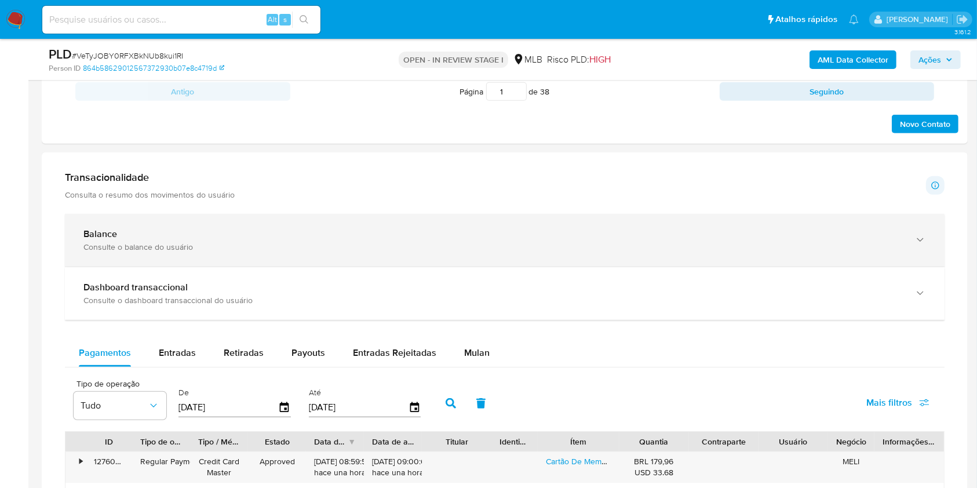
scroll to position [747, 0]
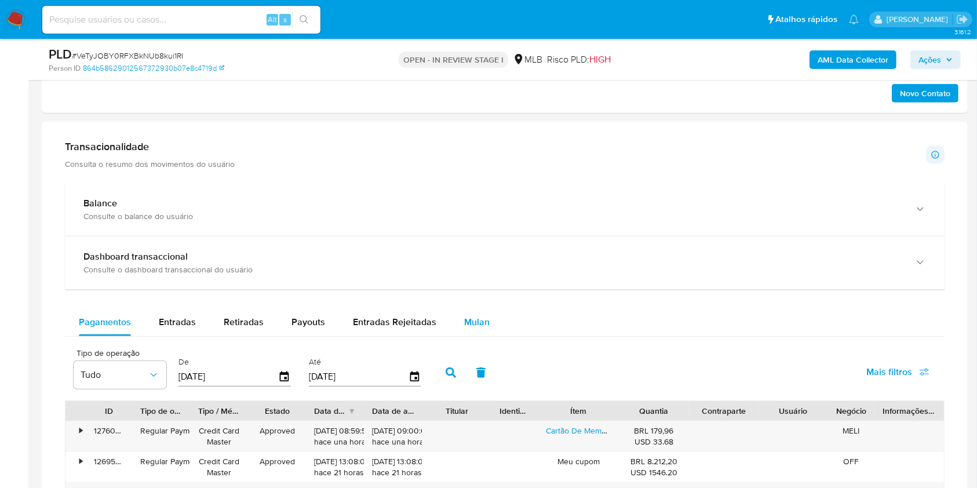
click at [450, 317] on button "Mulan" at bounding box center [476, 322] width 53 height 28
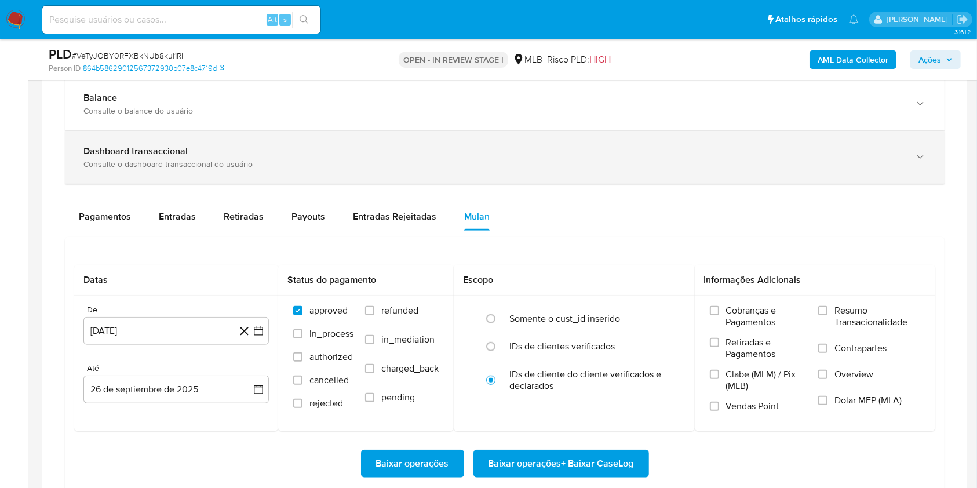
scroll to position [853, 0]
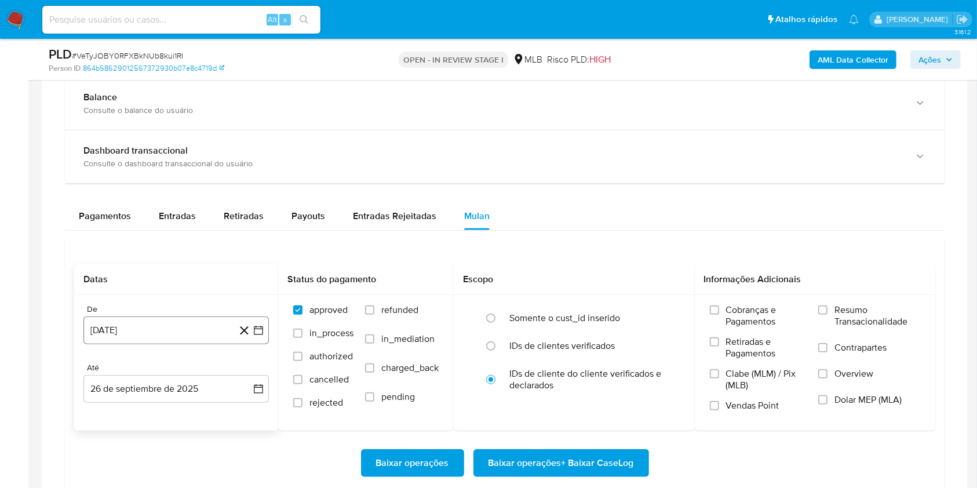
click at [188, 328] on button "26 de agosto de 2024" at bounding box center [175, 330] width 185 height 28
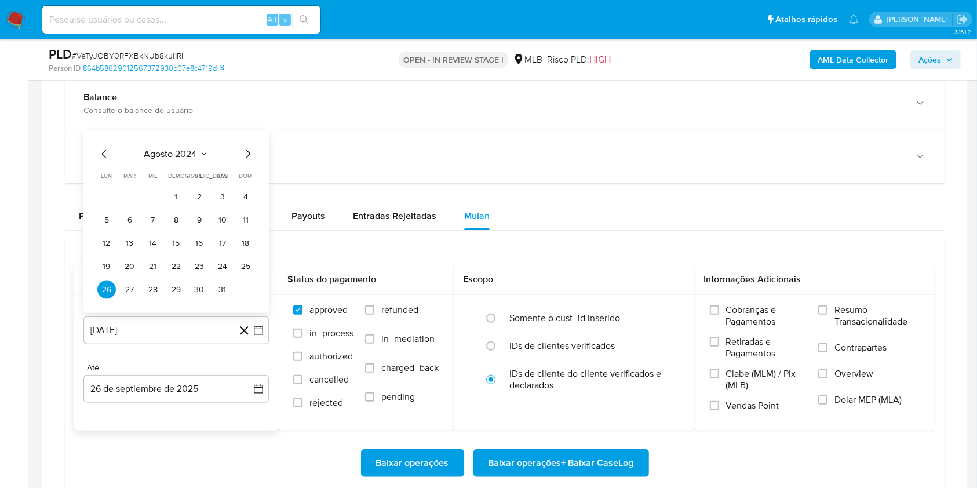
click at [187, 156] on span "agosto 2024" at bounding box center [170, 154] width 53 height 12
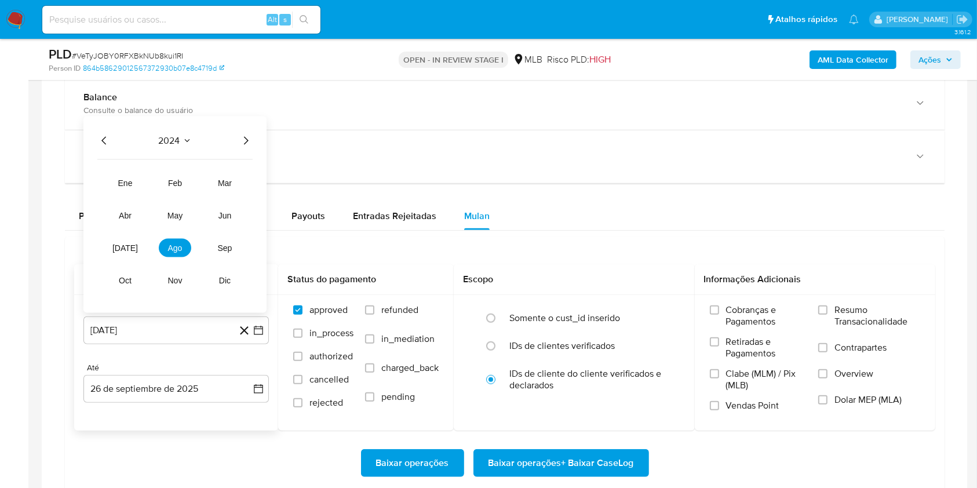
click at [242, 138] on icon "Año siguiente" at bounding box center [246, 141] width 14 height 14
click at [170, 251] on button "ago" at bounding box center [175, 248] width 32 height 19
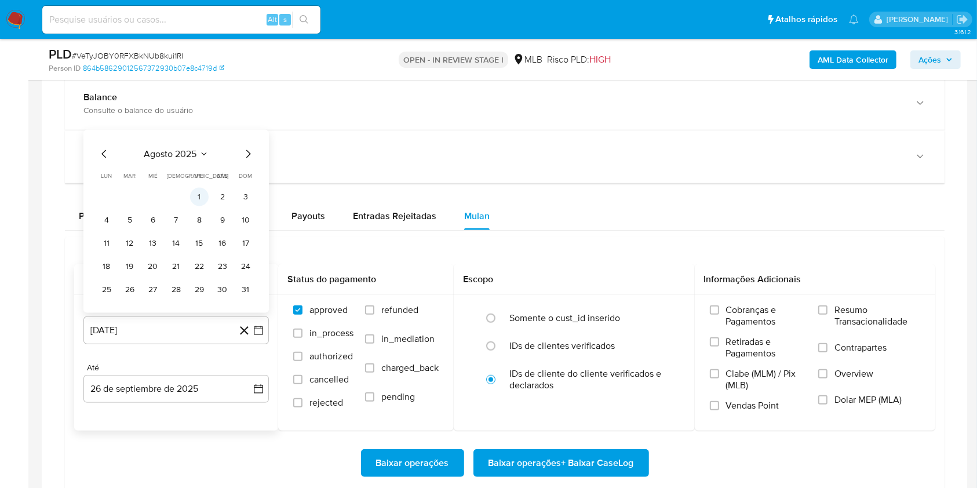
drag, startPoint x: 202, startPoint y: 191, endPoint x: 179, endPoint y: 267, distance: 78.8
click at [202, 192] on button "1" at bounding box center [199, 197] width 19 height 19
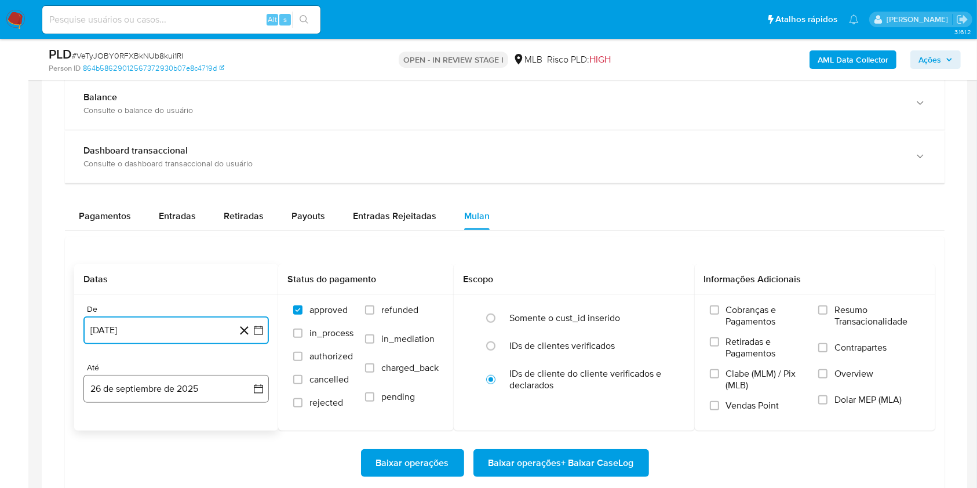
click at [152, 386] on button "26 de septiembre de 2025" at bounding box center [175, 389] width 185 height 28
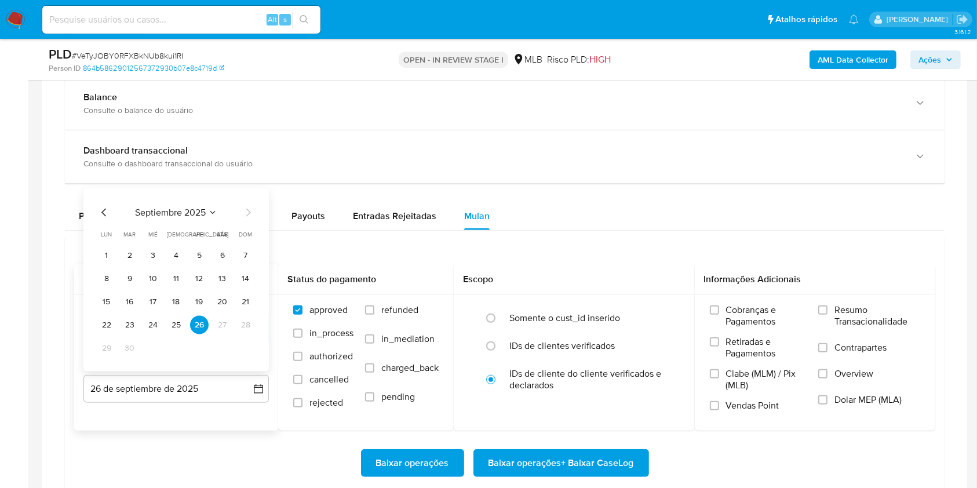
click at [174, 318] on button "25" at bounding box center [176, 325] width 19 height 19
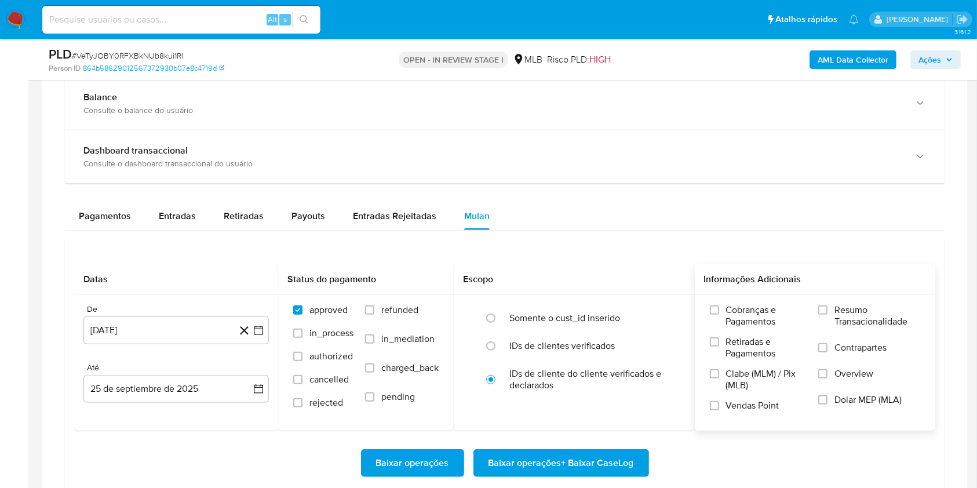
click at [839, 311] on span "Resumo Transacionalidade" at bounding box center [877, 315] width 86 height 23
click at [827, 311] on input "Resumo Transacionalidade" at bounding box center [822, 309] width 9 height 9
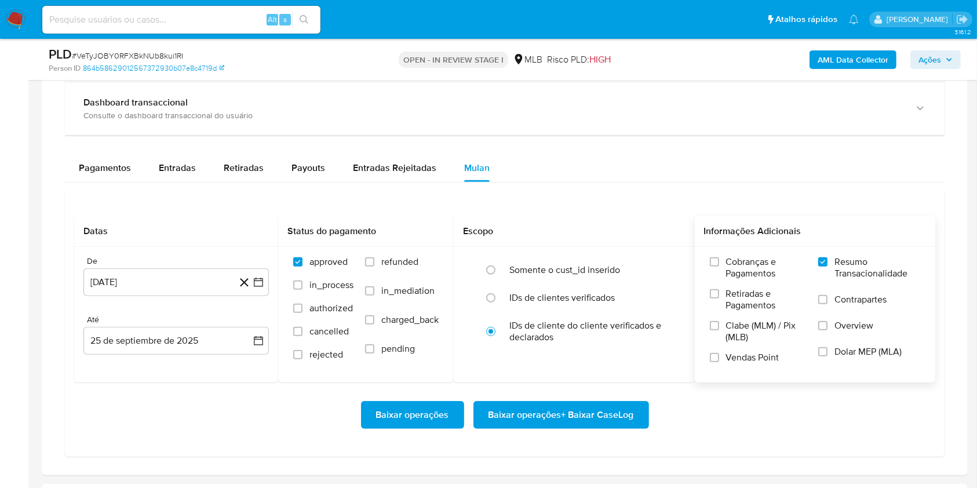
scroll to position [902, 0]
click at [581, 412] on span "Baixar operações + Baixar CaseLog" at bounding box center [560, 414] width 145 height 25
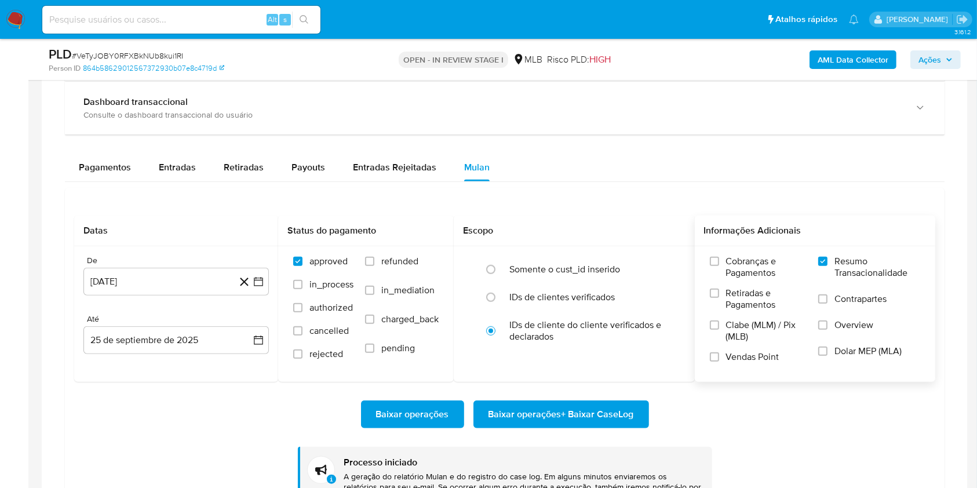
click at [60, 146] on div "Transacionalidade Consulta o resumo dos movimentos do usuário Informações trans…" at bounding box center [504, 253] width 907 height 555
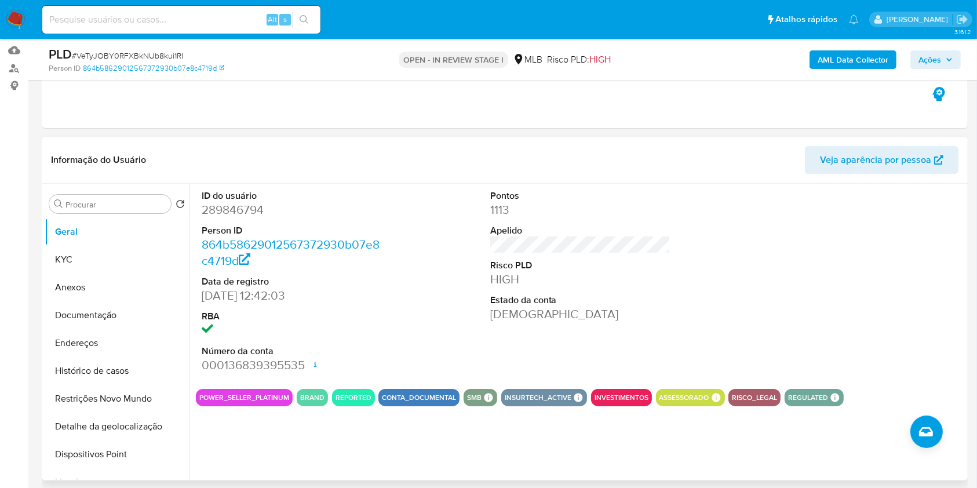
scroll to position [59, 0]
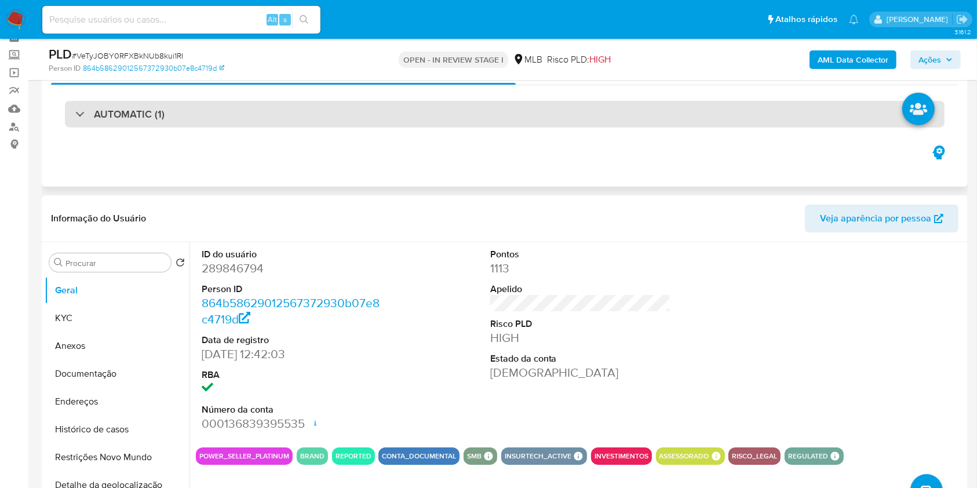
click at [327, 119] on div "AUTOMATIC (1)" at bounding box center [505, 114] width 880 height 27
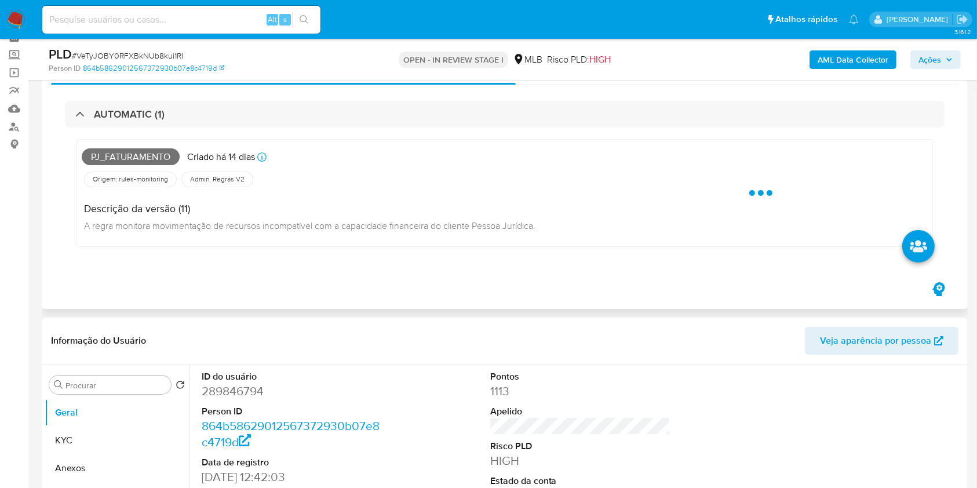
click at [158, 154] on span "Pj_faturamento" at bounding box center [131, 156] width 98 height 17
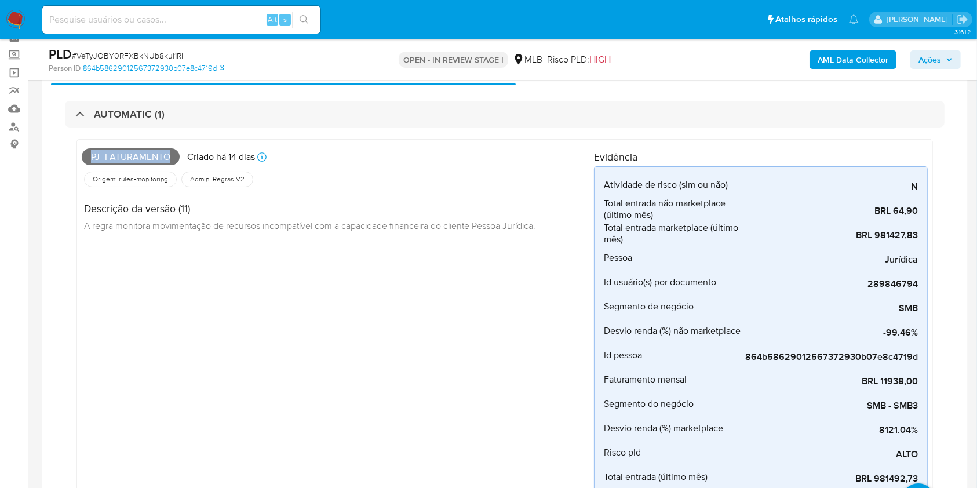
copy span "Pj_faturamento"
click at [922, 61] on span "Ações" at bounding box center [929, 59] width 23 height 19
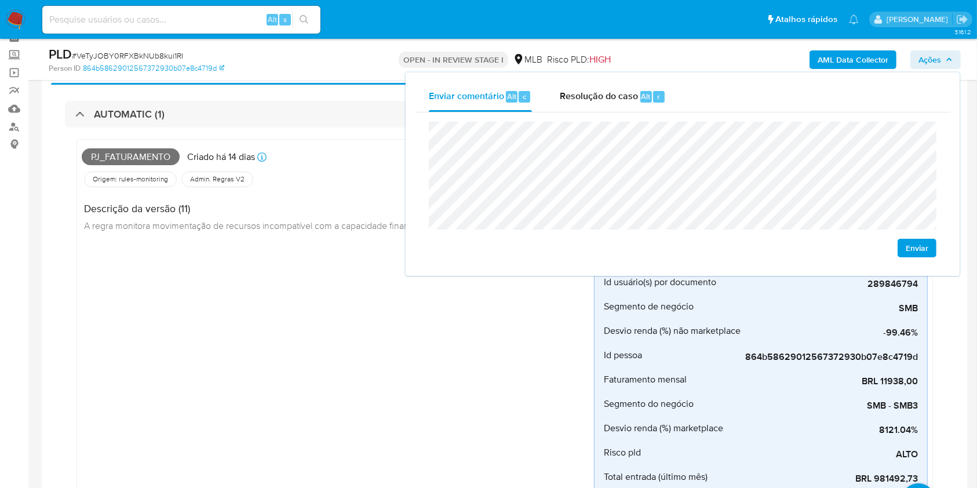
click at [246, 265] on div "Pj_faturamento Criado há 14 dias Criado: 12/09/2025 00:28:10 Origem: rules-moni…" at bounding box center [338, 319] width 512 height 351
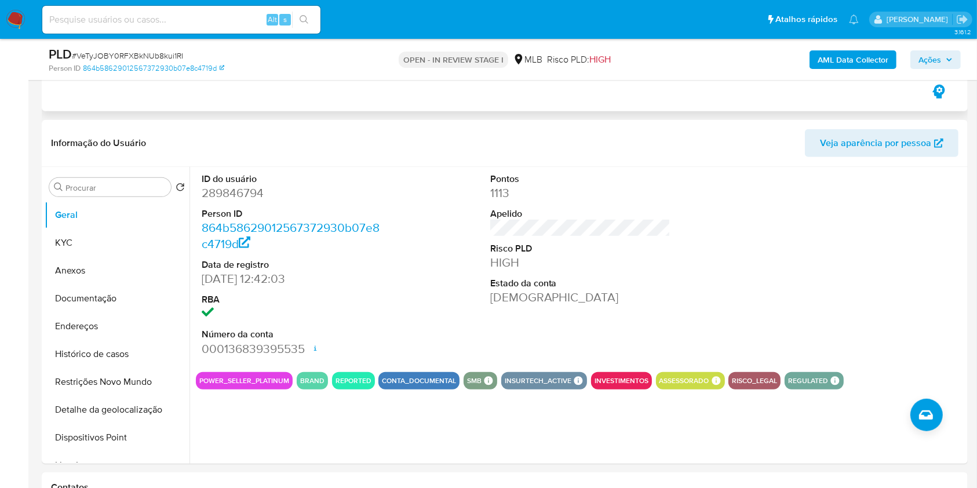
scroll to position [511, 0]
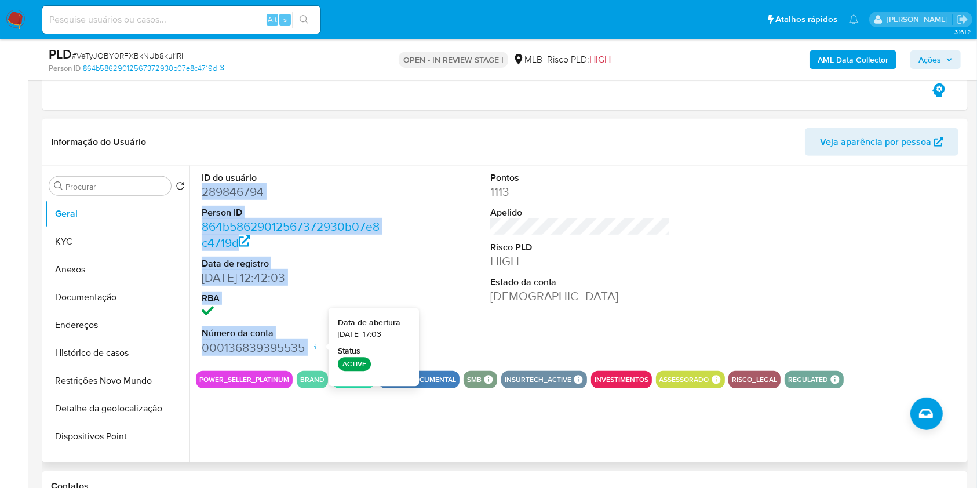
drag, startPoint x: 199, startPoint y: 192, endPoint x: 319, endPoint y: 344, distance: 192.6
click at [319, 344] on div "ID do usuário 289846794 Person ID 864b58629012567372930b07e8c4719d Data de regi…" at bounding box center [292, 264] width 192 height 196
copy dl "289846794 Person ID 864b58629012567372930b07e8c4719d Data de registro 11/12/201…"
click at [924, 64] on span "Ações" at bounding box center [929, 59] width 23 height 19
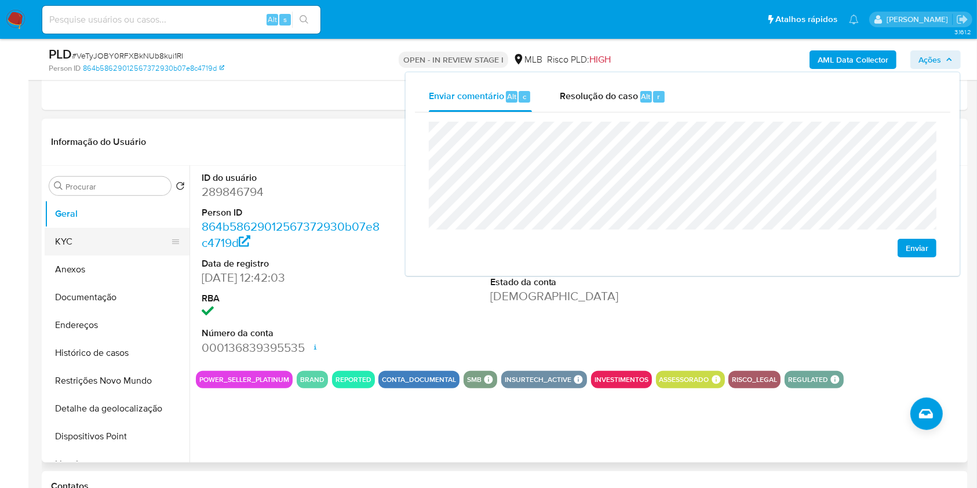
click at [141, 229] on button "KYC" at bounding box center [113, 242] width 136 height 28
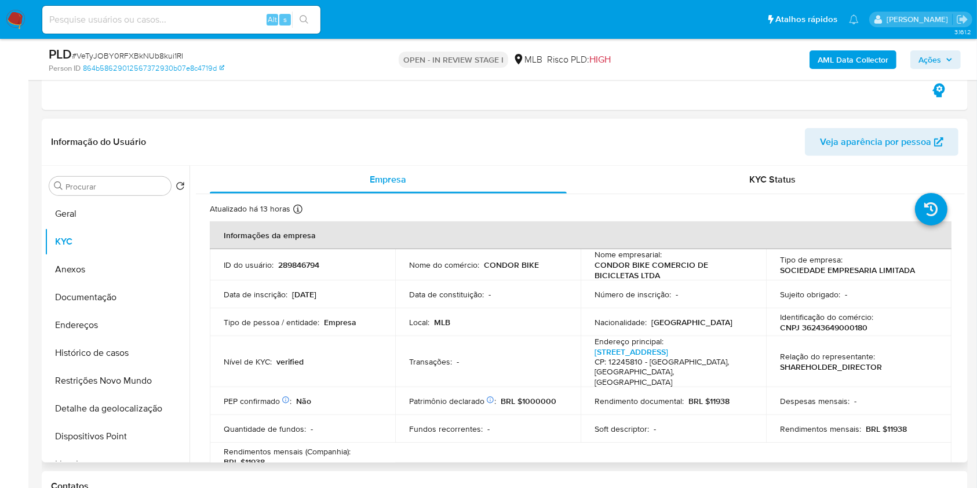
click at [846, 327] on p "CNPJ 36243649000180" at bounding box center [823, 327] width 87 height 10
copy p "36243649000180"
drag, startPoint x: 928, startPoint y: 61, endPoint x: 917, endPoint y: 68, distance: 13.5
click at [927, 61] on span "Ações" at bounding box center [929, 59] width 23 height 19
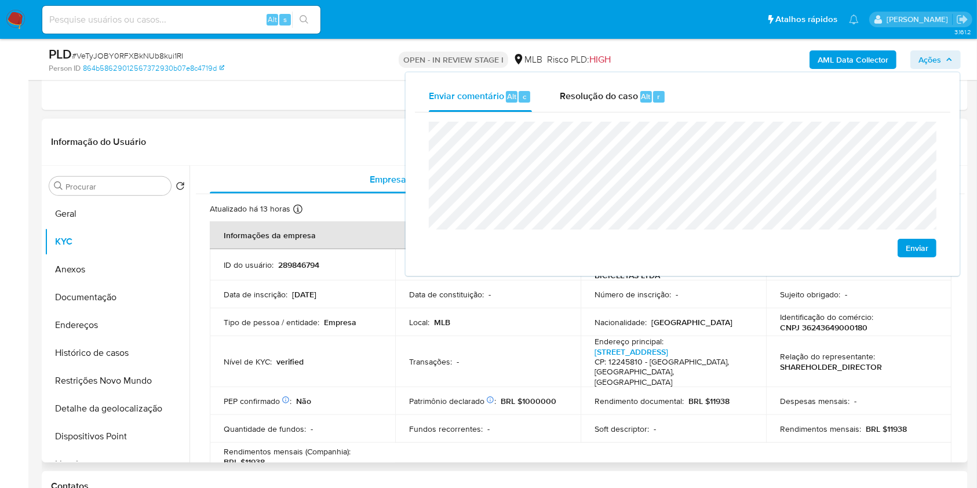
click at [377, 298] on div "Data de inscrição : 04/02/2020" at bounding box center [303, 294] width 158 height 10
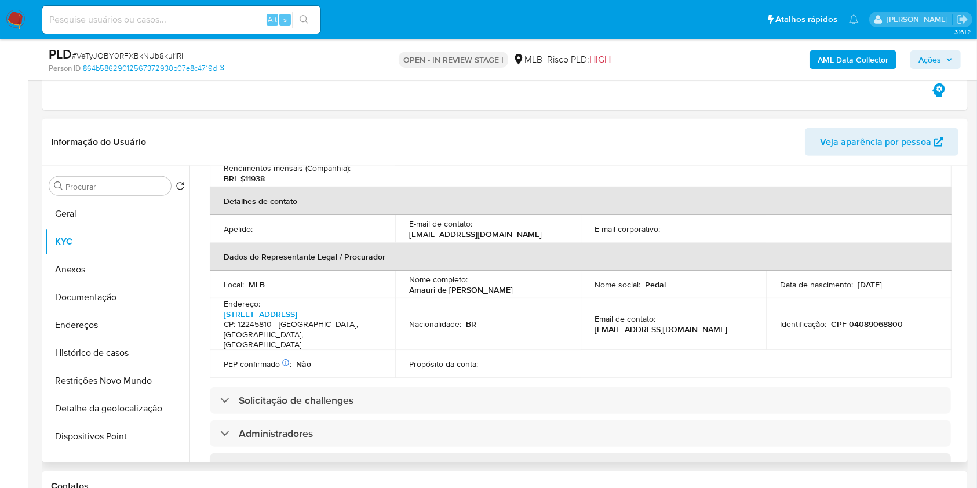
scroll to position [284, 0]
click at [875, 318] on p "CPF 04089068800" at bounding box center [867, 323] width 72 height 10
copy p "04089068800"
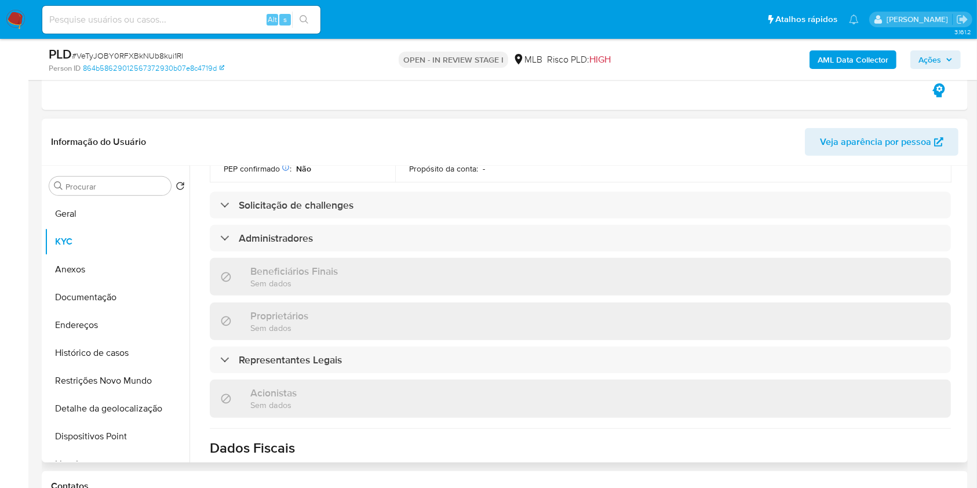
scroll to position [516, 0]
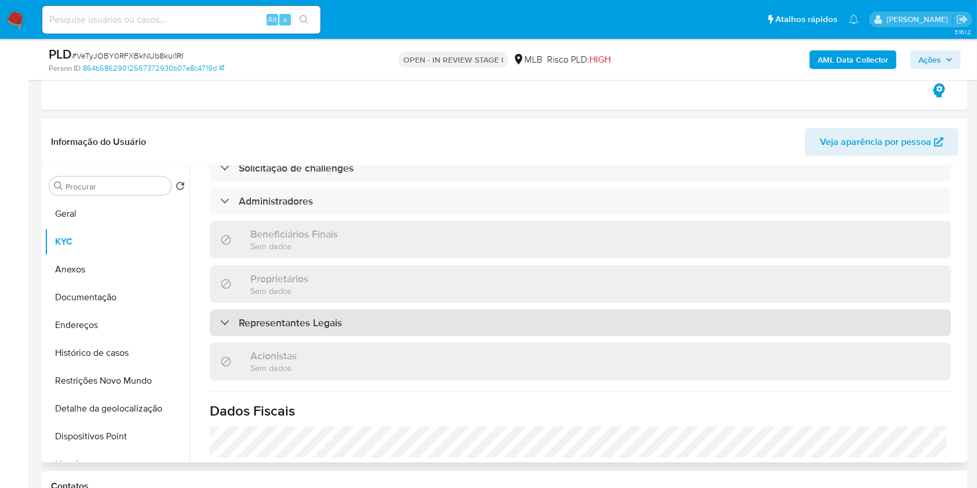
click at [666, 309] on div "Representantes Legais" at bounding box center [580, 322] width 741 height 27
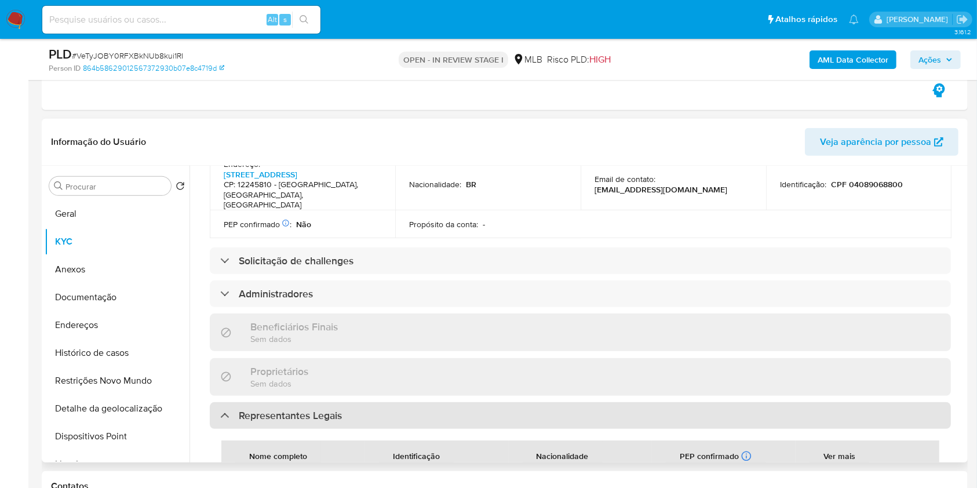
scroll to position [422, 0]
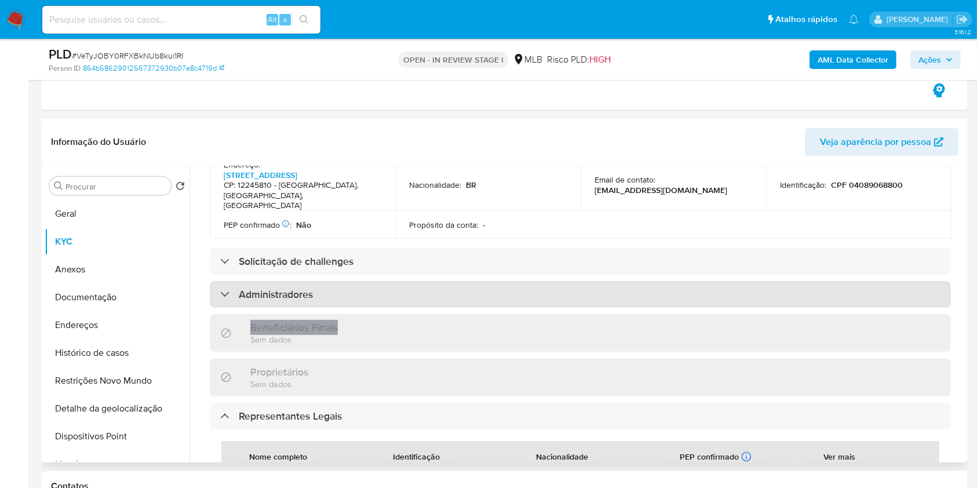
drag, startPoint x: 666, startPoint y: 295, endPoint x: 667, endPoint y: 283, distance: 12.2
click at [667, 283] on div "Informações da empresa ID do usuário : 289846794 Nome do comércio : CONDOR BIKE…" at bounding box center [580, 318] width 741 height 1039
click at [667, 283] on div "Administradores" at bounding box center [580, 294] width 741 height 27
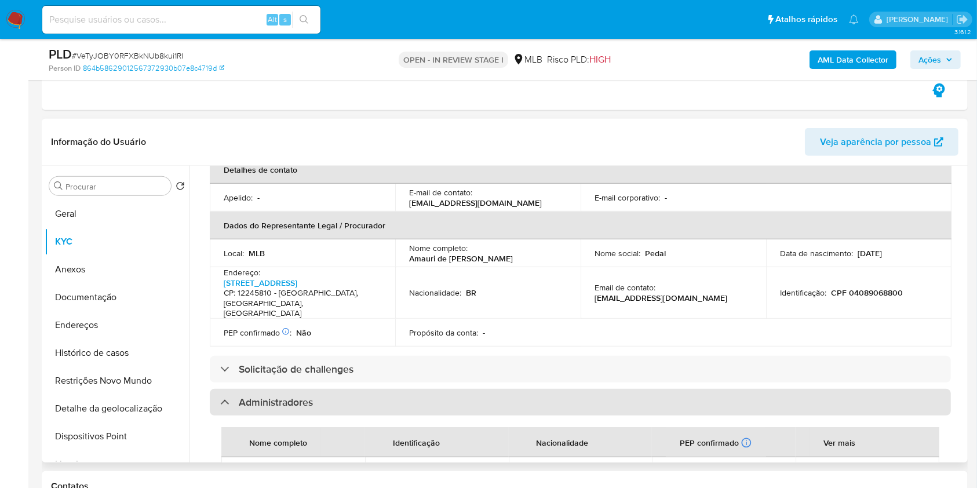
scroll to position [307, 0]
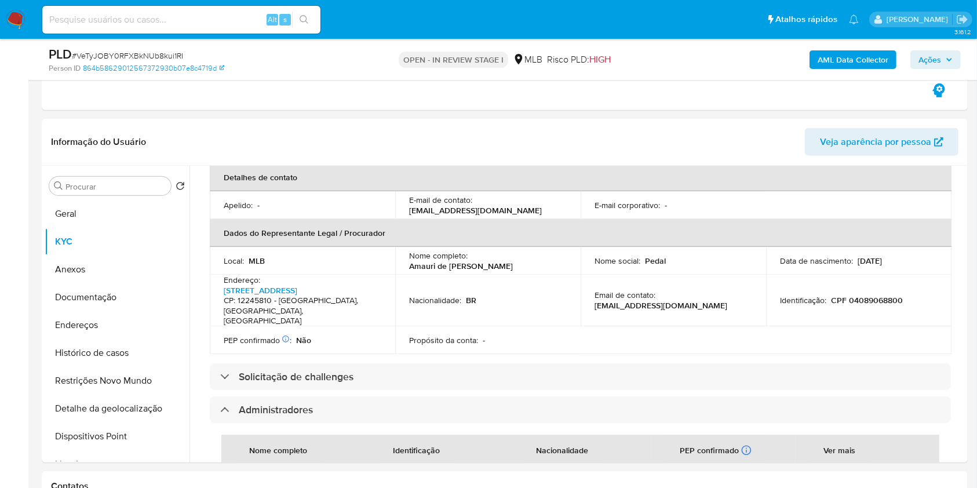
click at [924, 61] on span "Ações" at bounding box center [929, 59] width 23 height 19
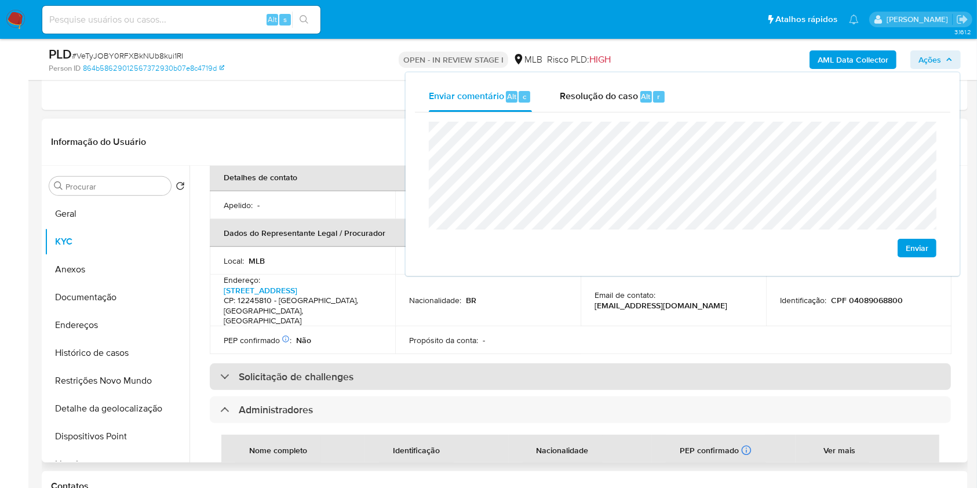
click at [572, 363] on div "Solicitação de challenges" at bounding box center [580, 376] width 741 height 27
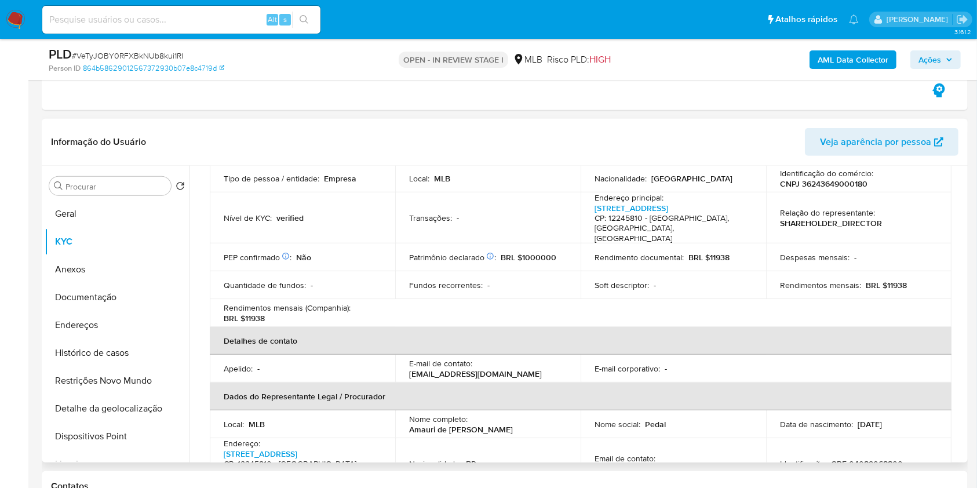
scroll to position [144, 0]
drag, startPoint x: 882, startPoint y: 273, endPoint x: 942, endPoint y: 276, distance: 59.7
click at [942, 276] on td "Rendimentos mensais : BRL $11938" at bounding box center [858, 285] width 185 height 28
copy p "11938"
click at [929, 61] on span "Ações" at bounding box center [929, 59] width 23 height 19
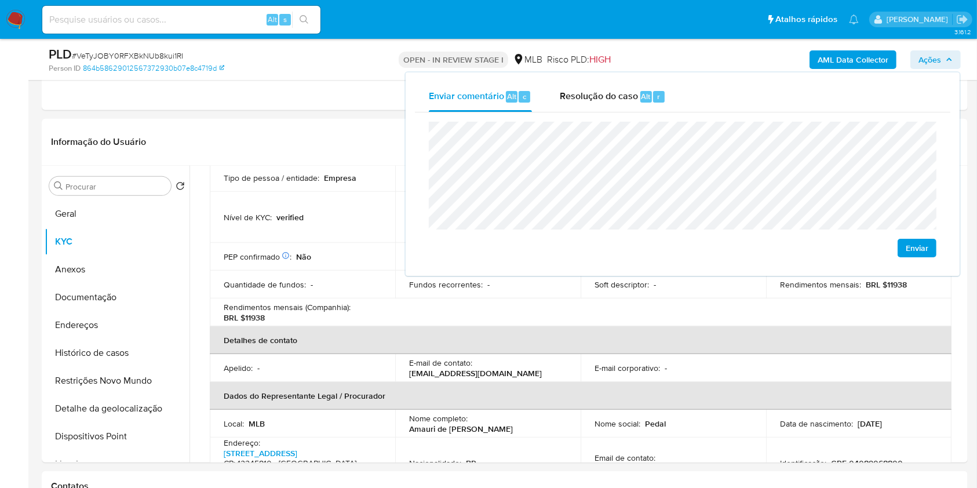
click at [0, 0] on lt-span "econômica" at bounding box center [0, 0] width 0 height 0
click at [119, 326] on button "Endereços" at bounding box center [113, 325] width 136 height 28
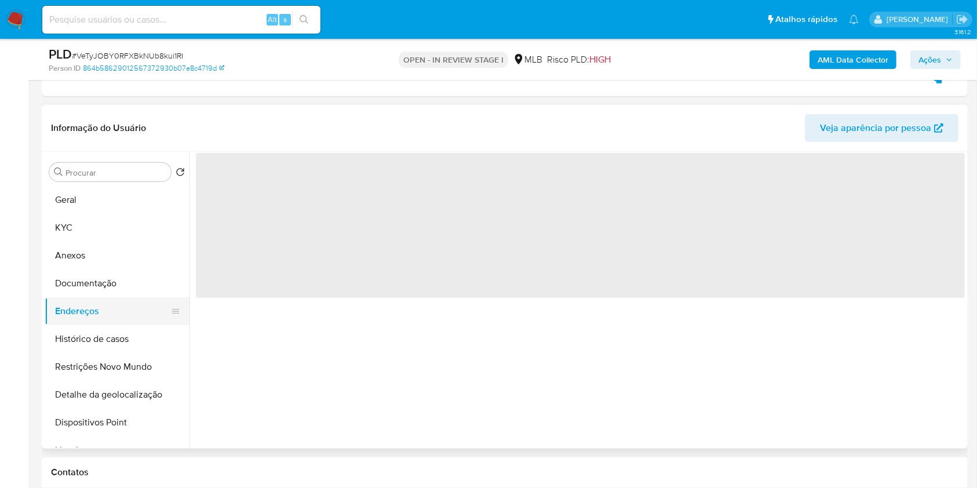
scroll to position [0, 0]
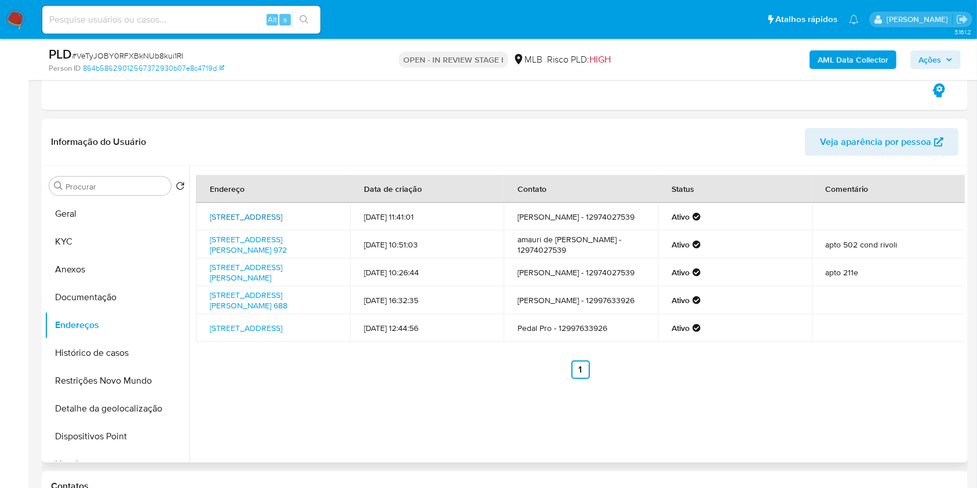
click at [250, 211] on link "Rua Humaitá 122, São José Dos Campos, São Paulo, 12245810, Brasil 122" at bounding box center [246, 217] width 72 height 12
click at [254, 239] on link "Rua Tristão De Athayde 972, Ubatuba, São Paulo, 11688656, Brasil 972" at bounding box center [248, 244] width 77 height 22
click at [250, 271] on link "Rua Francisco Ricci 181, São José Dos Campos, São Paulo, 12243261, Brasil 181" at bounding box center [246, 272] width 72 height 22
click at [249, 302] on link "Avenida Doutor Nelson D'avila 688, São José Dos Campos, São Paulo, 12245031, Br…" at bounding box center [249, 300] width 78 height 22
drag, startPoint x: 240, startPoint y: 341, endPoint x: 232, endPoint y: 339, distance: 7.7
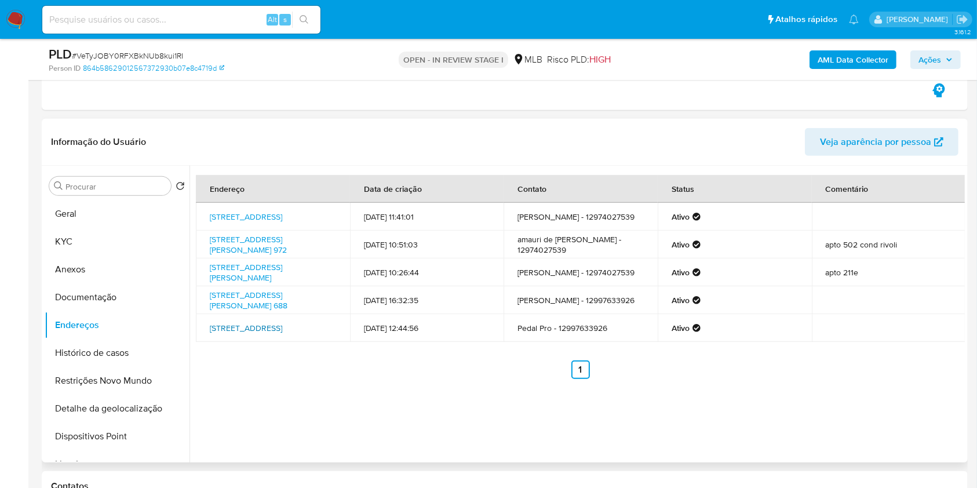
click at [239, 334] on link "Rua Humaitá 122, São José Dos Campos, São Paulo, 12245810, Brasil 122" at bounding box center [246, 328] width 72 height 12
click at [93, 292] on button "Documentação" at bounding box center [113, 297] width 136 height 28
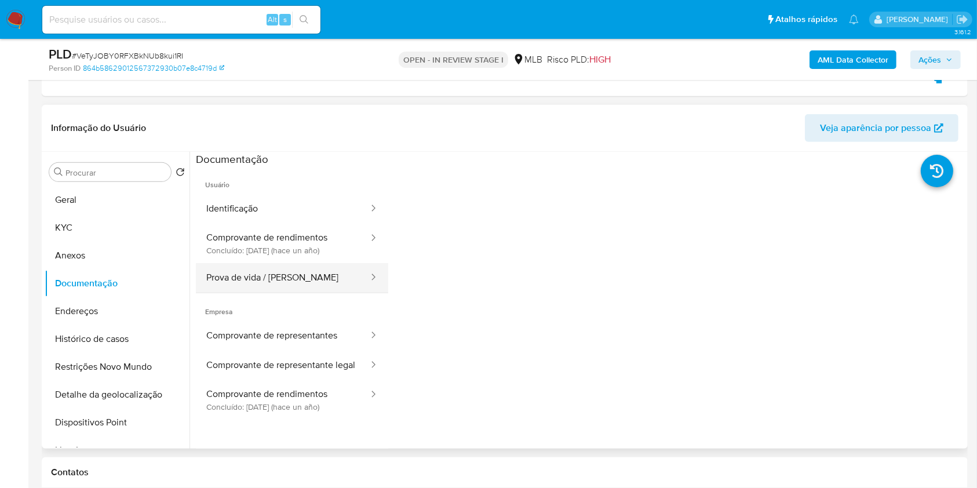
click at [313, 273] on button "Prova de vida / Selfie" at bounding box center [283, 278] width 174 height 30
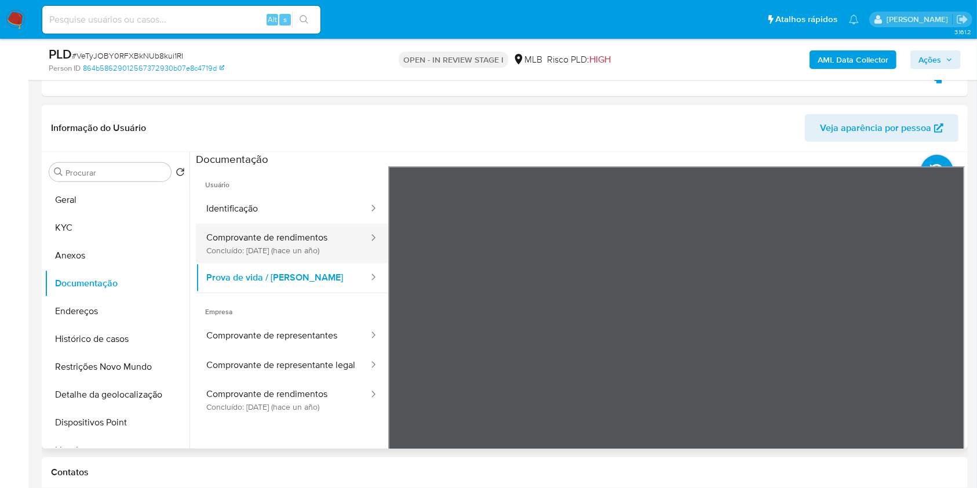
drag, startPoint x: 510, startPoint y: 237, endPoint x: 318, endPoint y: 242, distance: 191.8
click at [318, 243] on button "Comprovante de rendimentos Concluído: 15/10/2024 (hace un año)" at bounding box center [283, 243] width 174 height 39
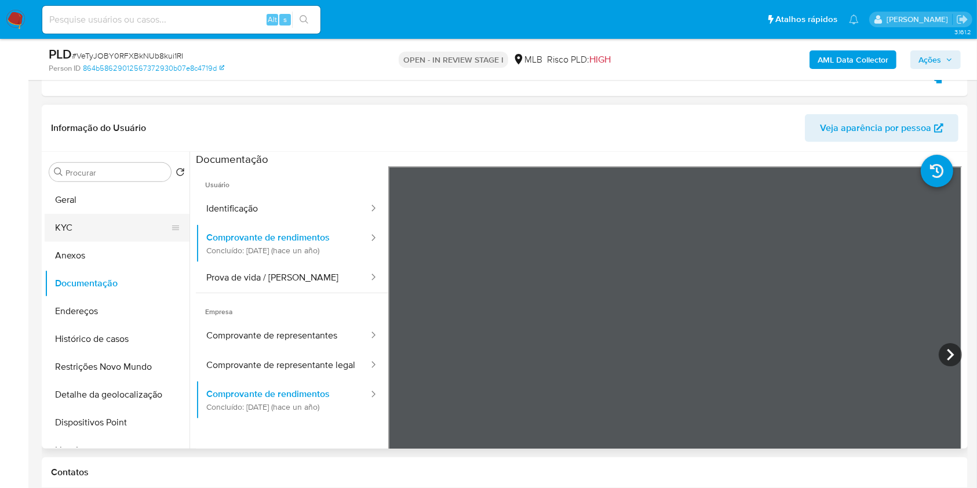
click at [111, 226] on button "KYC" at bounding box center [113, 228] width 136 height 28
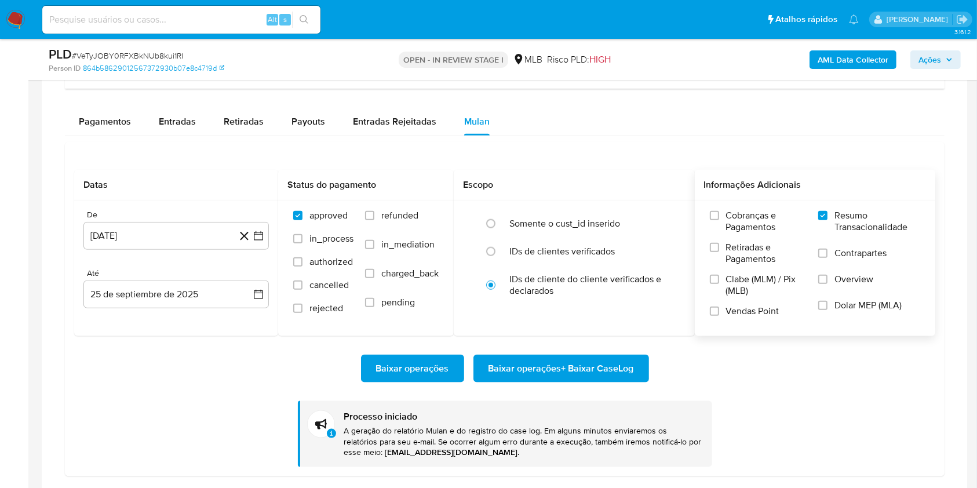
scroll to position [1322, 0]
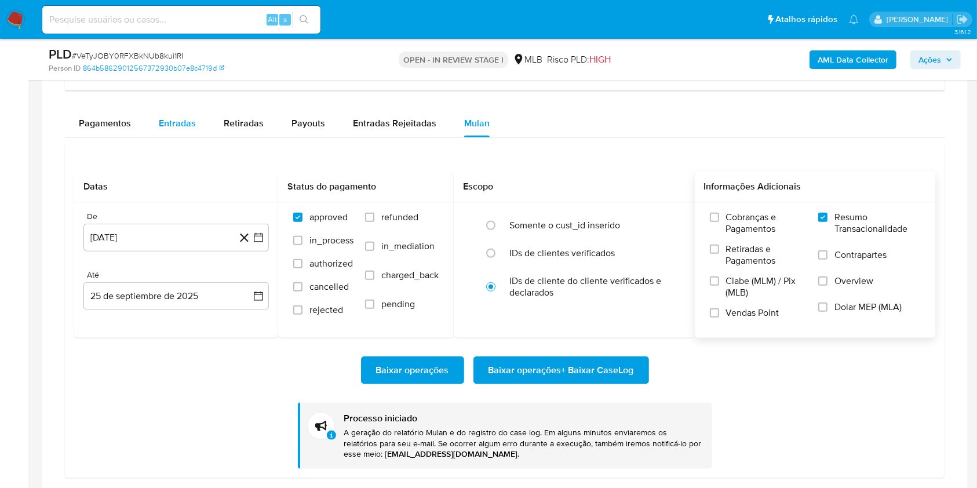
click at [165, 125] on span "Entradas" at bounding box center [177, 122] width 37 height 13
select select "10"
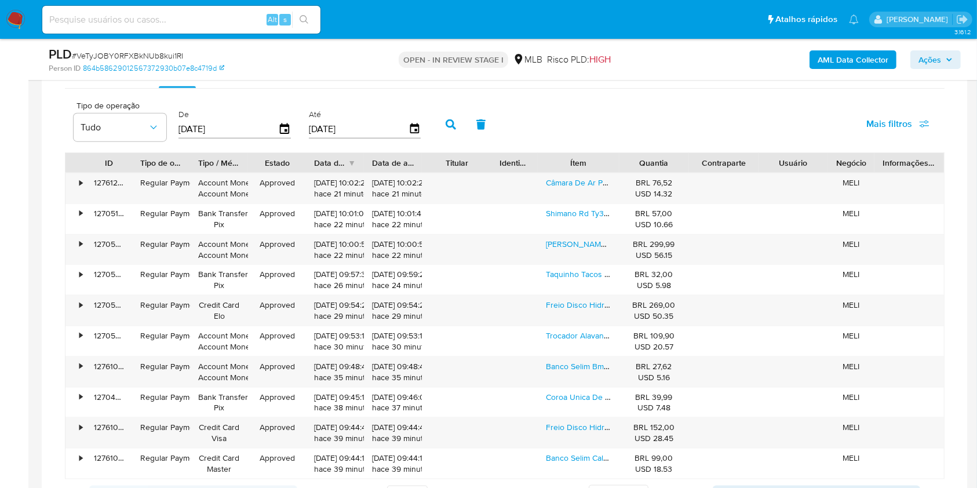
scroll to position [1372, 0]
click at [588, 183] on link "Câmara De Ar Paco 700x25 Butilica Presta 48mm" at bounding box center [634, 182] width 177 height 12
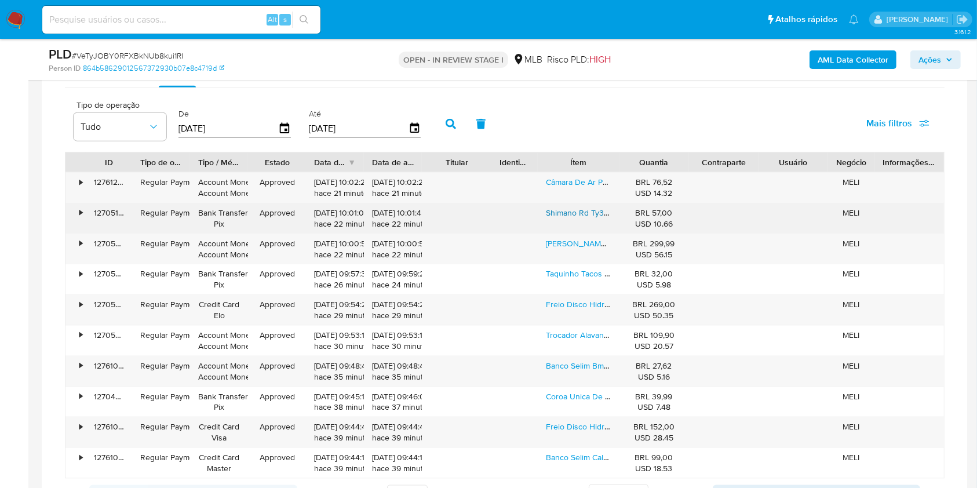
click at [583, 207] on link "Shimano Rd Ty300 6 E 7 Marchas Preto" at bounding box center [617, 213] width 143 height 12
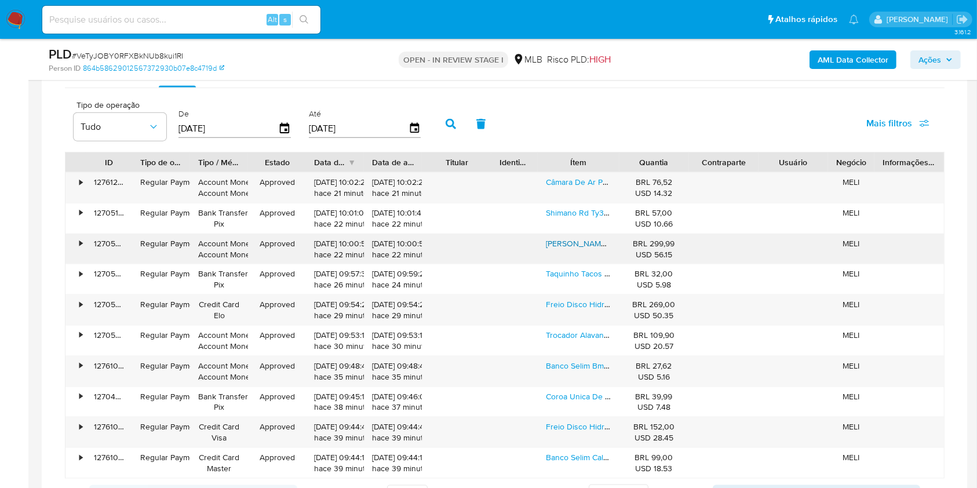
click at [575, 243] on link "Pneu Schwalbe Racing Ray 29x2.25 Performance Addix Twinskin" at bounding box center [665, 244] width 239 height 12
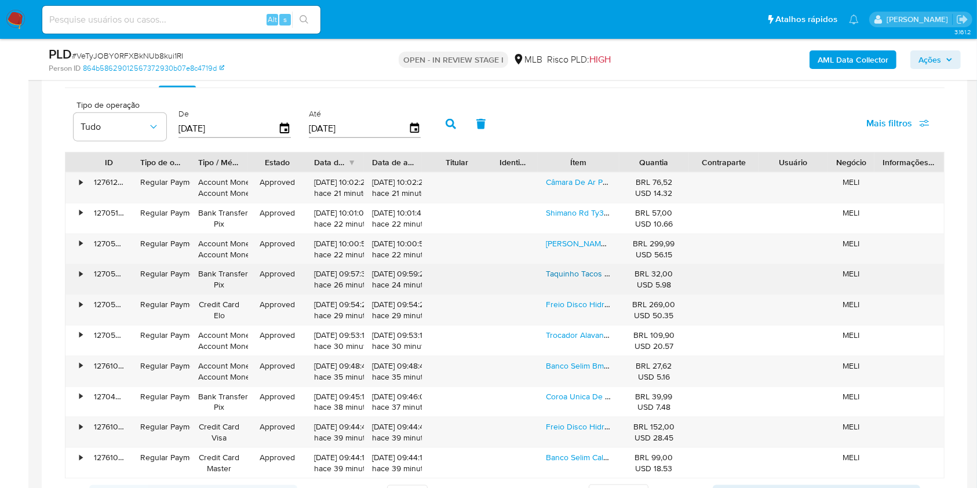
click at [575, 269] on link "Taquinho Tacos Sapatilha Pedal Clip Encaixe Mtb Padrão Spd" at bounding box center [654, 274] width 217 height 12
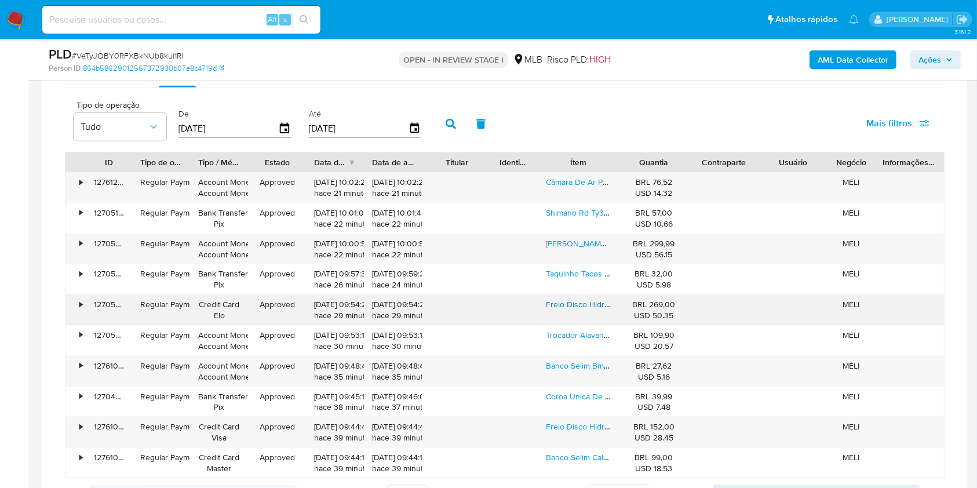
click at [570, 303] on link "Freio Disco Hidraulico Diant/tras Shimano Altus Bl-mt200" at bounding box center [648, 304] width 205 height 12
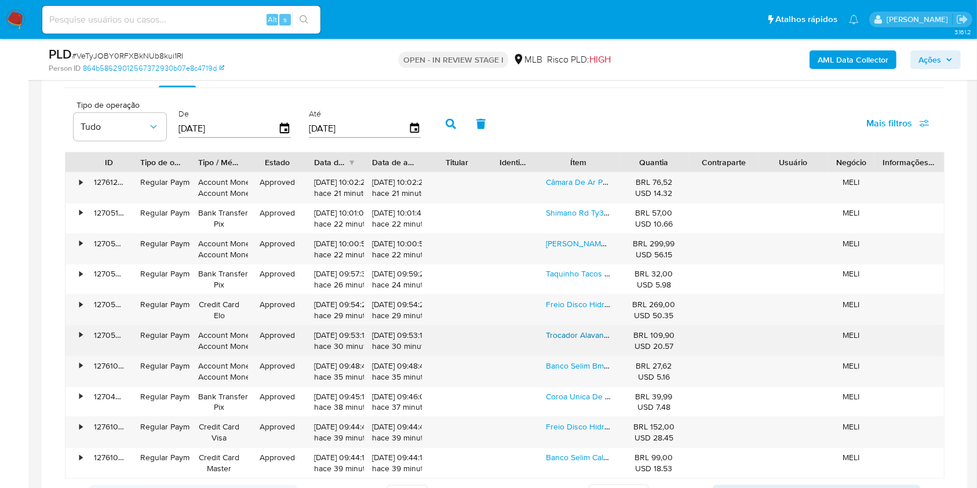
click at [567, 332] on link "Trocador Alavanca Traseiro Direito Shimano Altus M2010 9v" at bounding box center [653, 335] width 214 height 12
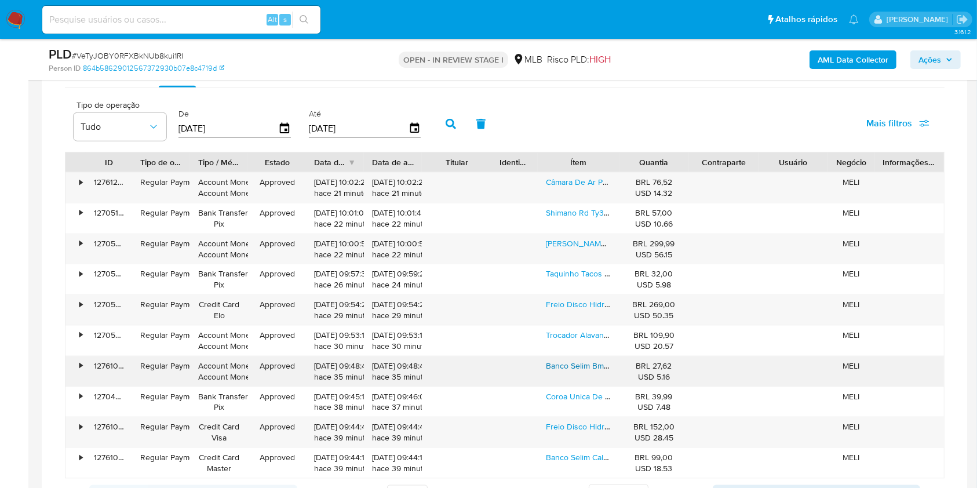
click at [565, 370] on link "Banco Selim Bmx Bicicleta Bike Macio Preto Confortável - Gta Comprimento 230 Mm…" at bounding box center [726, 366] width 360 height 12
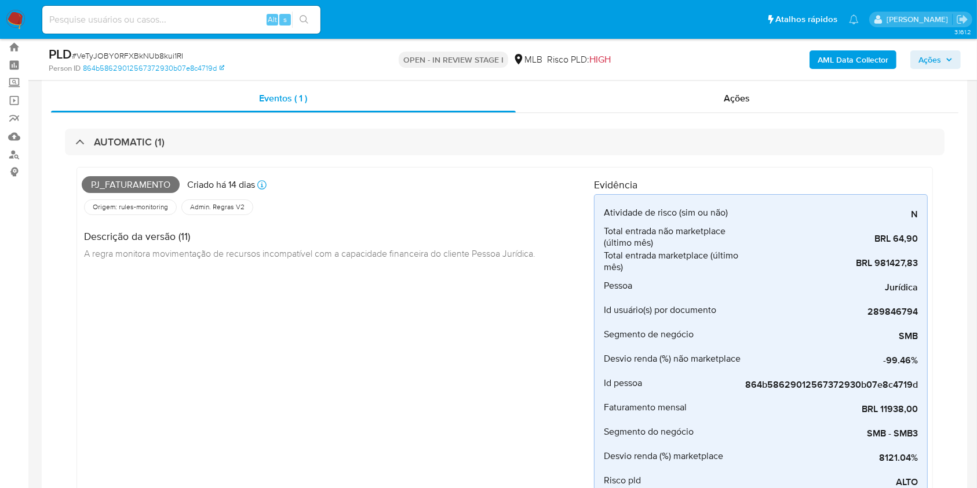
scroll to position [0, 0]
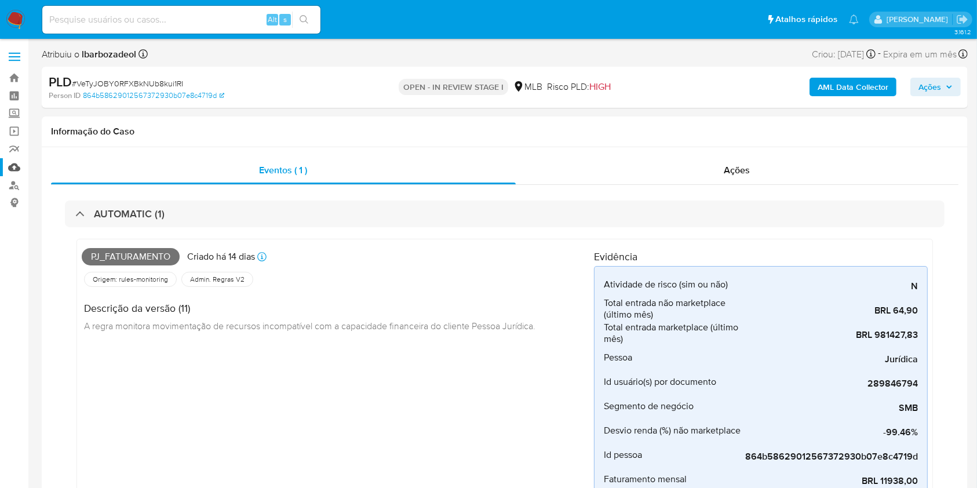
click at [14, 159] on link "Mulan" at bounding box center [69, 167] width 138 height 18
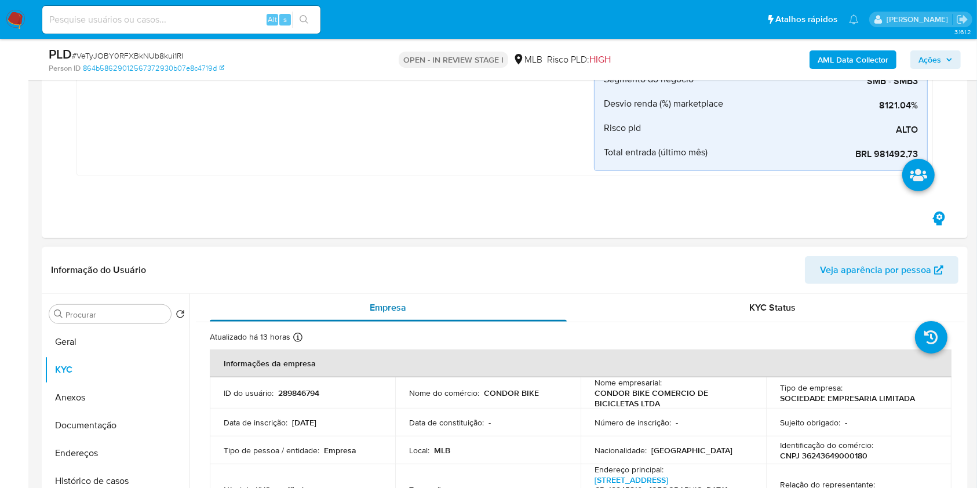
scroll to position [385, 0]
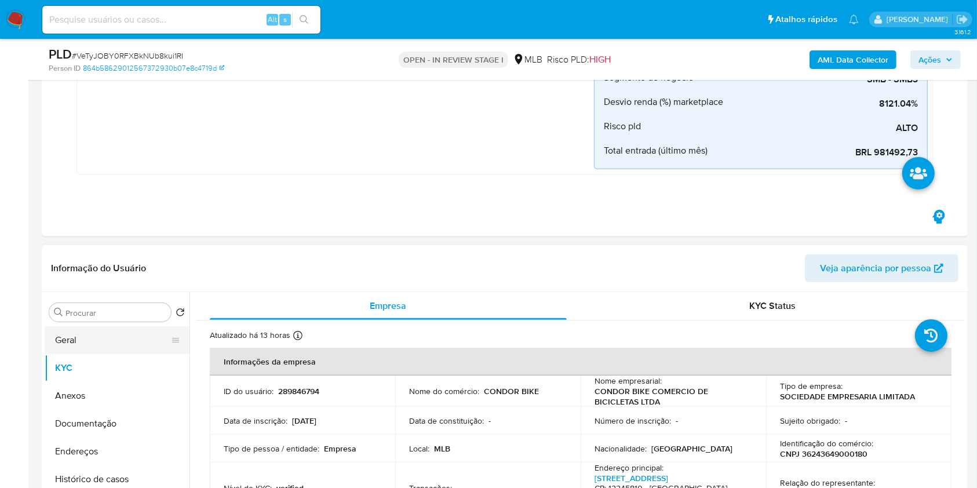
click at [107, 341] on button "Geral" at bounding box center [113, 340] width 136 height 28
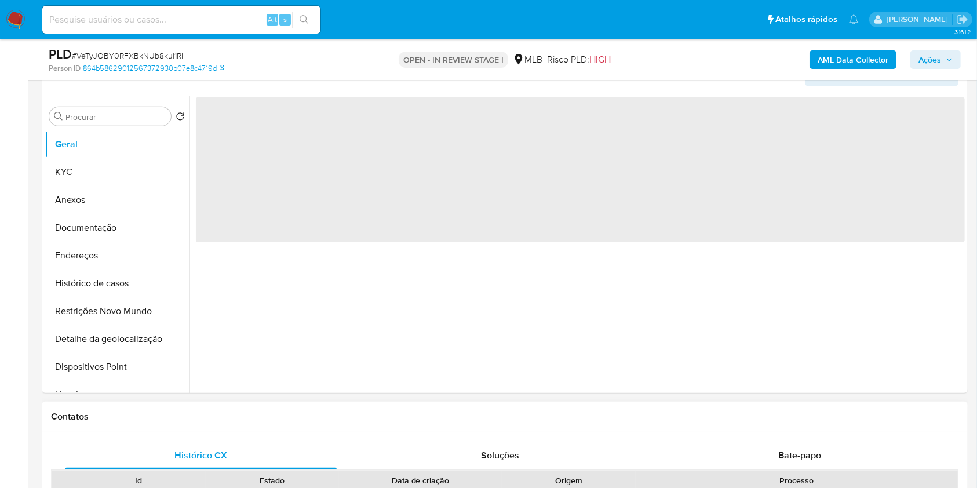
scroll to position [562, 0]
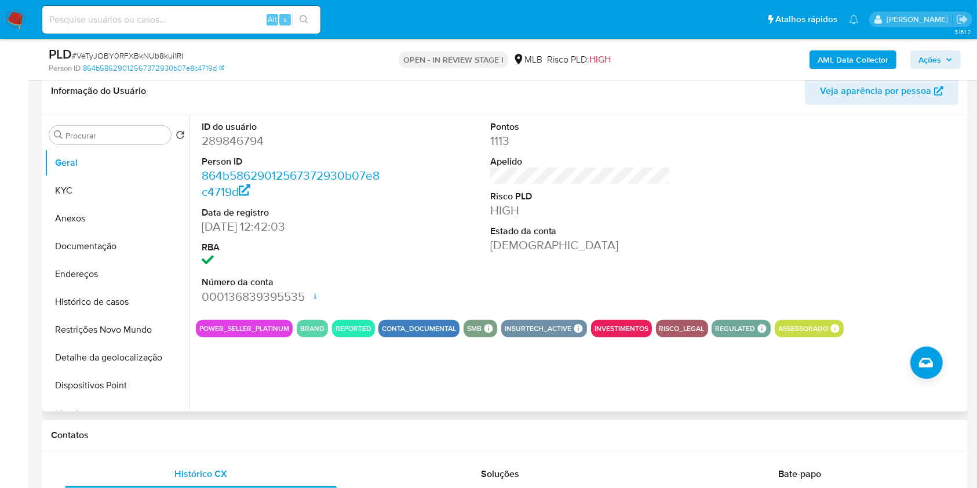
click at [940, 217] on div at bounding box center [868, 213] width 192 height 196
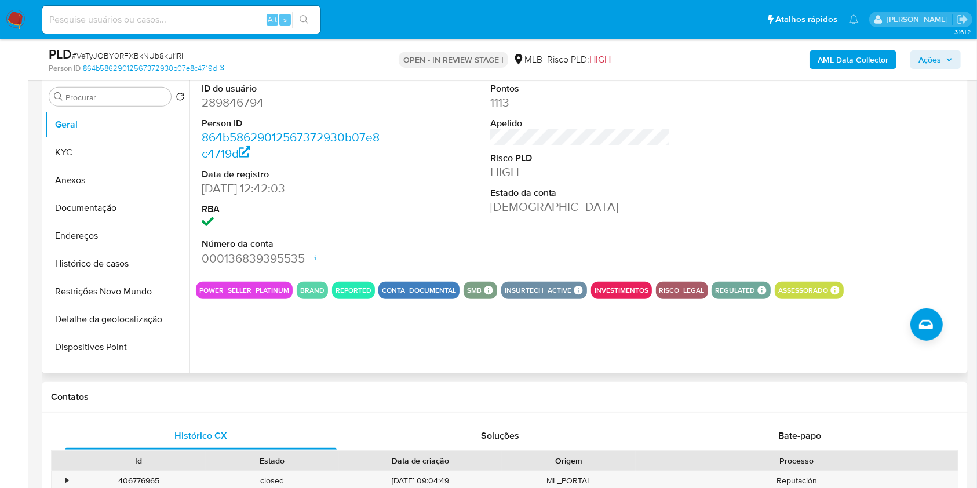
scroll to position [601, 0]
click at [103, 203] on button "Documentação" at bounding box center [113, 208] width 136 height 28
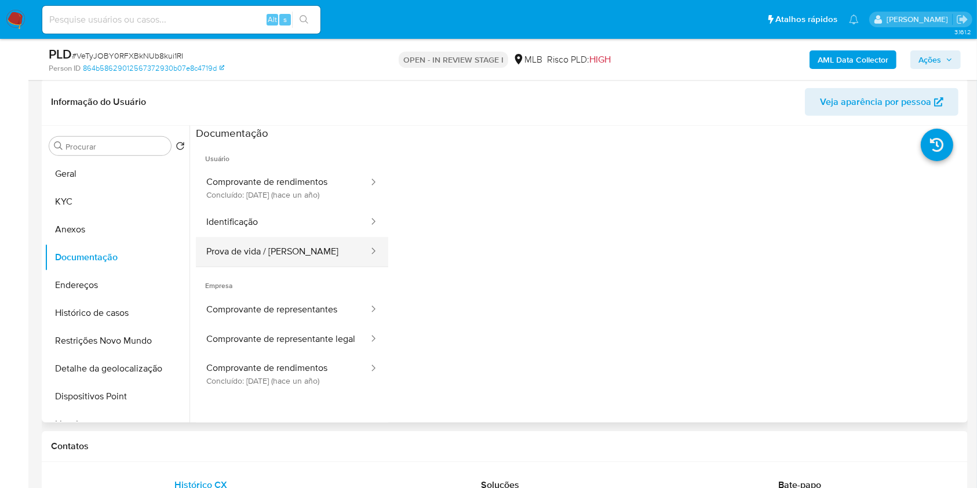
scroll to position [536, 0]
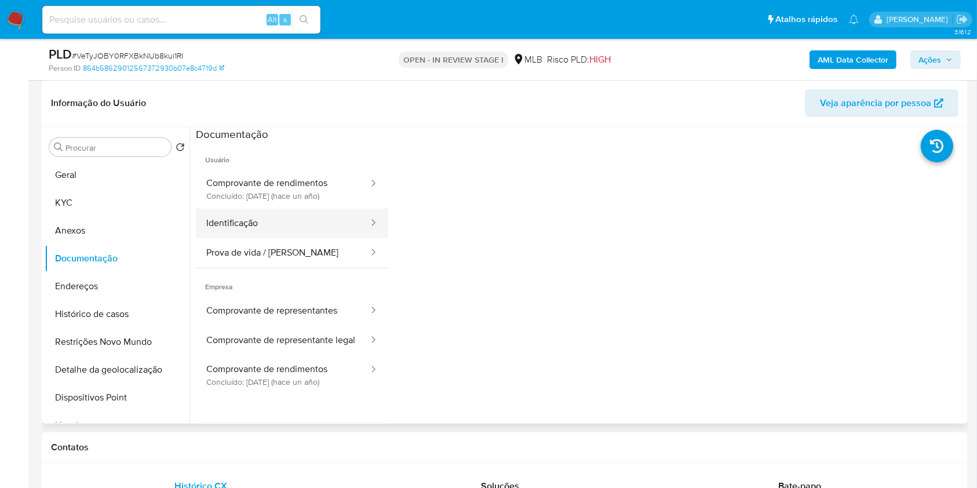
click at [306, 227] on button "Identificação" at bounding box center [283, 224] width 174 height 30
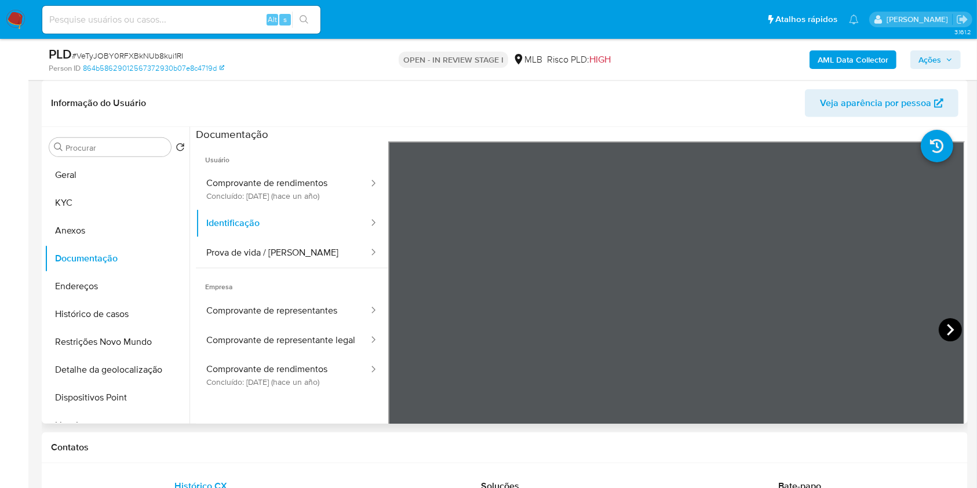
click at [939, 323] on icon at bounding box center [950, 329] width 23 height 23
click at [115, 318] on button "Histórico de casos" at bounding box center [113, 314] width 136 height 28
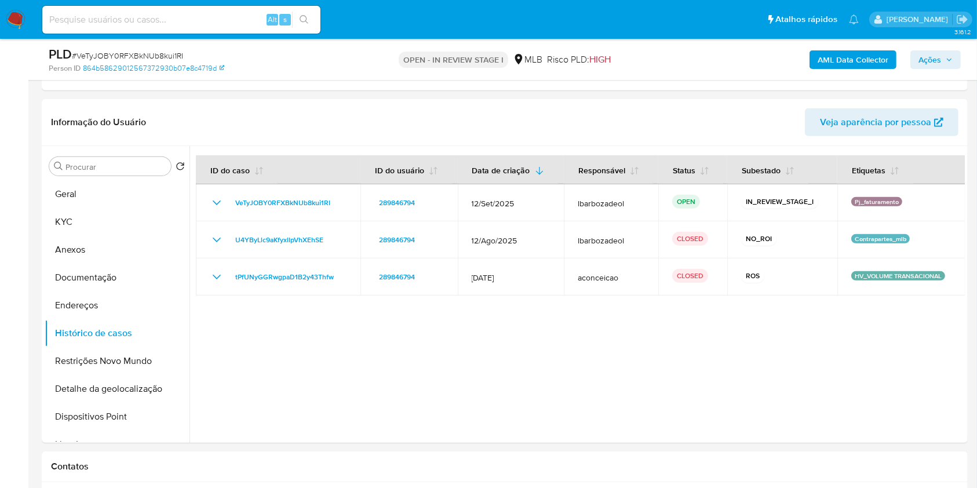
scroll to position [516, 0]
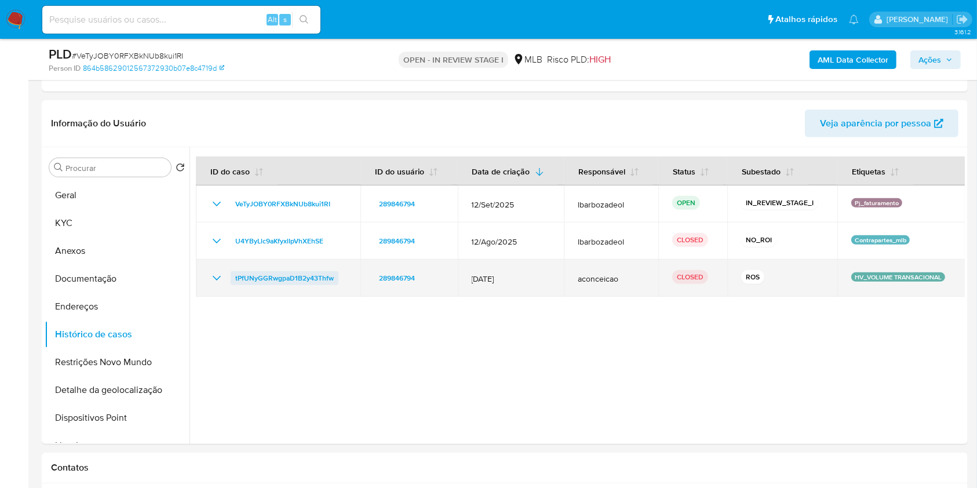
click at [272, 271] on span "tPfUNyGGRwgpaD1B2y43Thfw" at bounding box center [284, 278] width 98 height 14
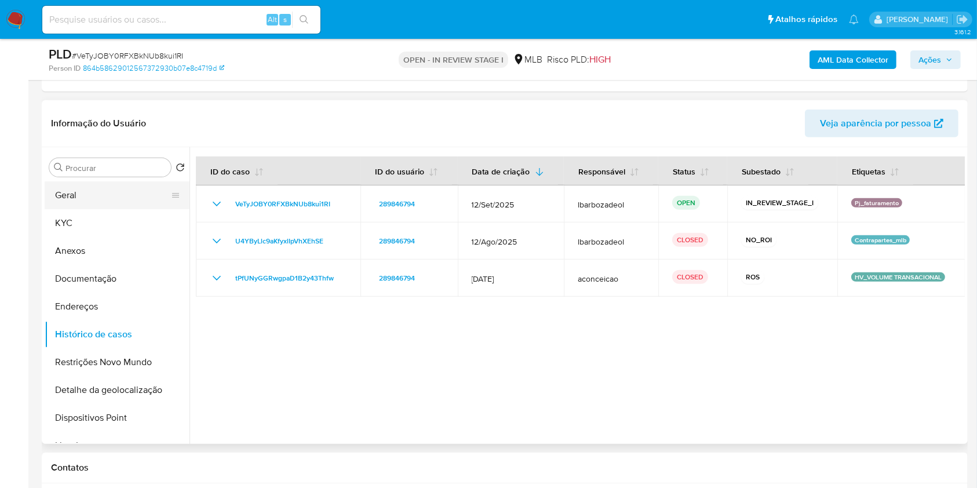
click at [125, 202] on button "Geral" at bounding box center [113, 195] width 136 height 28
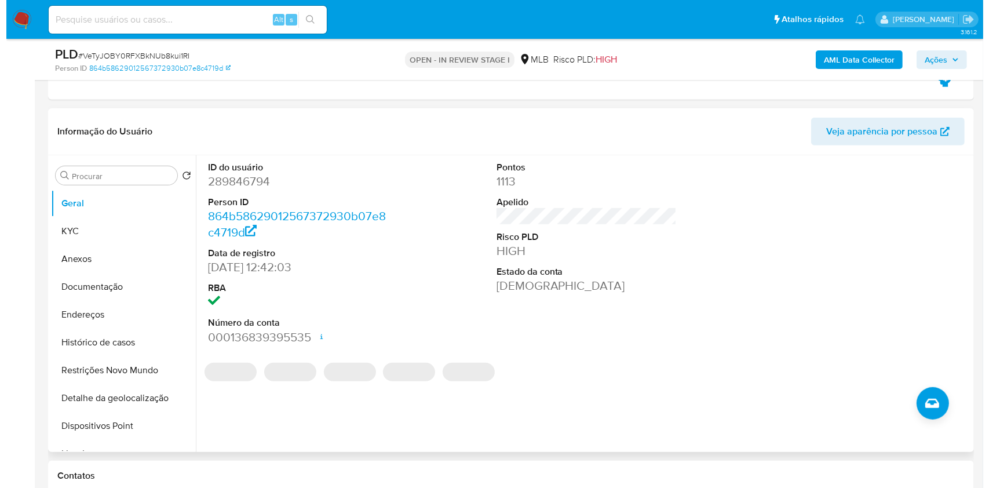
scroll to position [520, 0]
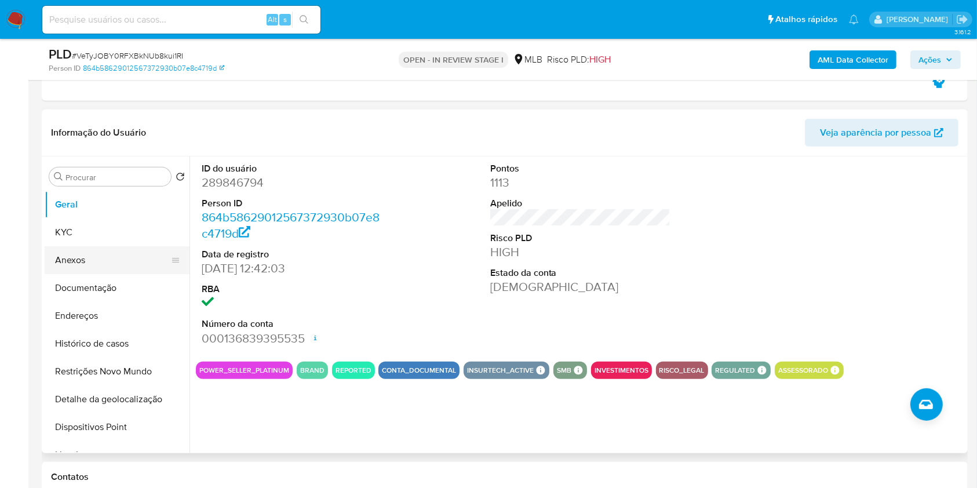
click at [108, 246] on button "Anexos" at bounding box center [113, 260] width 136 height 28
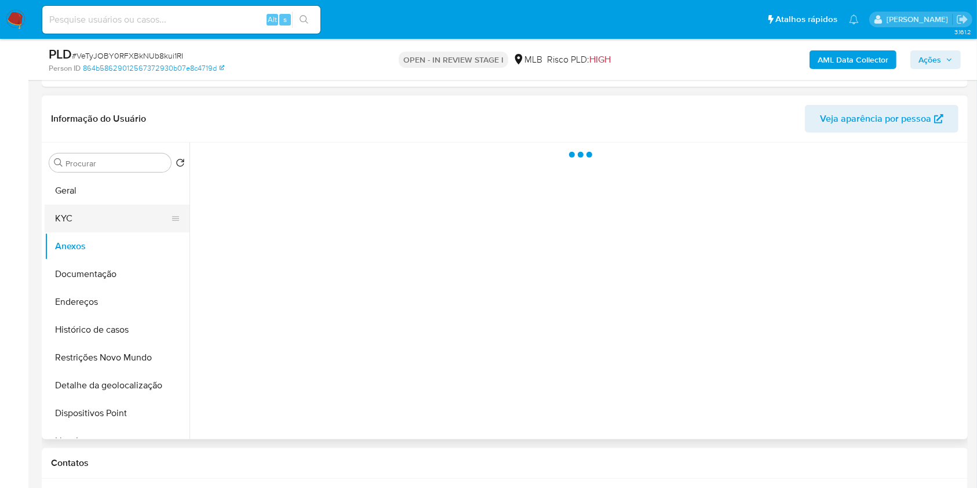
click at [114, 220] on button "KYC" at bounding box center [113, 219] width 136 height 28
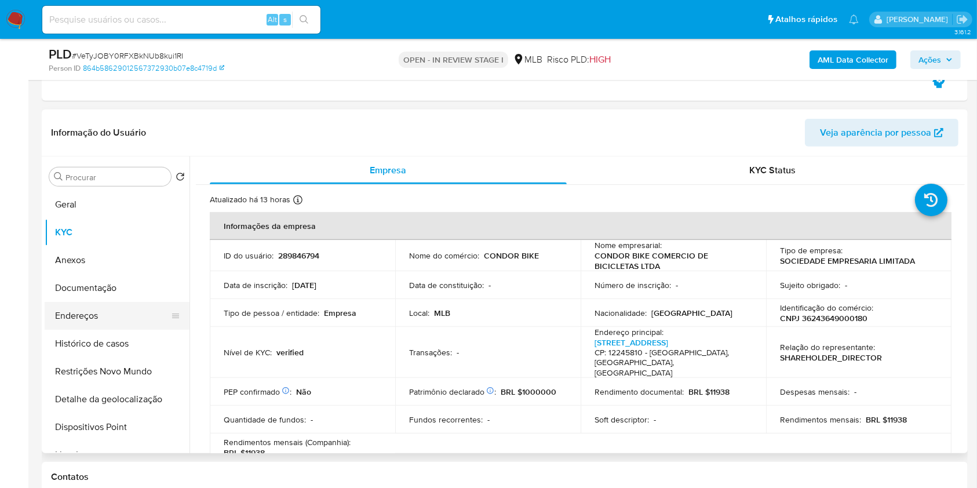
click at [126, 314] on button "Endereços" at bounding box center [113, 316] width 136 height 28
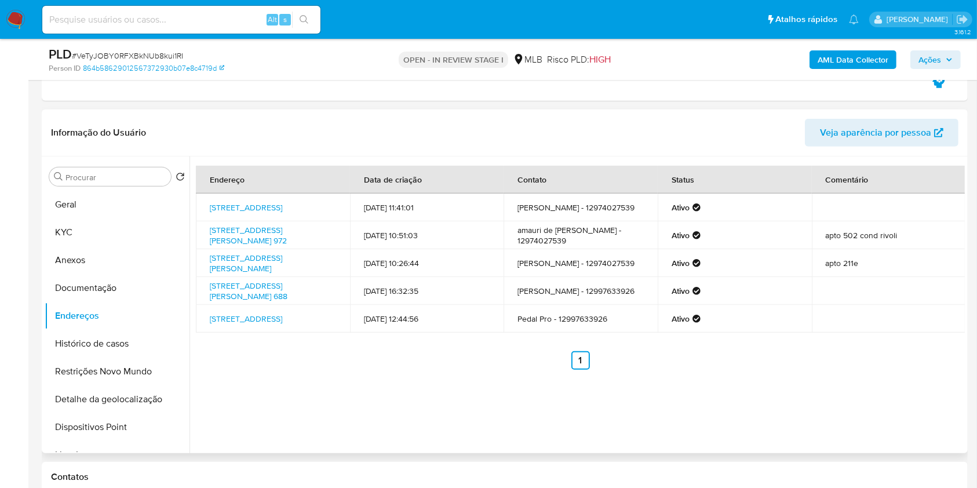
click at [901, 406] on div "Endereço Data de criação Contato Status Comentário Rua Humaitá 122, São José Do…" at bounding box center [576, 304] width 775 height 297
click at [144, 404] on button "Detalhe da geolocalização" at bounding box center [113, 399] width 136 height 28
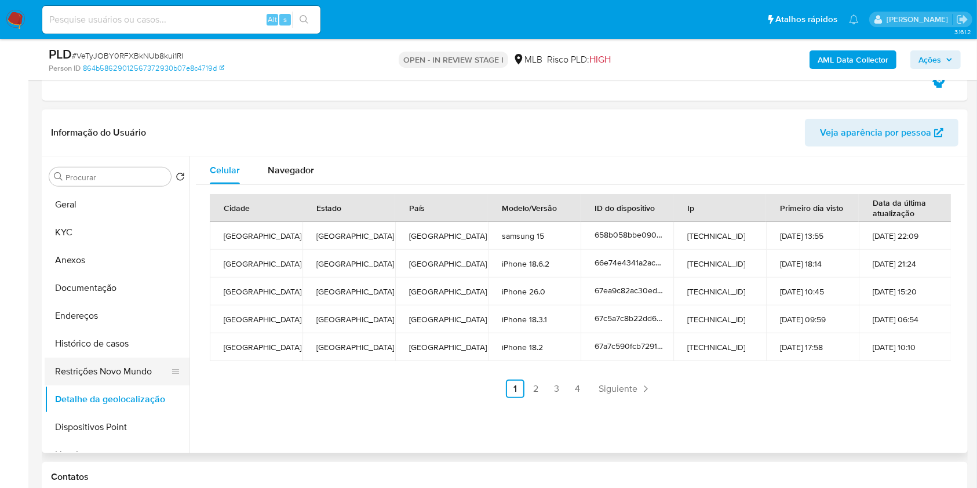
click at [109, 366] on button "Restrições Novo Mundo" at bounding box center [113, 371] width 136 height 28
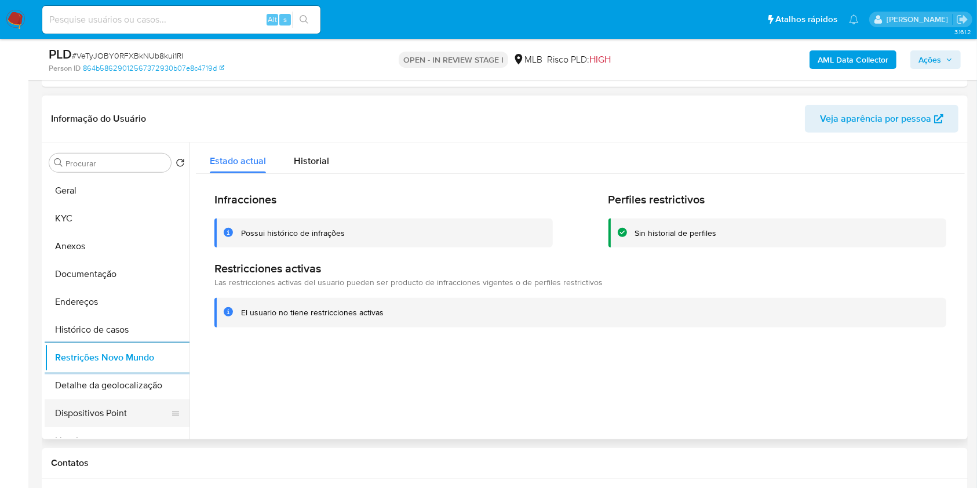
click at [133, 418] on button "Dispositivos Point" at bounding box center [113, 413] width 136 height 28
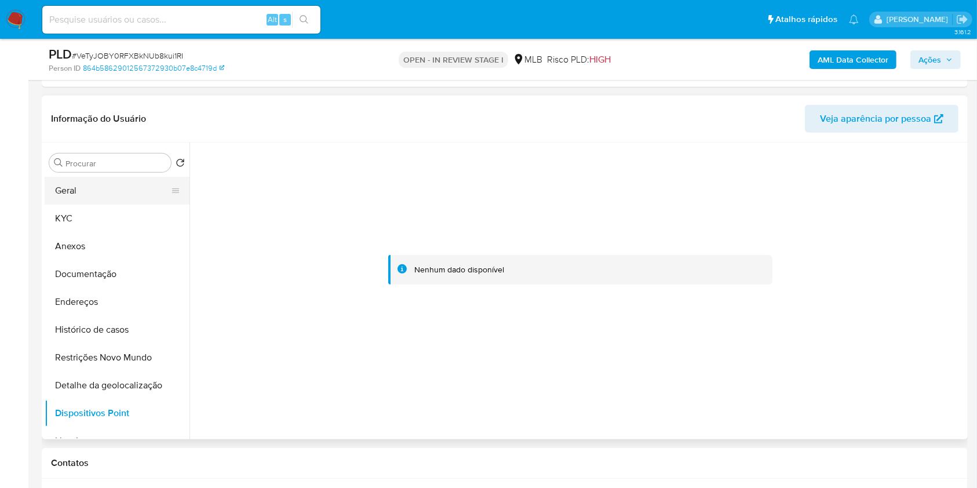
drag, startPoint x: 51, startPoint y: 183, endPoint x: 67, endPoint y: 188, distance: 17.0
click at [51, 183] on button "Geral" at bounding box center [113, 191] width 136 height 28
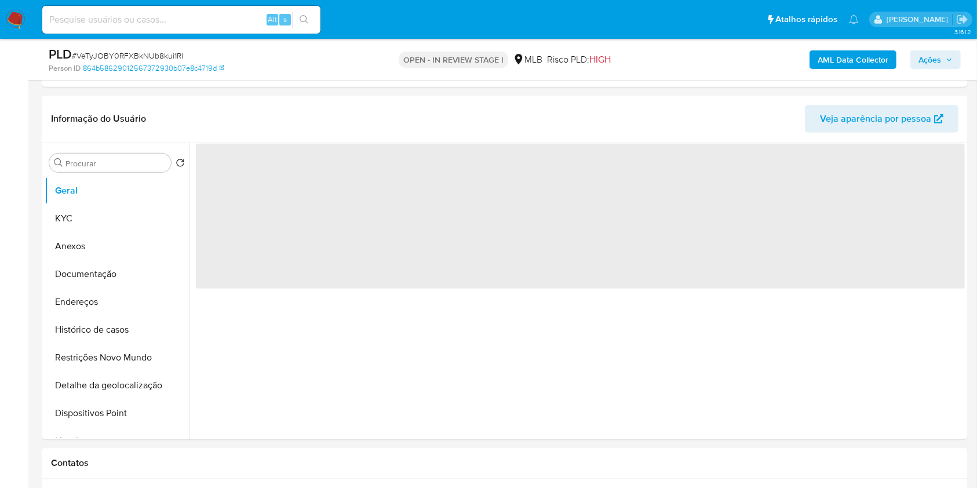
click at [911, 55] on button "Ações" at bounding box center [935, 59] width 50 height 19
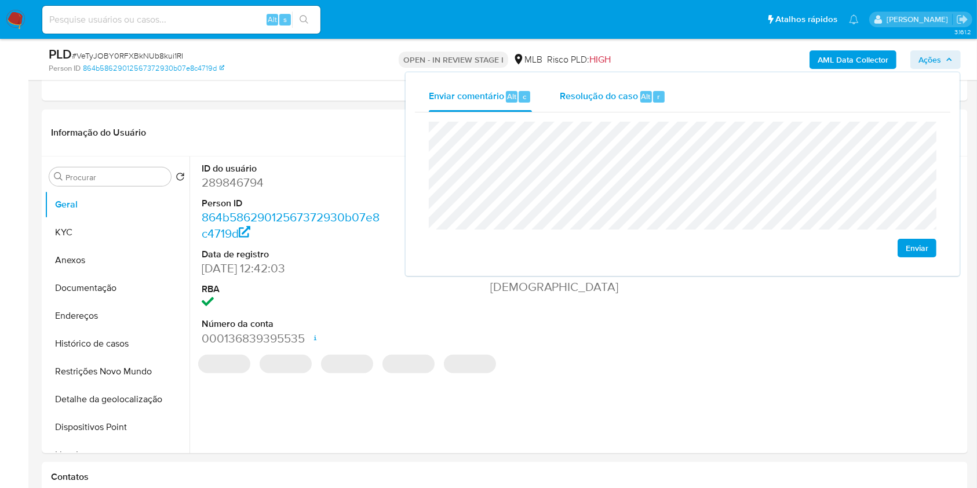
click at [641, 101] on span "Alt" at bounding box center [645, 96] width 9 height 11
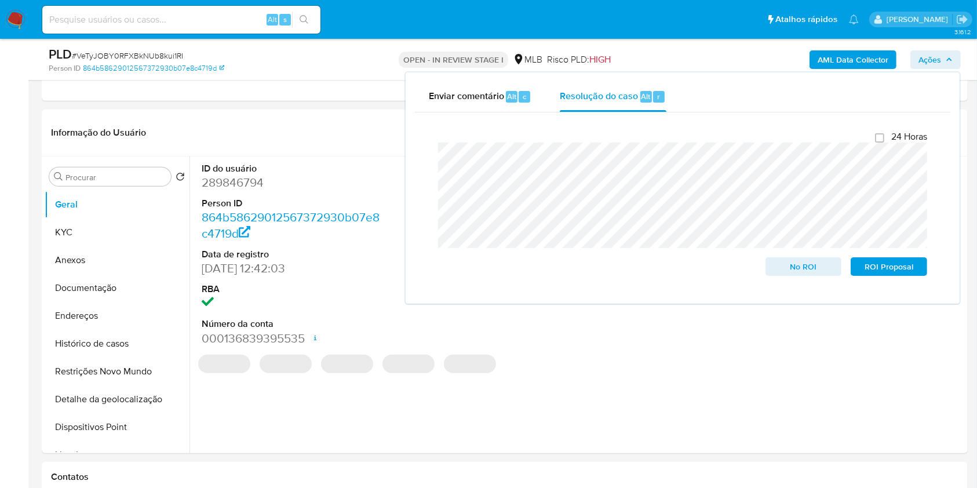
click at [712, 53] on div "AML Data Collector Ações Enviar comentário Alt c Resolução do caso Alt r Fecham…" at bounding box center [810, 59] width 301 height 27
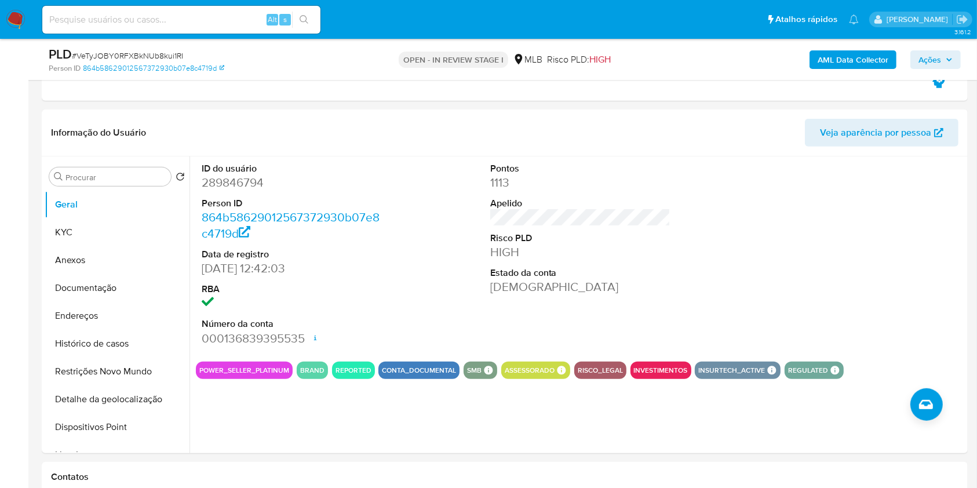
click at [881, 60] on b "AML Data Collector" at bounding box center [853, 59] width 71 height 19
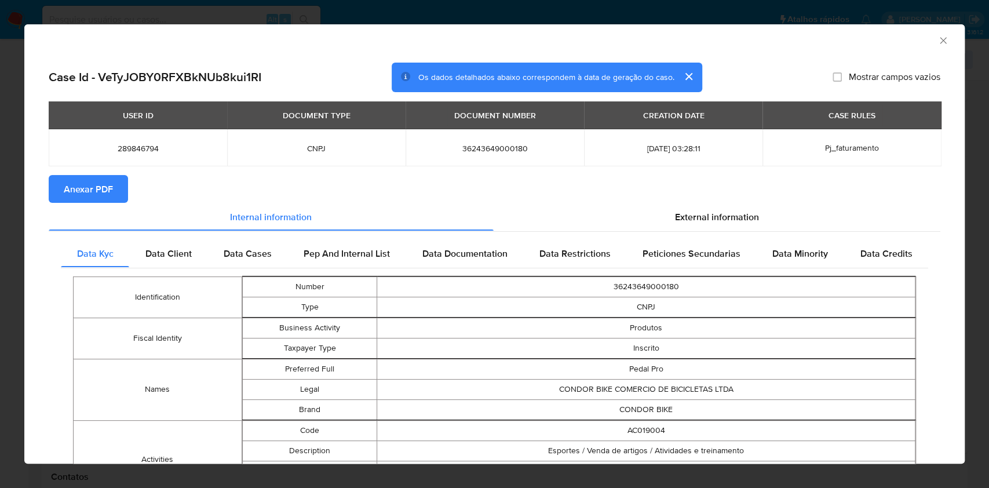
click at [95, 196] on span "Anexar PDF" at bounding box center [88, 188] width 49 height 25
click at [937, 44] on icon "Fechar a janela" at bounding box center [943, 41] width 12 height 12
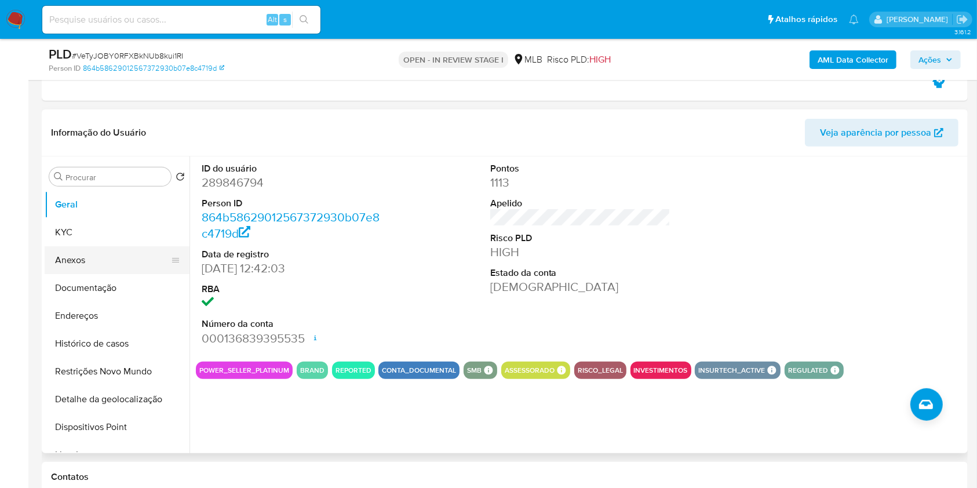
click at [96, 257] on button "Anexos" at bounding box center [113, 260] width 136 height 28
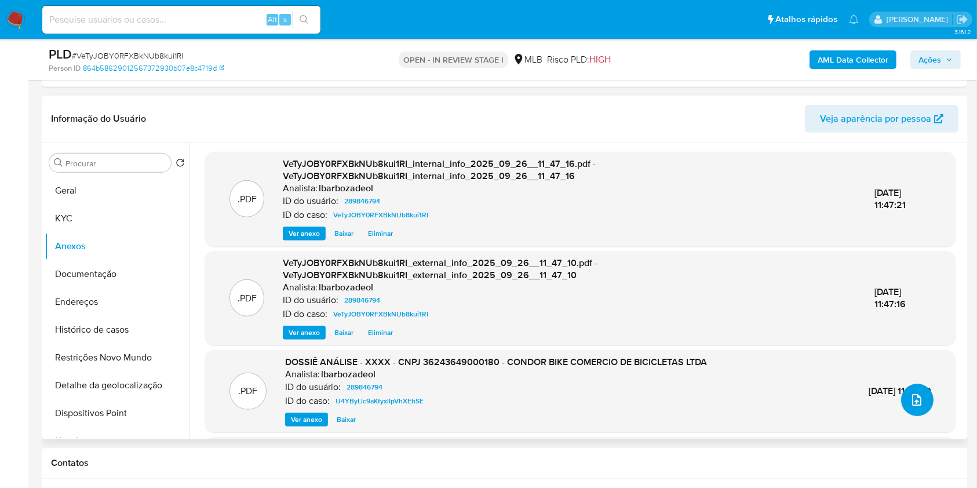
click at [919, 400] on button "upload-file" at bounding box center [917, 400] width 32 height 32
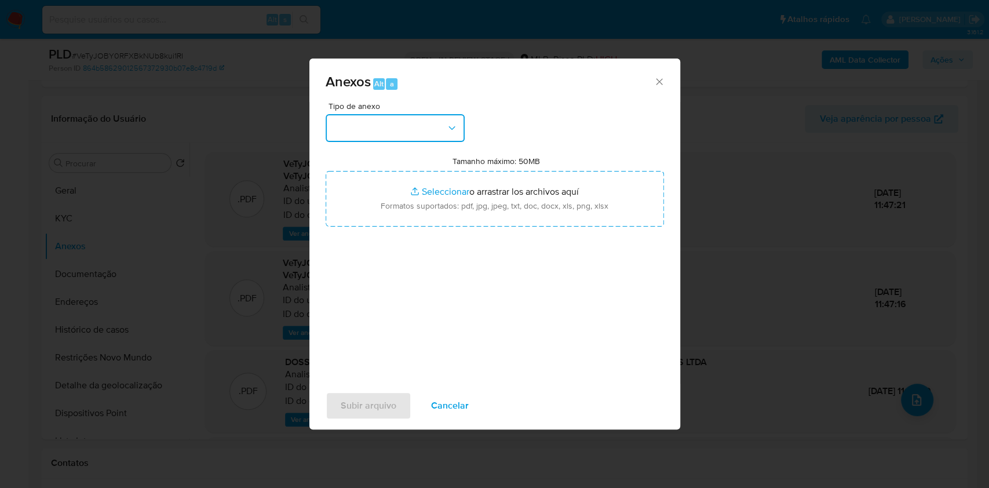
click at [422, 118] on button "button" at bounding box center [395, 128] width 139 height 28
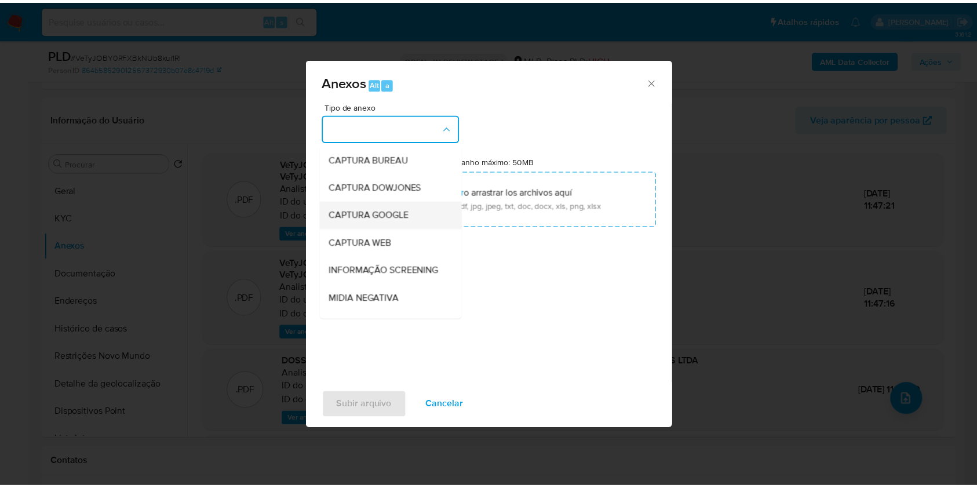
scroll to position [178, 0]
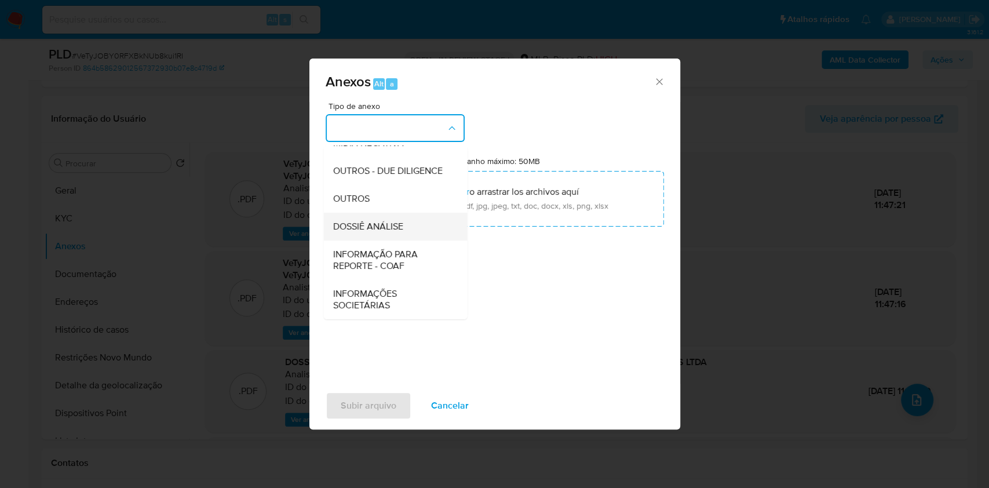
click at [402, 218] on div "DOSSIÊ ANÁLISE" at bounding box center [392, 227] width 118 height 28
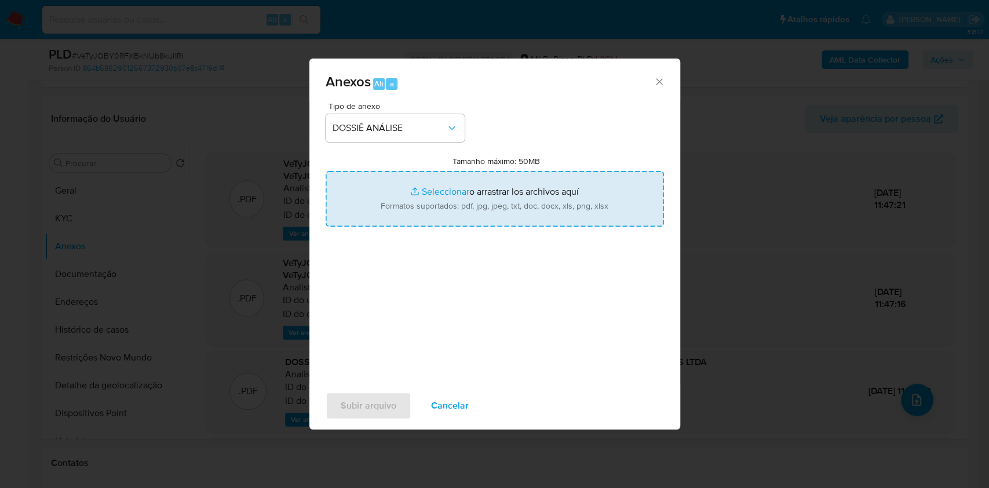
click at [413, 203] on input "Tamanho máximo: 50MB Seleccionar archivos" at bounding box center [495, 199] width 338 height 56
type input "C:\fakepath\Mulan 289846794_2025_09_26_10_19_31.xlsx"
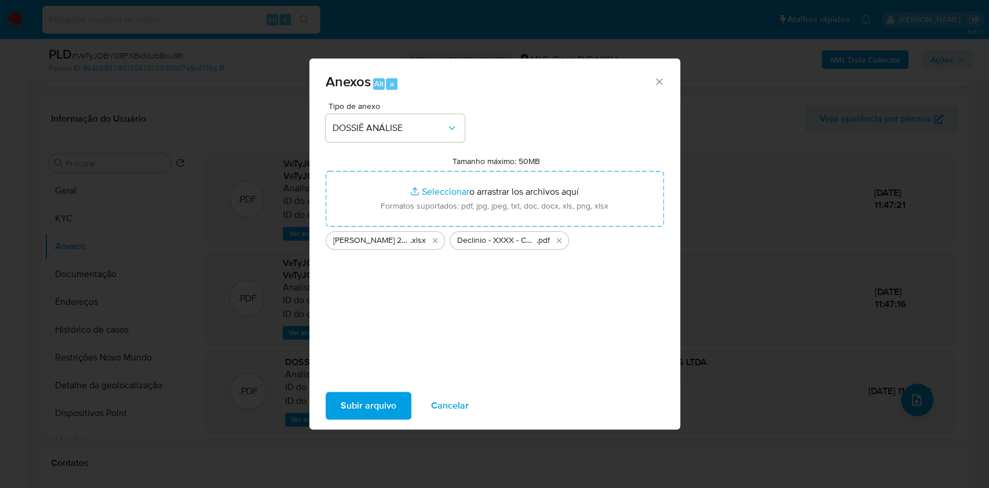
click at [367, 402] on span "Subir arquivo" at bounding box center [369, 405] width 56 height 25
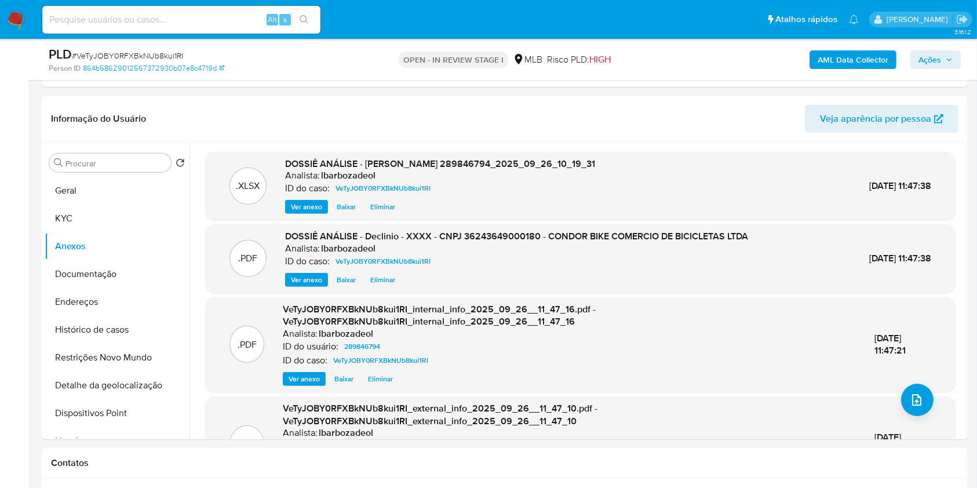
click at [918, 56] on span "Ações" at bounding box center [929, 59] width 23 height 19
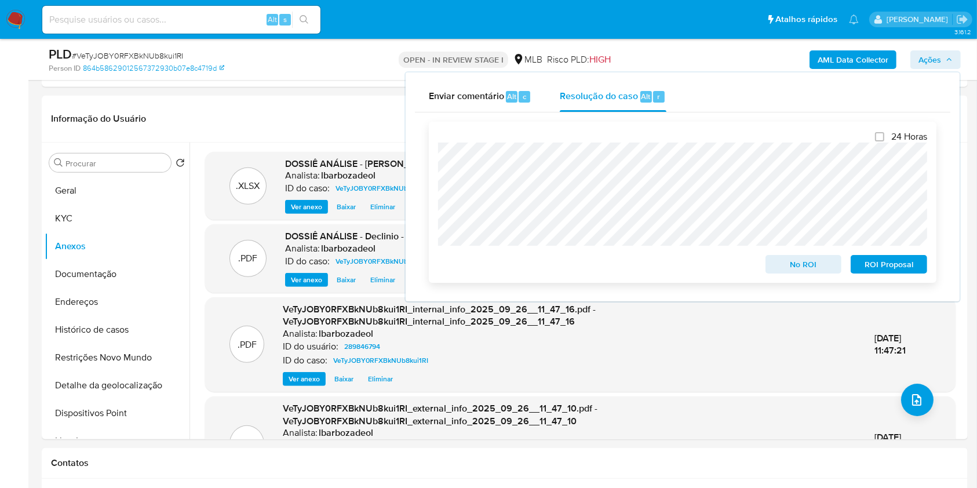
click at [775, 269] on span "No ROI" at bounding box center [803, 264] width 60 height 16
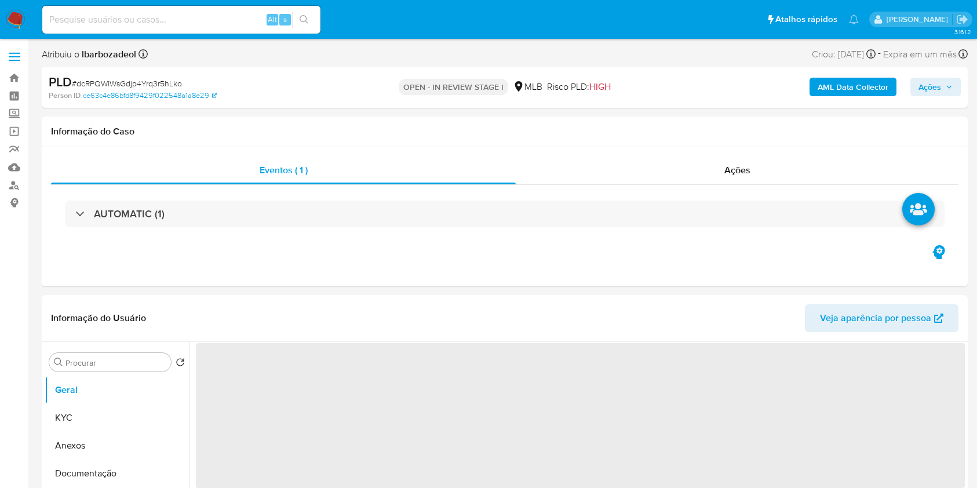
select select "10"
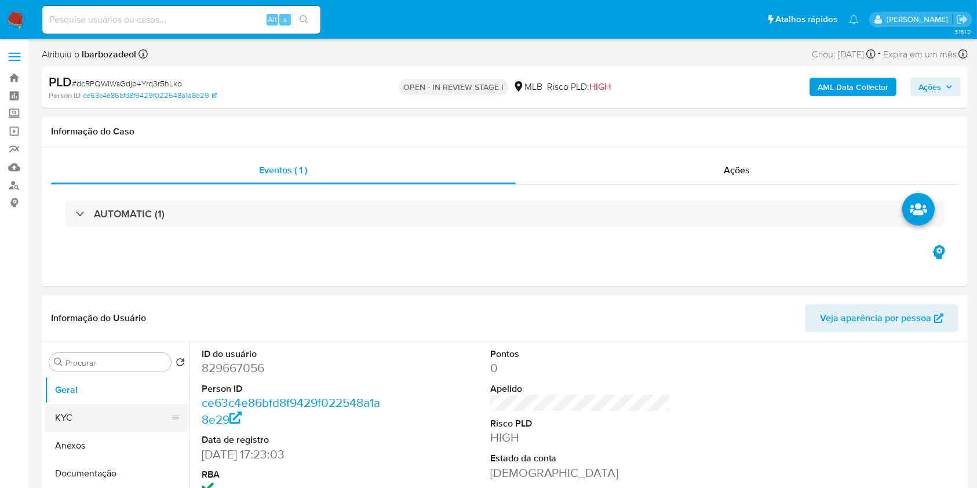
click at [110, 419] on button "KYC" at bounding box center [113, 418] width 136 height 28
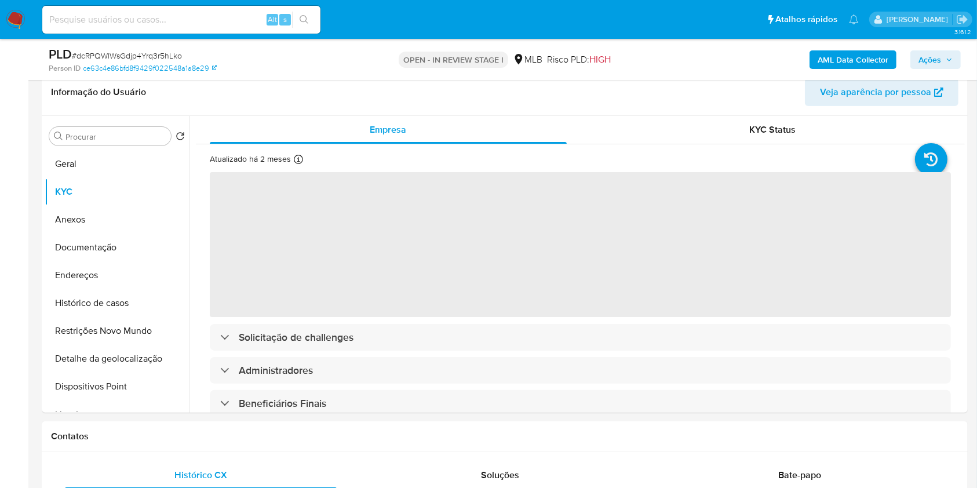
scroll to position [184, 0]
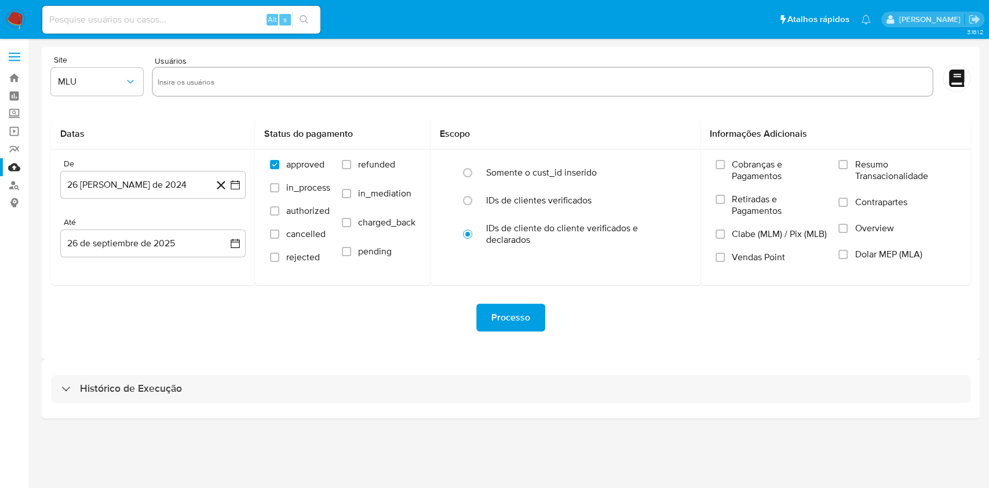
drag, startPoint x: 510, startPoint y: 392, endPoint x: 656, endPoint y: 301, distance: 171.7
click at [656, 301] on div "Site MLU Usuários Datas De 26 [PERSON_NAME] de 2024 [DATE] [GEOGRAPHIC_DATA] 26…" at bounding box center [511, 232] width 938 height 372
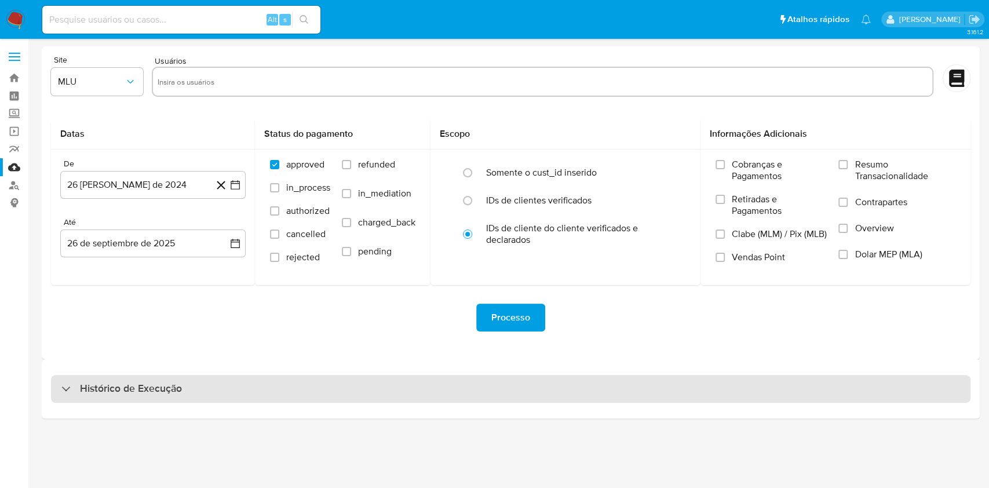
click at [647, 383] on div "Histórico de Execução" at bounding box center [510, 389] width 919 height 28
select select "10"
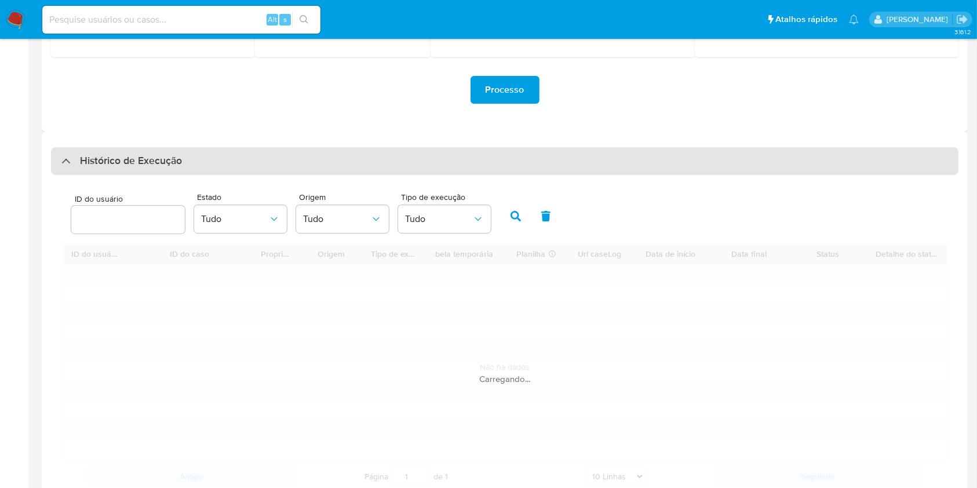
scroll to position [308, 0]
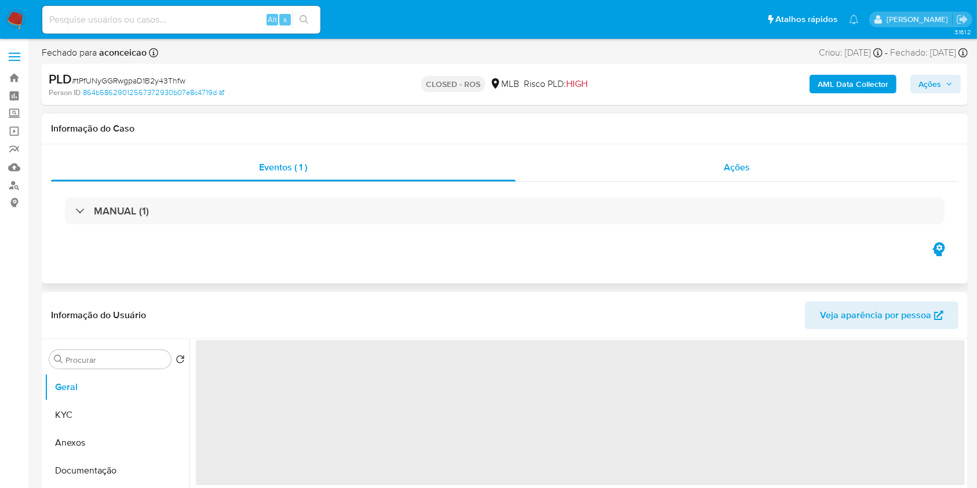
click at [658, 156] on div "Ações" at bounding box center [737, 168] width 443 height 28
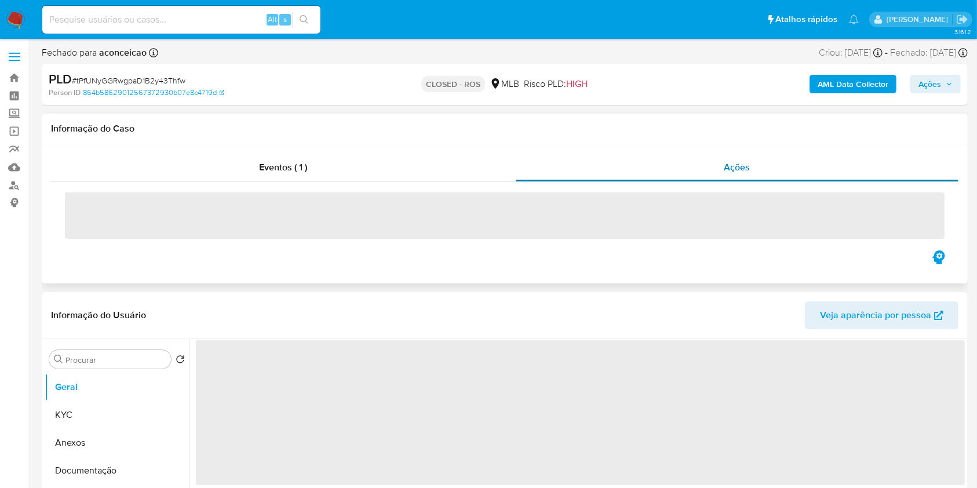
select select "10"
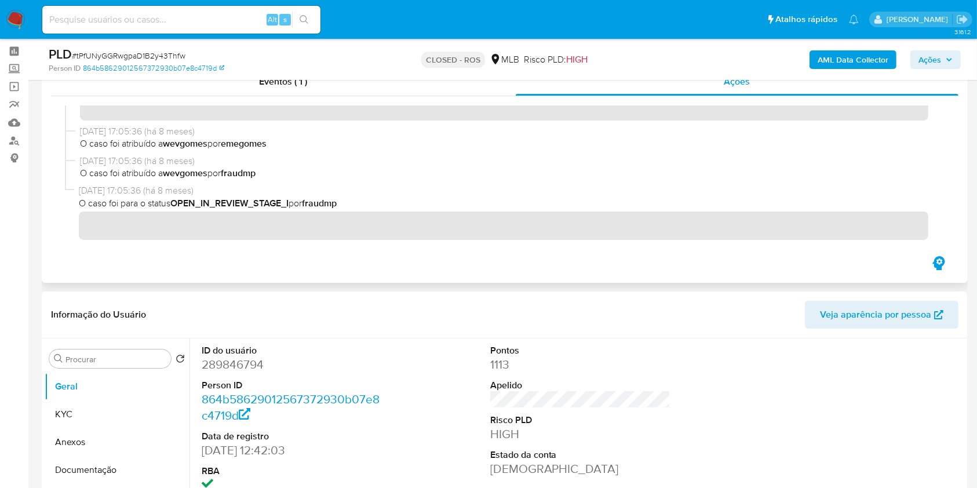
scroll to position [741, 0]
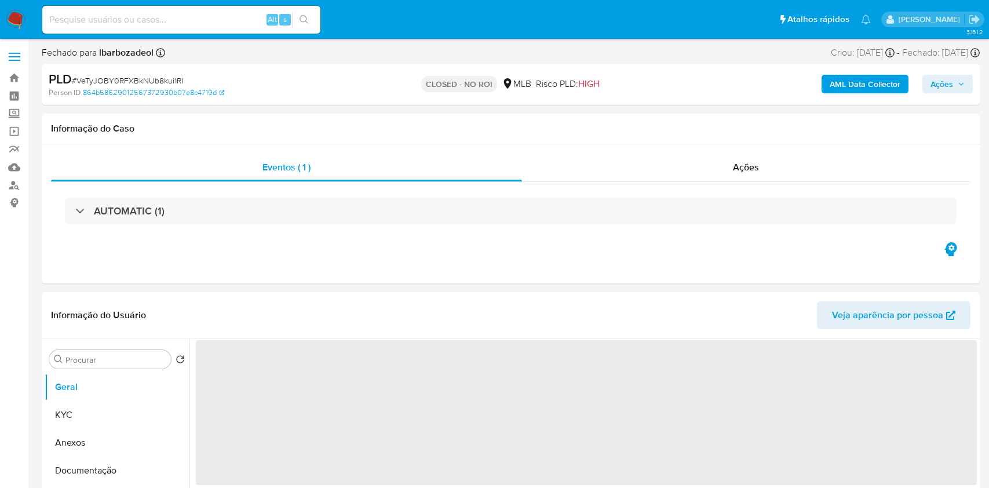
select select "10"
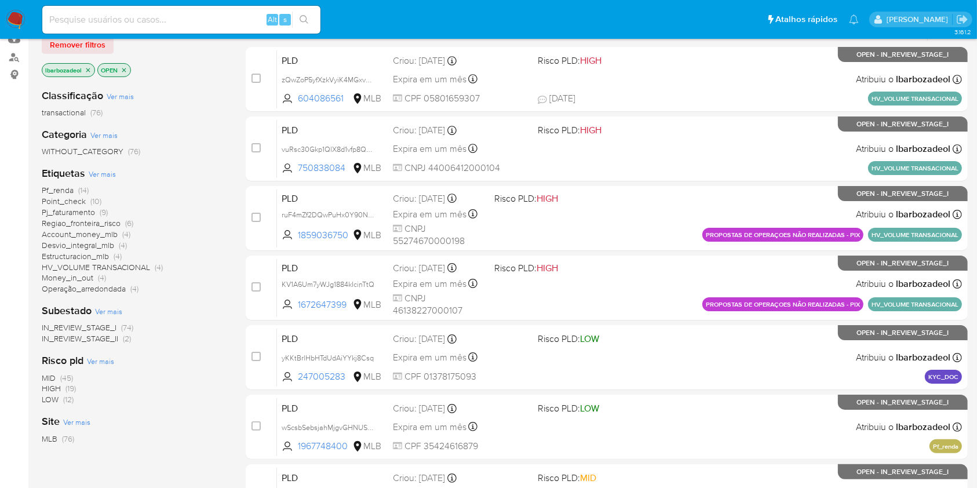
scroll to position [167, 0]
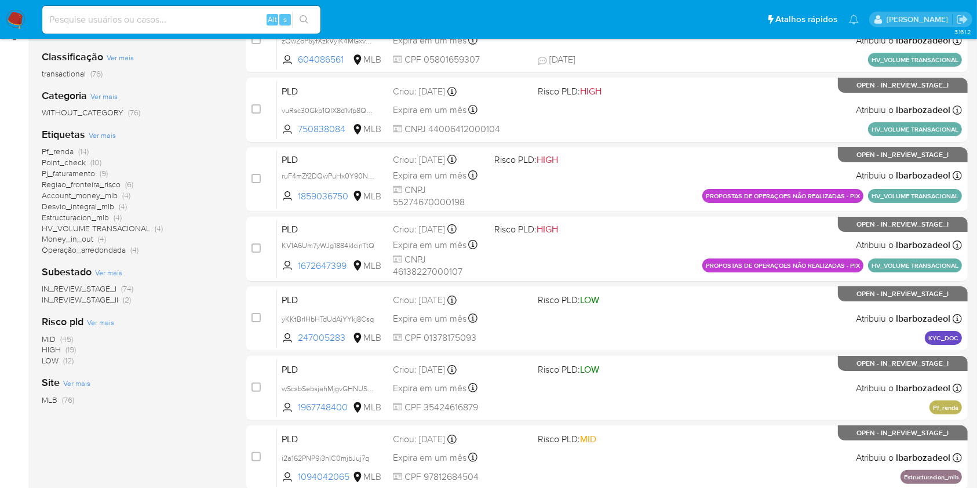
click at [74, 346] on span "(19)" at bounding box center [70, 350] width 10 height 12
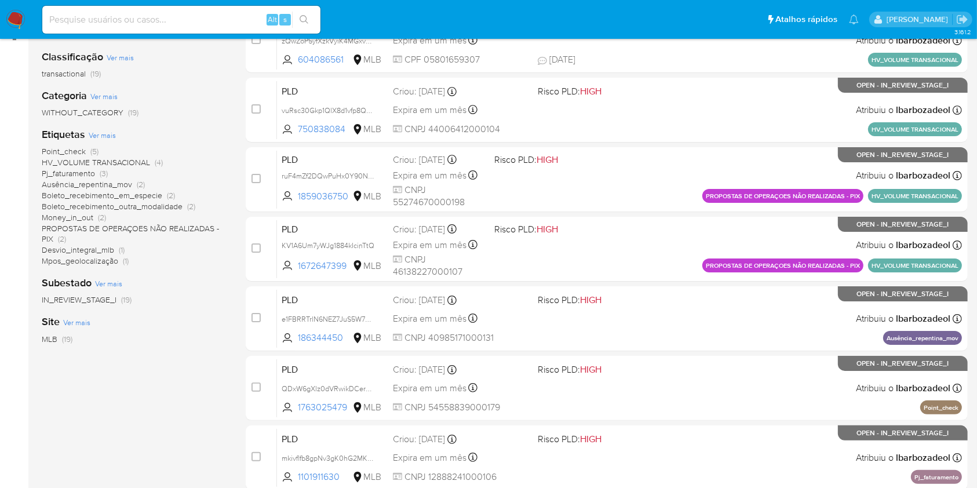
click at [107, 250] on span "Desvio_integral_mlb" at bounding box center [78, 250] width 72 height 12
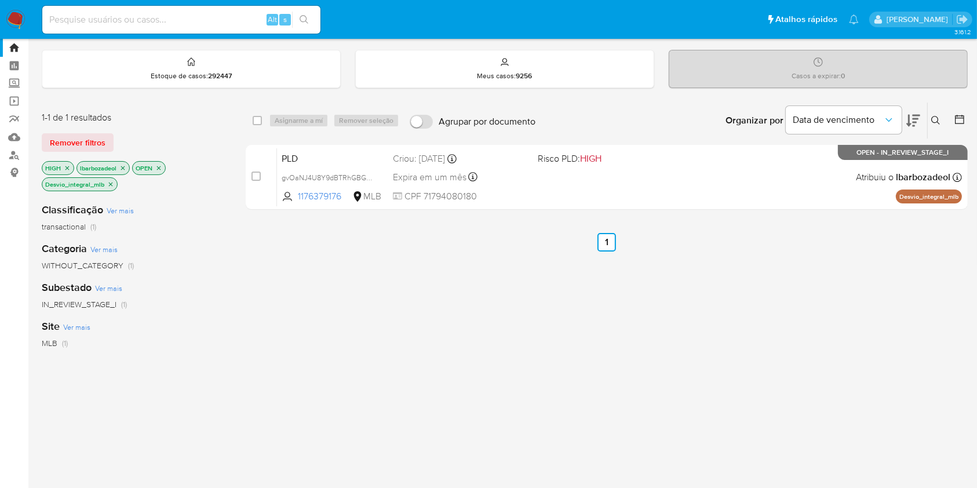
scroll to position [31, 0]
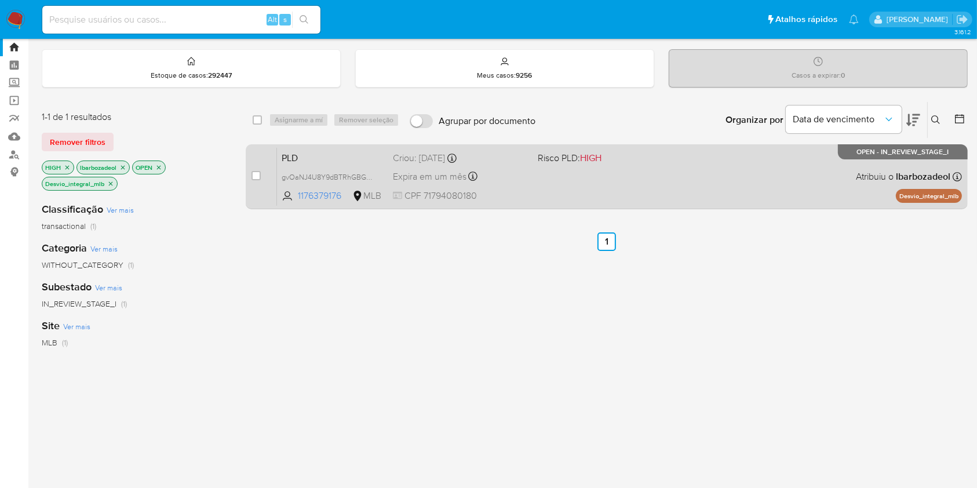
click at [641, 185] on div "PLD gvOaNJ4U8Y9dBTRhGBGUP624 1176379176 MLB Risco PLD: HIGH Criou: [DATE] Criou…" at bounding box center [619, 176] width 685 height 59
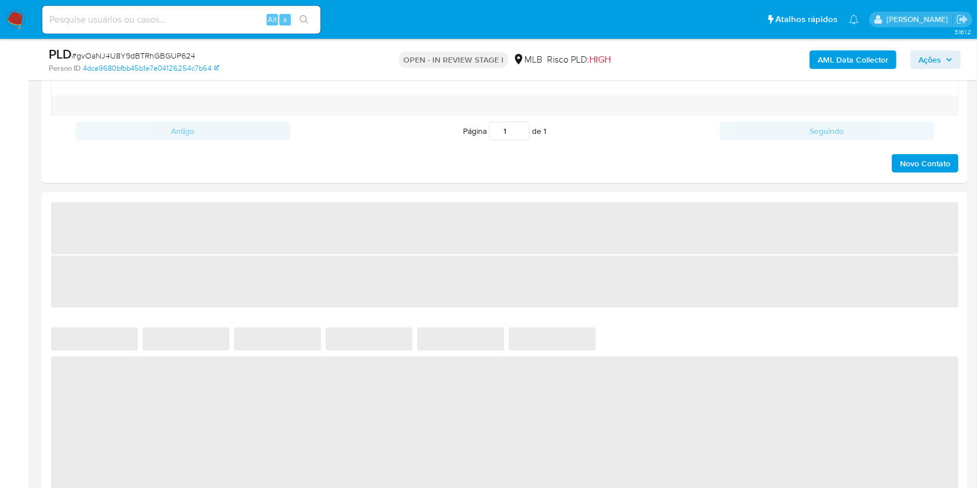
select select "10"
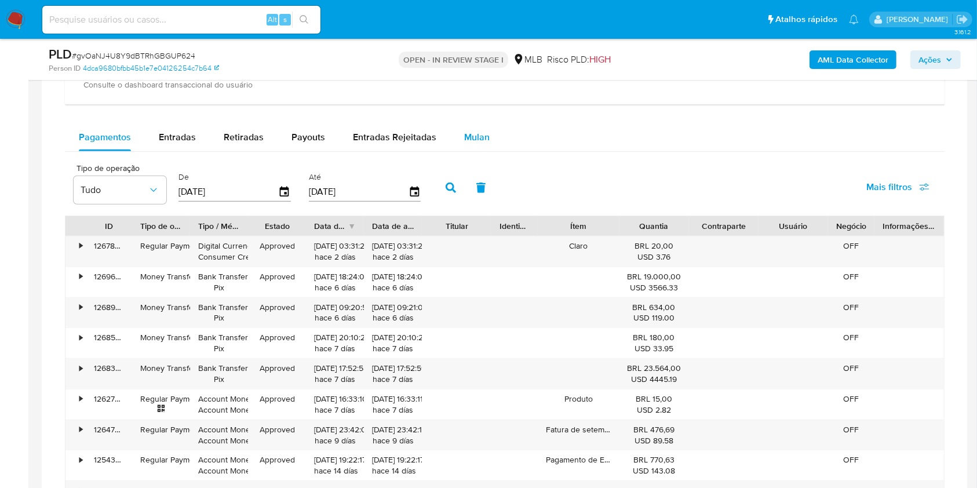
scroll to position [933, 0]
click at [464, 134] on span "Mulan" at bounding box center [476, 136] width 25 height 13
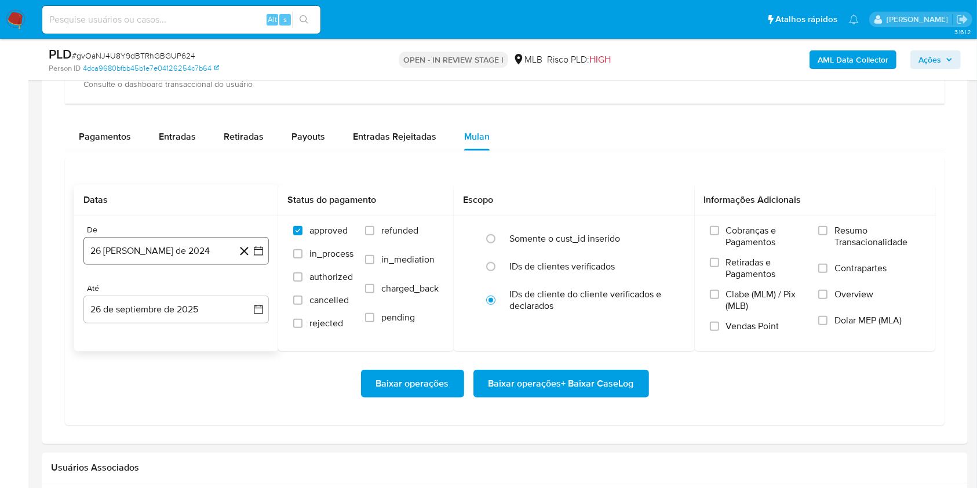
click at [151, 250] on button "26 [PERSON_NAME] de 2024" at bounding box center [175, 251] width 185 height 28
click at [167, 288] on span "agosto 2024" at bounding box center [170, 293] width 53 height 12
click at [245, 293] on icon "Año siguiente" at bounding box center [246, 293] width 14 height 14
click at [174, 399] on span "ago" at bounding box center [175, 399] width 14 height 9
click at [199, 327] on button "1" at bounding box center [199, 335] width 19 height 19
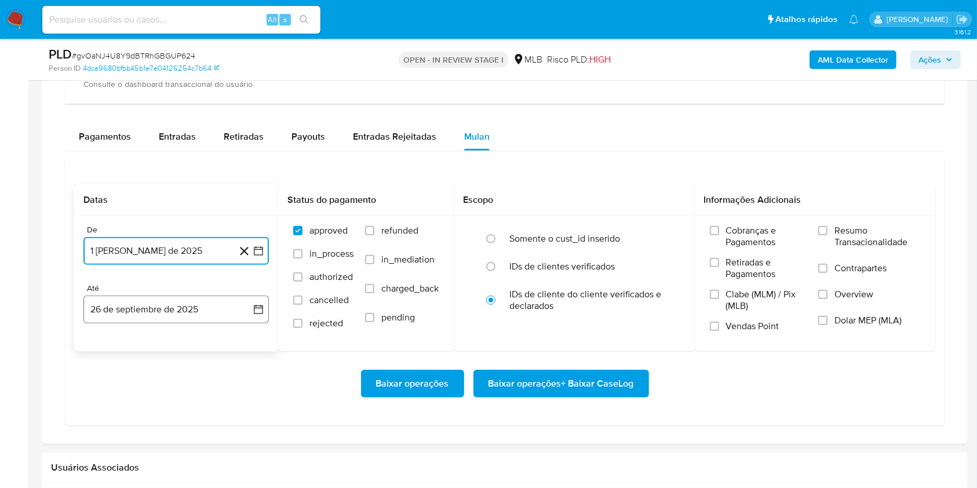
click at [188, 302] on button "26 de septiembre de 2025" at bounding box center [175, 309] width 185 height 28
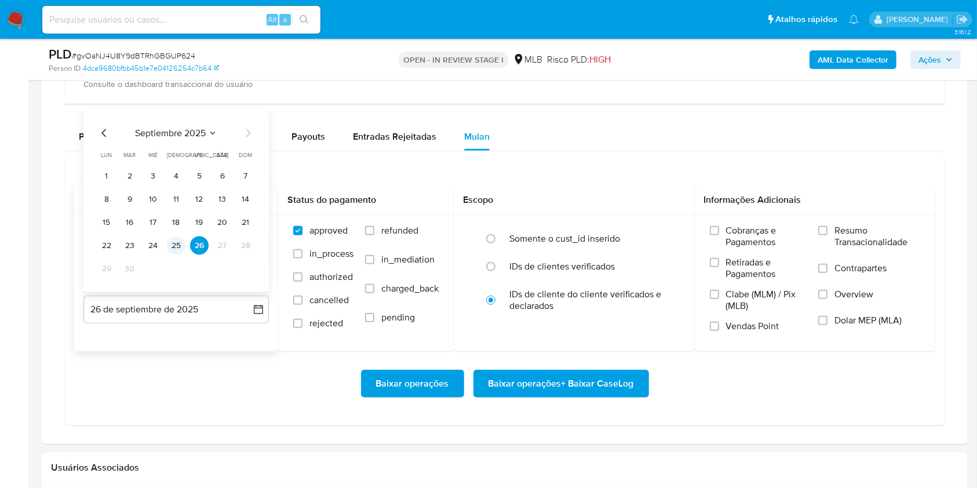
click at [176, 239] on button "25" at bounding box center [176, 245] width 19 height 19
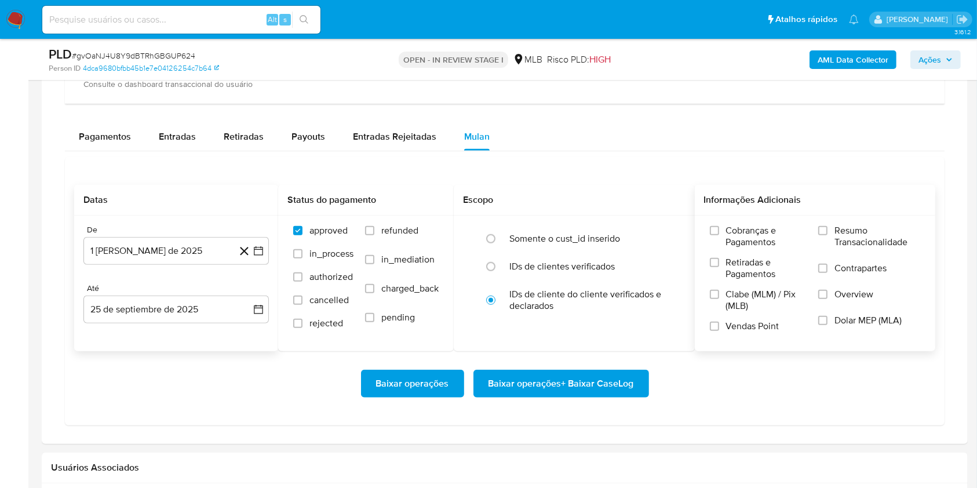
click at [835, 234] on span "Resumo Transacionalidade" at bounding box center [877, 236] width 86 height 23
click at [827, 234] on input "Resumo Transacionalidade" at bounding box center [822, 230] width 9 height 9
click at [521, 377] on span "Baixar operações + Baixar CaseLog" at bounding box center [560, 383] width 145 height 25
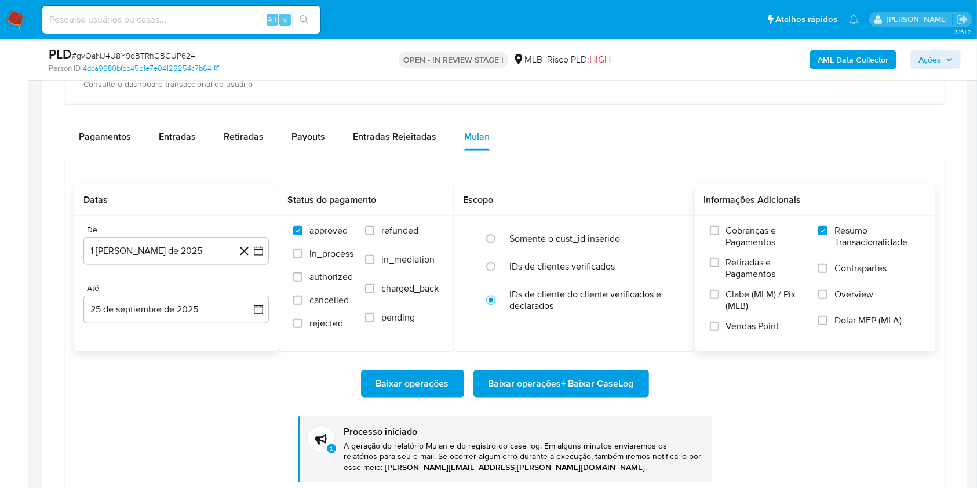
drag, startPoint x: 46, startPoint y: 224, endPoint x: 79, endPoint y: 210, distance: 35.1
click at [46, 223] on div at bounding box center [505, 223] width 926 height 574
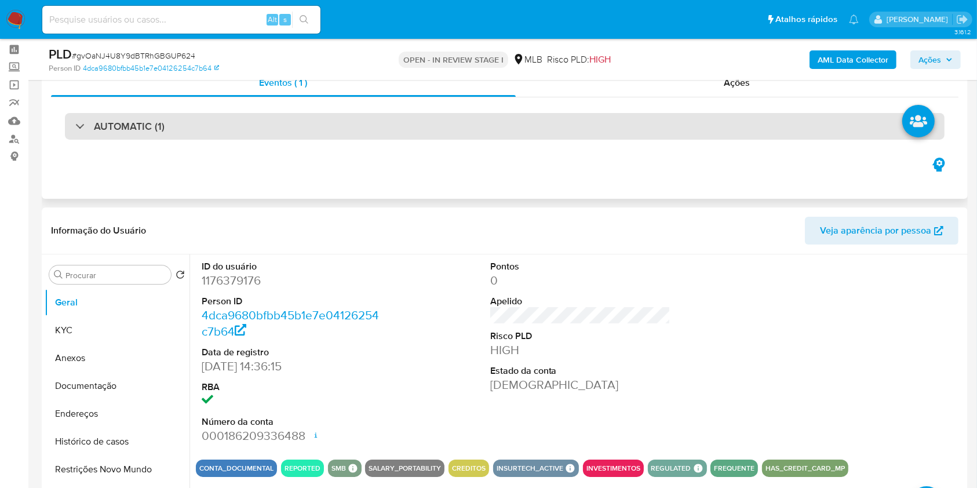
scroll to position [23, 0]
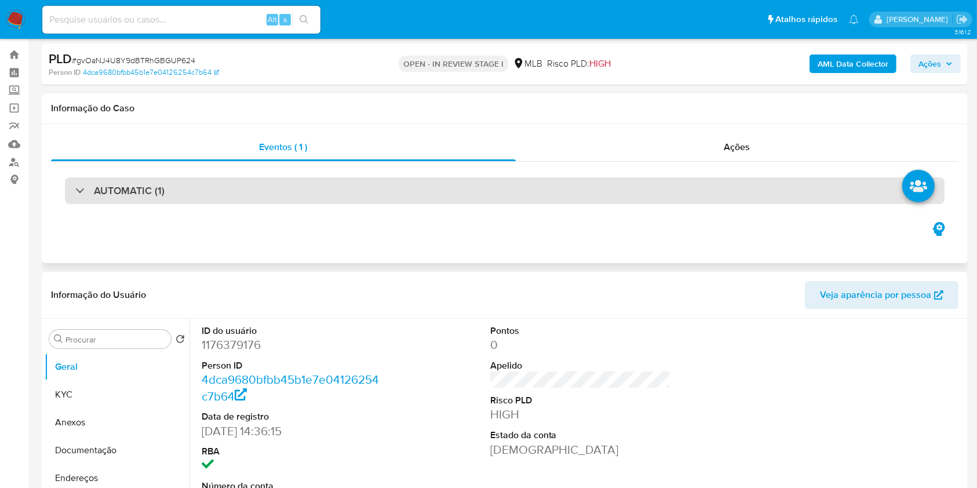
click at [603, 176] on div "AUTOMATIC (1)" at bounding box center [504, 191] width 907 height 58
click at [600, 188] on div "AUTOMATIC (1)" at bounding box center [505, 190] width 880 height 27
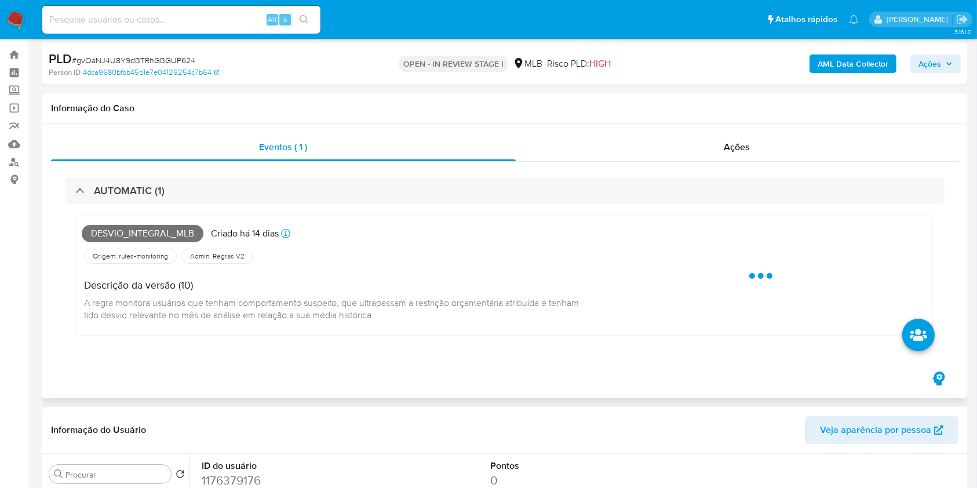
click at [167, 233] on span "Desvio_integral_mlb" at bounding box center [143, 233] width 122 height 17
copy span "Desvio_integral_mlb"
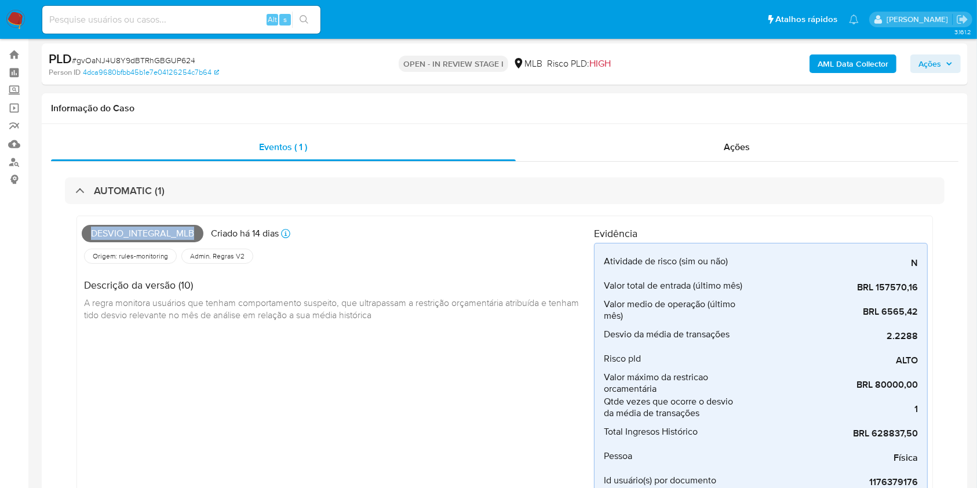
click at [944, 62] on span "Ações" at bounding box center [935, 64] width 34 height 16
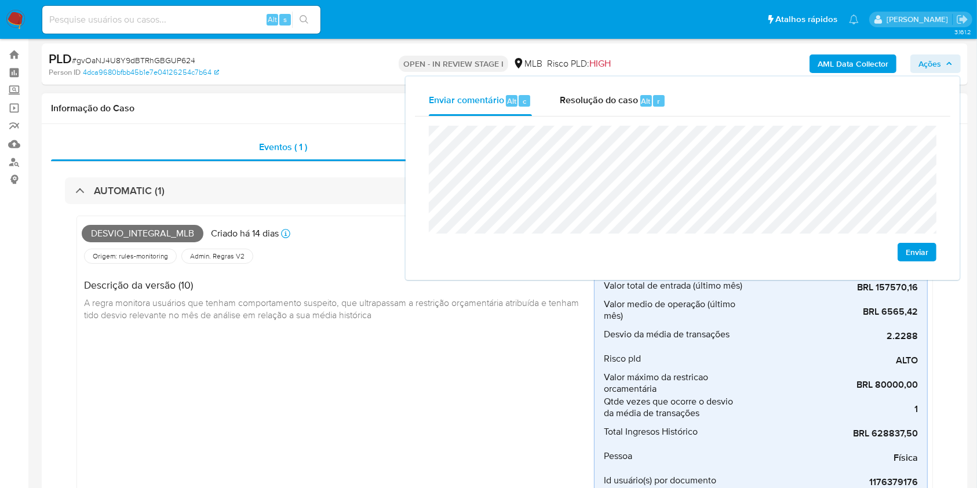
click at [355, 103] on h1 "Informação do Caso" at bounding box center [504, 109] width 907 height 12
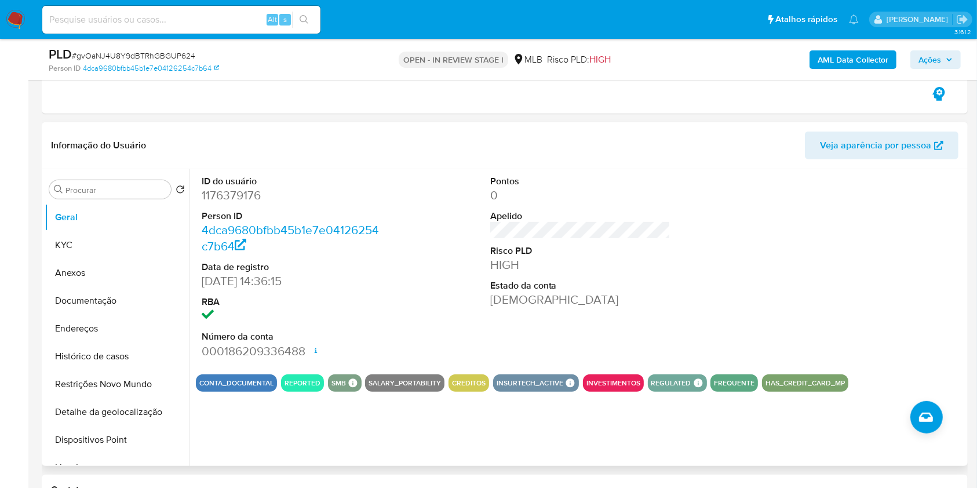
scroll to position [465, 0]
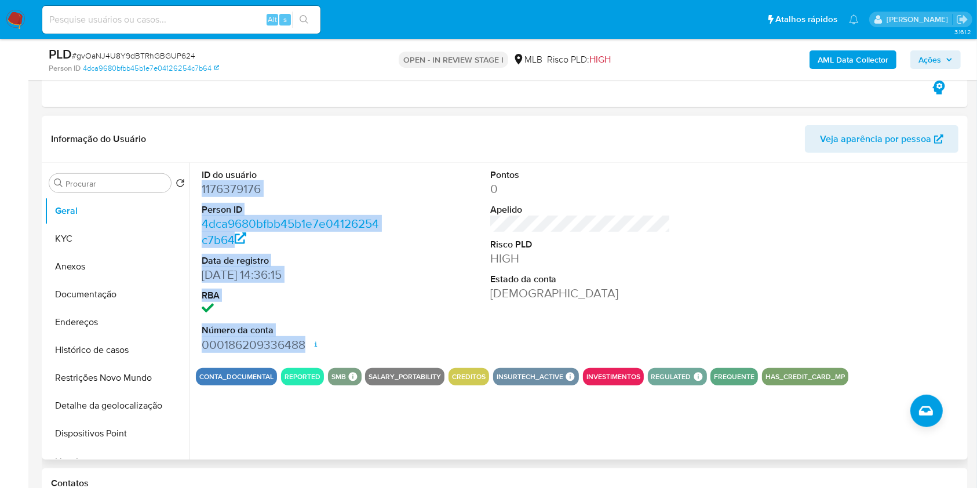
drag, startPoint x: 203, startPoint y: 189, endPoint x: 304, endPoint y: 345, distance: 185.6
click at [304, 345] on dl "ID do usuário 1176379176 Person ID 4dca9680bfbb45b1e7e04126254c7b64 Data de reg…" at bounding box center [292, 261] width 181 height 184
copy dl "1176379176 Person ID 4dca9680bfbb45b1e7e04126254c7b64 Data de registro 09/08/20…"
click at [939, 57] on span "Ações" at bounding box center [929, 59] width 23 height 19
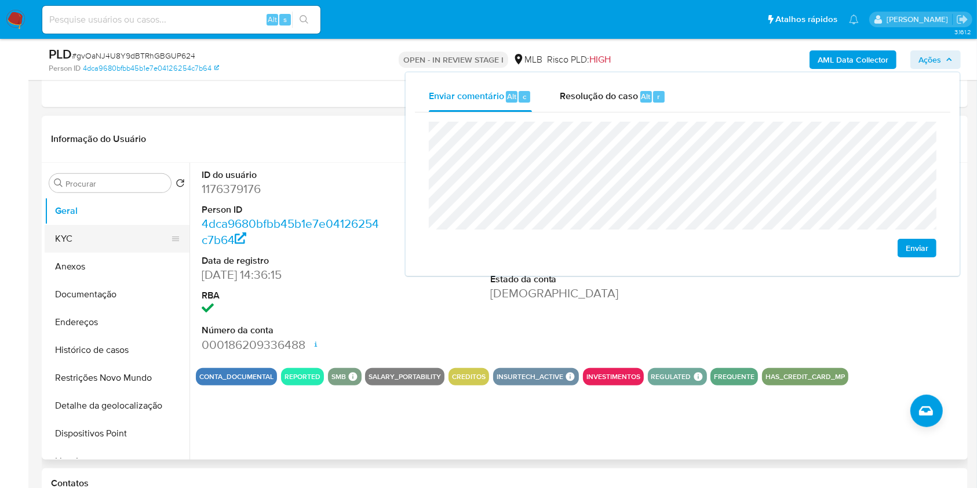
click at [134, 231] on button "KYC" at bounding box center [113, 239] width 136 height 28
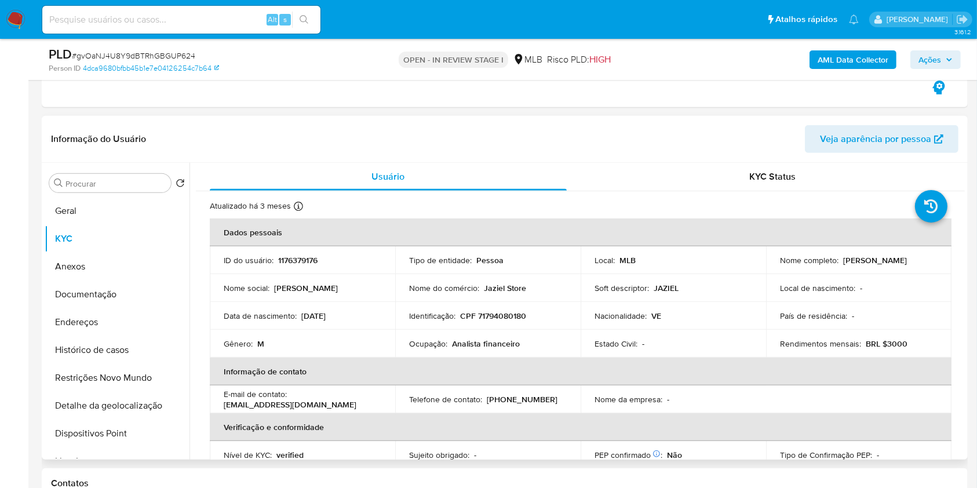
click at [479, 315] on p "CPF 71794080180" at bounding box center [493, 316] width 66 height 10
copy p "71794080180"
click at [879, 262] on p "Jorge Abraham Sosa" at bounding box center [875, 260] width 64 height 10
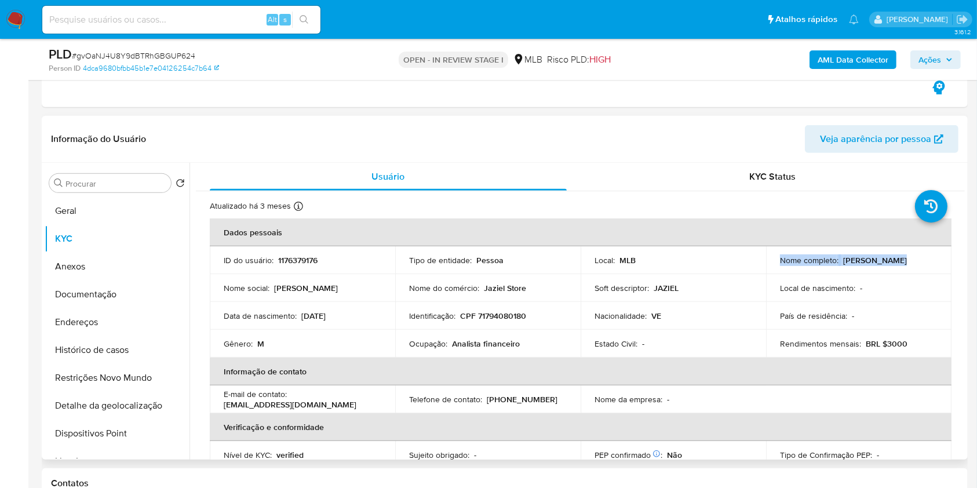
click at [879, 262] on p "Jorge Abraham Sosa" at bounding box center [875, 260] width 64 height 10
copy div "Nome completo : Jorge Abraham Sosa"
click at [840, 272] on td "Nome completo : Jorge Abraham Sosa" at bounding box center [858, 260] width 185 height 28
click at [843, 259] on p "Jorge Abraham Sosa" at bounding box center [875, 260] width 64 height 10
drag, startPoint x: 840, startPoint y: 259, endPoint x: 914, endPoint y: 257, distance: 73.6
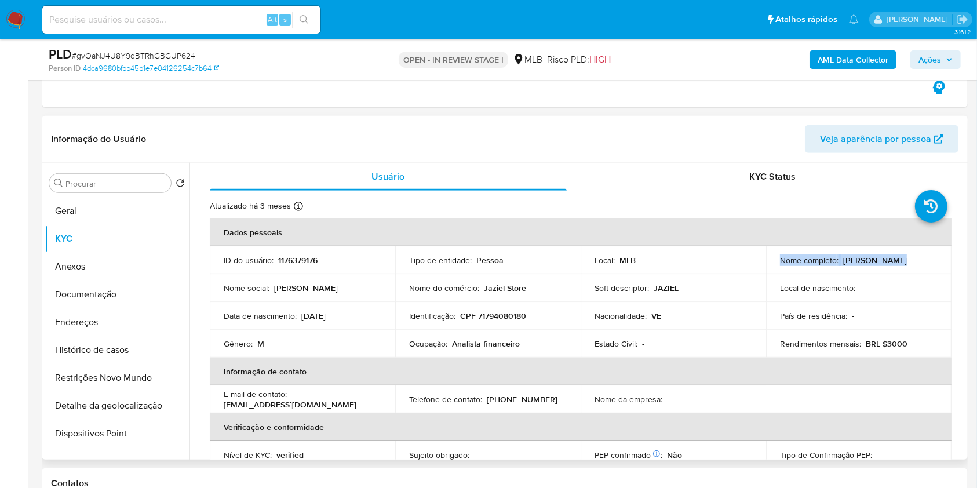
click at [907, 257] on p "Jorge Abraham Sosa" at bounding box center [875, 260] width 64 height 10
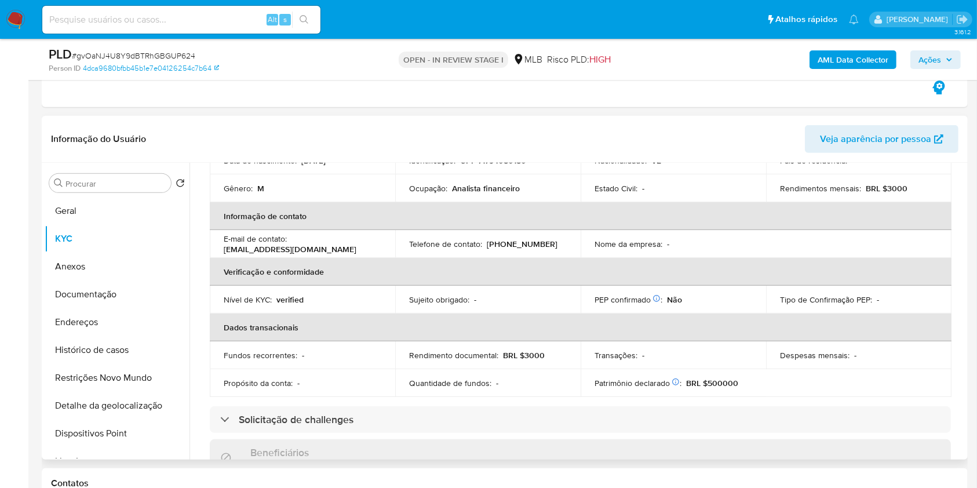
scroll to position [0, 0]
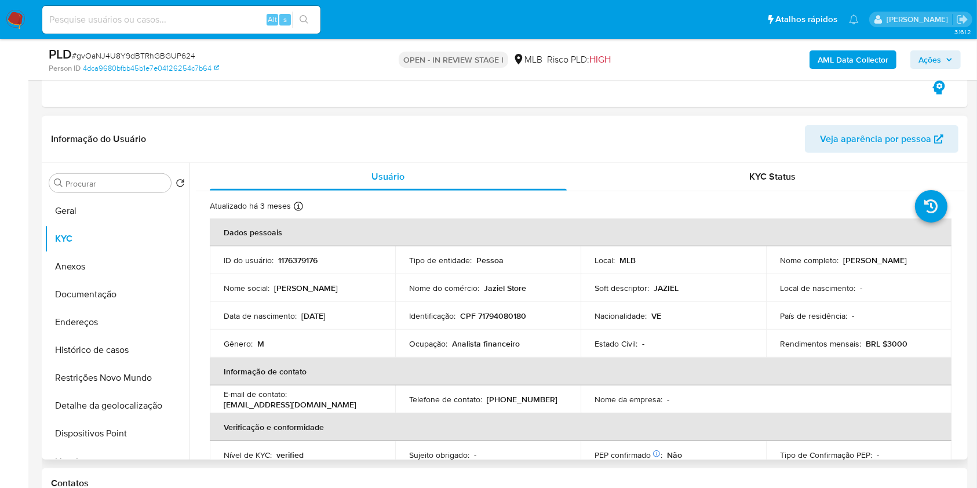
click at [326, 313] on p "03/06/1994" at bounding box center [313, 316] width 24 height 10
copy div "Data de nascimento : 03/06/1994"
click at [295, 313] on p "Data de nascimento :" at bounding box center [260, 316] width 73 height 10
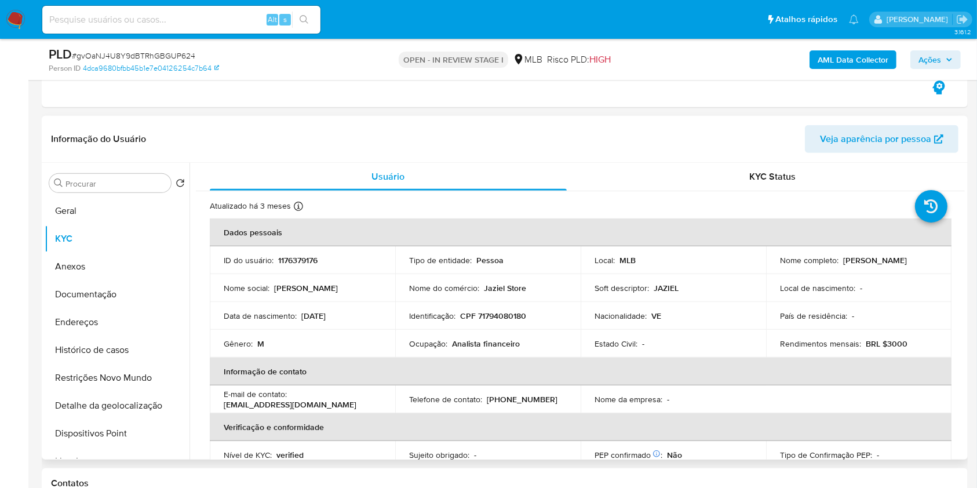
drag, startPoint x: 299, startPoint y: 316, endPoint x: 357, endPoint y: 317, distance: 58.0
click at [357, 317] on div "Data de nascimento : 03/06/1994" at bounding box center [303, 316] width 158 height 10
copy div "03/06/1994"
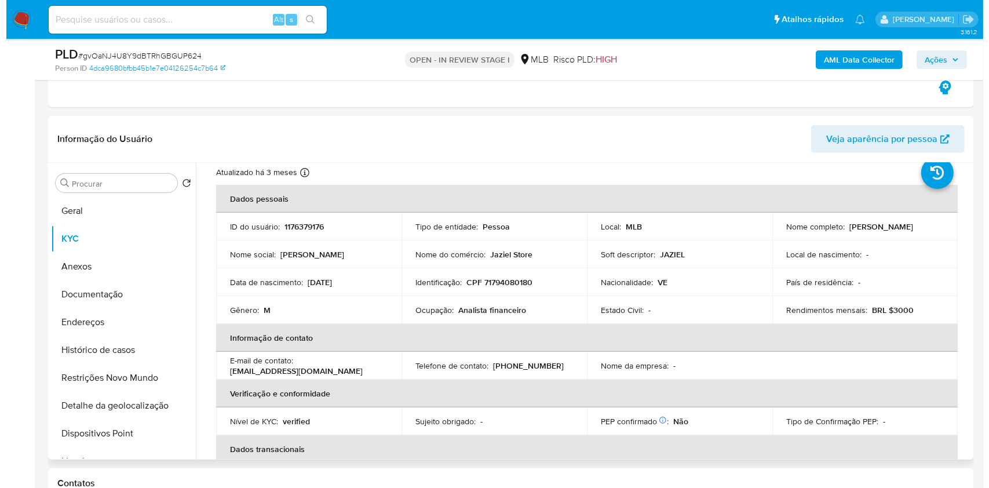
scroll to position [30, 0]
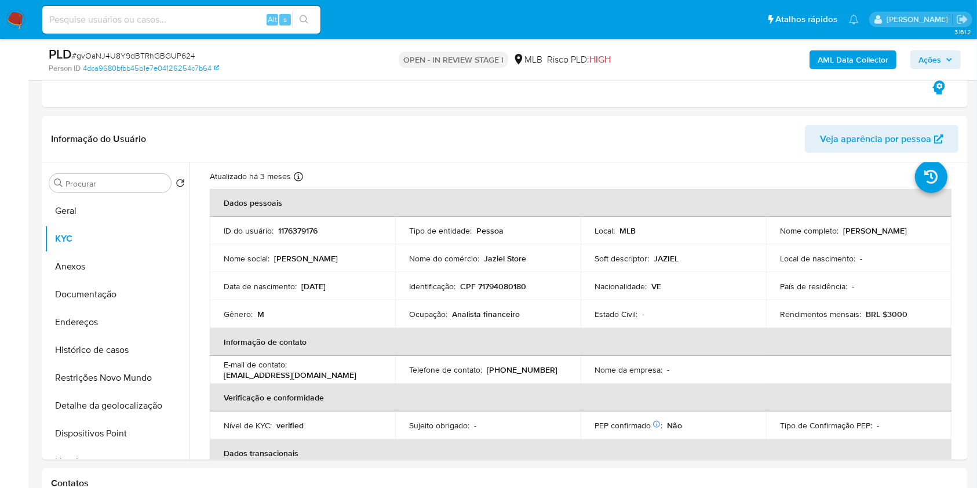
click at [942, 59] on span "Ações" at bounding box center [935, 60] width 34 height 16
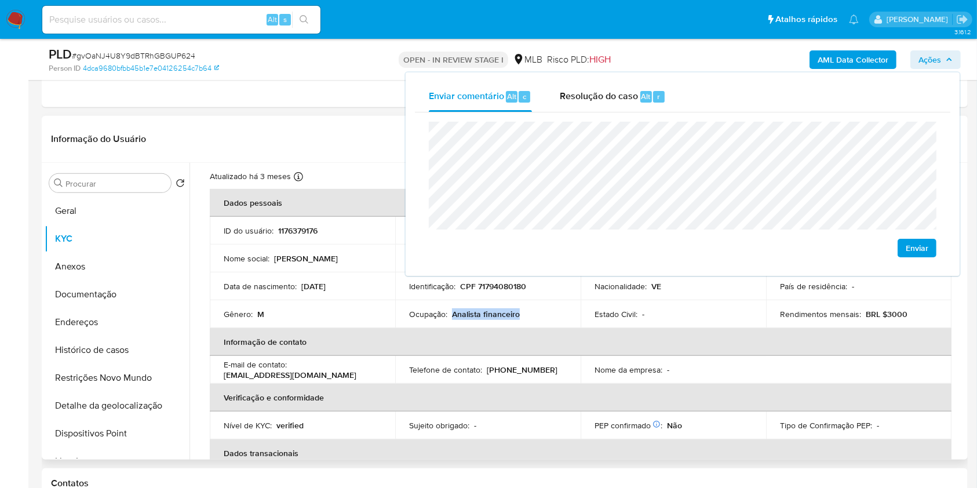
drag, startPoint x: 451, startPoint y: 312, endPoint x: 523, endPoint y: 311, distance: 71.3
click at [523, 311] on div "Ocupação : Analista financeiro" at bounding box center [488, 314] width 158 height 10
click at [524, 311] on div "Ocupação : Analista financeiro" at bounding box center [488, 314] width 158 height 10
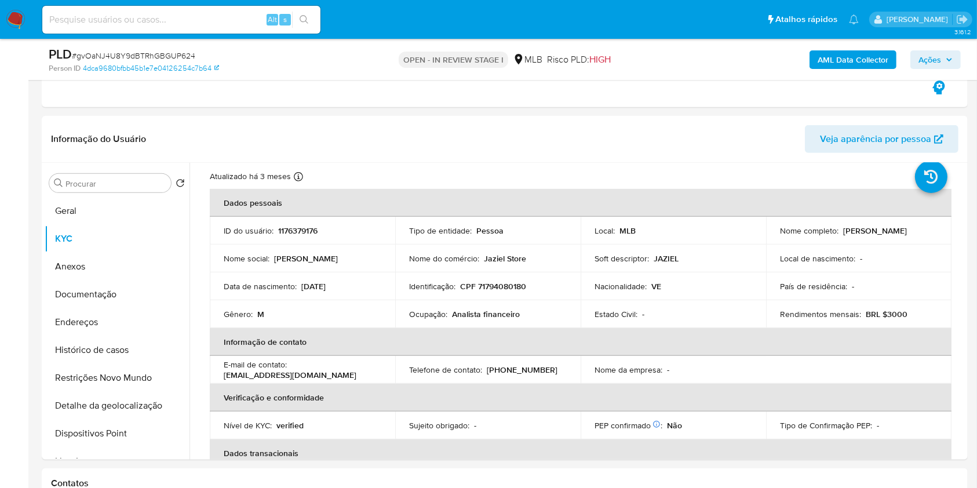
click at [942, 64] on span "Ações" at bounding box center [935, 60] width 34 height 16
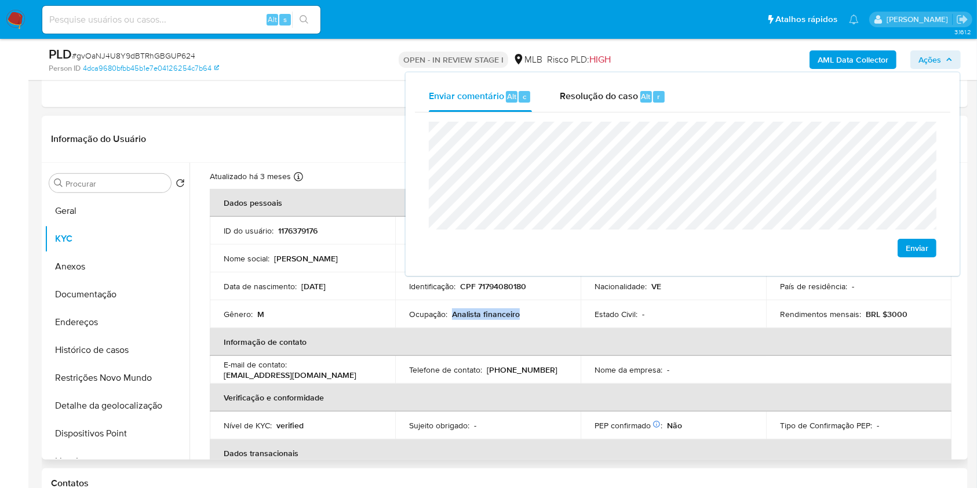
drag, startPoint x: 450, startPoint y: 313, endPoint x: 528, endPoint y: 311, distance: 78.2
click at [527, 313] on div "Ocupação : Analista financeiro" at bounding box center [488, 314] width 158 height 10
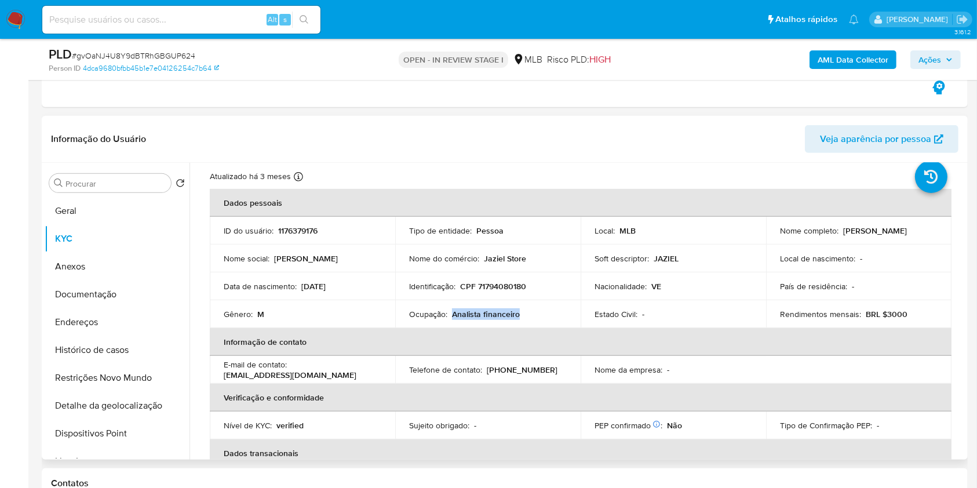
drag, startPoint x: 528, startPoint y: 311, endPoint x: 537, endPoint y: 312, distance: 9.3
click at [537, 312] on div "Ocupação : Analista financeiro" at bounding box center [488, 314] width 158 height 10
copy p "Analista financeiro"
click at [955, 54] on button "Ações" at bounding box center [935, 59] width 50 height 19
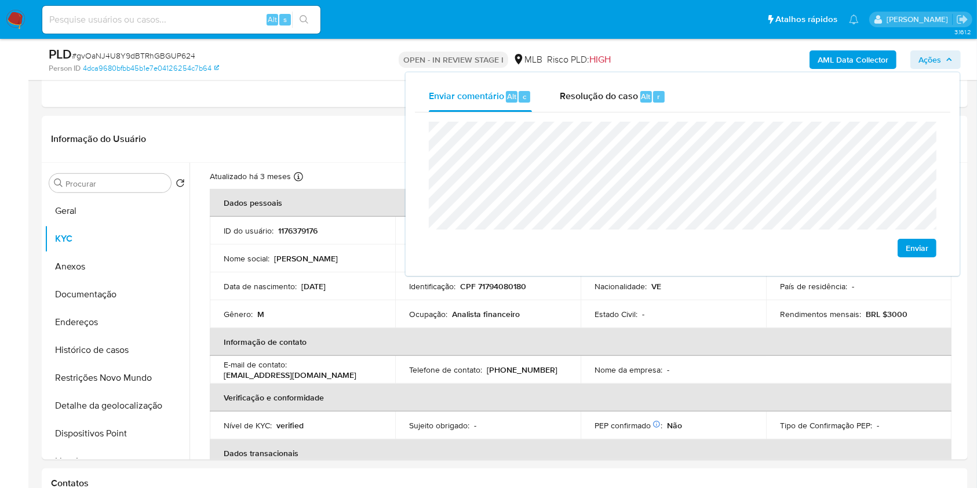
click at [828, 63] on b "AML Data Collector" at bounding box center [853, 59] width 71 height 19
click at [834, 62] on b "AML Data Collector" at bounding box center [853, 59] width 71 height 19
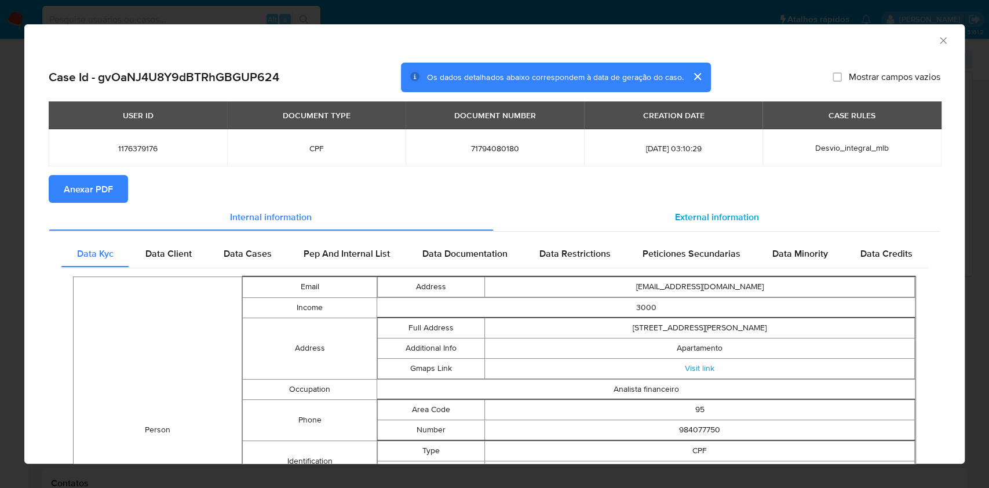
click at [581, 215] on div "External information" at bounding box center [717, 217] width 447 height 28
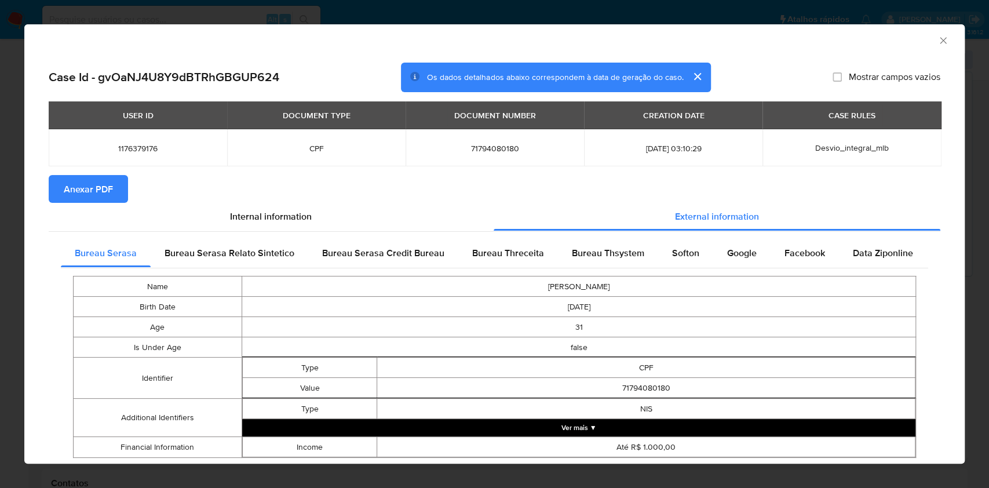
scroll to position [32, 0]
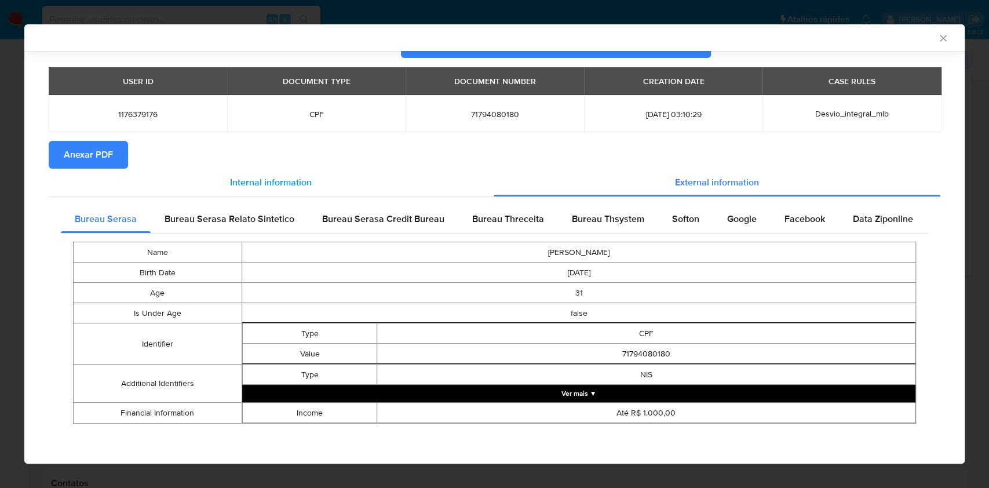
click at [481, 217] on span "Bureau Threceita" at bounding box center [508, 218] width 72 height 13
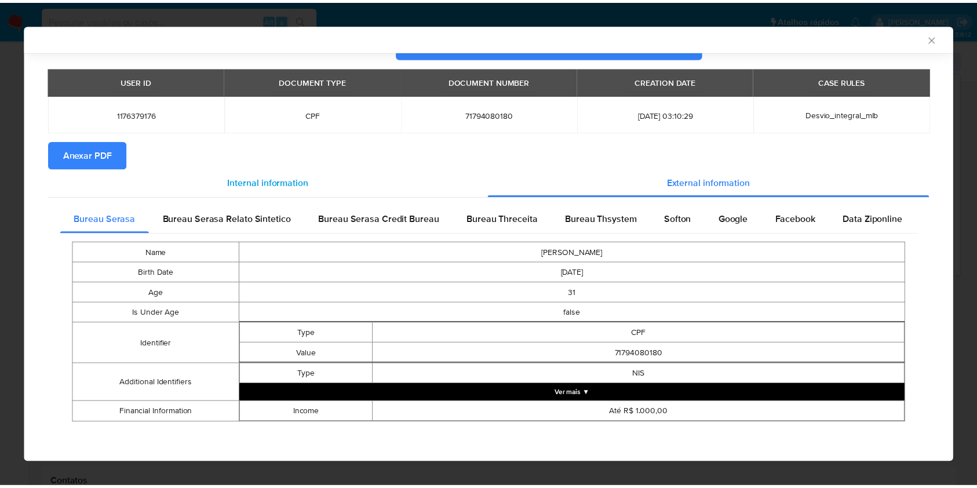
scroll to position [0, 0]
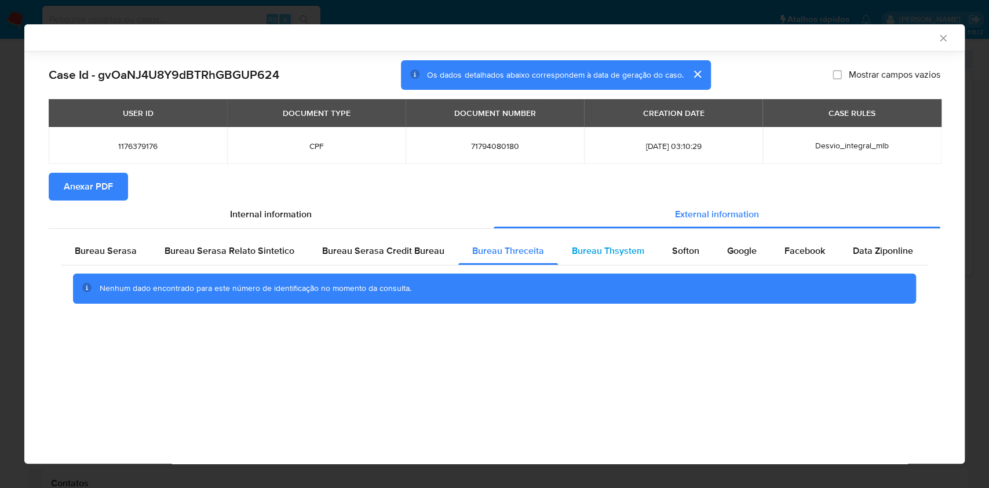
click at [616, 249] on span "Bureau Thsystem" at bounding box center [608, 250] width 72 height 13
click at [310, 254] on div "Bureau Serasa Credit Bureau" at bounding box center [383, 251] width 150 height 28
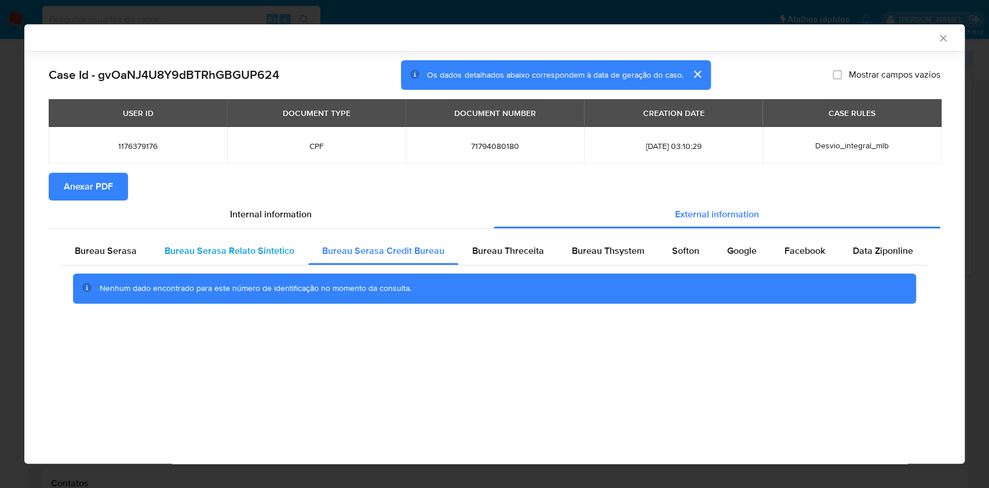
click at [258, 253] on span "Bureau Serasa Relato Sintetico" at bounding box center [230, 250] width 130 height 13
click at [672, 253] on span "Softon" at bounding box center [685, 250] width 27 height 13
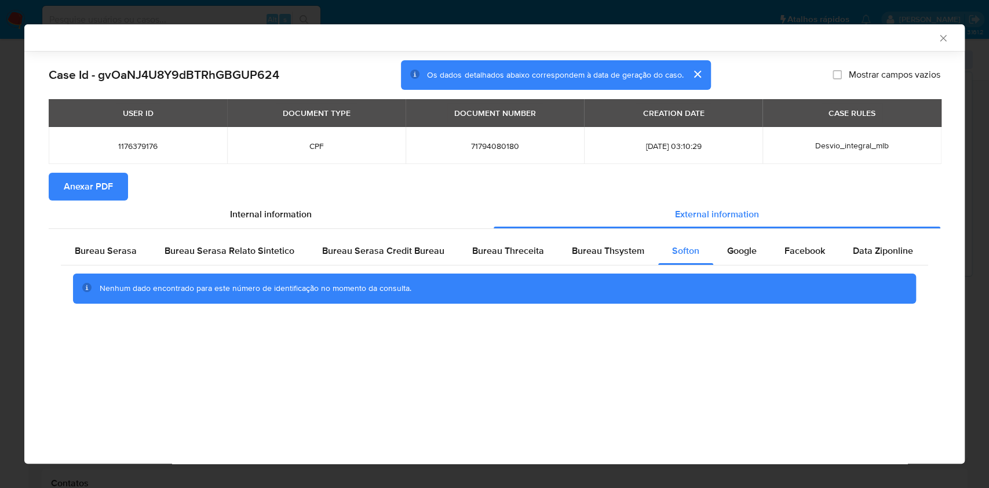
click at [943, 41] on icon "Fechar a janela" at bounding box center [943, 38] width 12 height 12
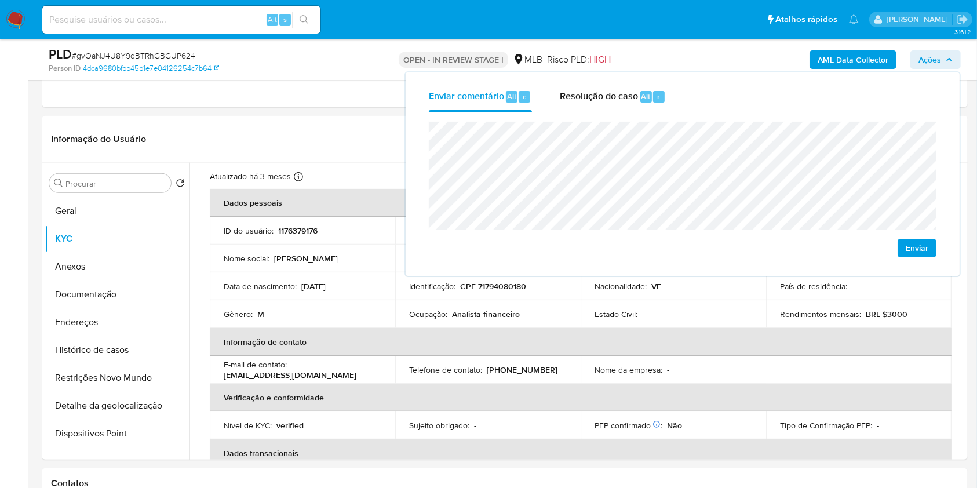
click at [943, 63] on span "Ações" at bounding box center [935, 60] width 34 height 16
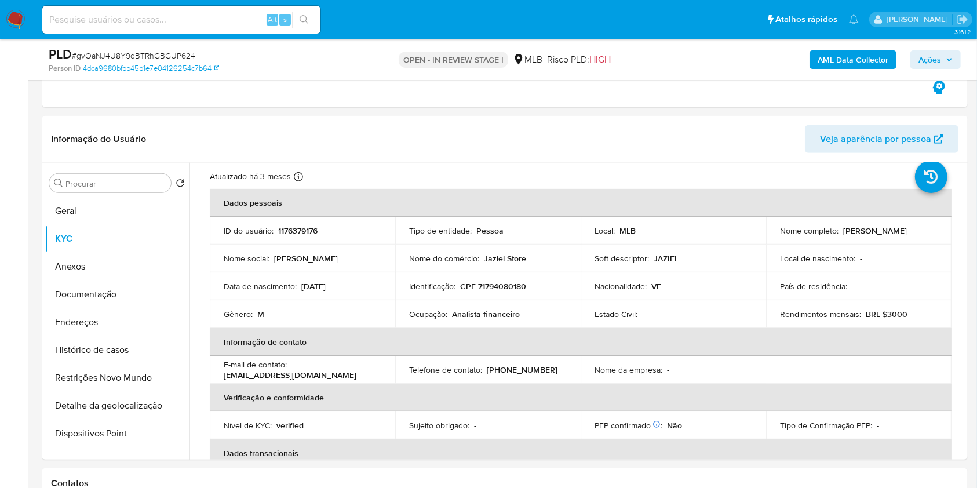
click at [941, 58] on span "Ações" at bounding box center [935, 60] width 34 height 16
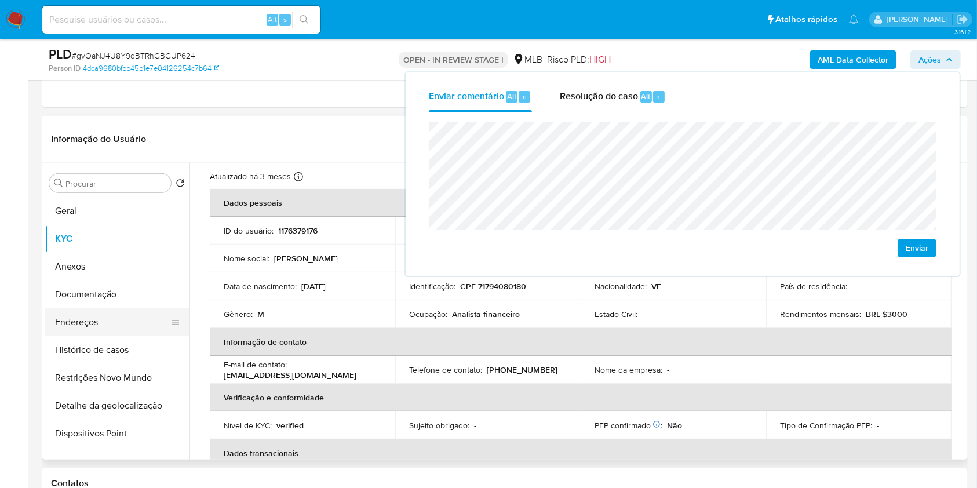
click at [79, 318] on button "Endereços" at bounding box center [113, 322] width 136 height 28
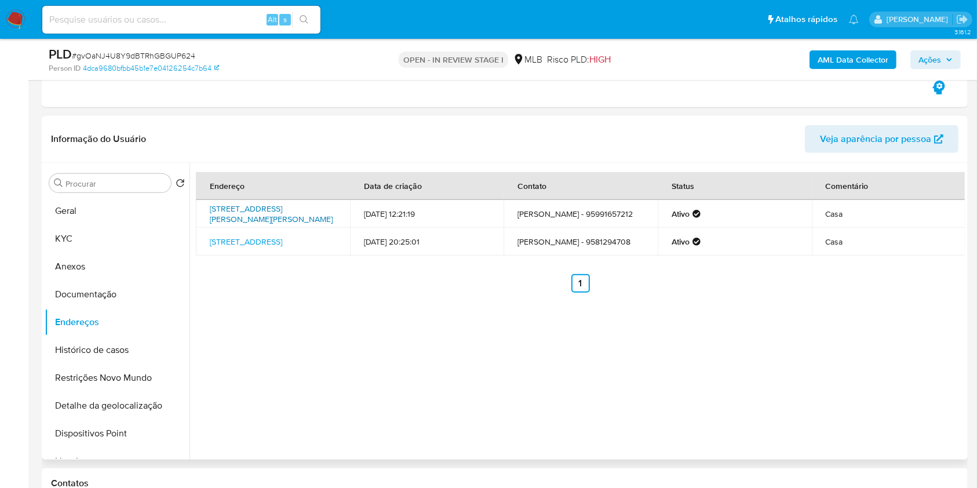
click at [245, 210] on link "Rua Ilzo Montenegro Peixoto 280, Pacaraima, Roraima, 69345000, Brasil 280" at bounding box center [271, 214] width 123 height 22
click at [238, 242] on link "Rua Alemanha 532, Boa Vista, Roraima, 69311006, Brasil 532" at bounding box center [246, 242] width 72 height 12
click at [93, 297] on button "Documentação" at bounding box center [113, 294] width 136 height 28
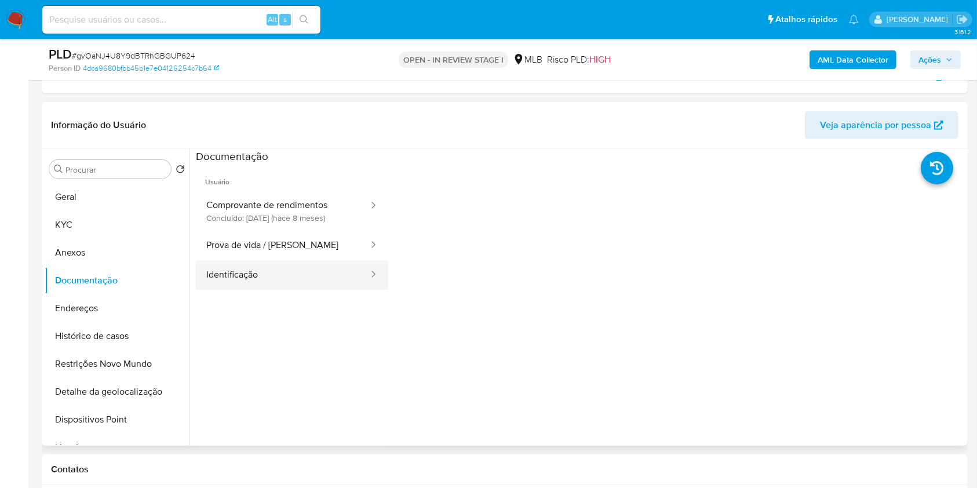
click at [296, 277] on button "Identificação" at bounding box center [283, 275] width 174 height 30
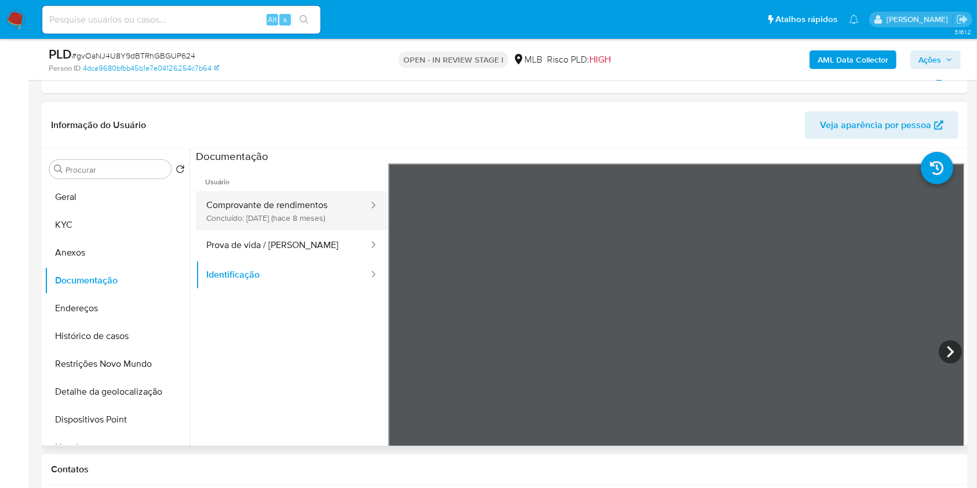
click at [318, 200] on button "Comprovante de rendimentos Concluído: 20/01/2025 (hace 8 meses)" at bounding box center [283, 210] width 174 height 39
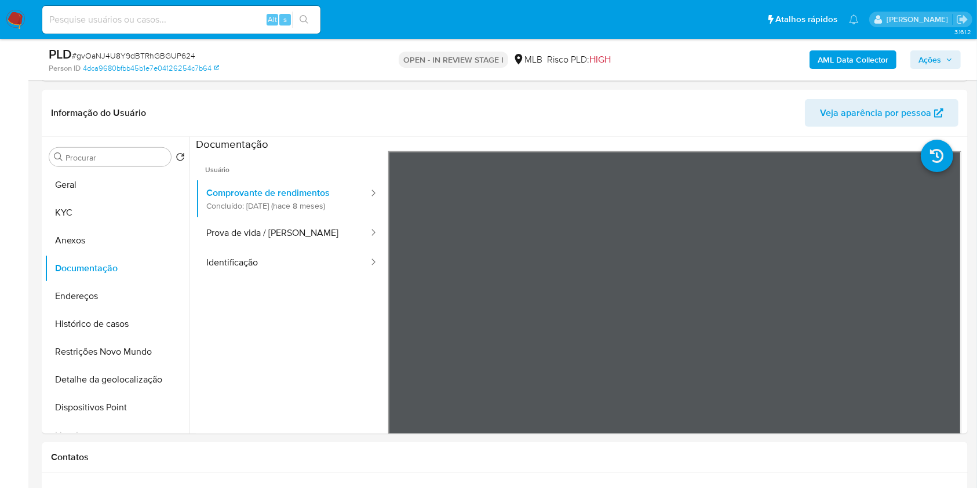
scroll to position [480, 0]
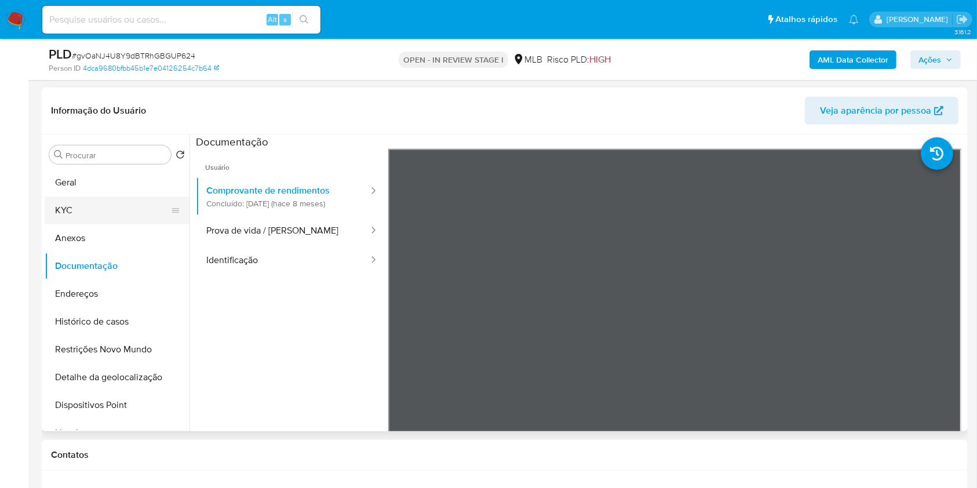
click at [92, 214] on button "KYC" at bounding box center [113, 210] width 136 height 28
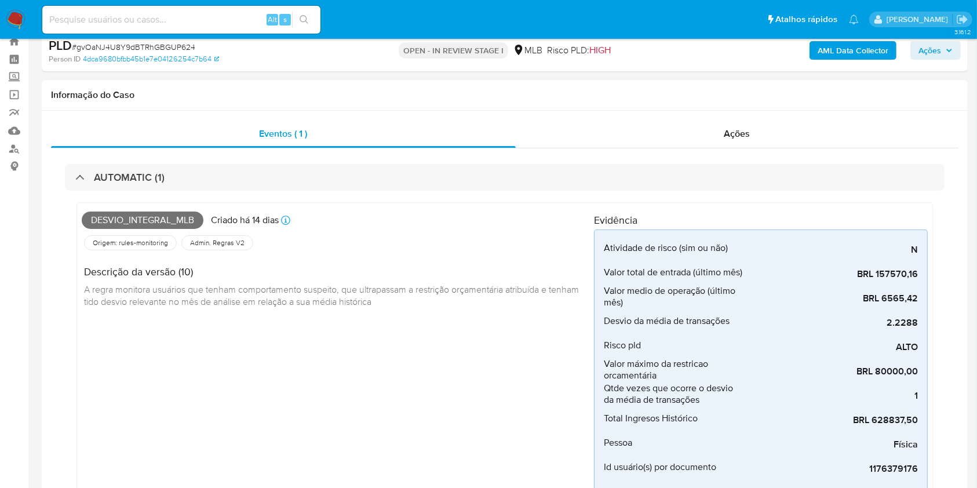
scroll to position [0, 0]
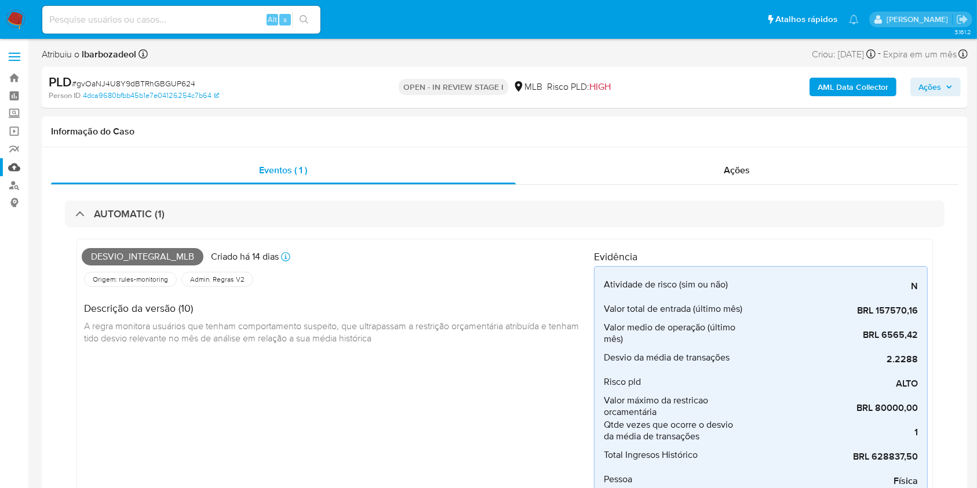
click at [14, 169] on link "Mulan" at bounding box center [69, 167] width 138 height 18
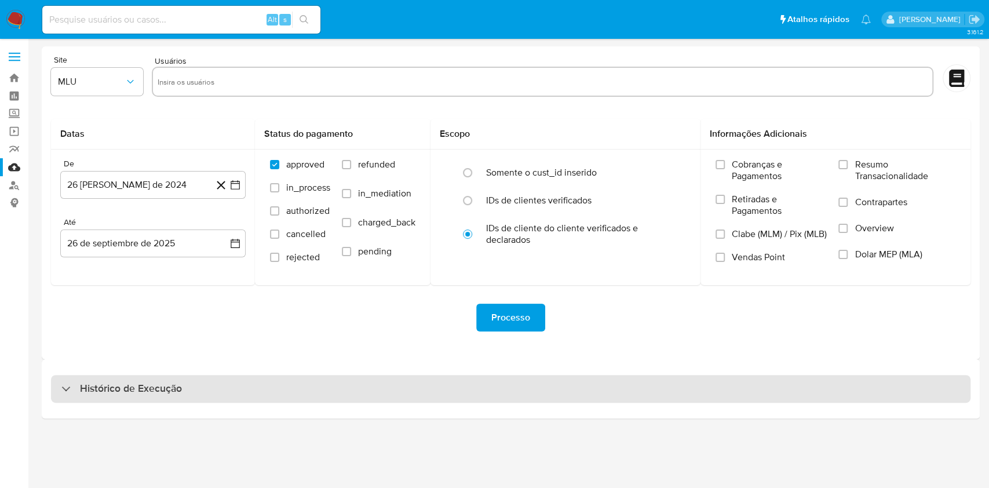
click at [532, 383] on div "Histórico de Execução" at bounding box center [510, 389] width 919 height 28
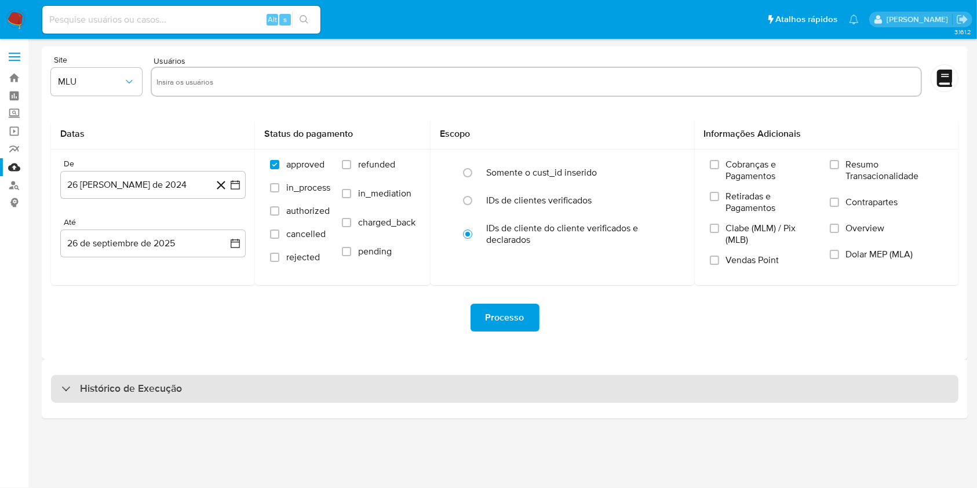
select select "10"
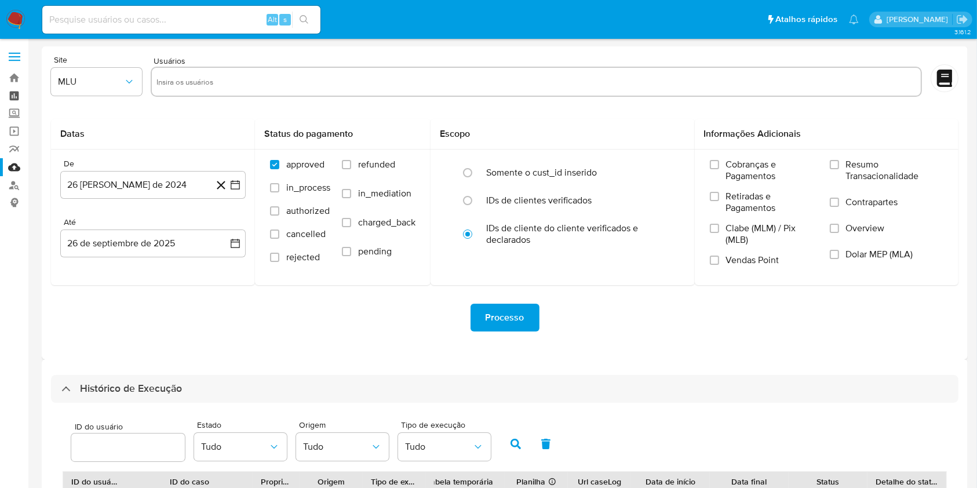
click at [22, 96] on link "Painel" at bounding box center [69, 96] width 138 height 18
